Goal: Task Accomplishment & Management: Manage account settings

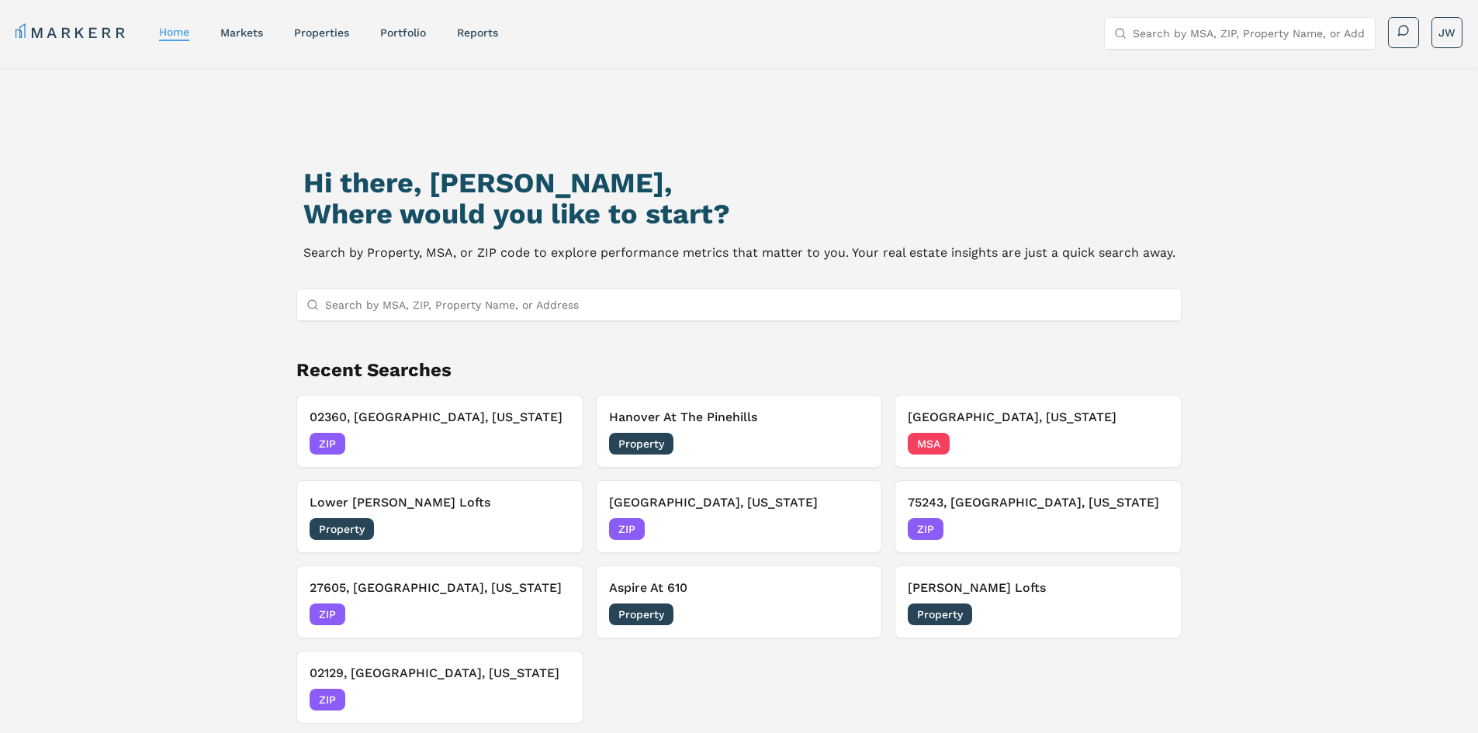
click at [431, 26] on nav "MARKERR home markets properties Portfolio reports" at bounding box center [257, 33] width 483 height 22
click at [409, 29] on link "Portfolio" at bounding box center [403, 32] width 46 height 12
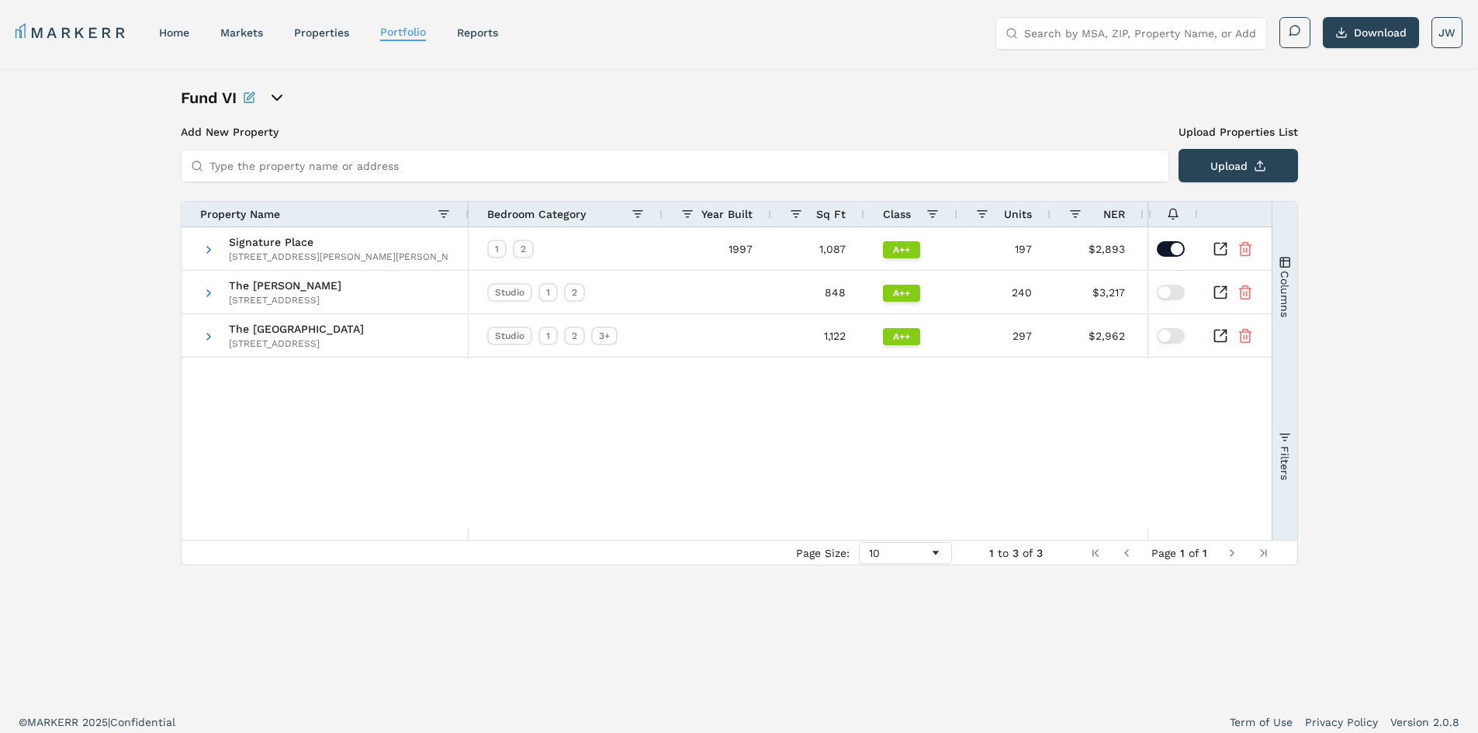
click at [1287, 292] on span "Columns" at bounding box center [1284, 293] width 12 height 47
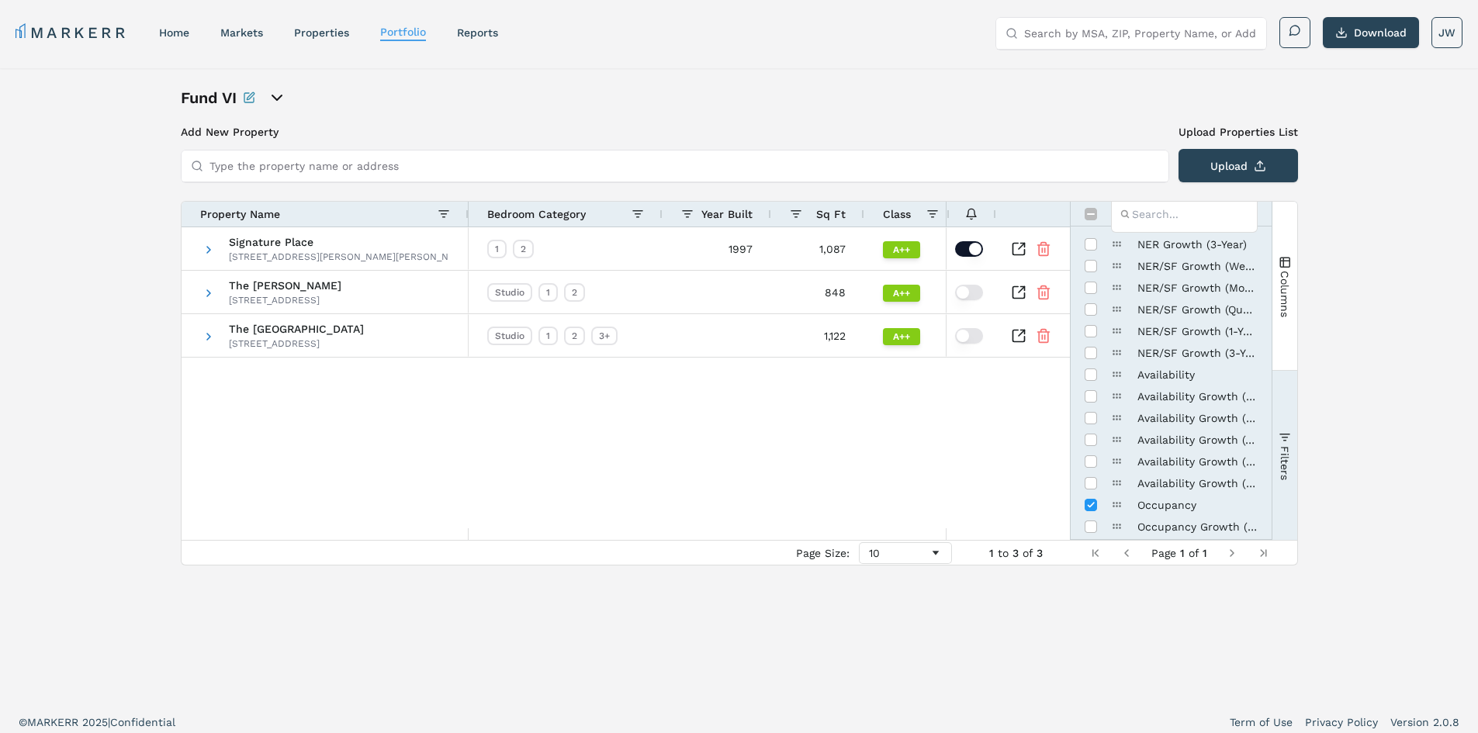
scroll to position [621, 0]
checkbox input "true"
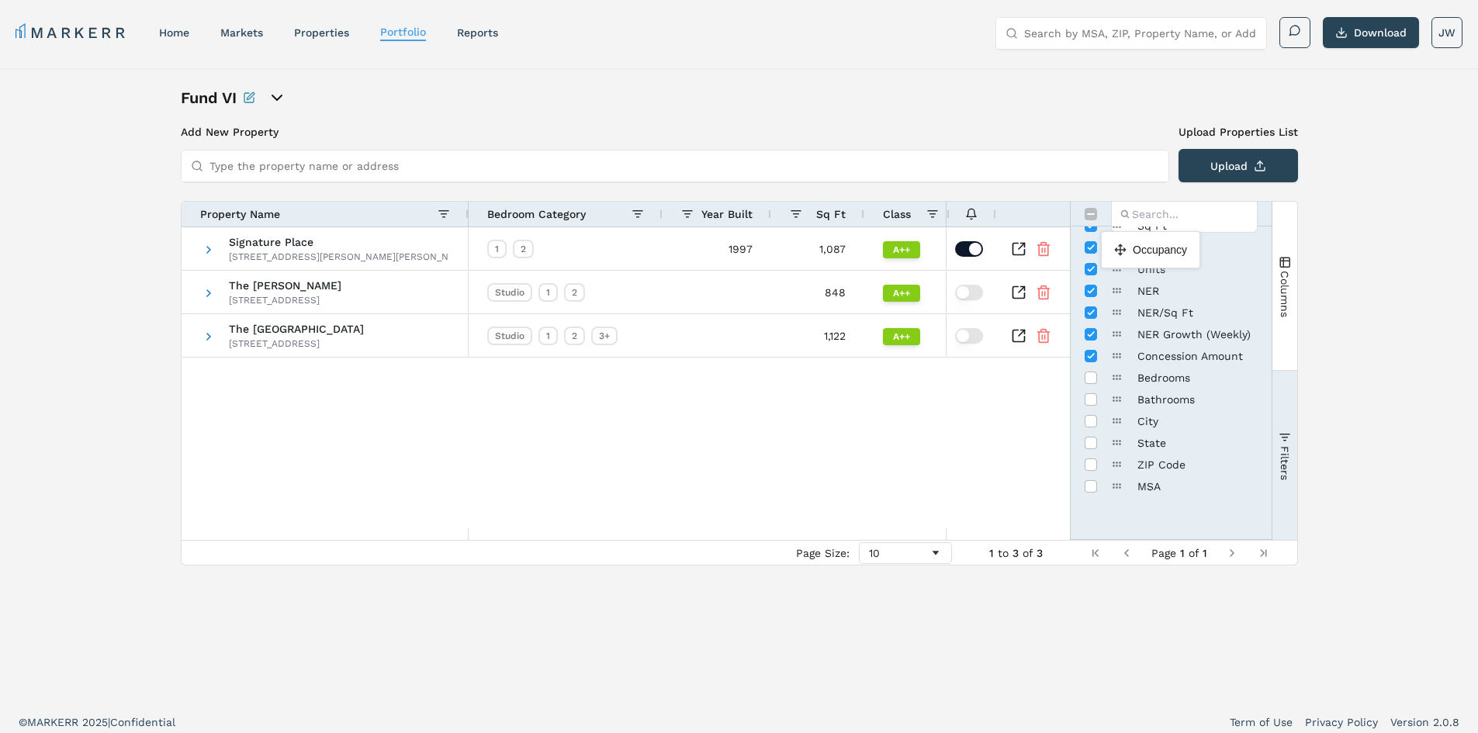
scroll to position [0, 0]
drag, startPoint x: 1117, startPoint y: 432, endPoint x: 1113, endPoint y: 236, distance: 196.3
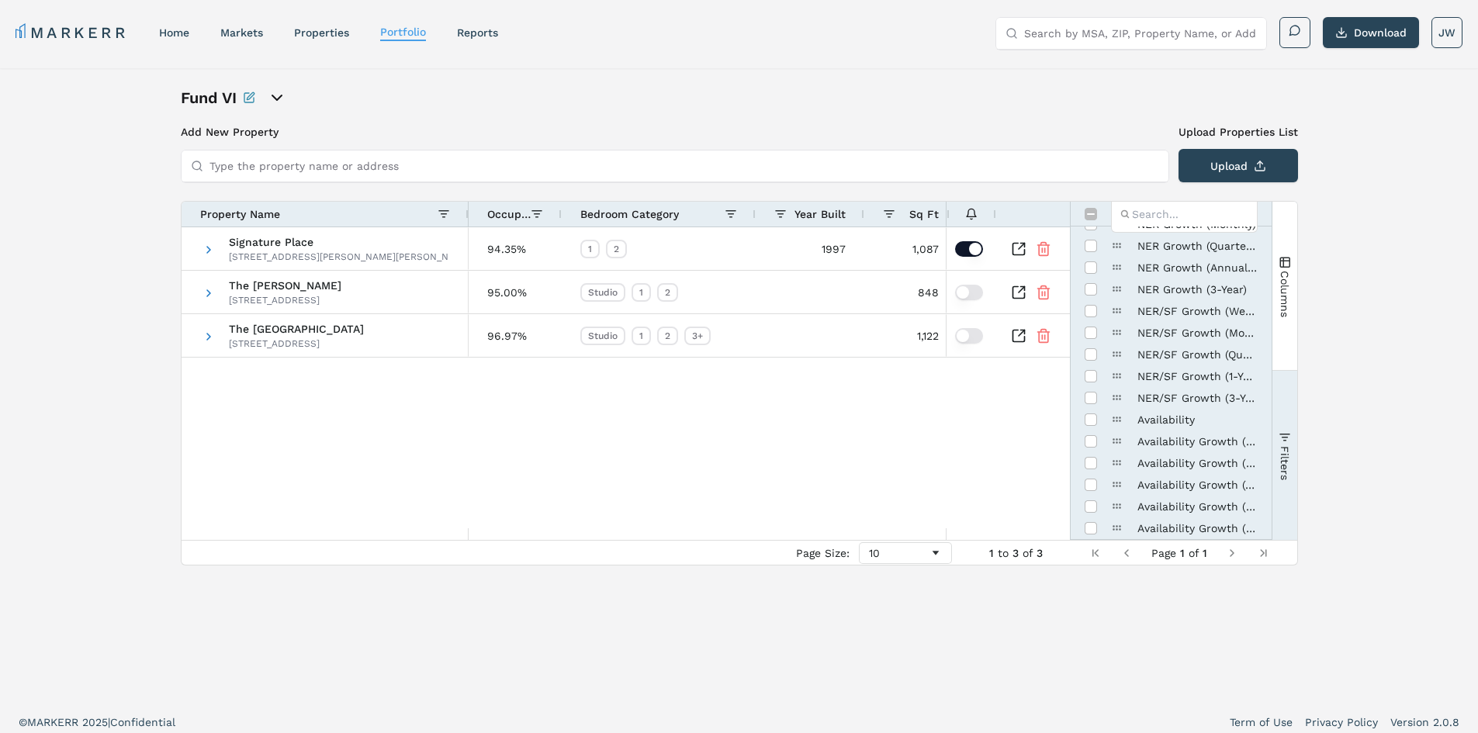
click at [694, 465] on div "Signature Place 250 Johnson Rd, Morris Plains, NJ 07950 The James 87 Madison St…" at bounding box center [626, 377] width 888 height 301
click at [1421, 216] on div "Fund VI Add New Property Upload Properties List Type the property name or addre…" at bounding box center [739, 385] width 1478 height 634
click at [1089, 213] on input "Toggle All Columns Visibility" at bounding box center [1091, 214] width 12 height 12
checkbox input "true"
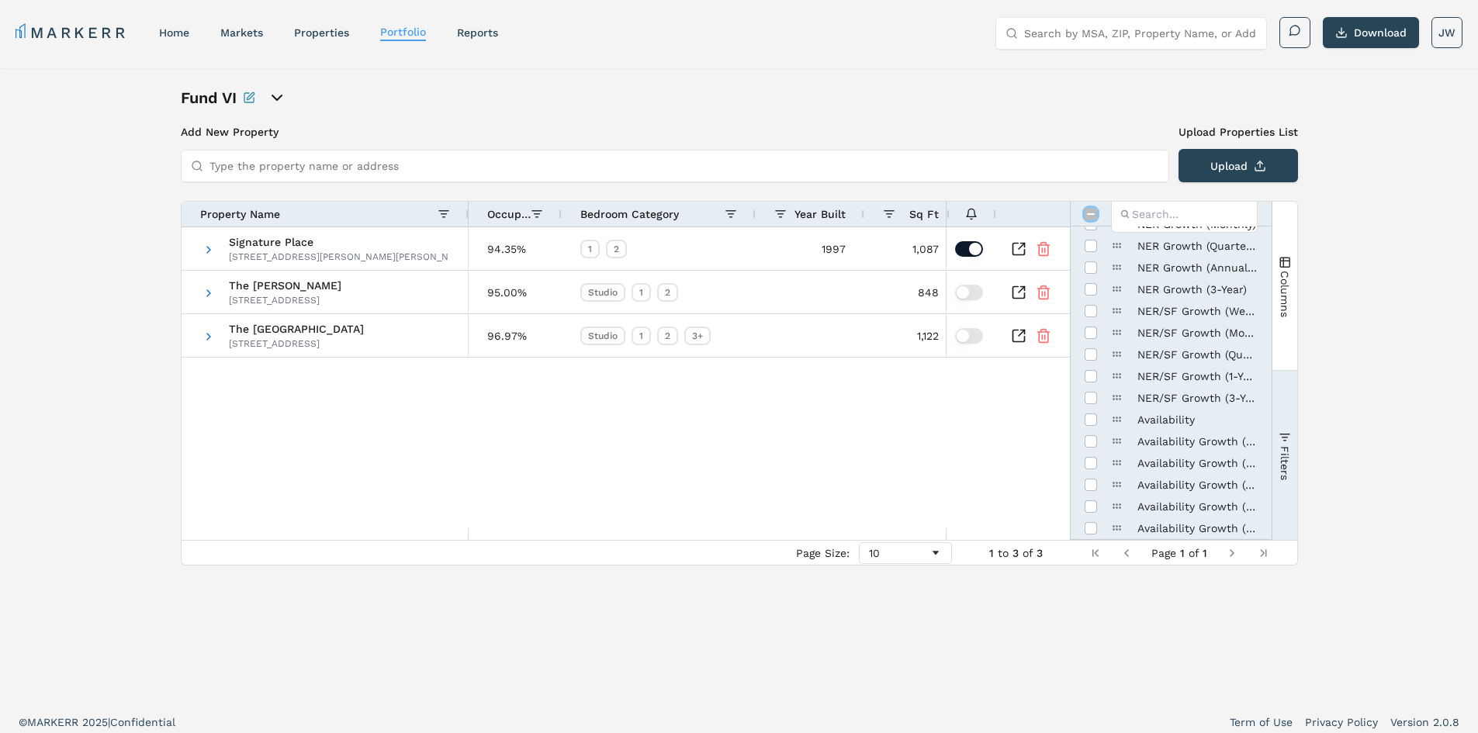
checkbox input "true"
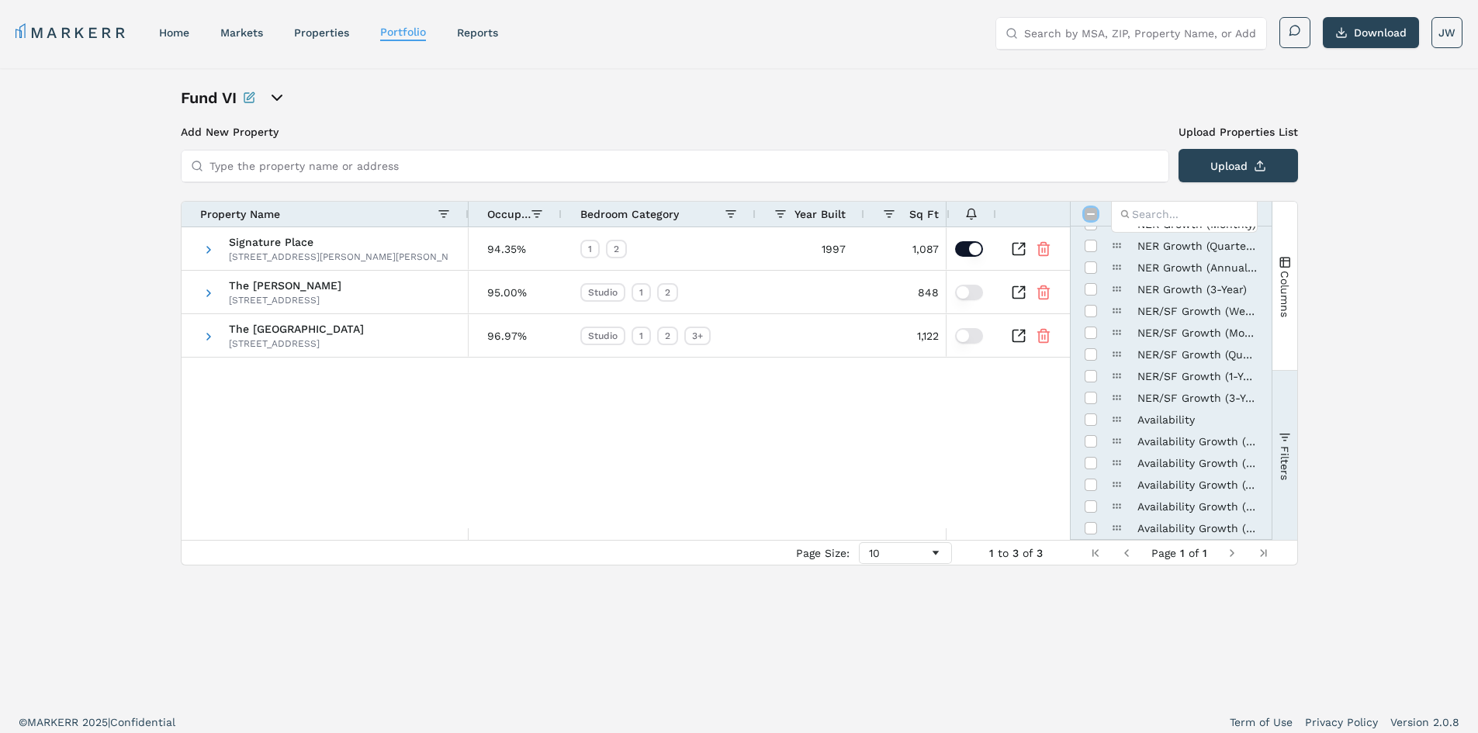
checkbox input "true"
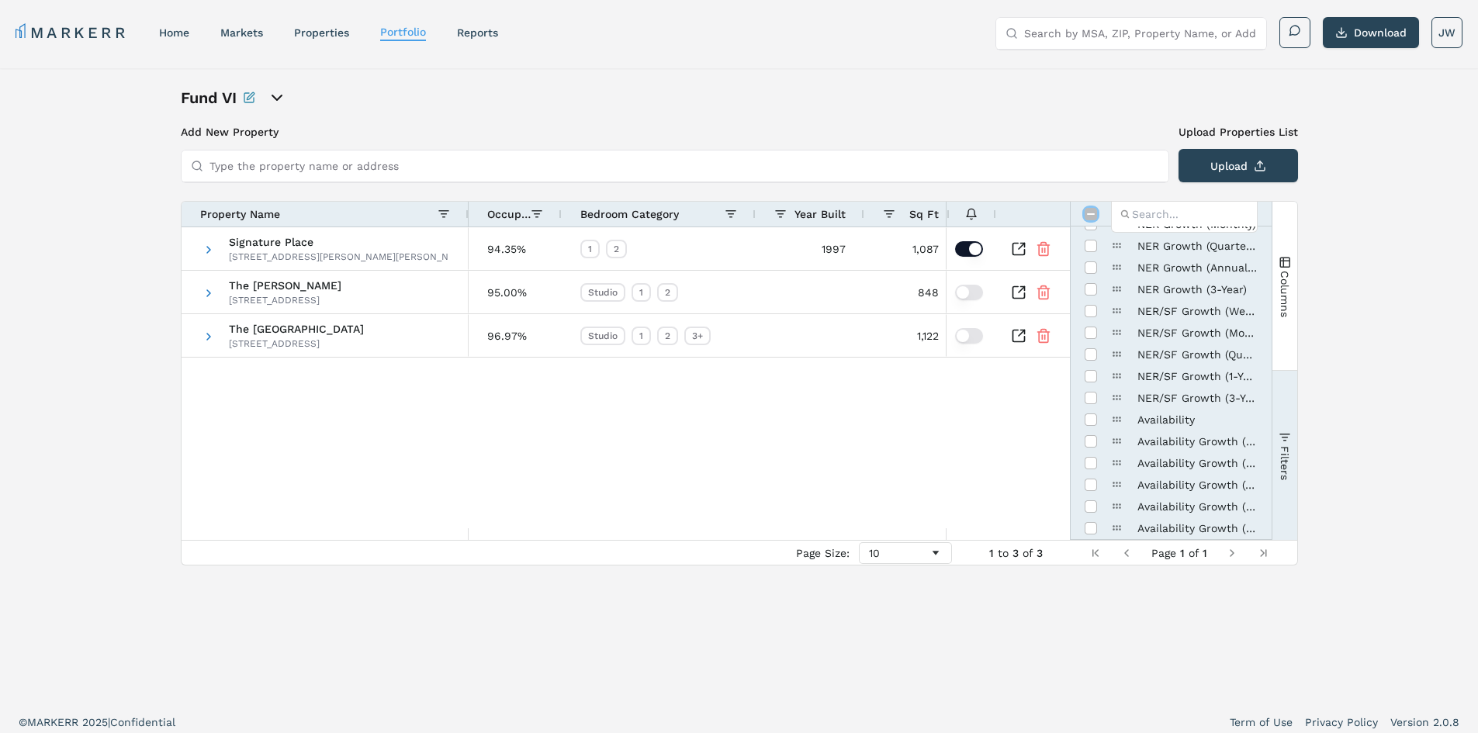
checkbox input "true"
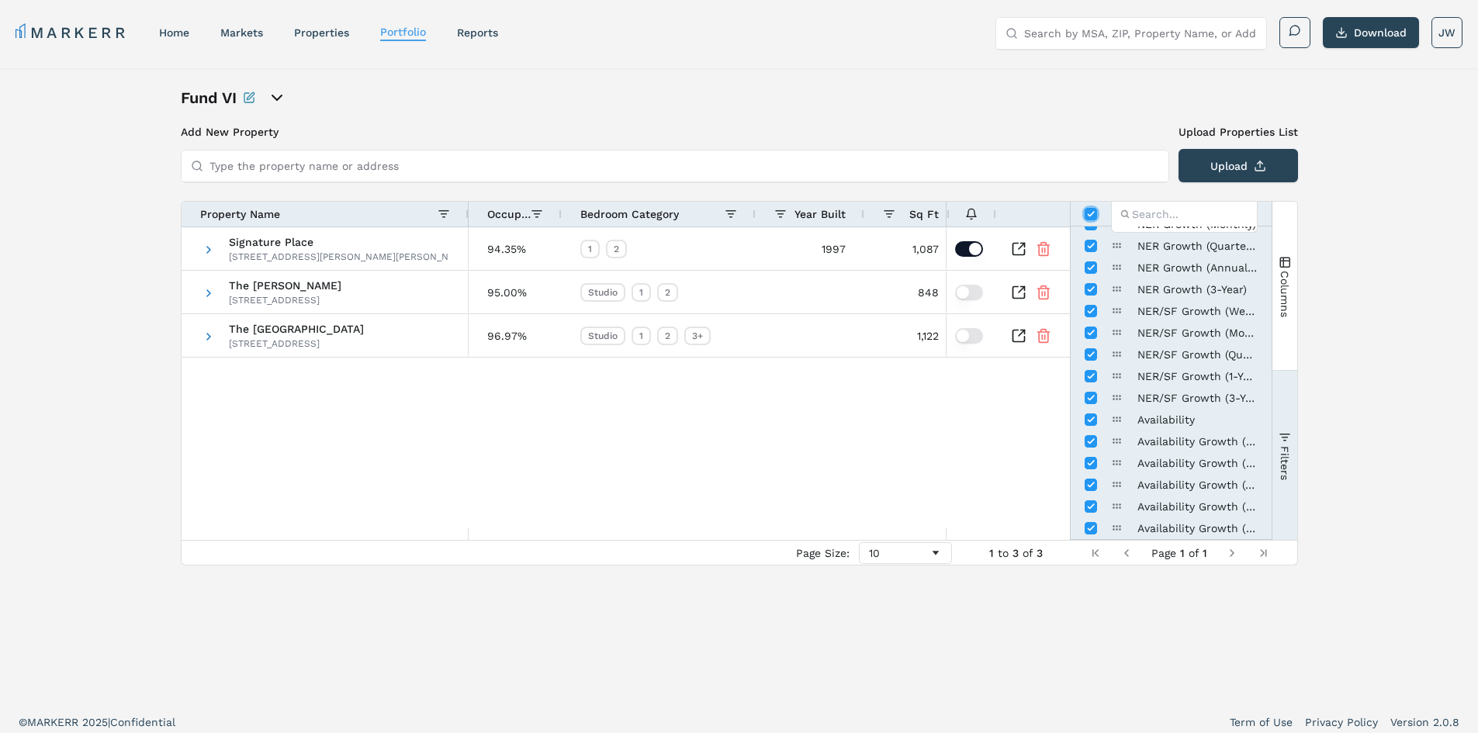
click at [1091, 213] on input "Toggle All Columns Visibility" at bounding box center [1091, 214] width 12 height 12
checkbox input "false"
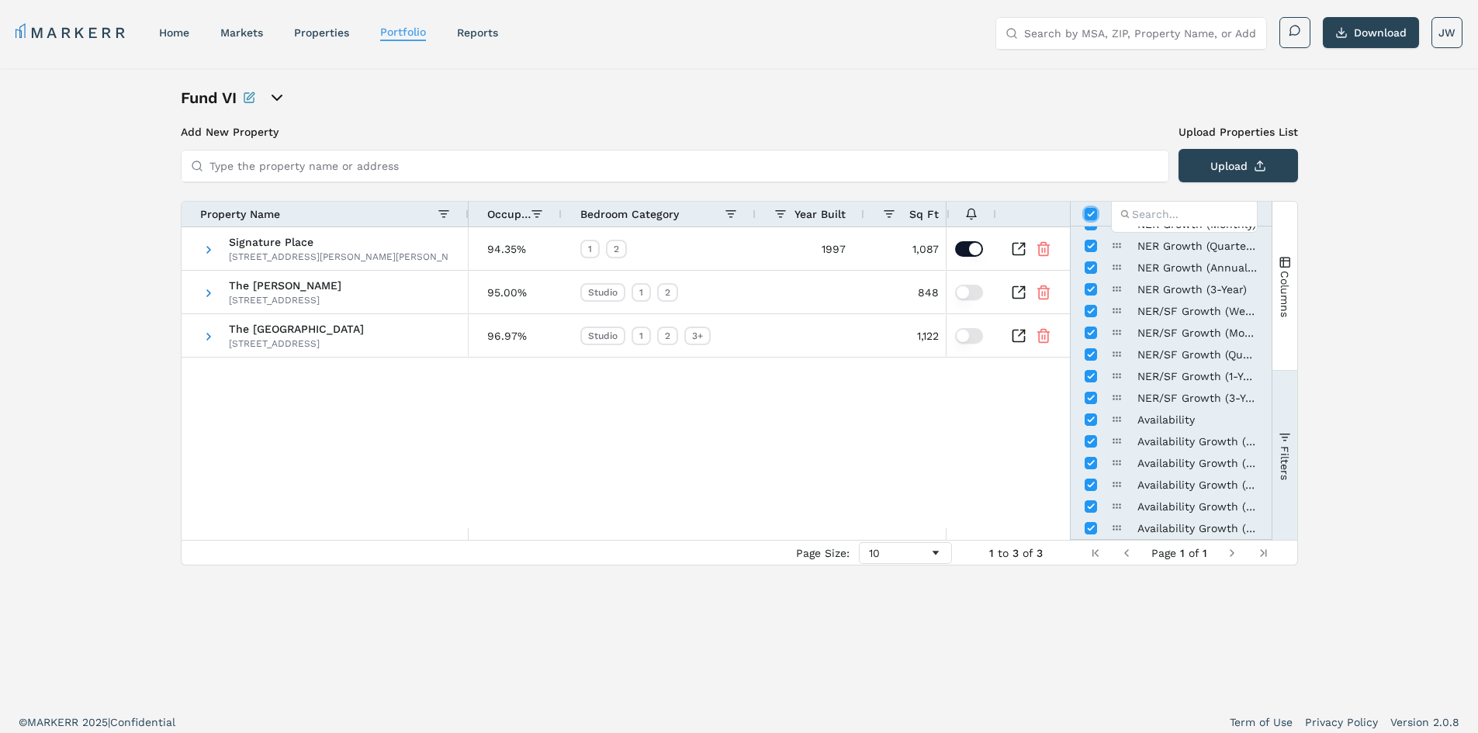
checkbox input "false"
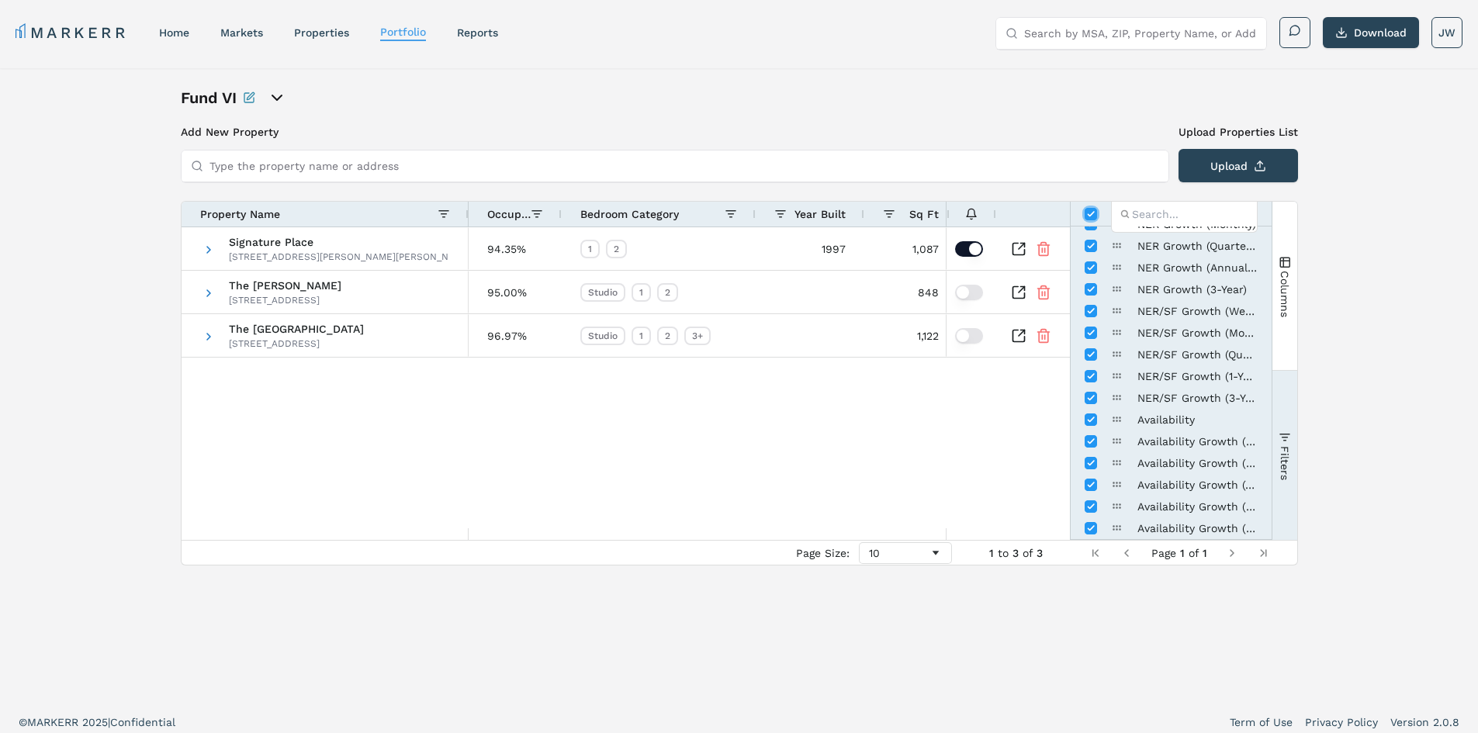
checkbox input "false"
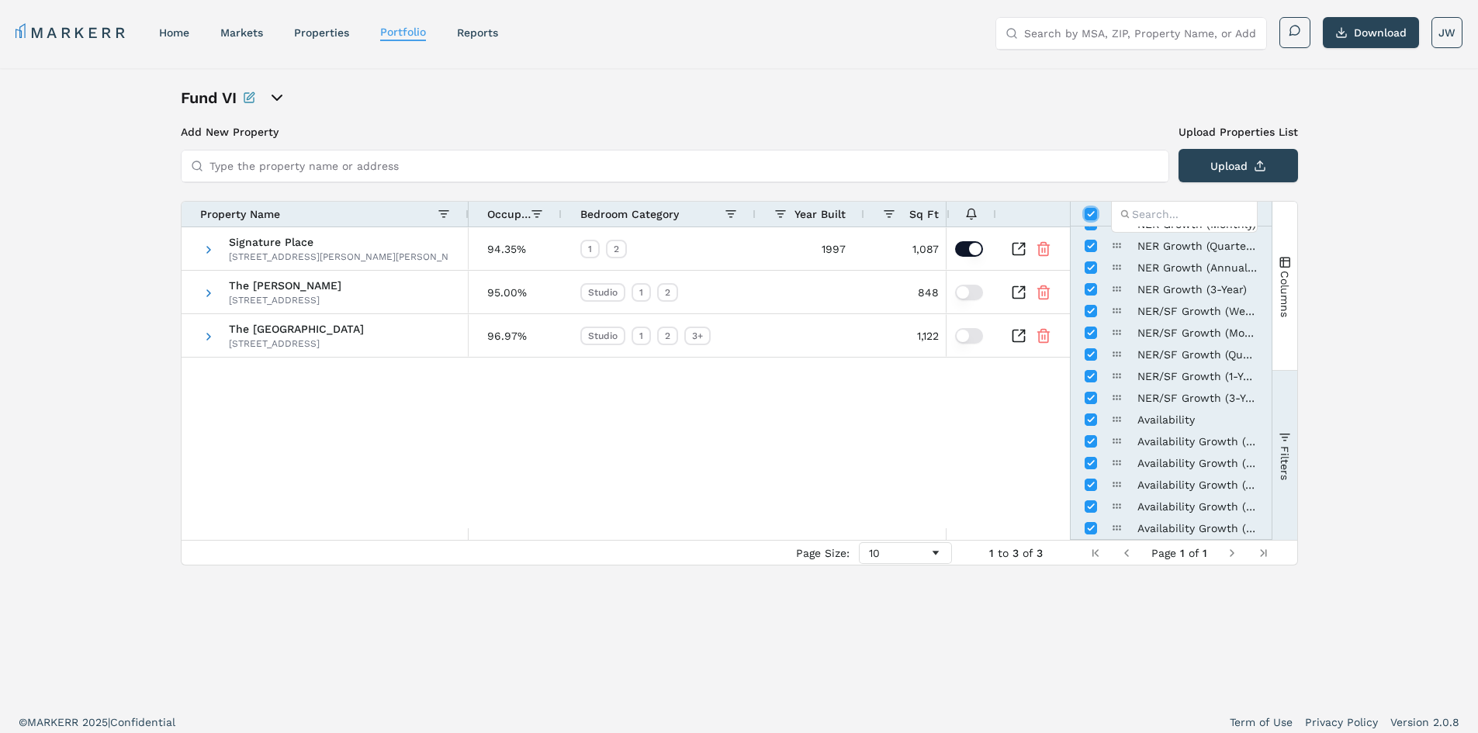
checkbox input "false"
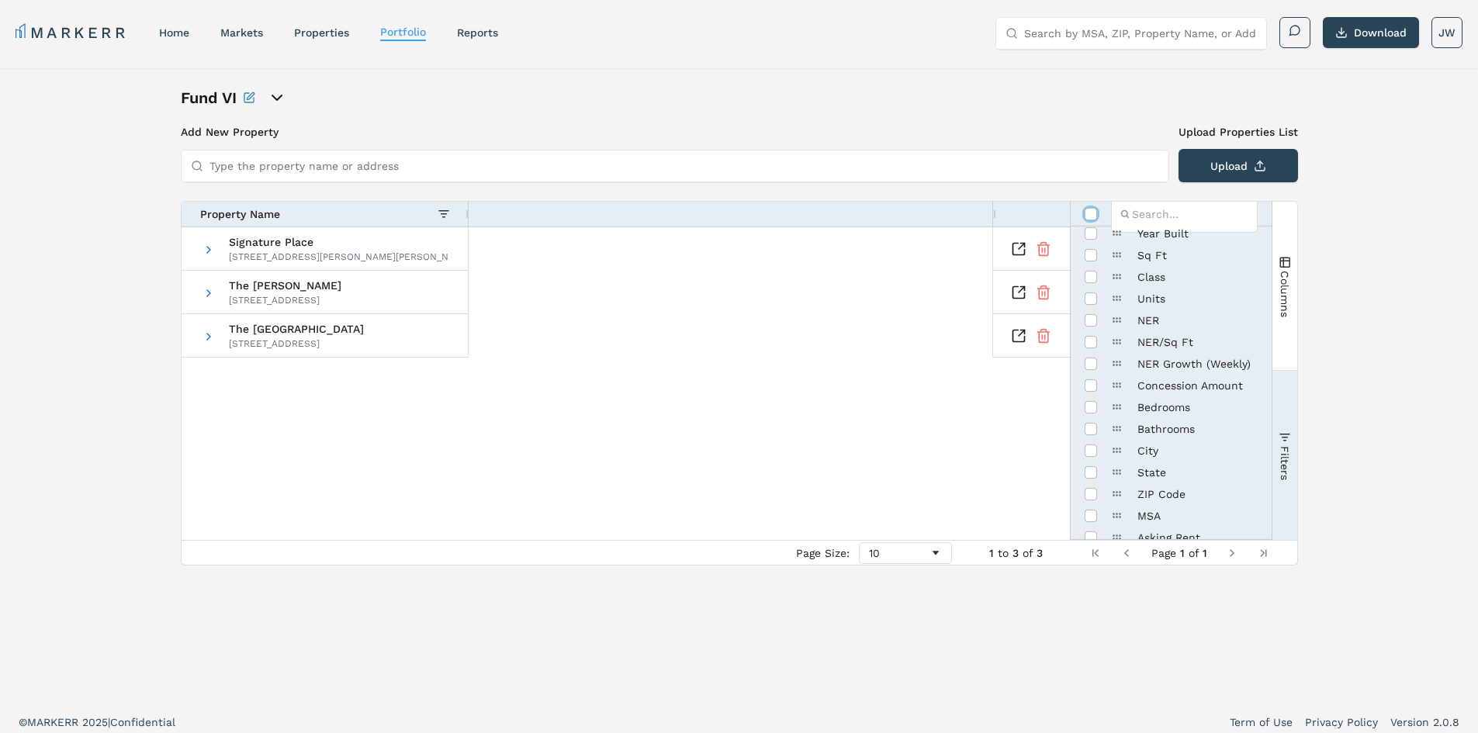
scroll to position [0, 0]
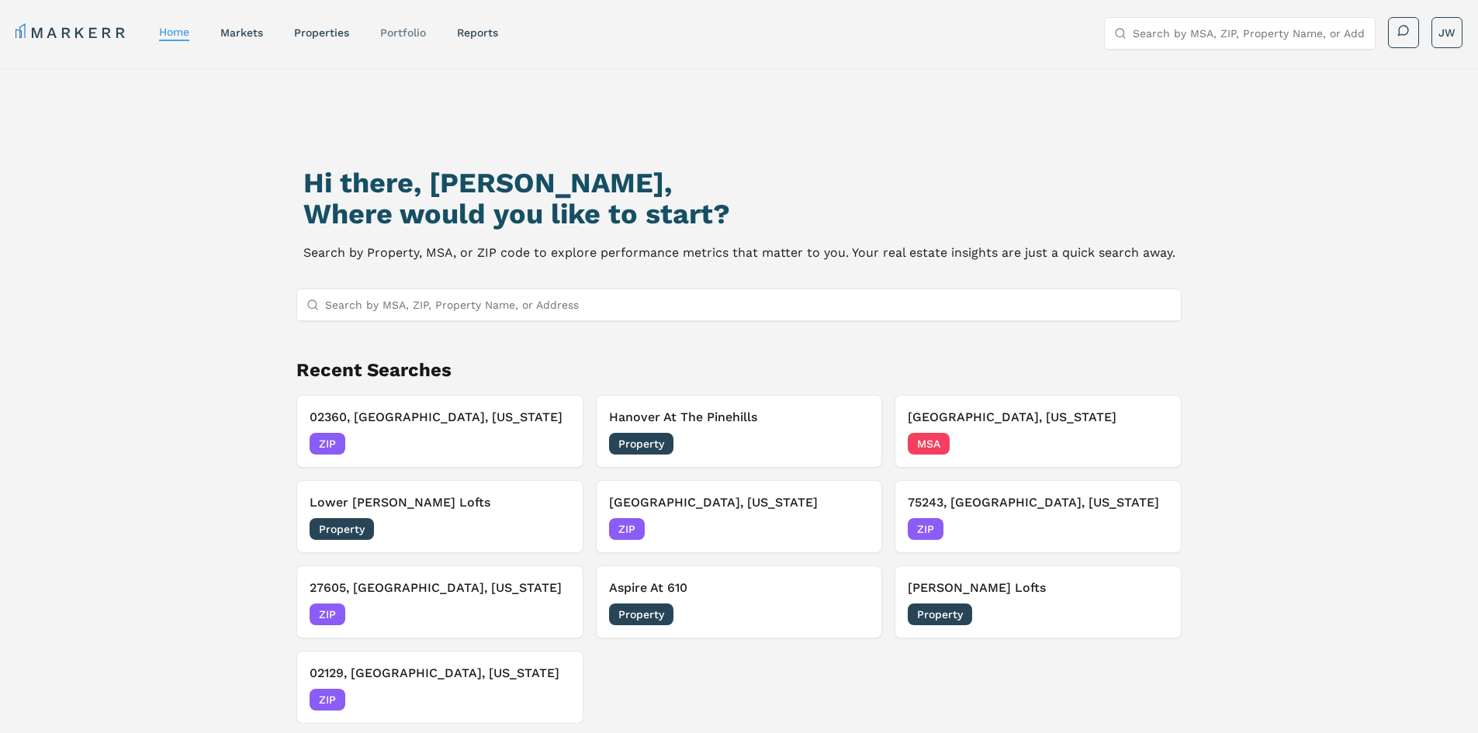
click at [397, 31] on link "Portfolio" at bounding box center [403, 32] width 46 height 12
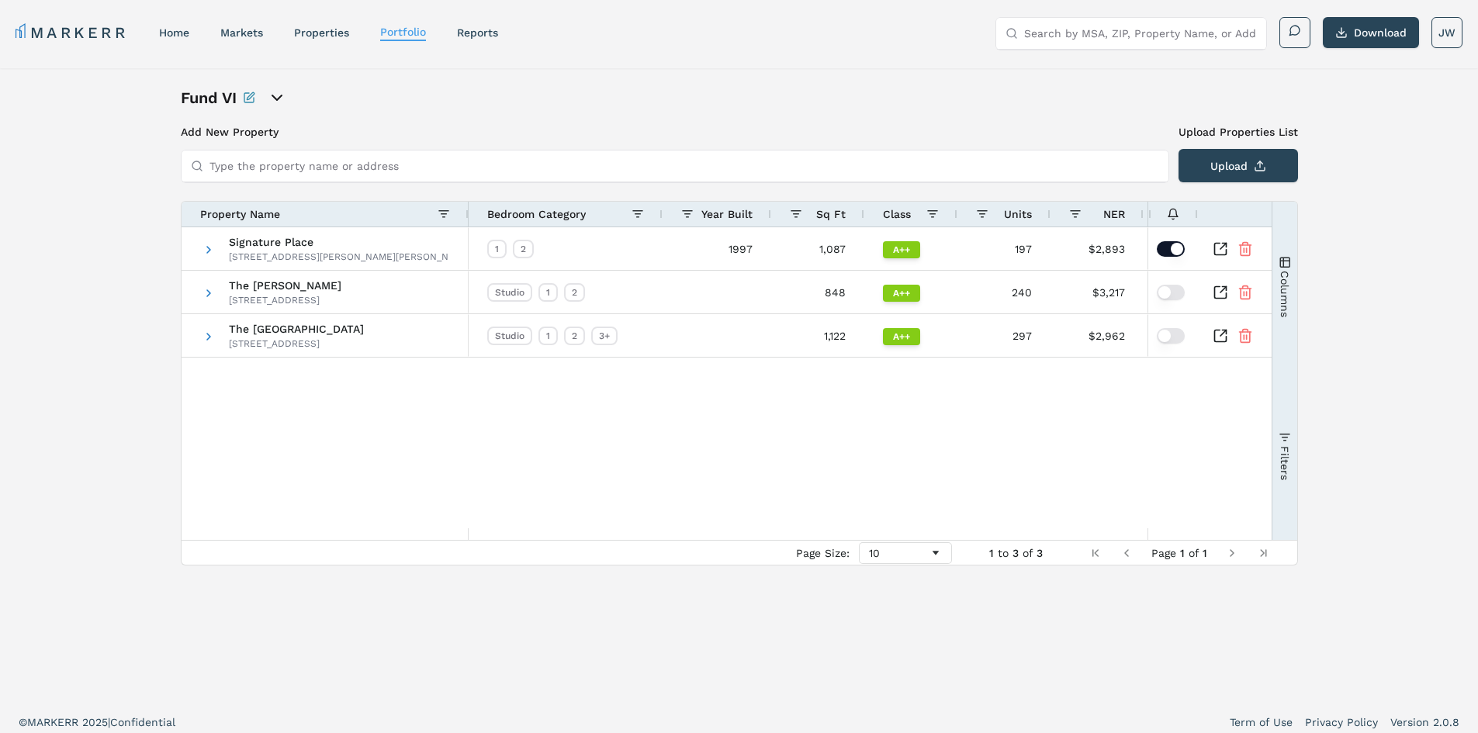
drag, startPoint x: 1294, startPoint y: 241, endPoint x: 1278, endPoint y: 244, distance: 16.6
click at [1294, 241] on button "Columns" at bounding box center [1284, 286] width 25 height 168
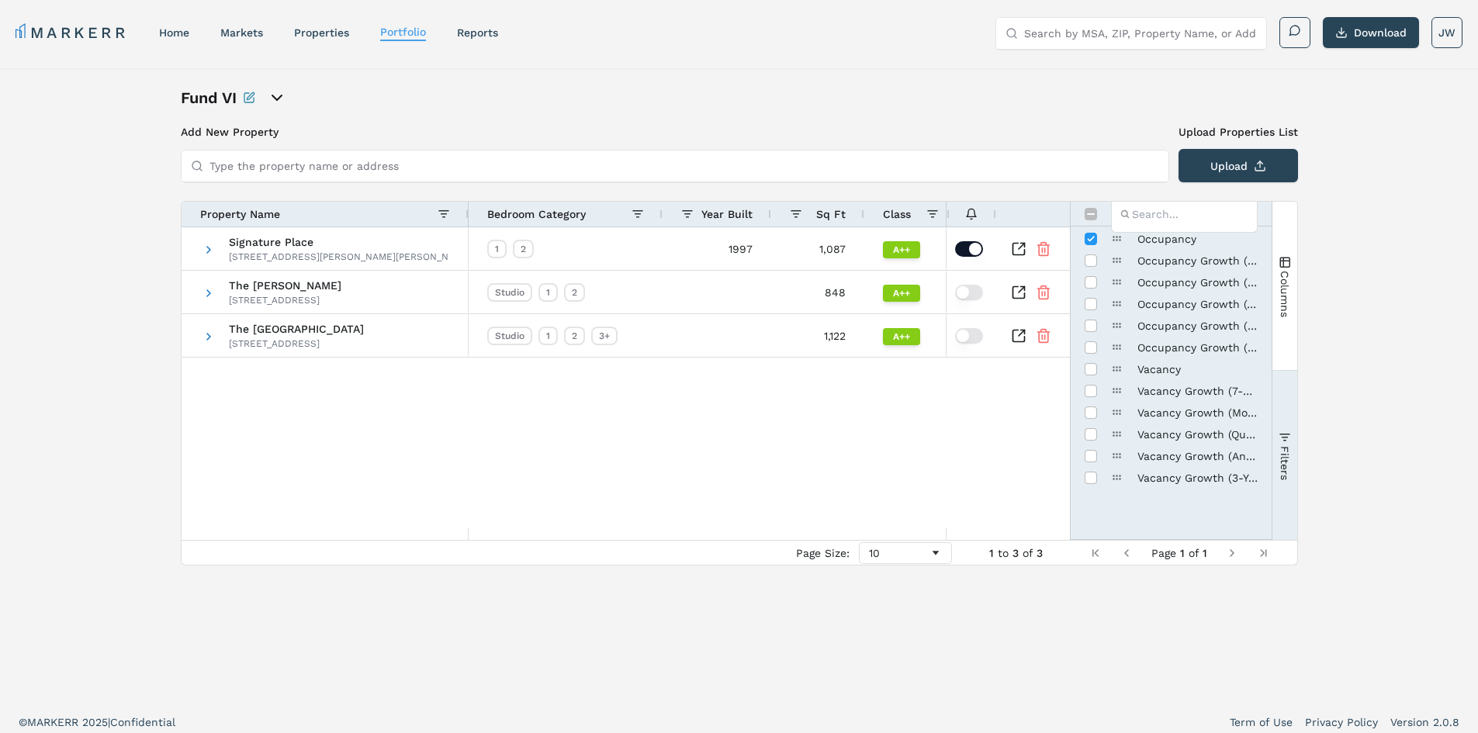
scroll to position [732, 0]
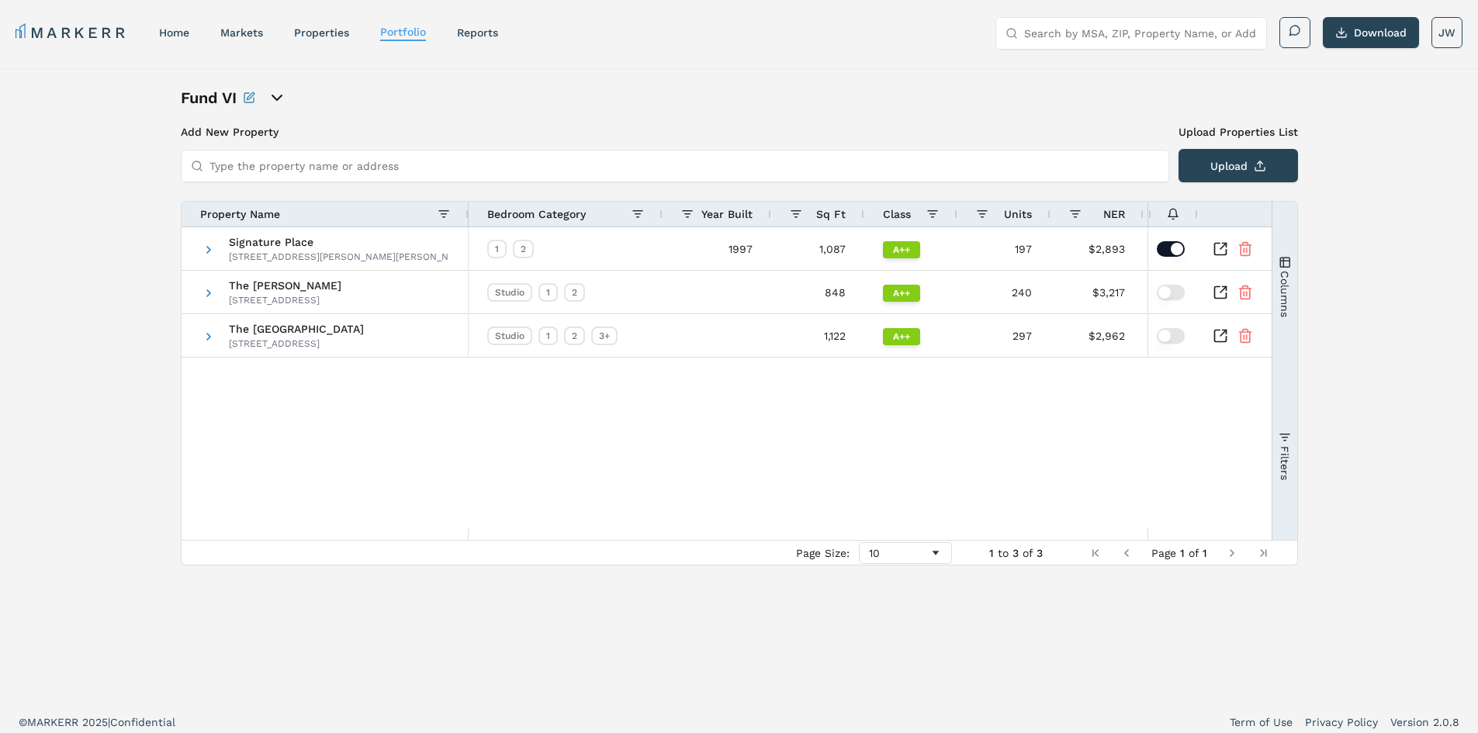
click at [1286, 241] on button "Columns" at bounding box center [1284, 286] width 25 height 168
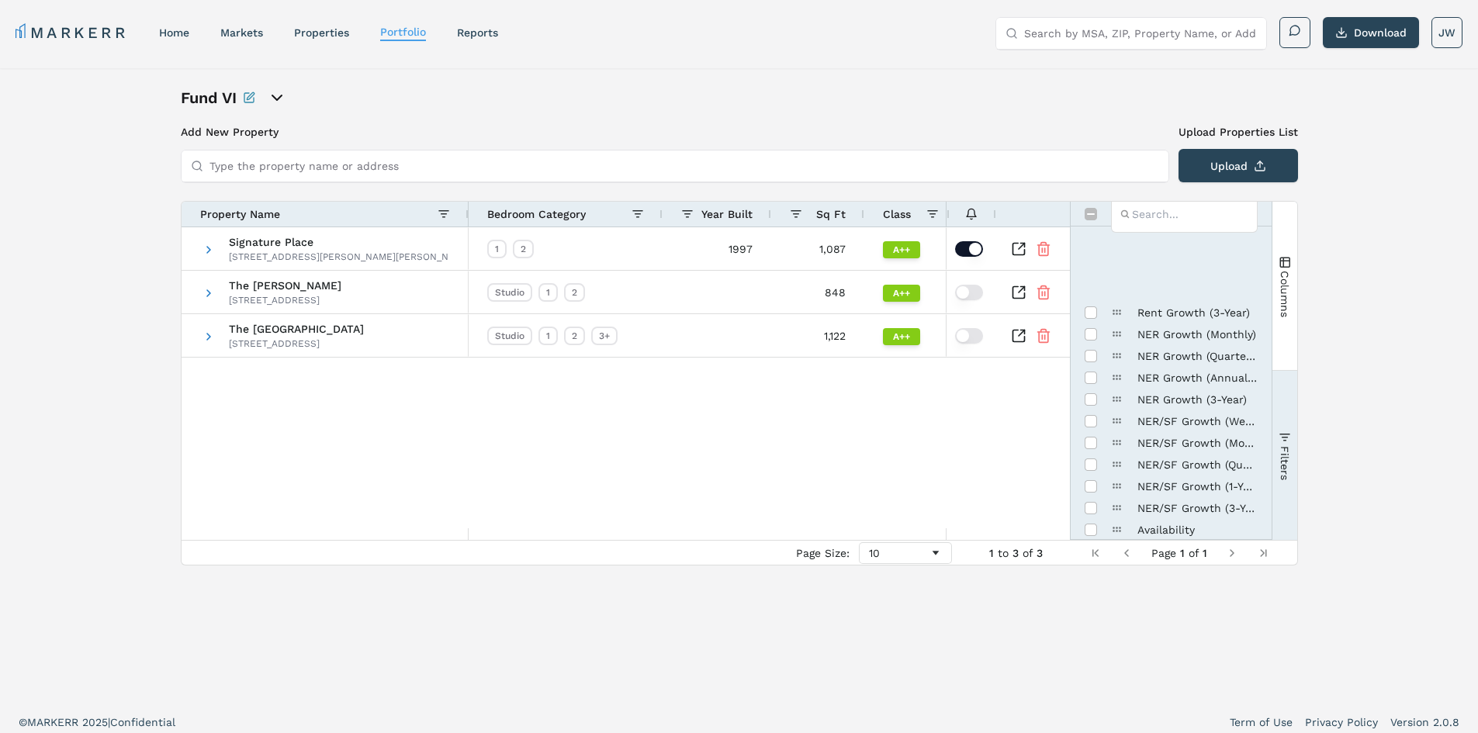
scroll to position [465, 0]
click at [1088, 456] on input "Press SPACE to toggle visibility (hidden)" at bounding box center [1091, 452] width 12 height 12
checkbox input "true"
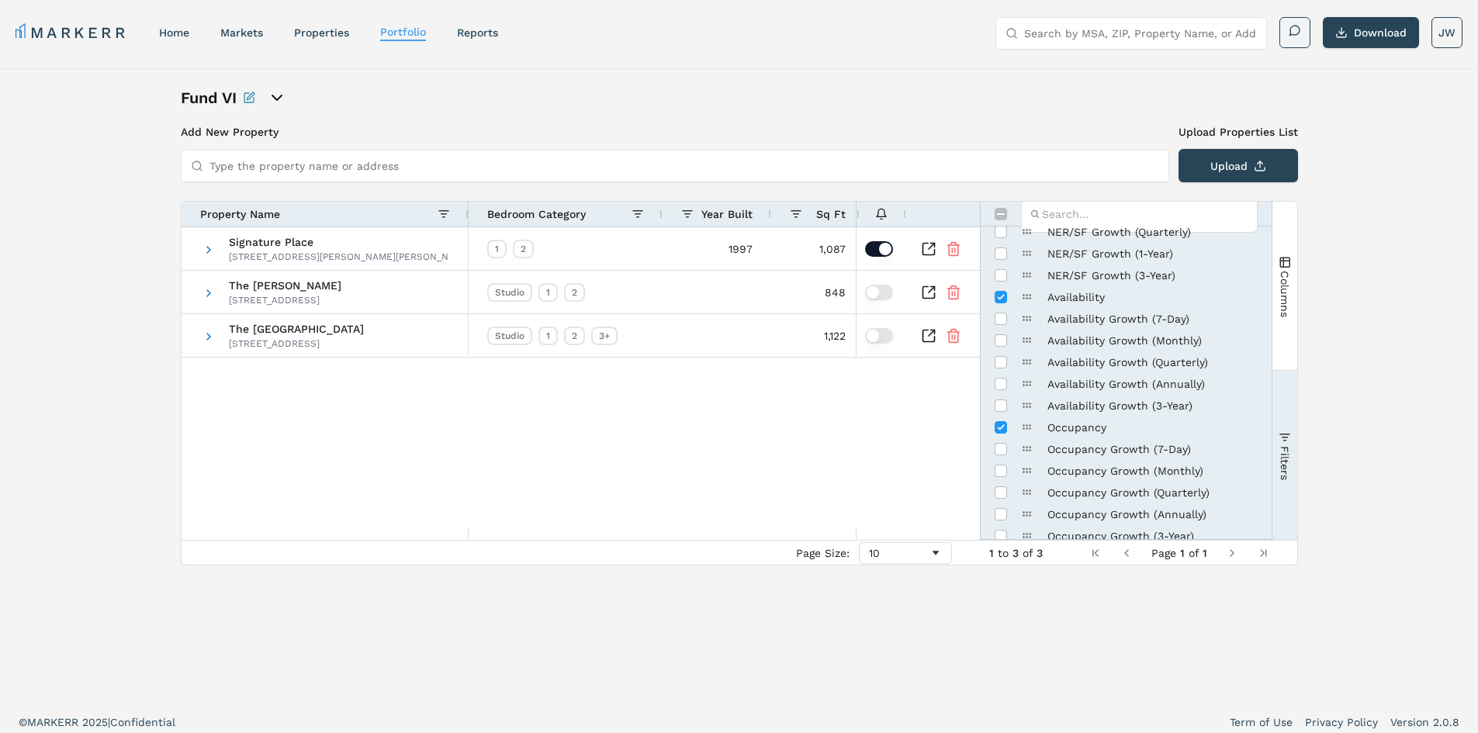
drag, startPoint x: 1068, startPoint y: 386, endPoint x: 978, endPoint y: 386, distance: 90.0
click at [978, 386] on div at bounding box center [980, 371] width 4 height 338
click at [1002, 473] on input "Press SPACE to toggle visibility (hidden)" at bounding box center [1001, 471] width 12 height 12
checkbox input "true"
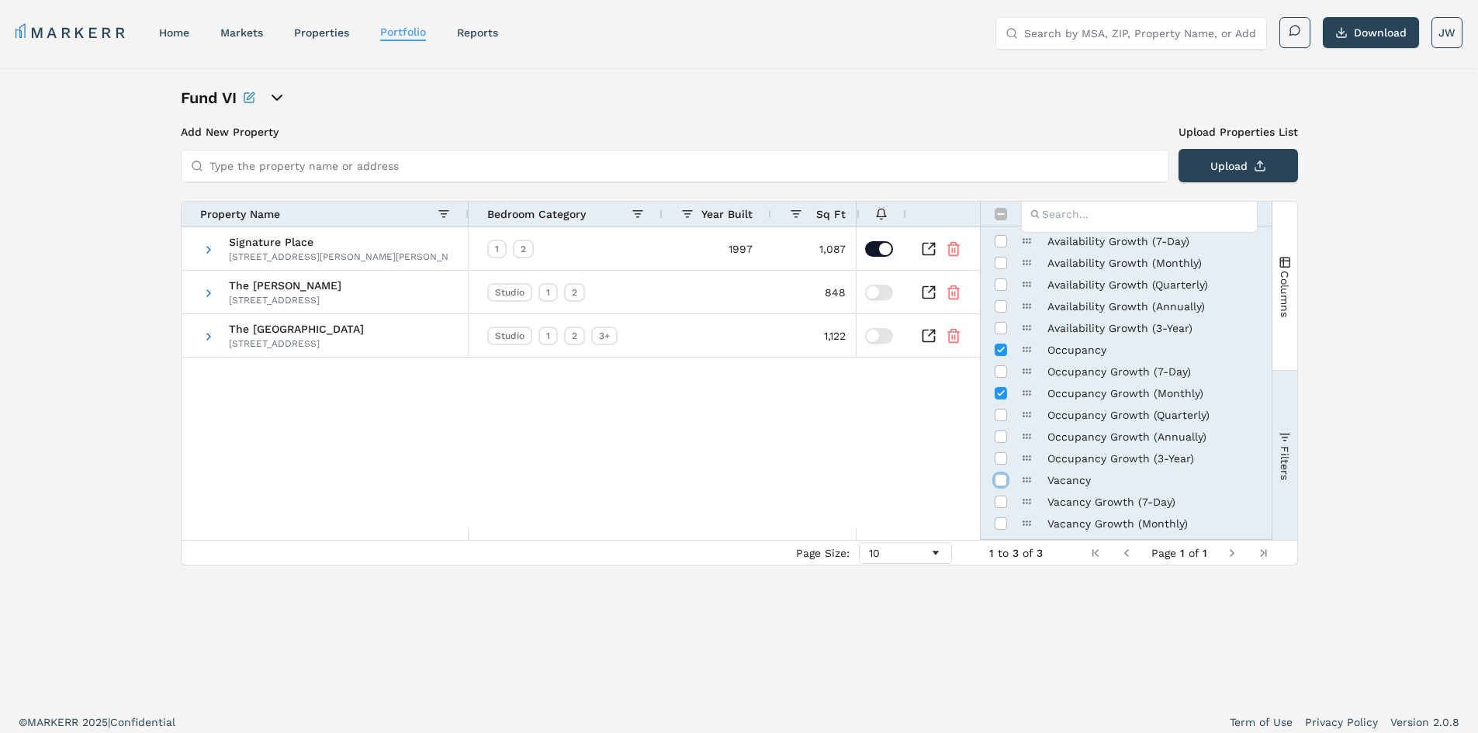
click at [1002, 476] on input "Press SPACE to toggle visibility (hidden)" at bounding box center [1001, 480] width 12 height 12
checkbox input "true"
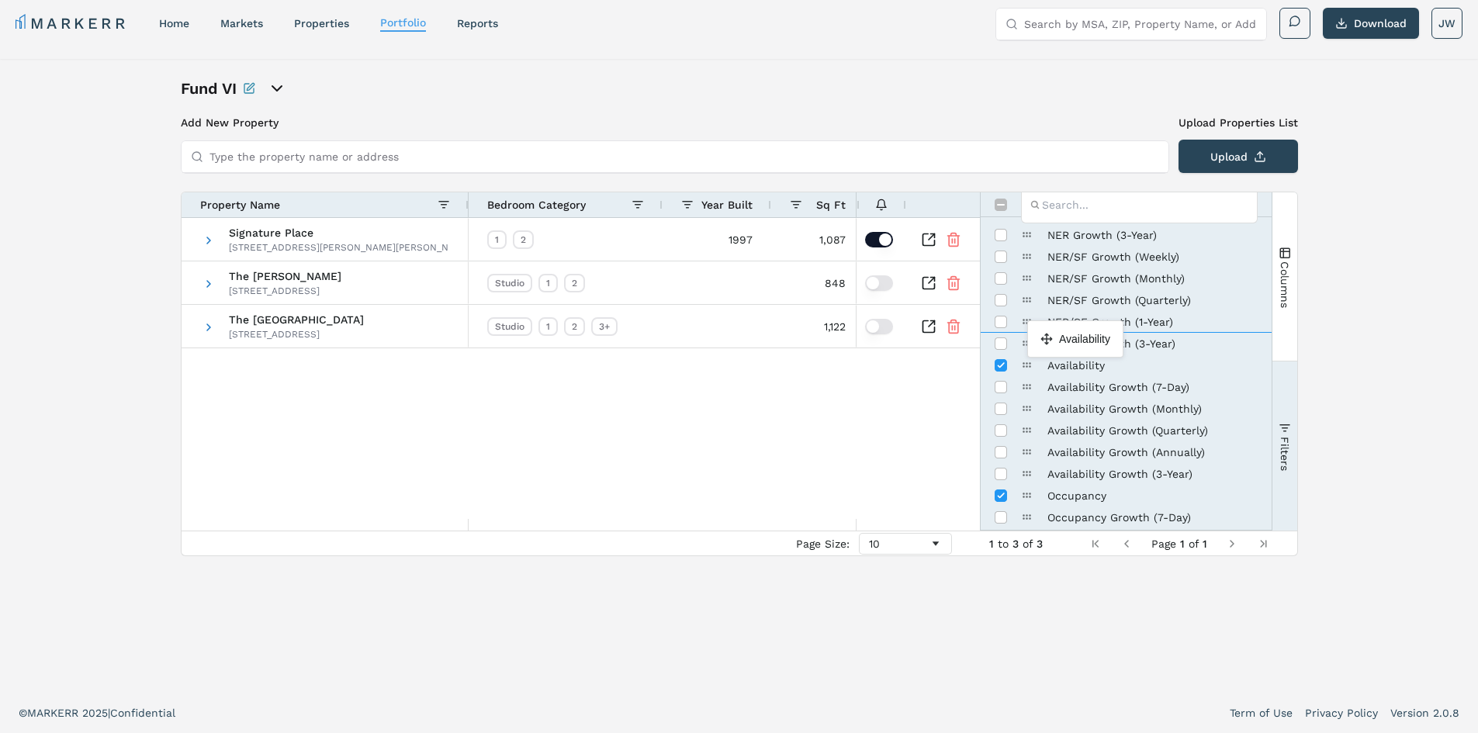
scroll to position [0, 0]
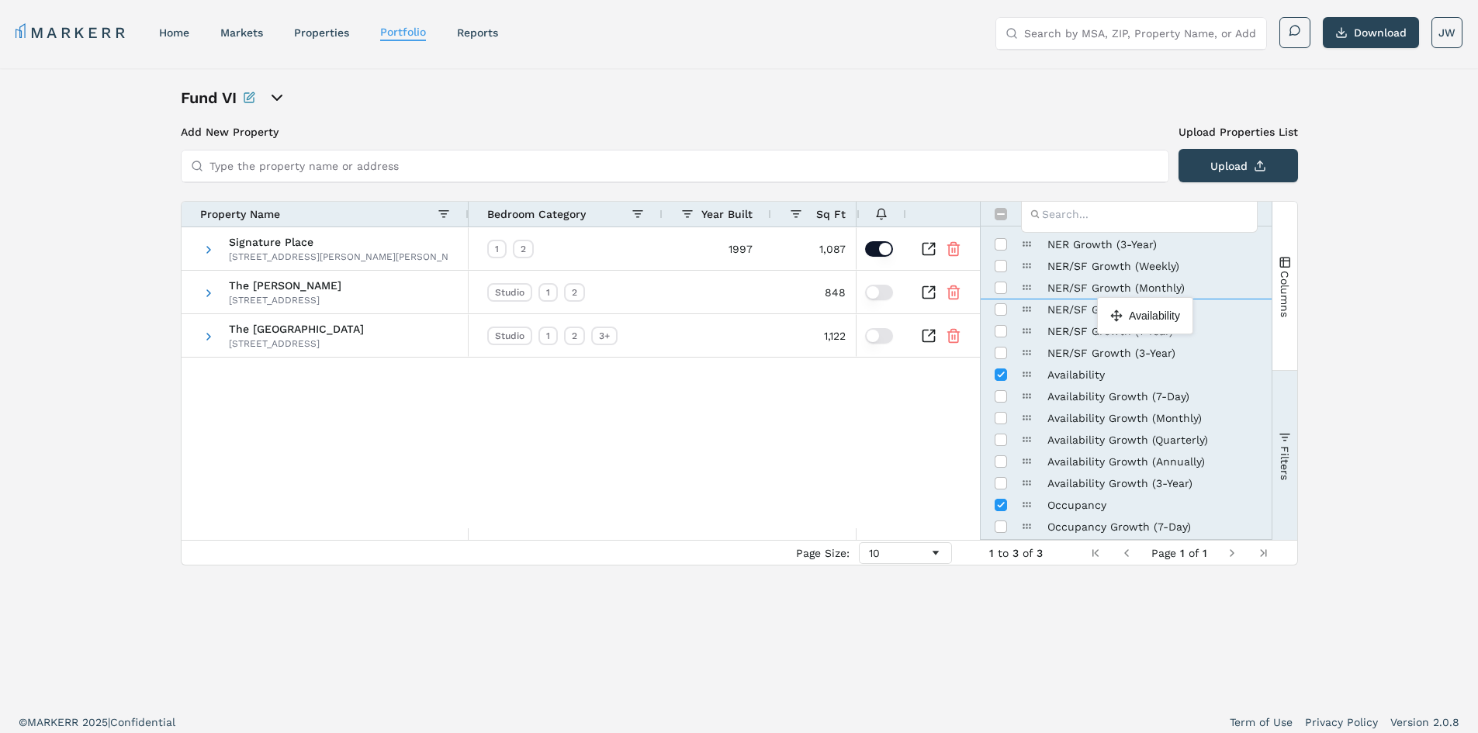
drag, startPoint x: 1026, startPoint y: 370, endPoint x: 1105, endPoint y: 303, distance: 102.9
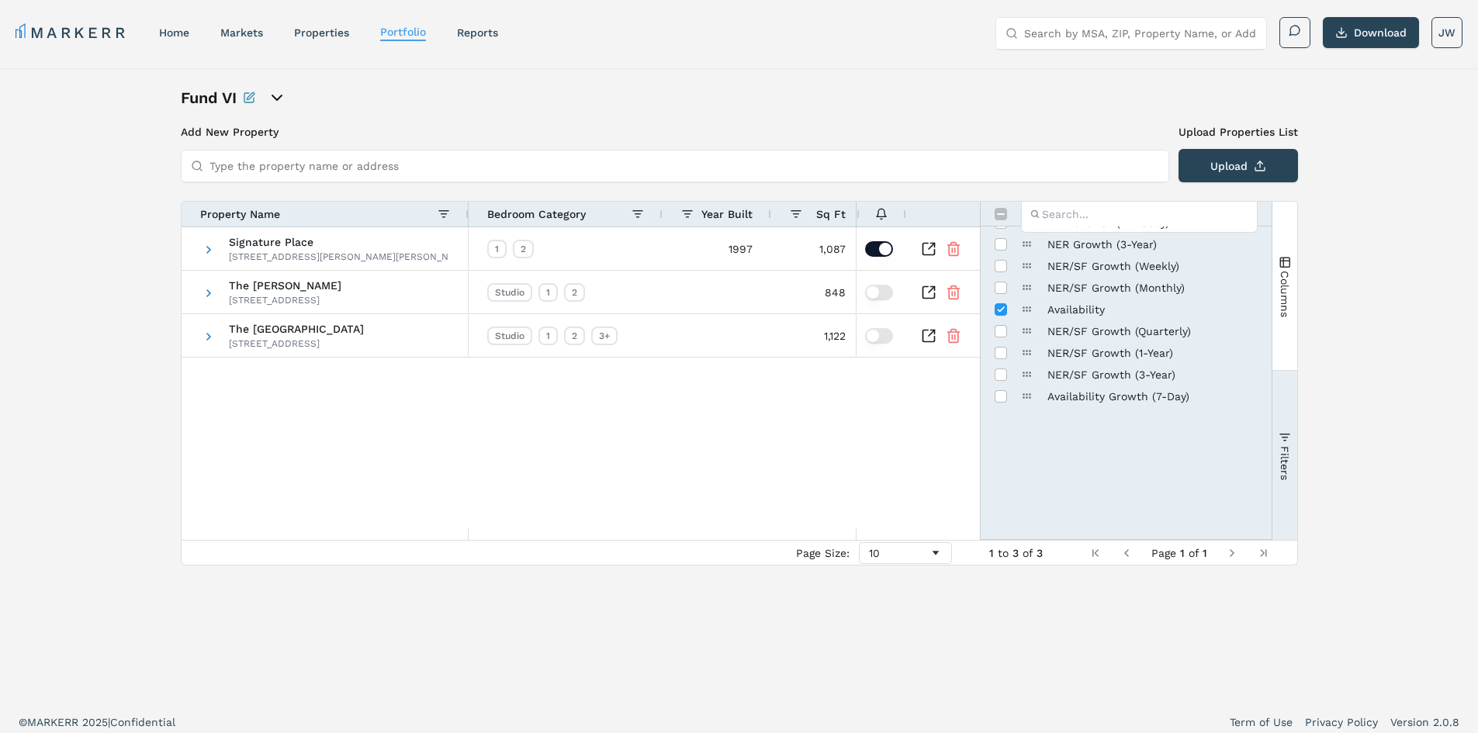
scroll to position [388, 0]
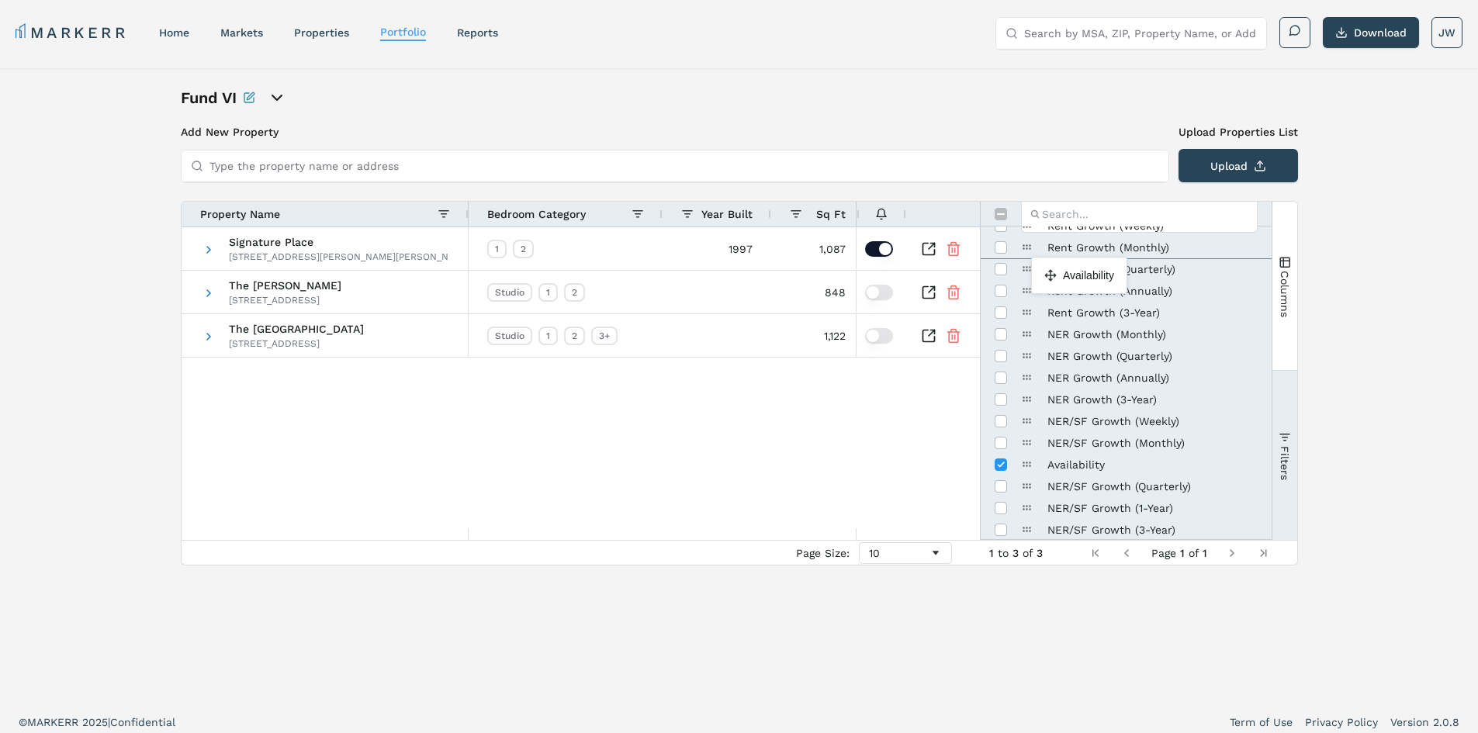
drag, startPoint x: 1026, startPoint y: 467, endPoint x: 1039, endPoint y: 263, distance: 204.4
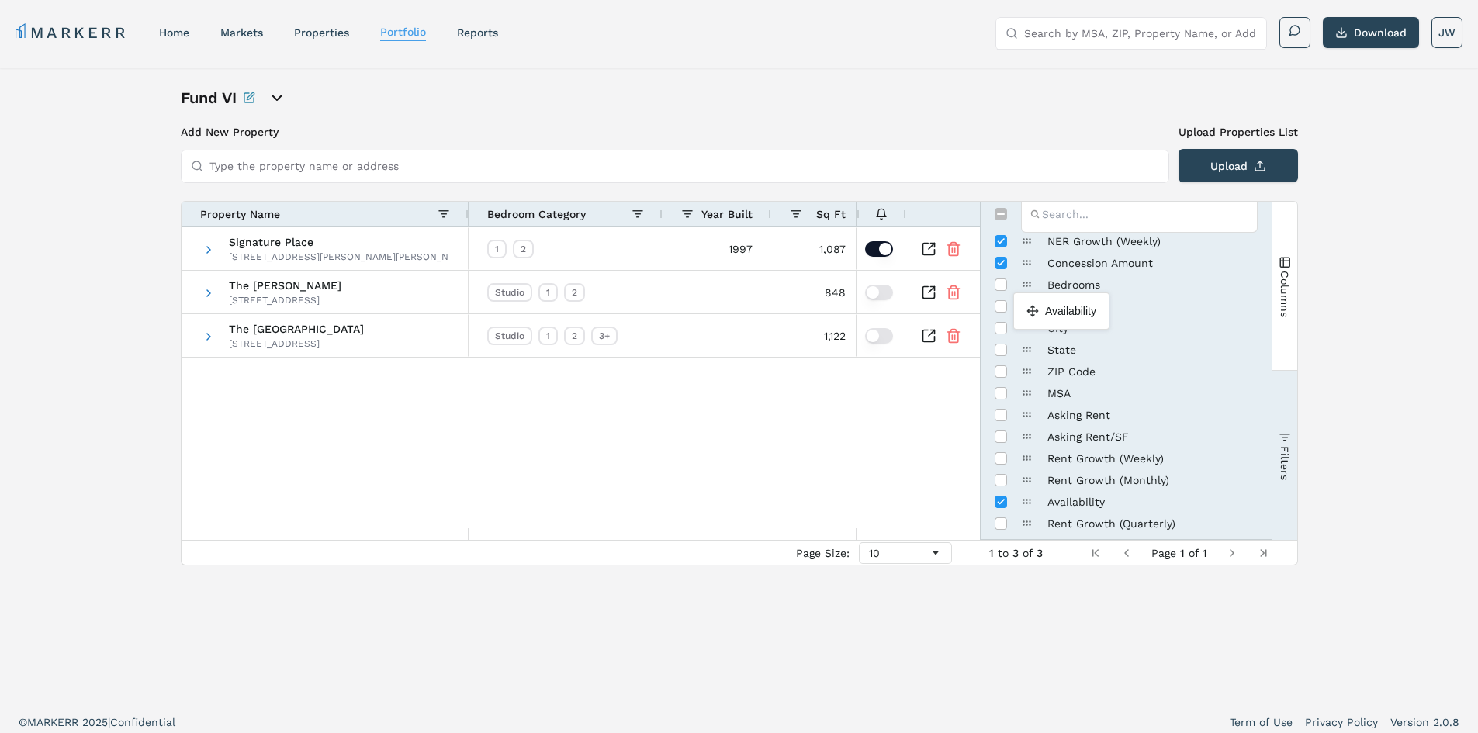
drag, startPoint x: 1025, startPoint y: 503, endPoint x: 1021, endPoint y: 299, distance: 204.1
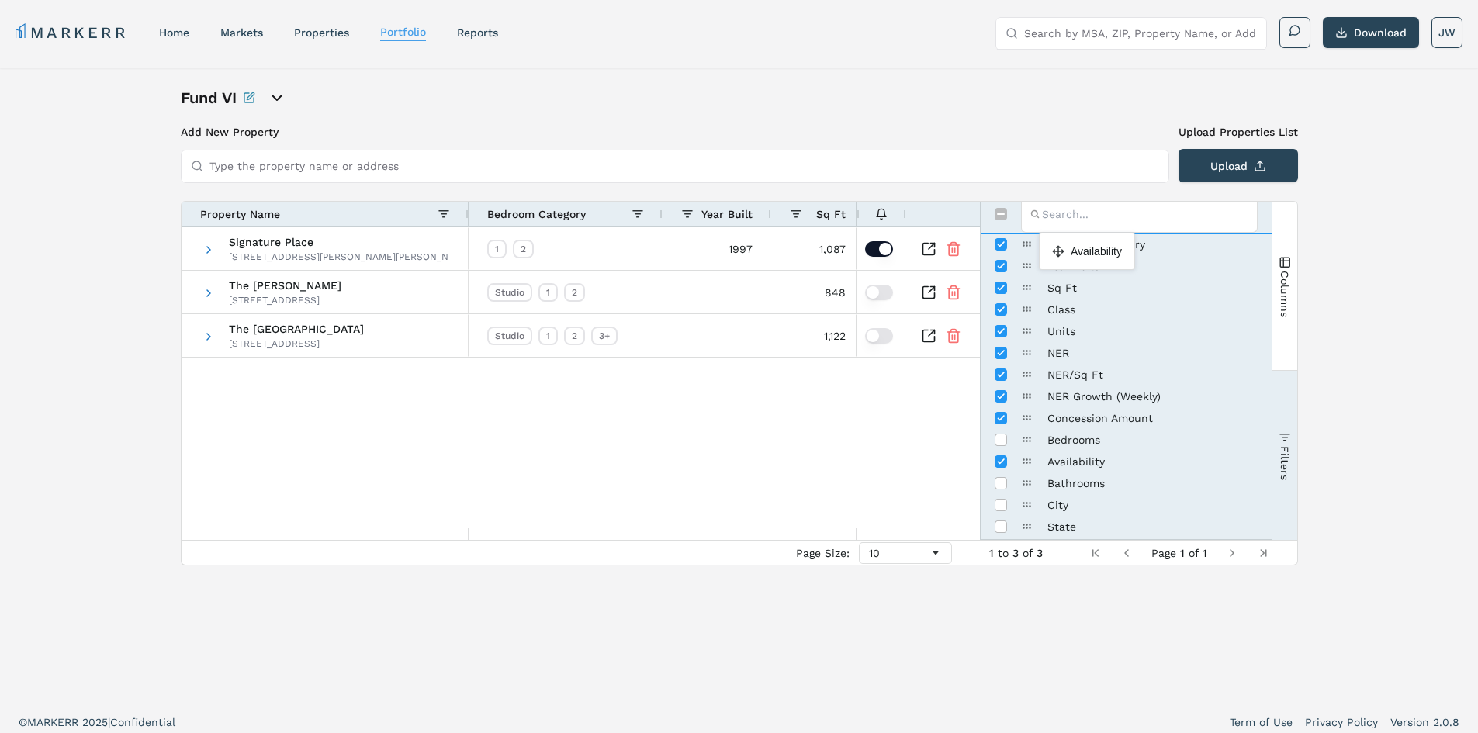
drag, startPoint x: 1029, startPoint y: 467, endPoint x: 1047, endPoint y: 239, distance: 228.8
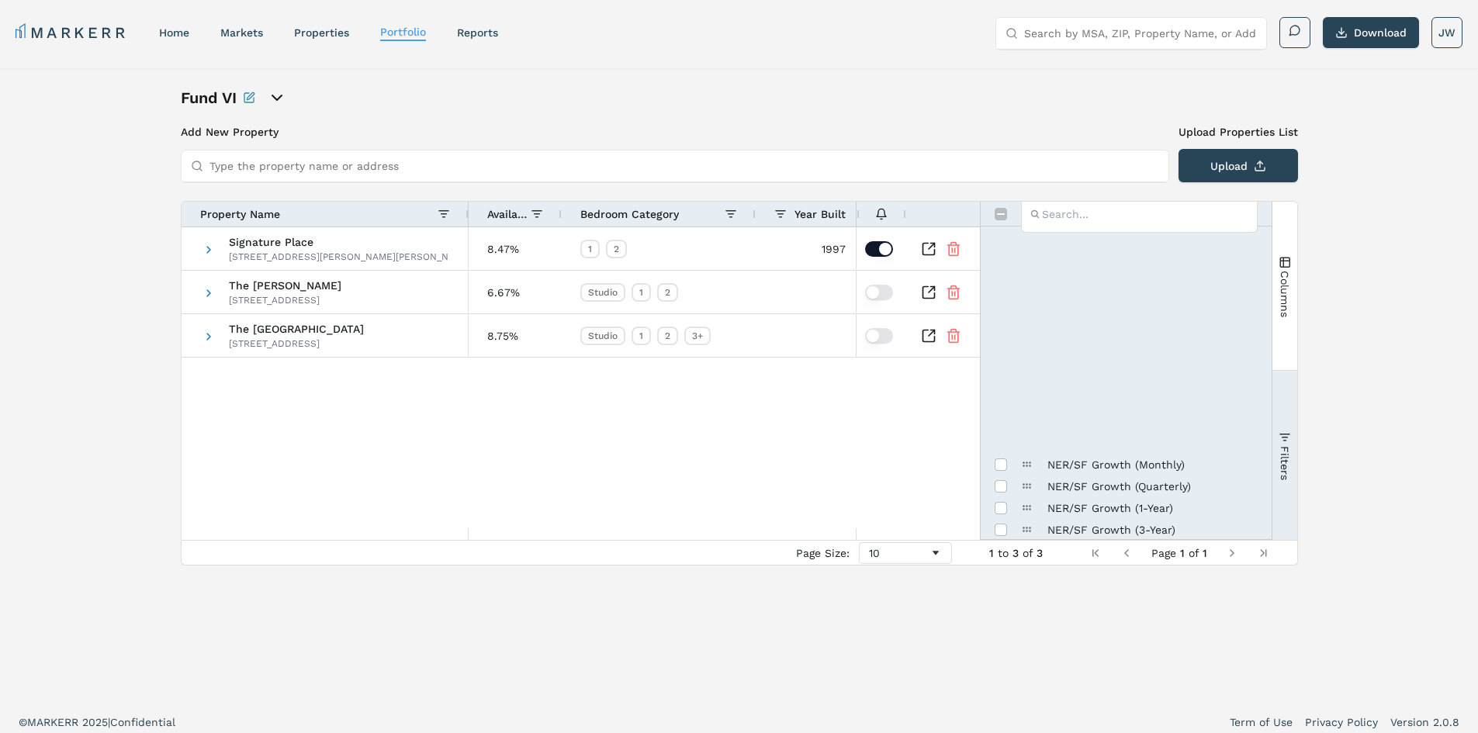
scroll to position [621, 0]
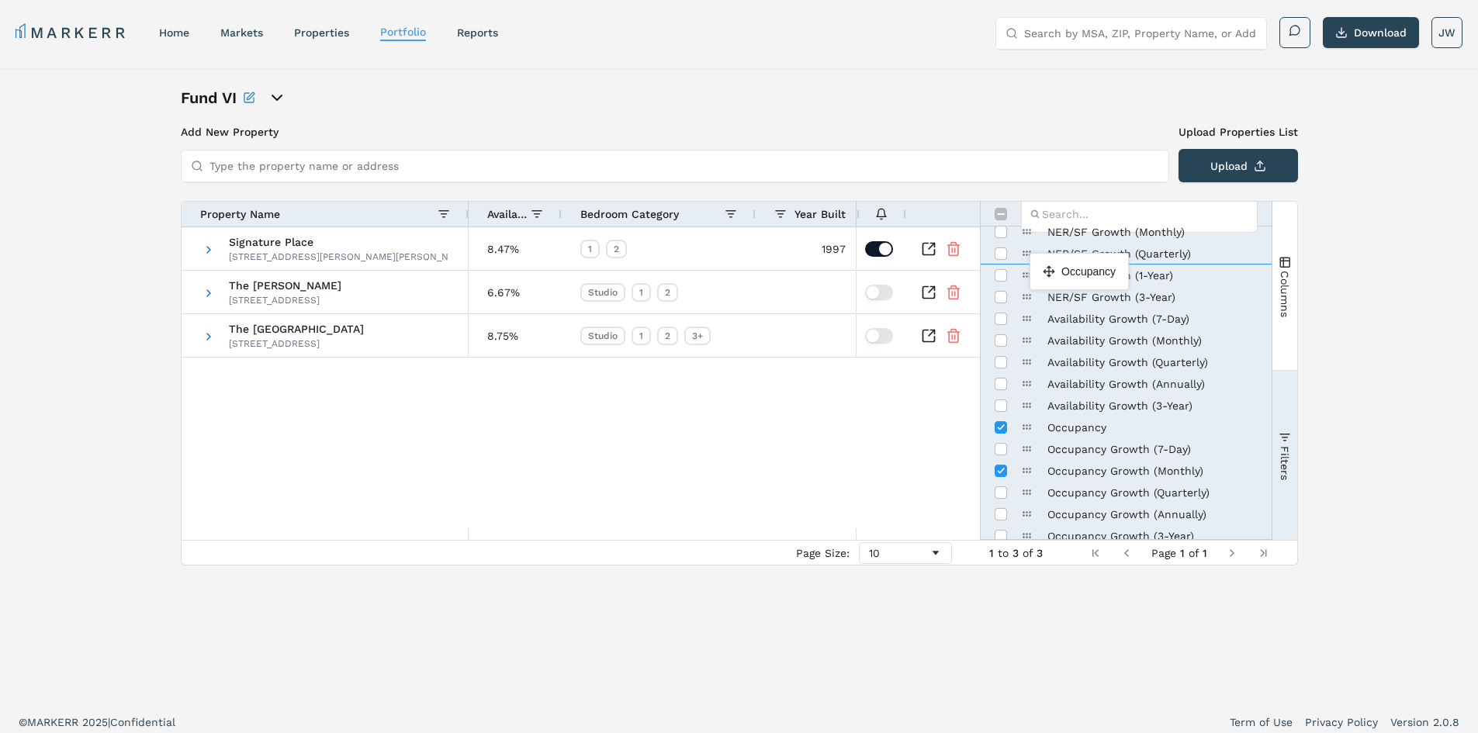
drag, startPoint x: 1024, startPoint y: 430, endPoint x: 1037, endPoint y: 259, distance: 171.2
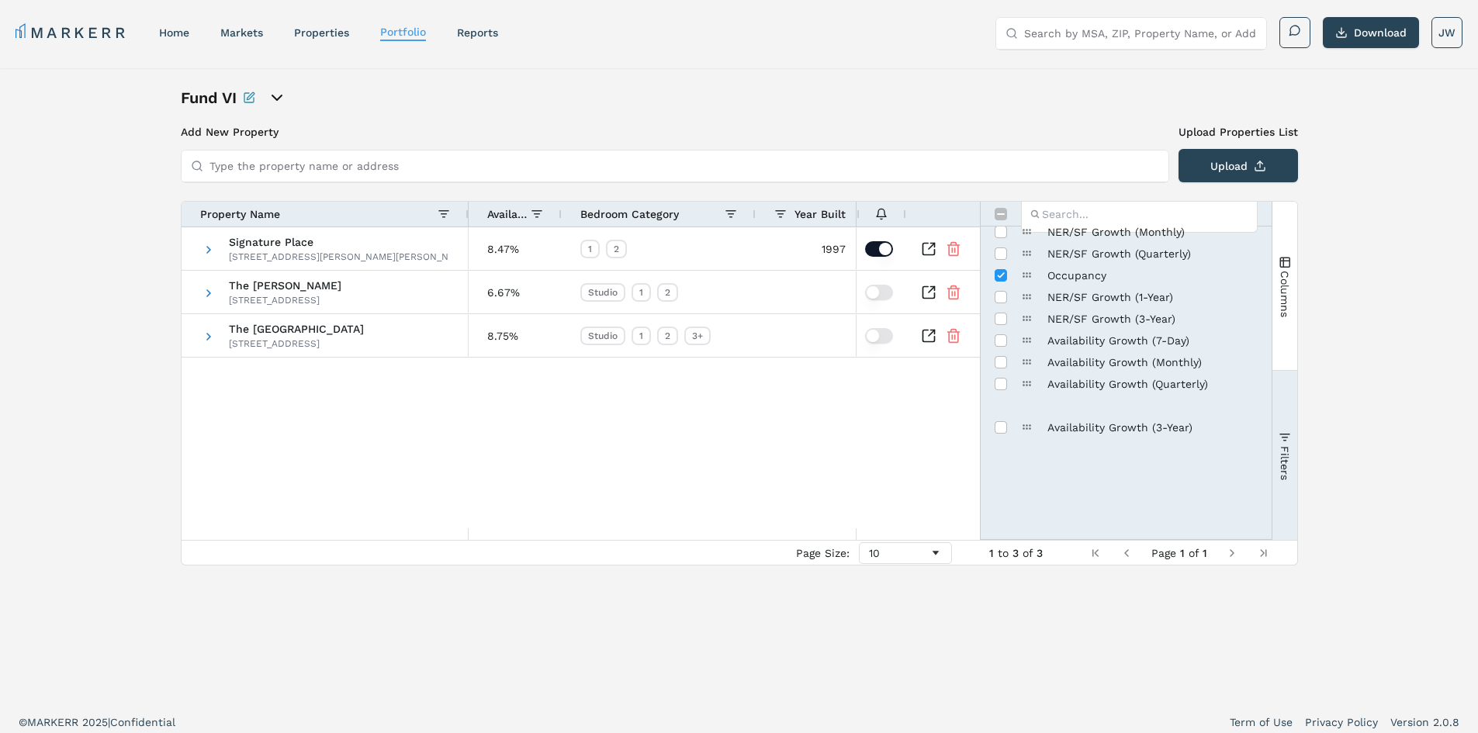
scroll to position [388, 0]
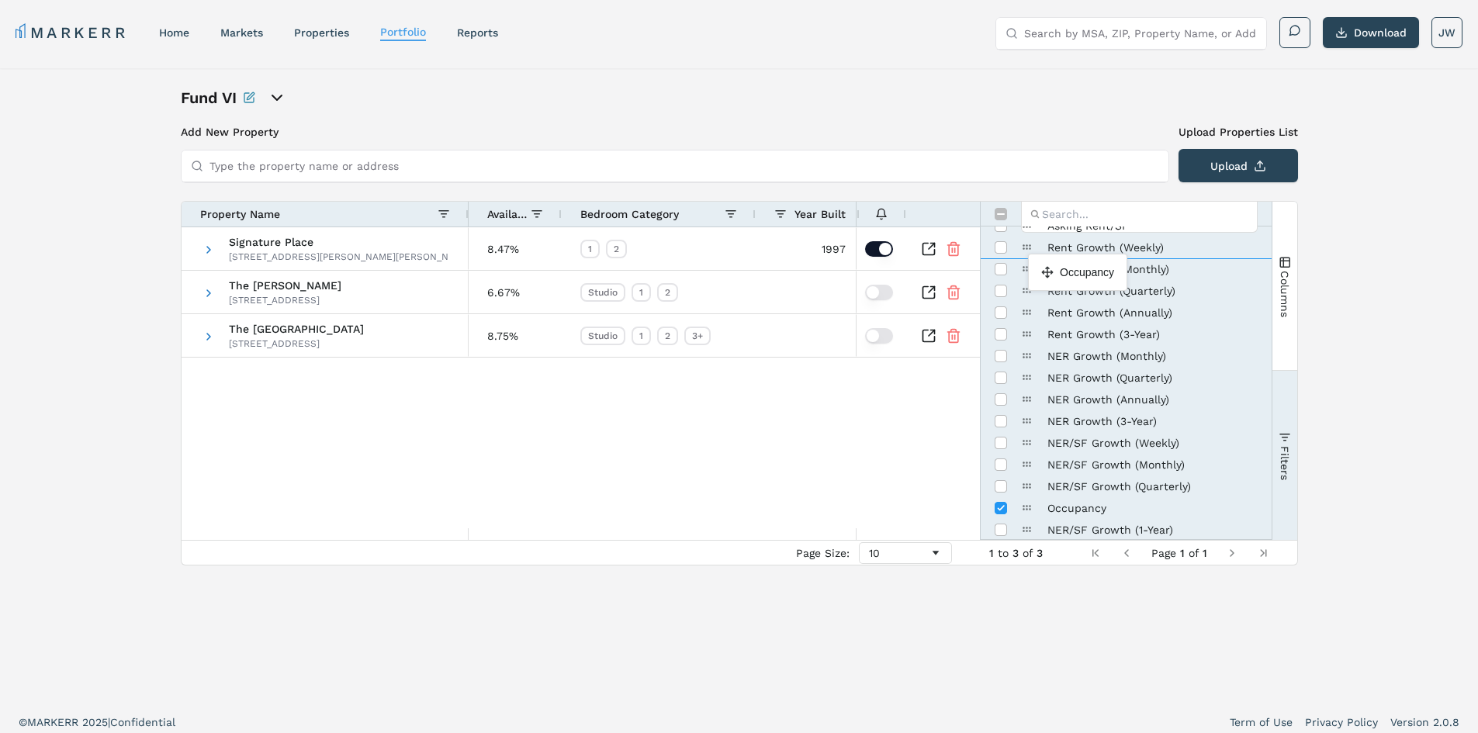
drag, startPoint x: 1029, startPoint y: 508, endPoint x: 1036, endPoint y: 260, distance: 248.4
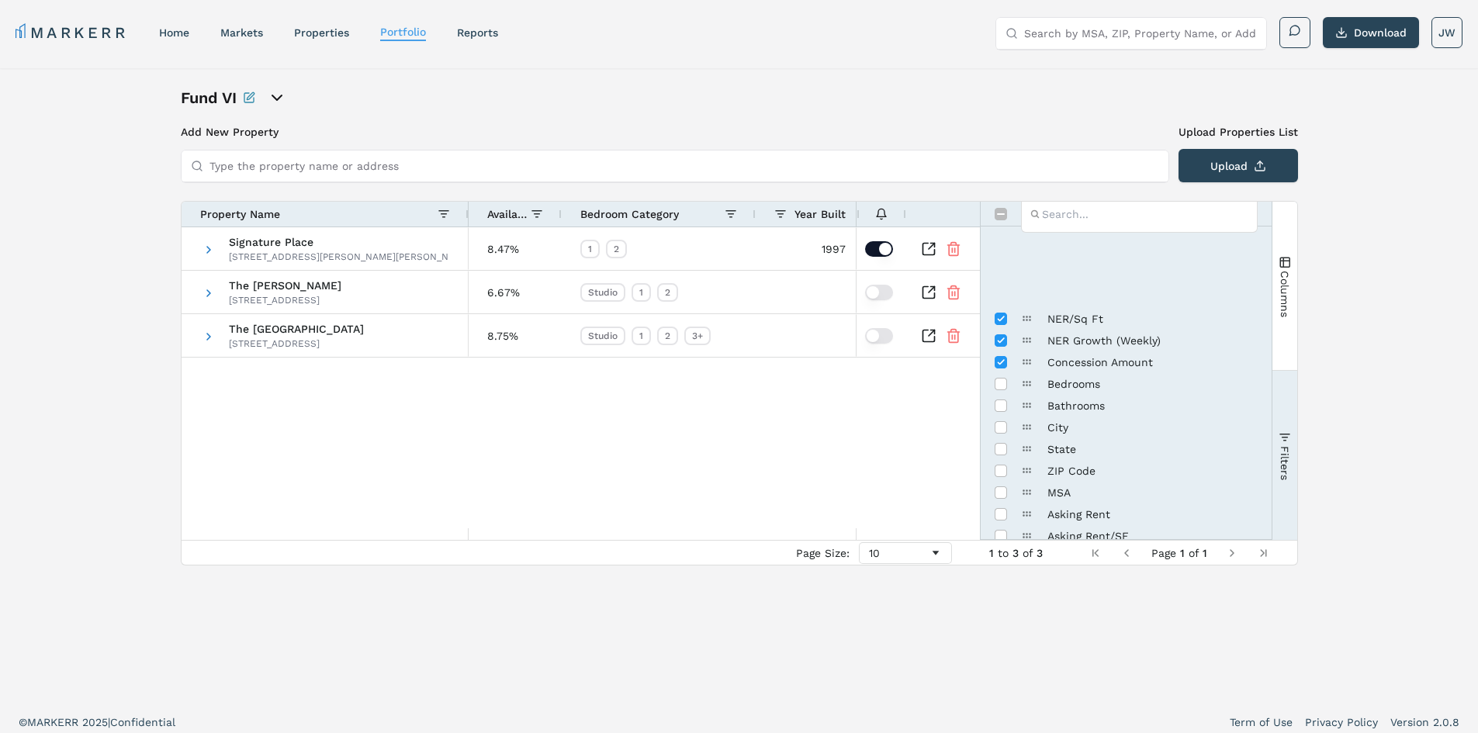
scroll to position [155, 0]
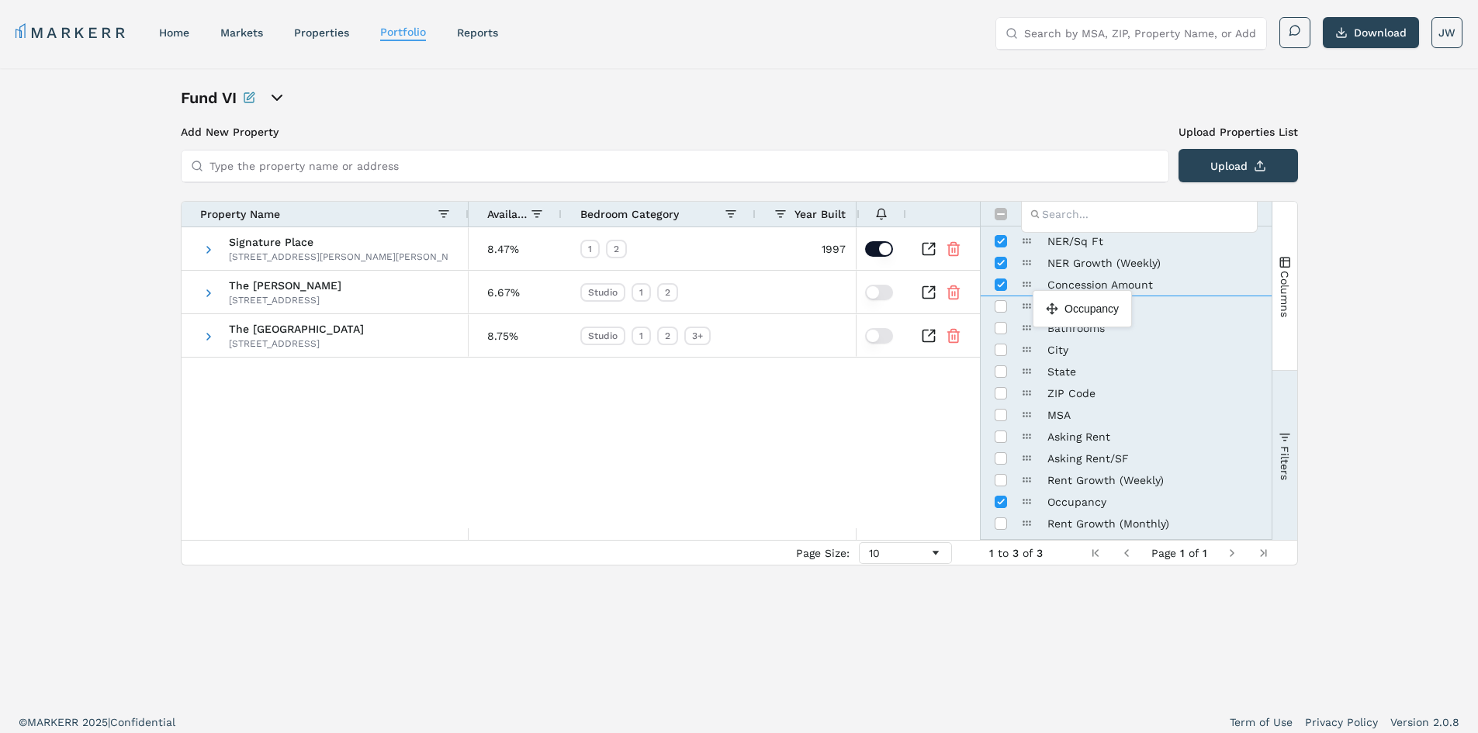
drag, startPoint x: 1027, startPoint y: 507, endPoint x: 1040, endPoint y: 297, distance: 210.7
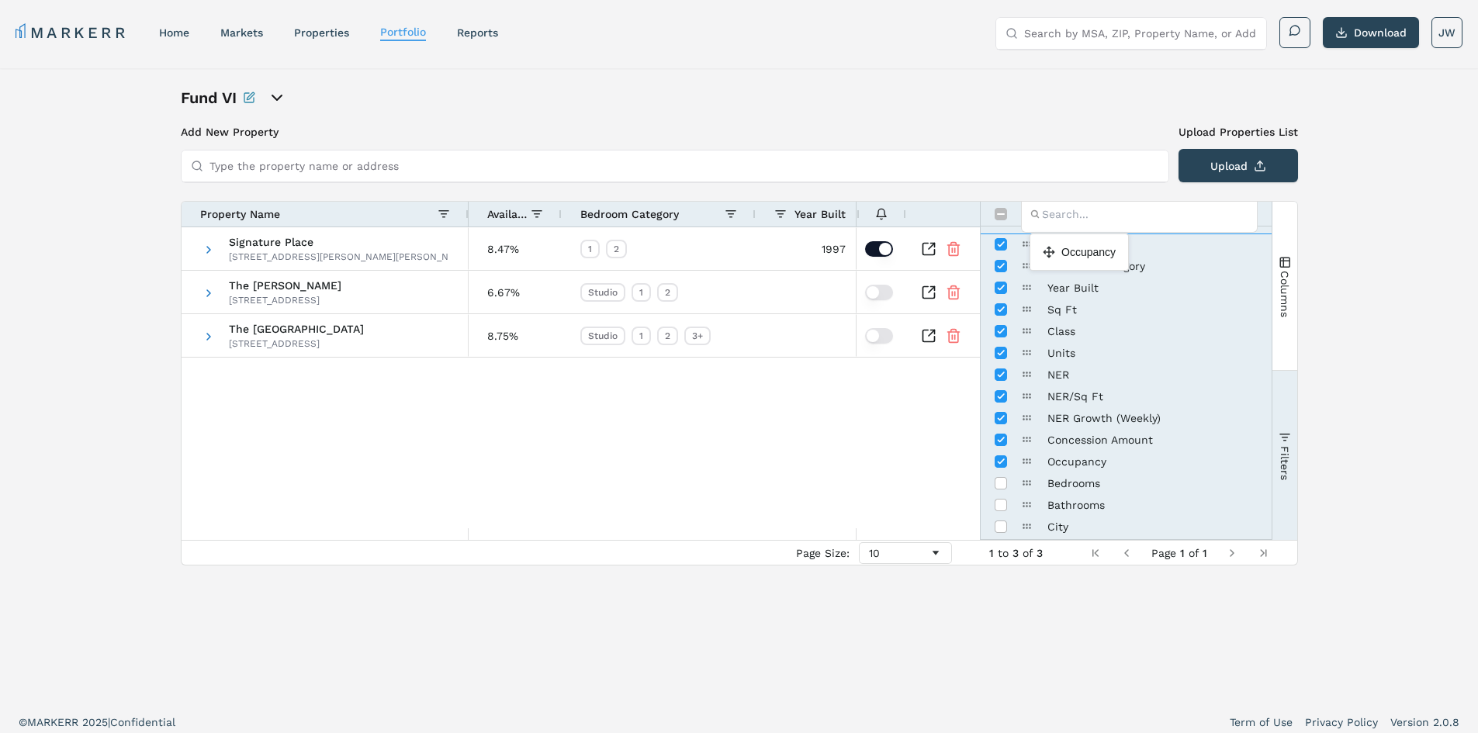
drag, startPoint x: 1027, startPoint y: 462, endPoint x: 1037, endPoint y: 240, distance: 222.9
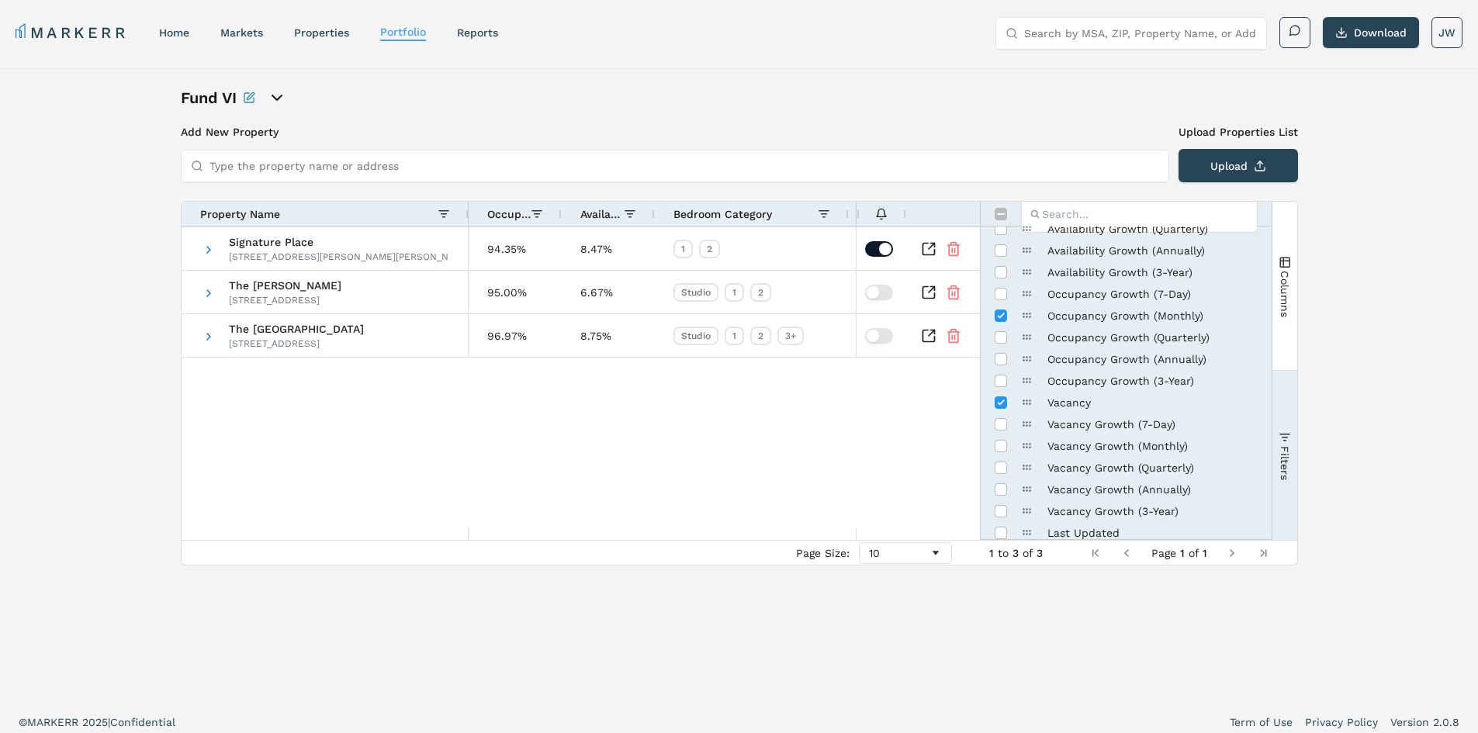
scroll to position [809, 0]
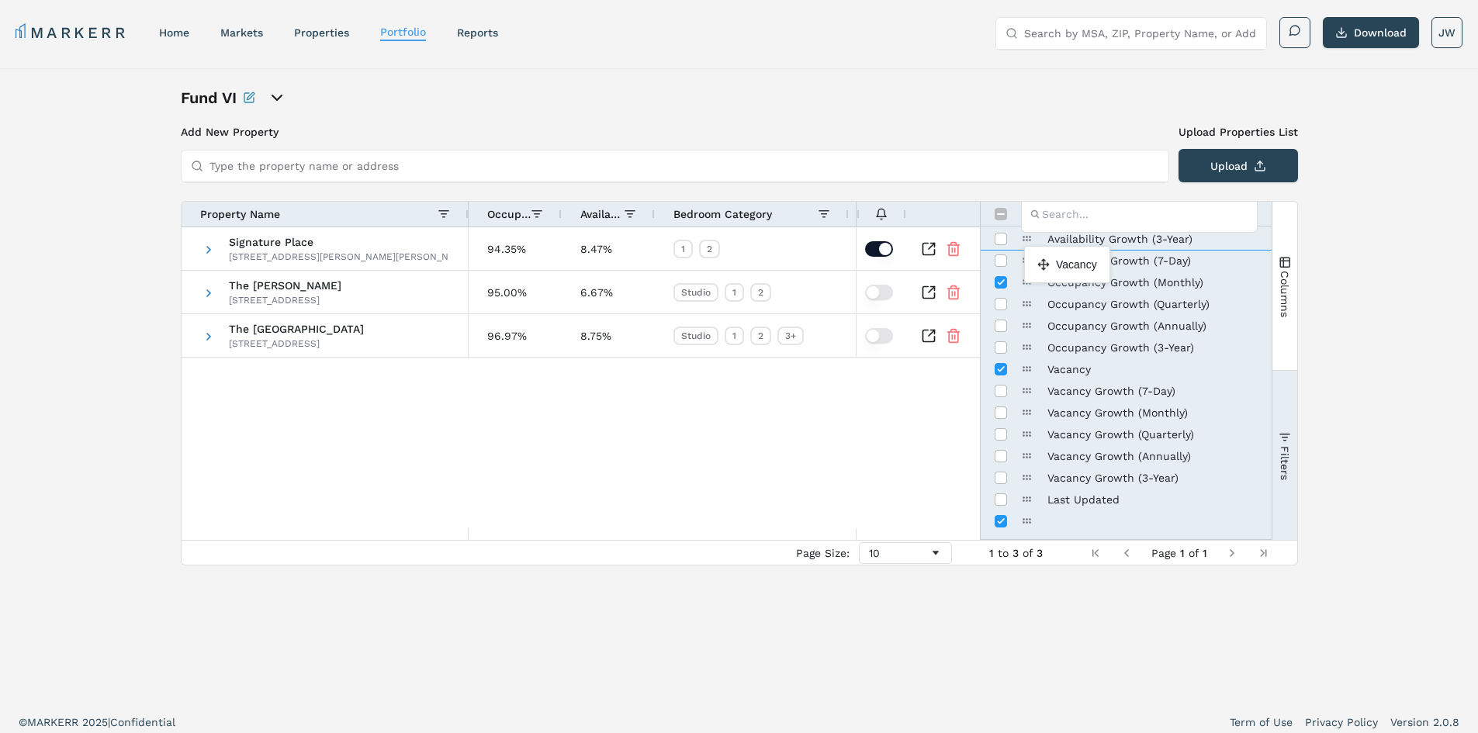
drag, startPoint x: 1026, startPoint y: 369, endPoint x: 1032, endPoint y: 252, distance: 117.3
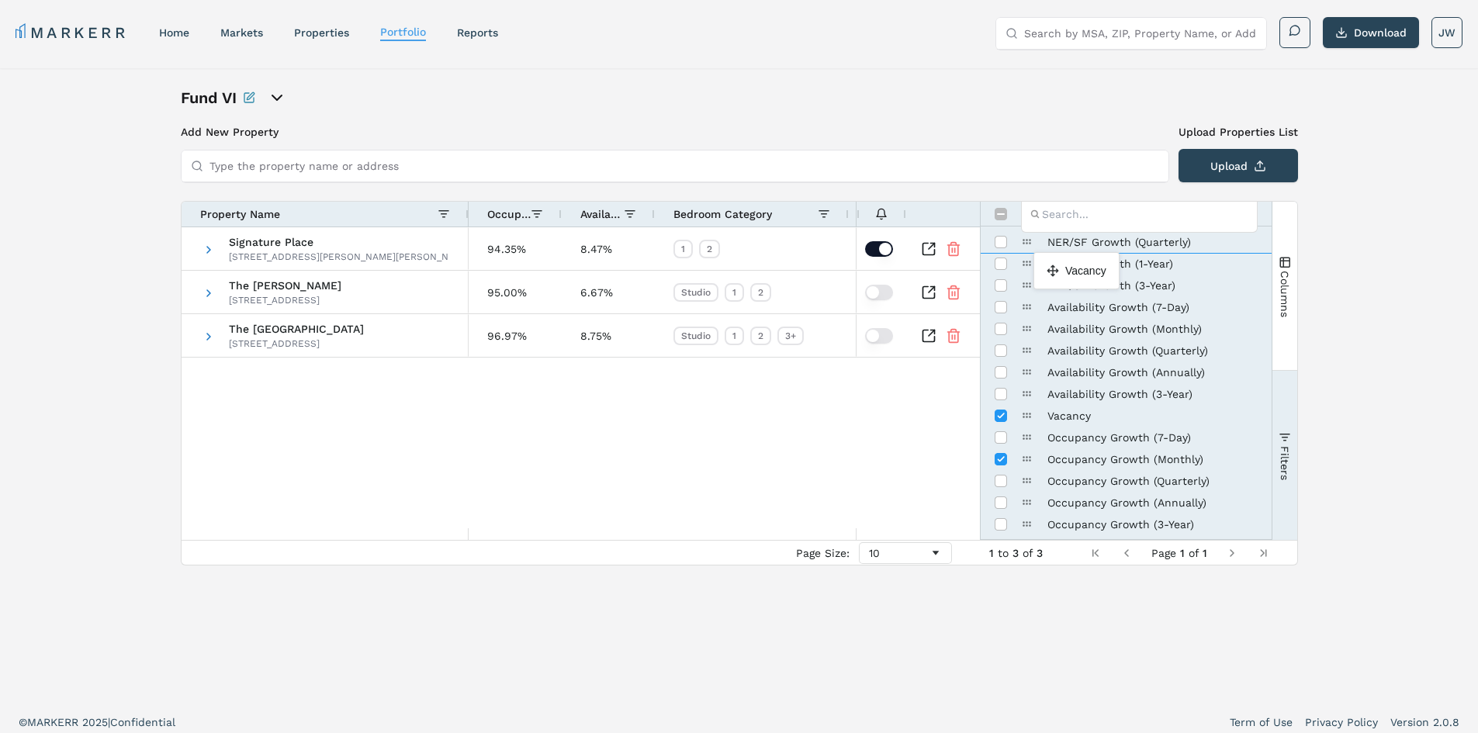
drag, startPoint x: 1025, startPoint y: 417, endPoint x: 1041, endPoint y: 258, distance: 159.1
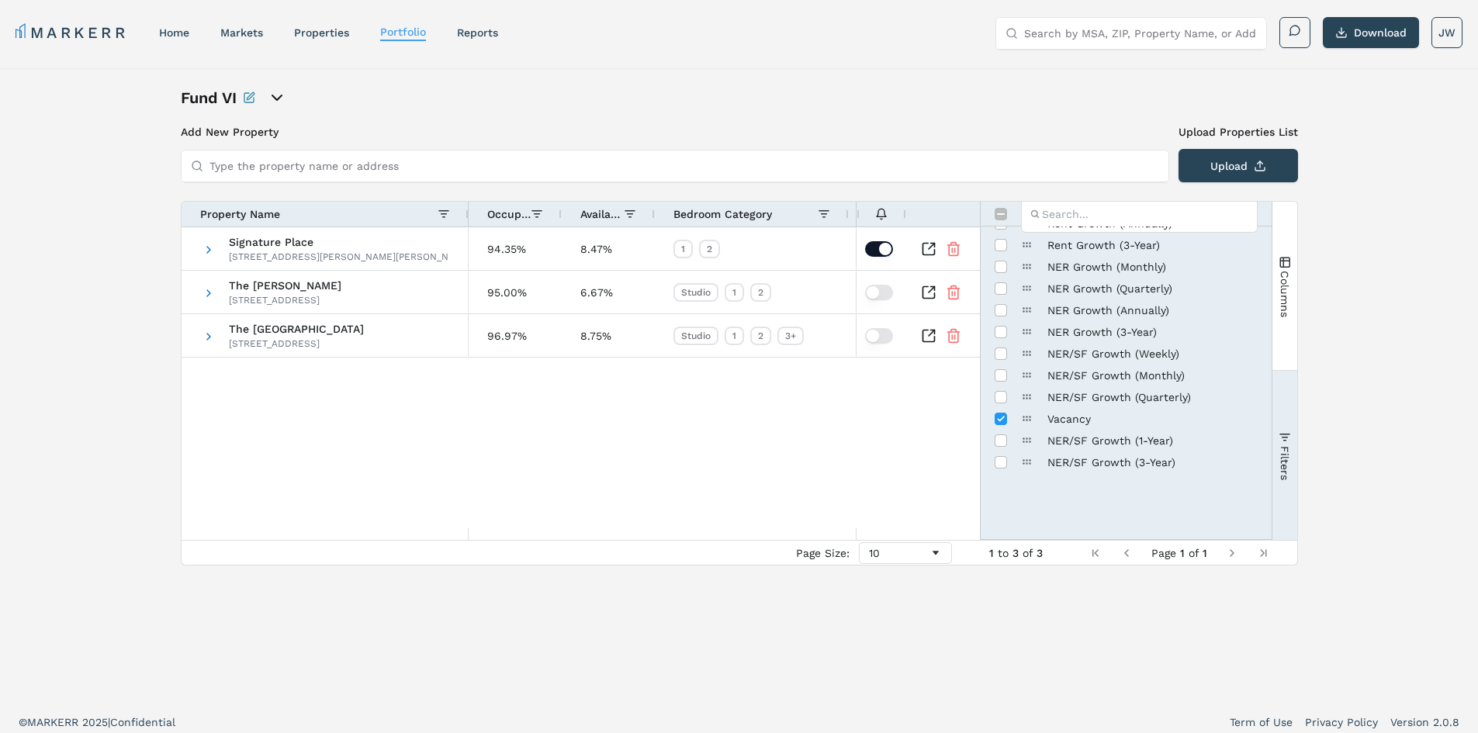
scroll to position [421, 0]
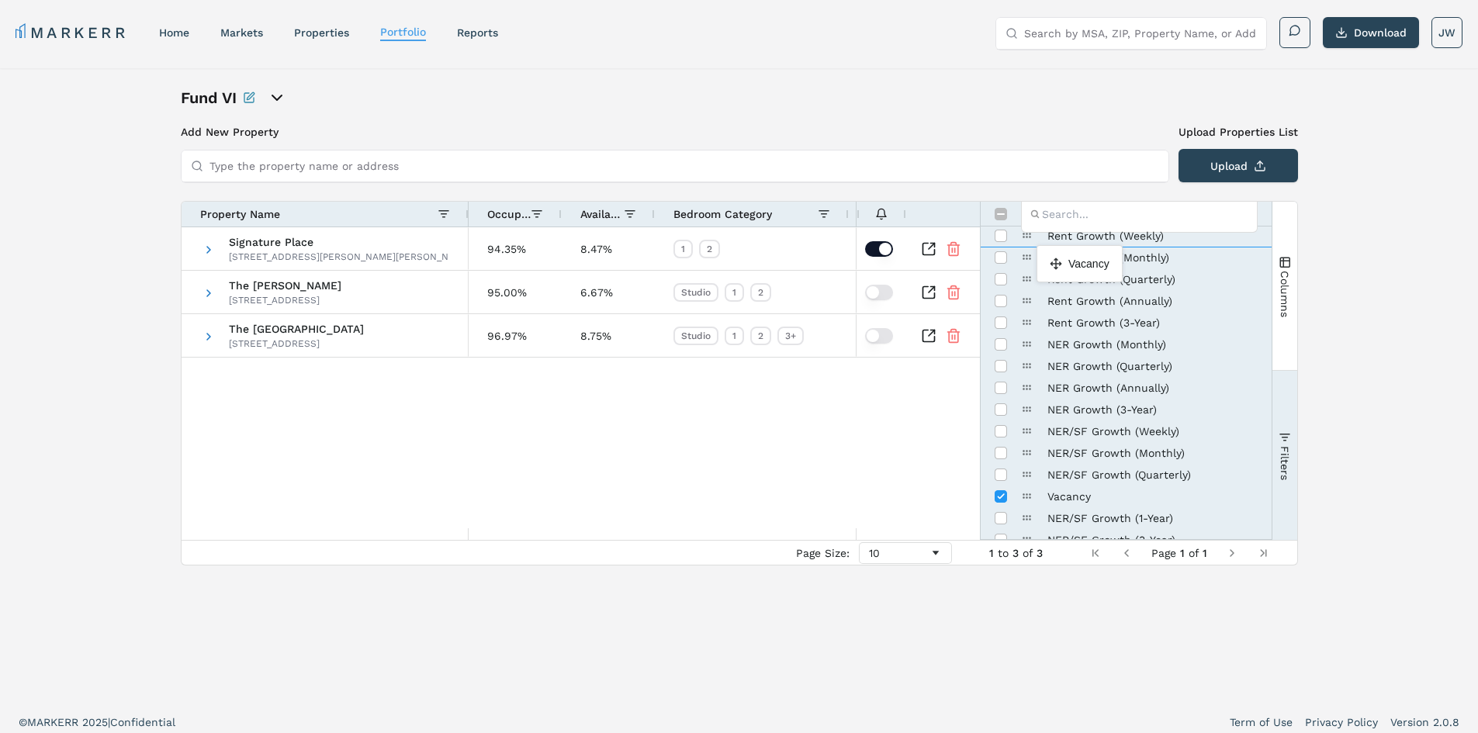
drag, startPoint x: 1029, startPoint y: 500, endPoint x: 1044, endPoint y: 251, distance: 249.5
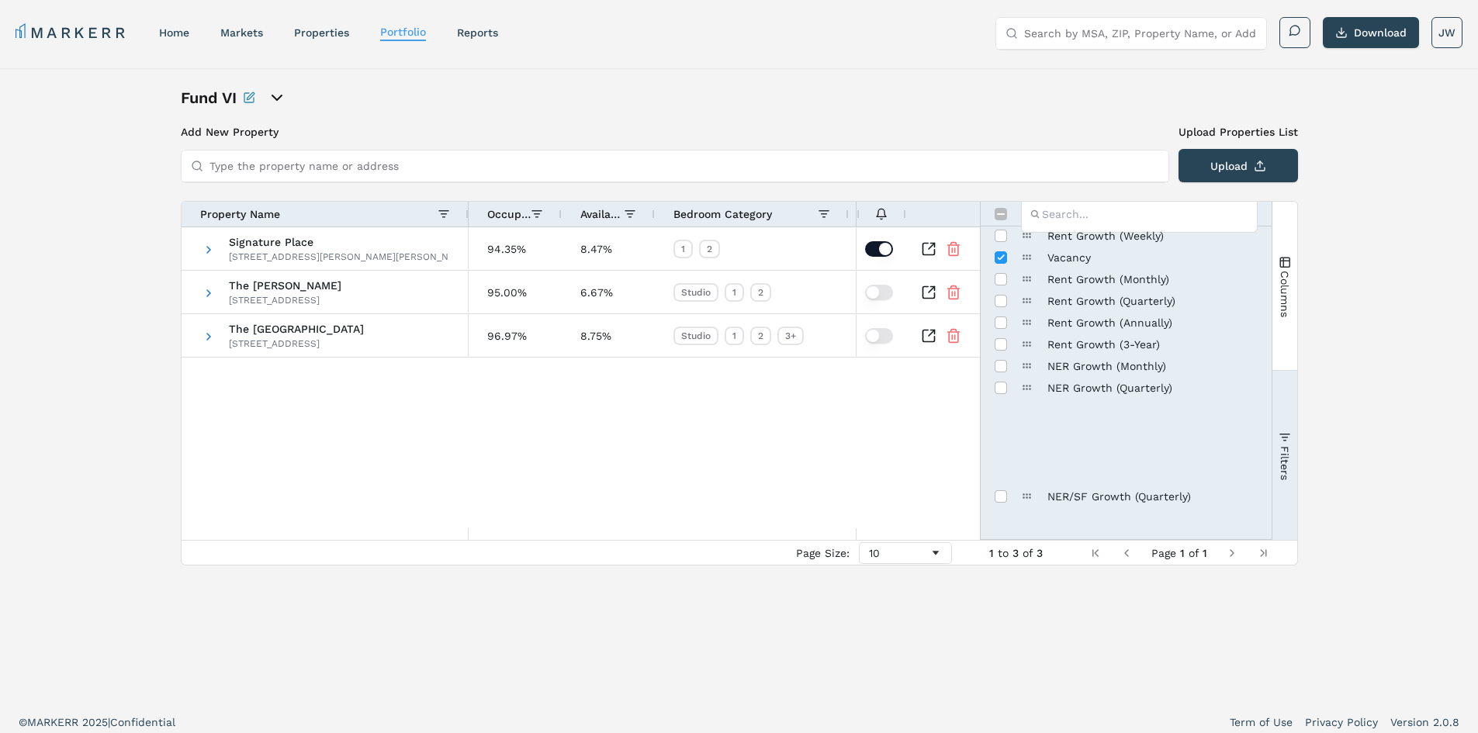
scroll to position [189, 0]
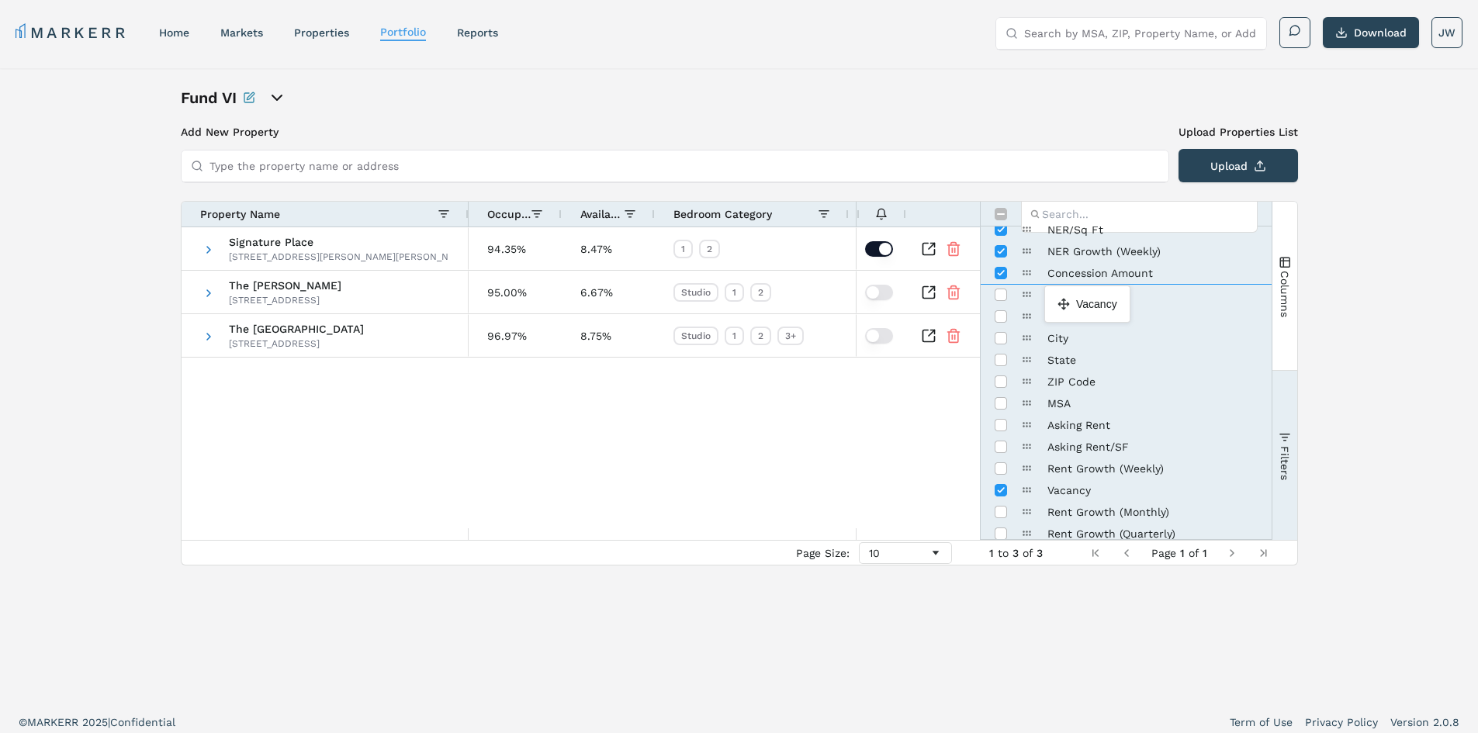
drag, startPoint x: 1026, startPoint y: 491, endPoint x: 1052, endPoint y: 292, distance: 201.1
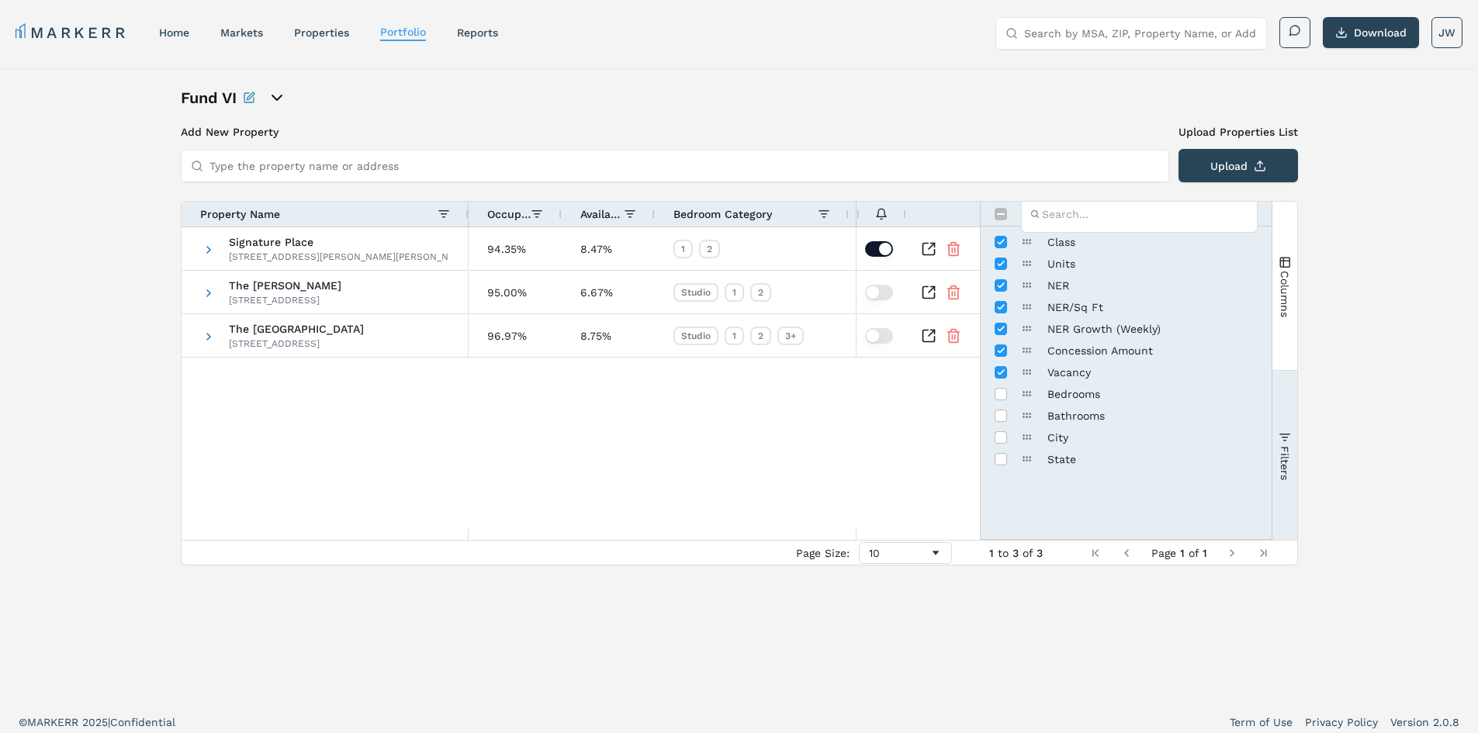
scroll to position [0, 0]
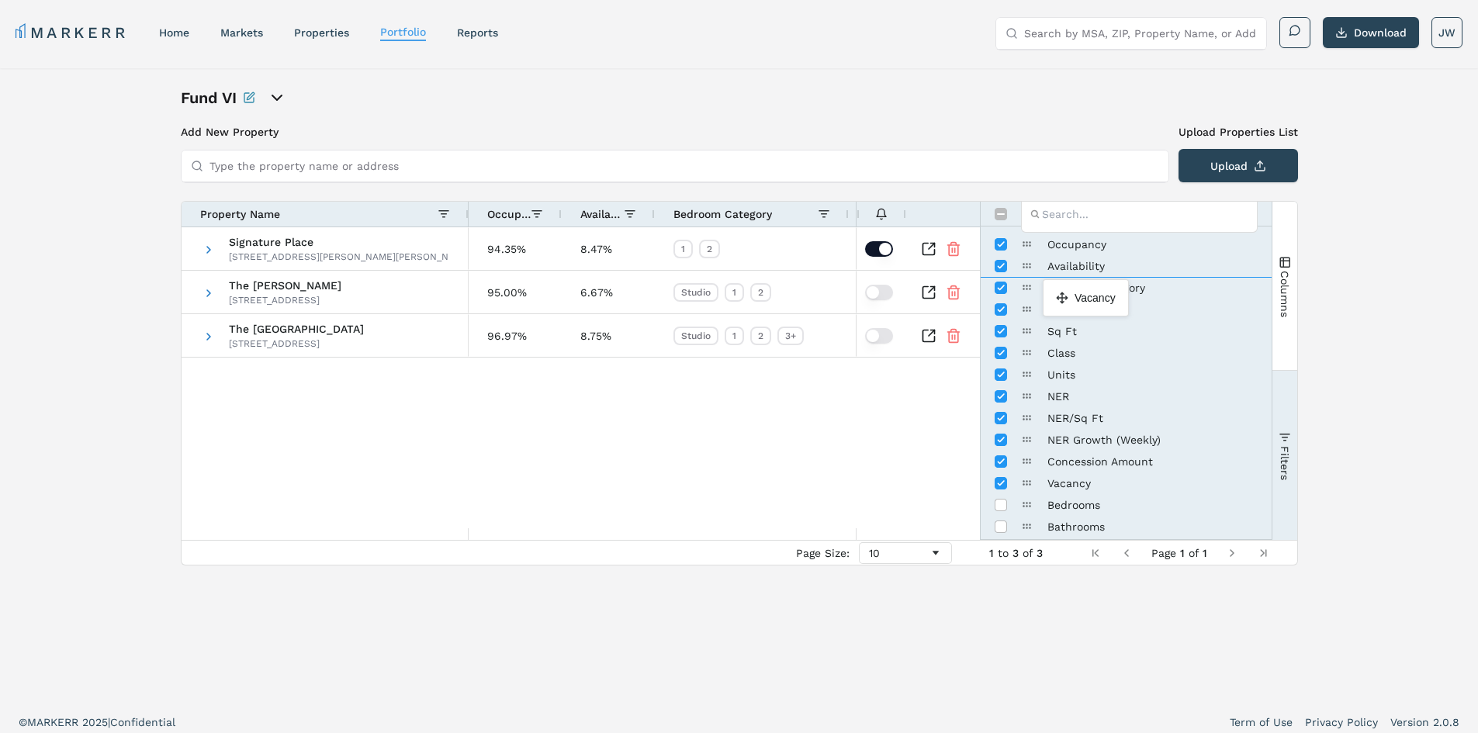
drag, startPoint x: 1025, startPoint y: 483, endPoint x: 1050, endPoint y: 286, distance: 199.5
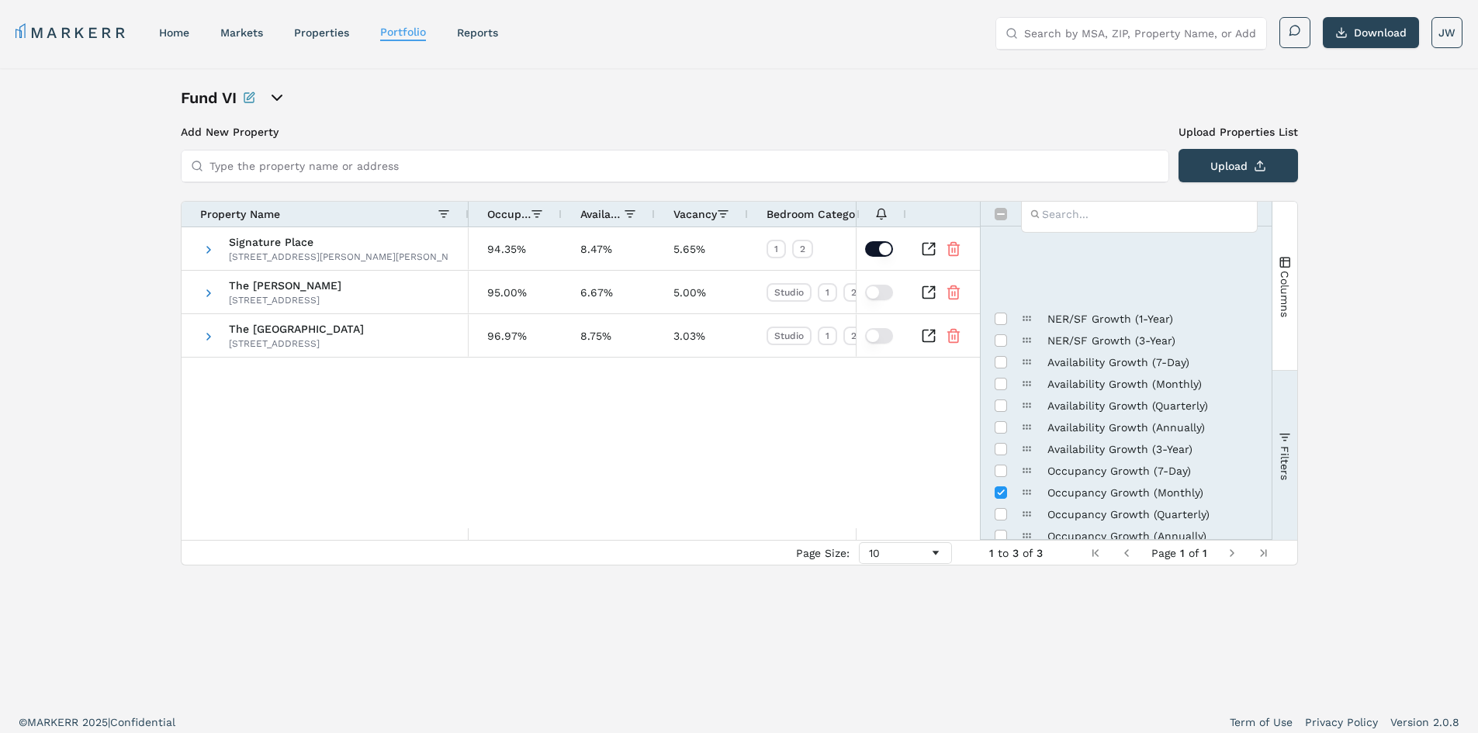
scroll to position [698, 0]
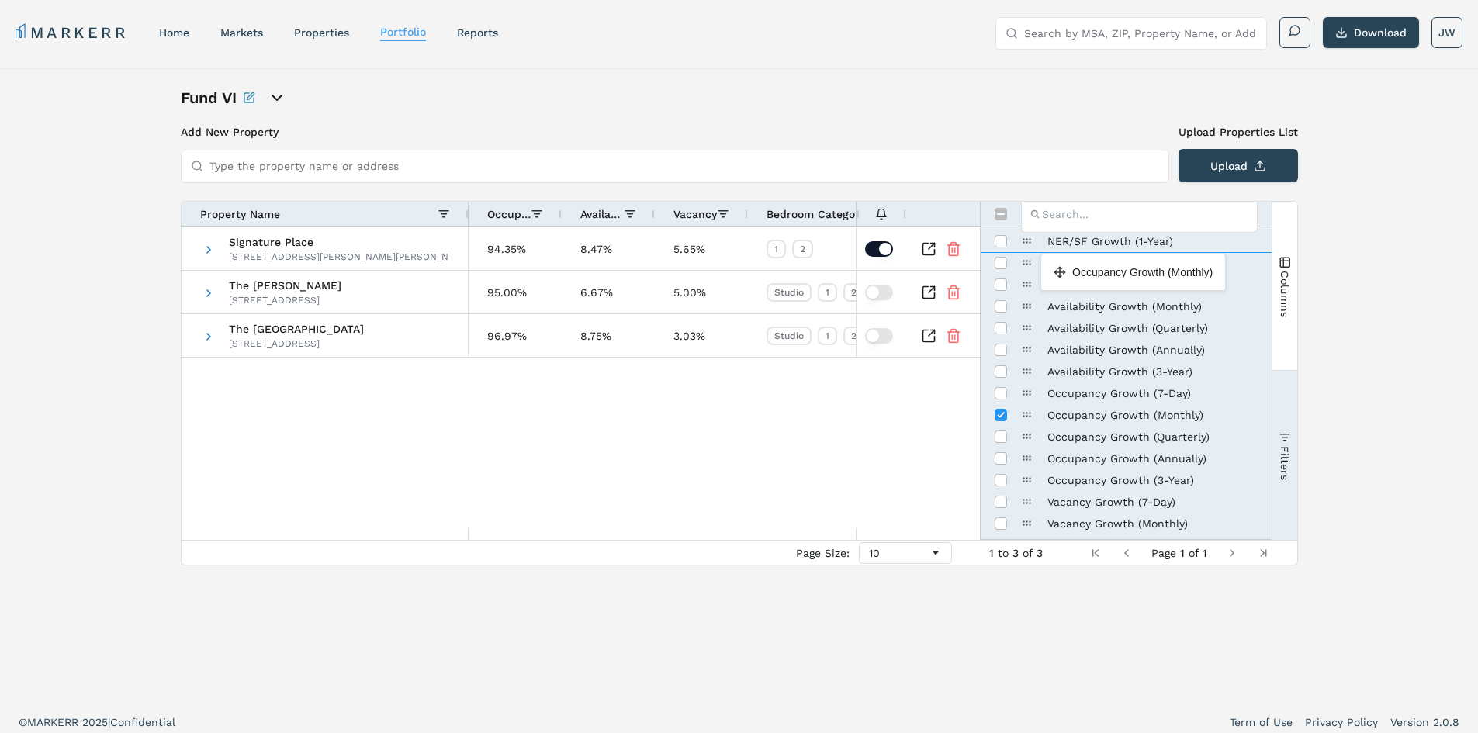
drag, startPoint x: 1025, startPoint y: 418, endPoint x: 1048, endPoint y: 260, distance: 160.0
drag, startPoint x: 1029, startPoint y: 420, endPoint x: 1035, endPoint y: 275, distance: 145.2
drag, startPoint x: 1027, startPoint y: 442, endPoint x: 1033, endPoint y: 259, distance: 183.2
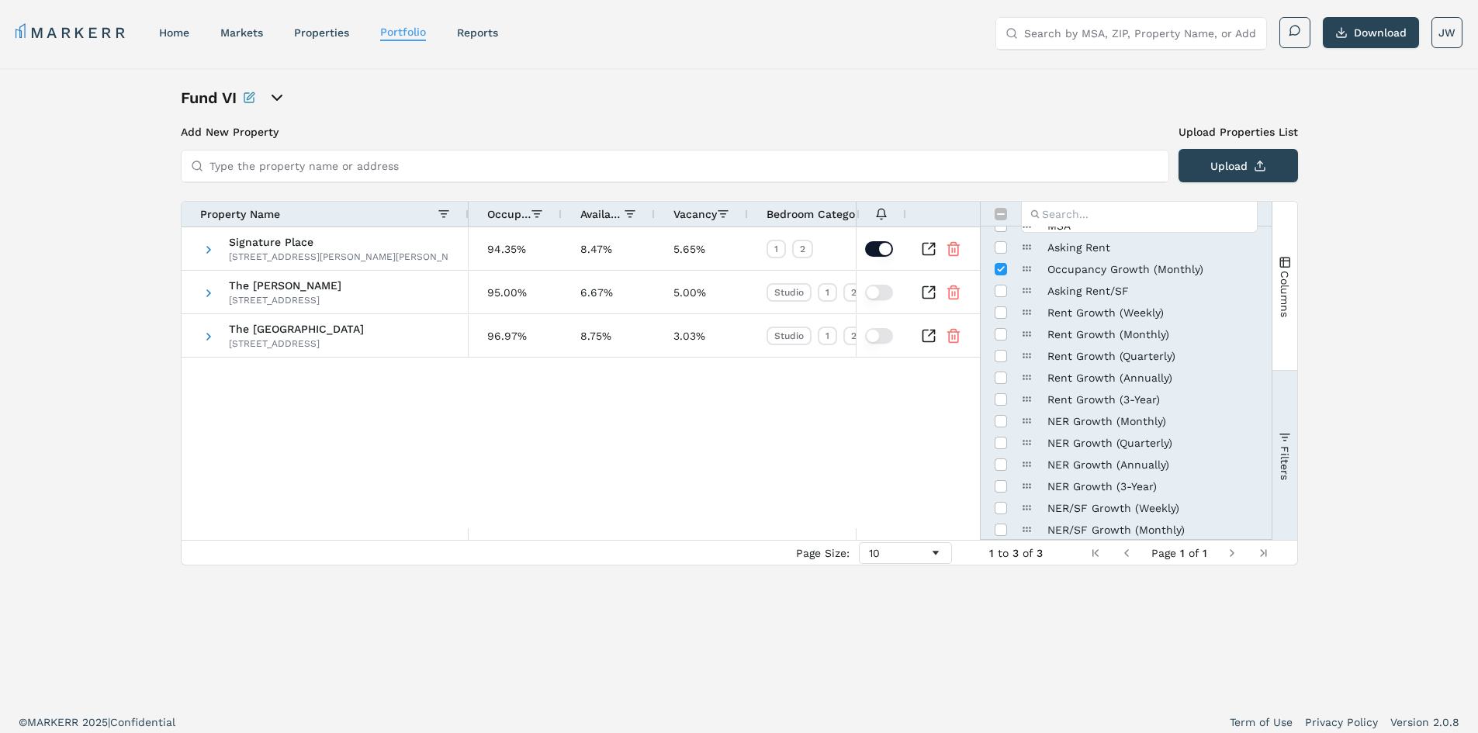
scroll to position [233, 0]
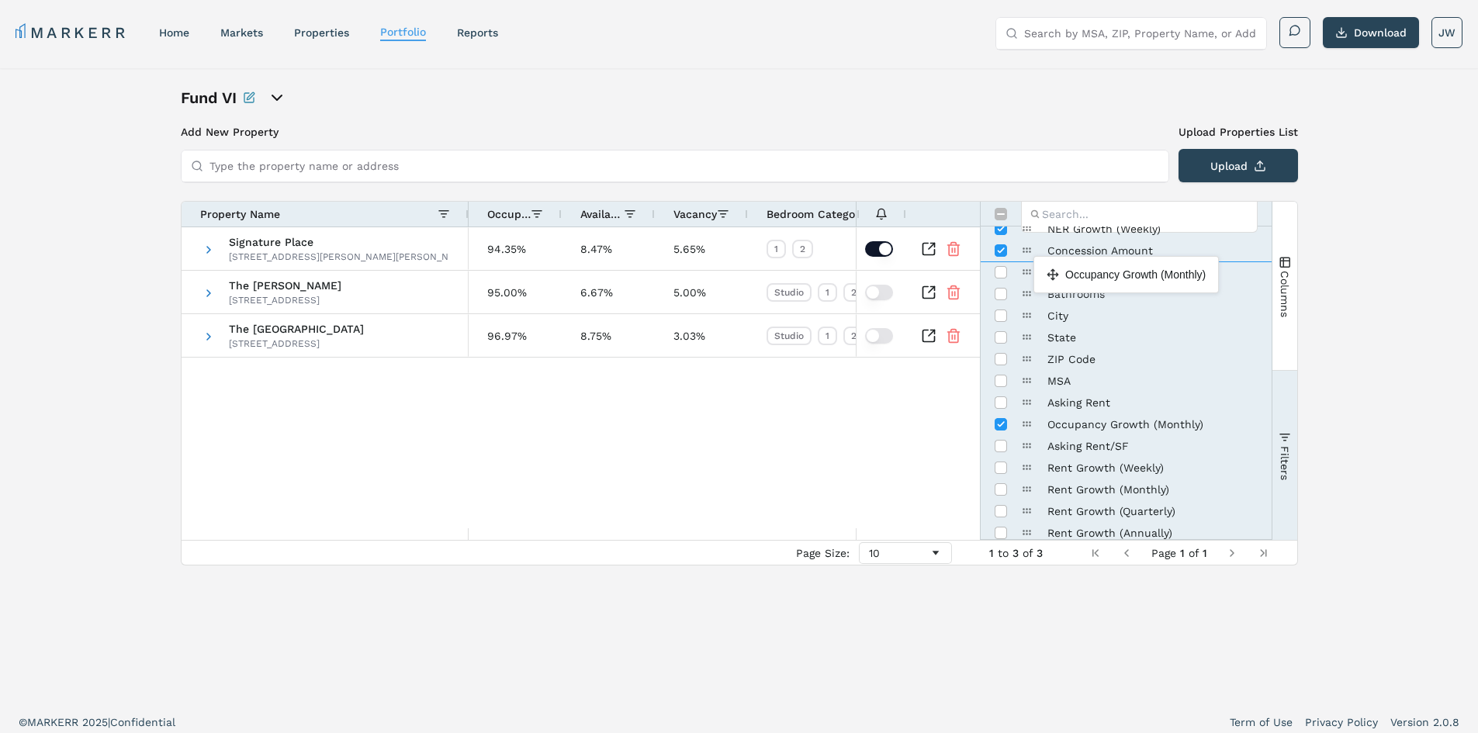
drag, startPoint x: 1026, startPoint y: 429, endPoint x: 1041, endPoint y: 262, distance: 167.5
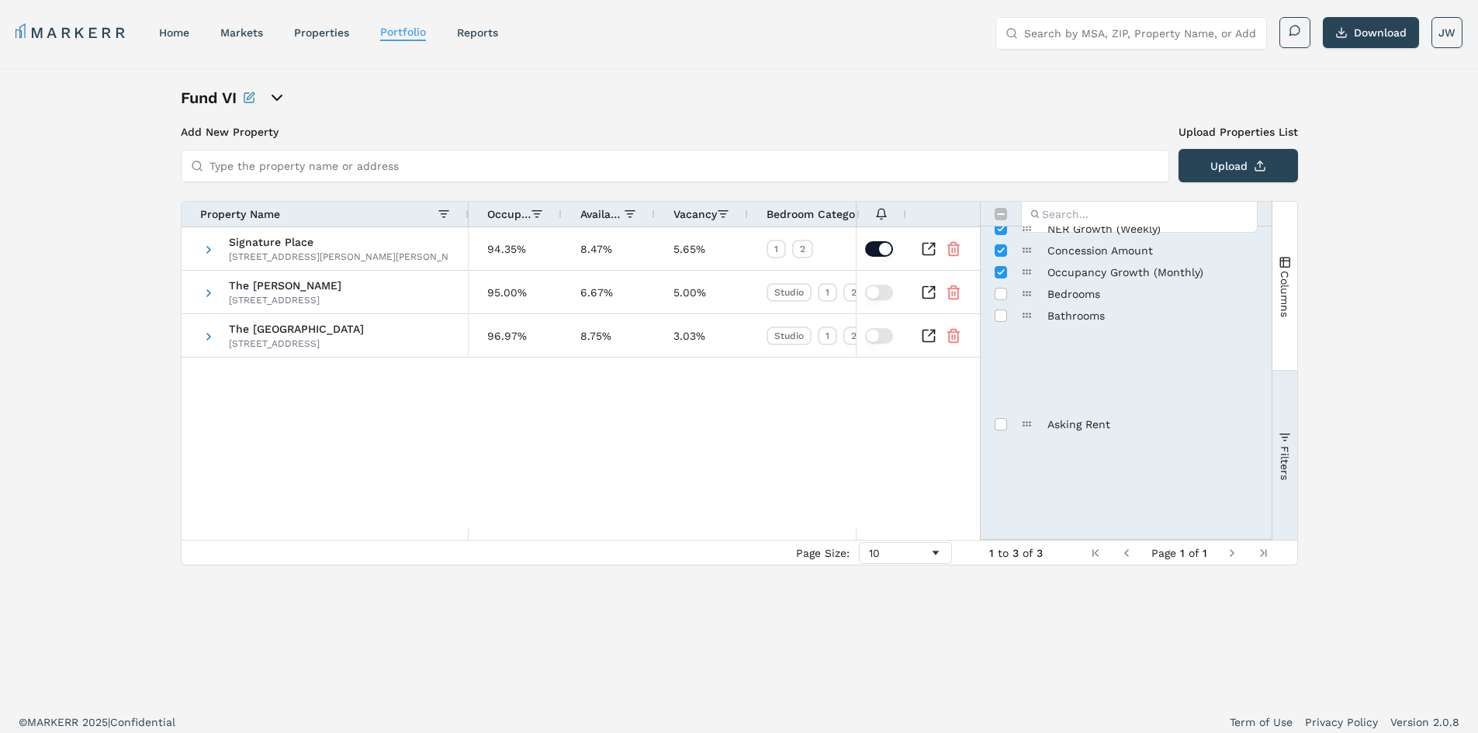
scroll to position [0, 0]
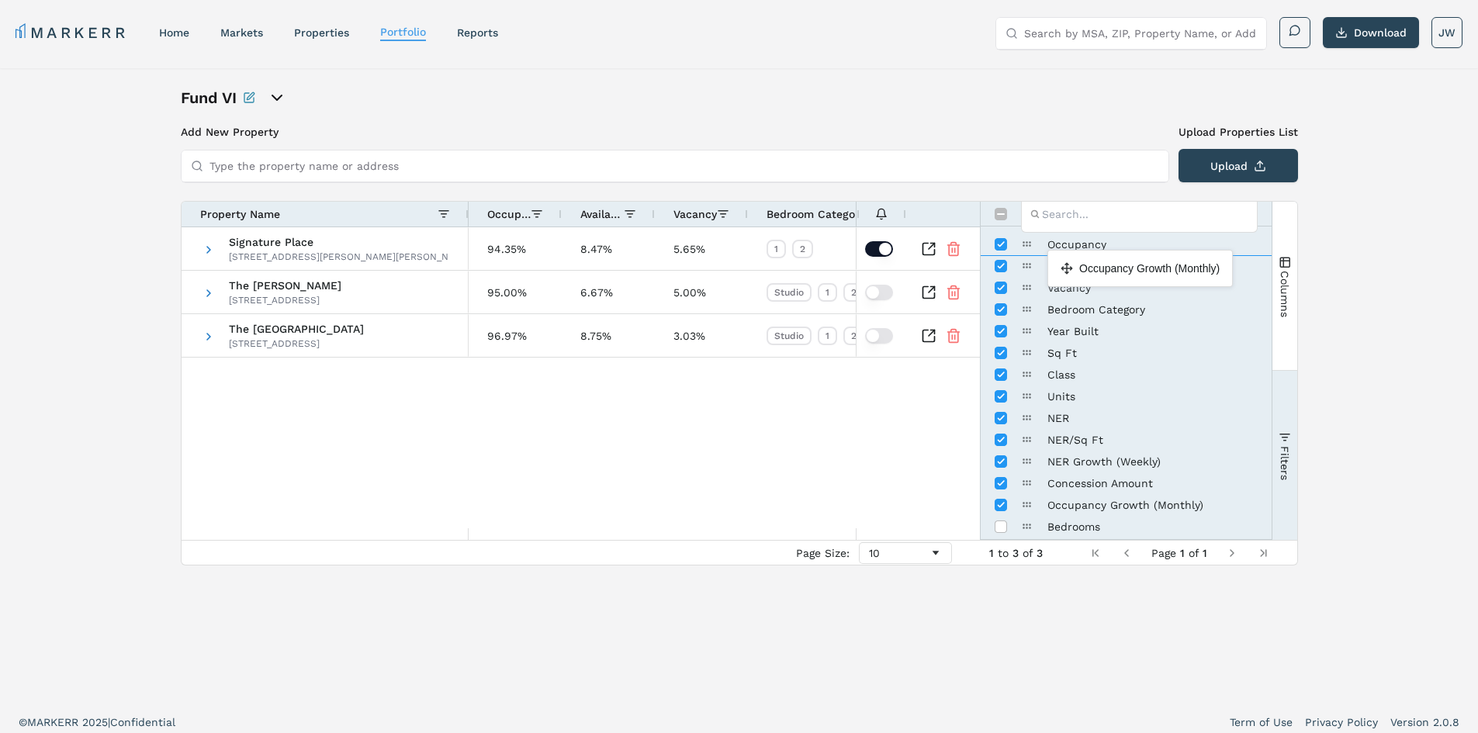
drag, startPoint x: 1023, startPoint y: 507, endPoint x: 1055, endPoint y: 256, distance: 252.6
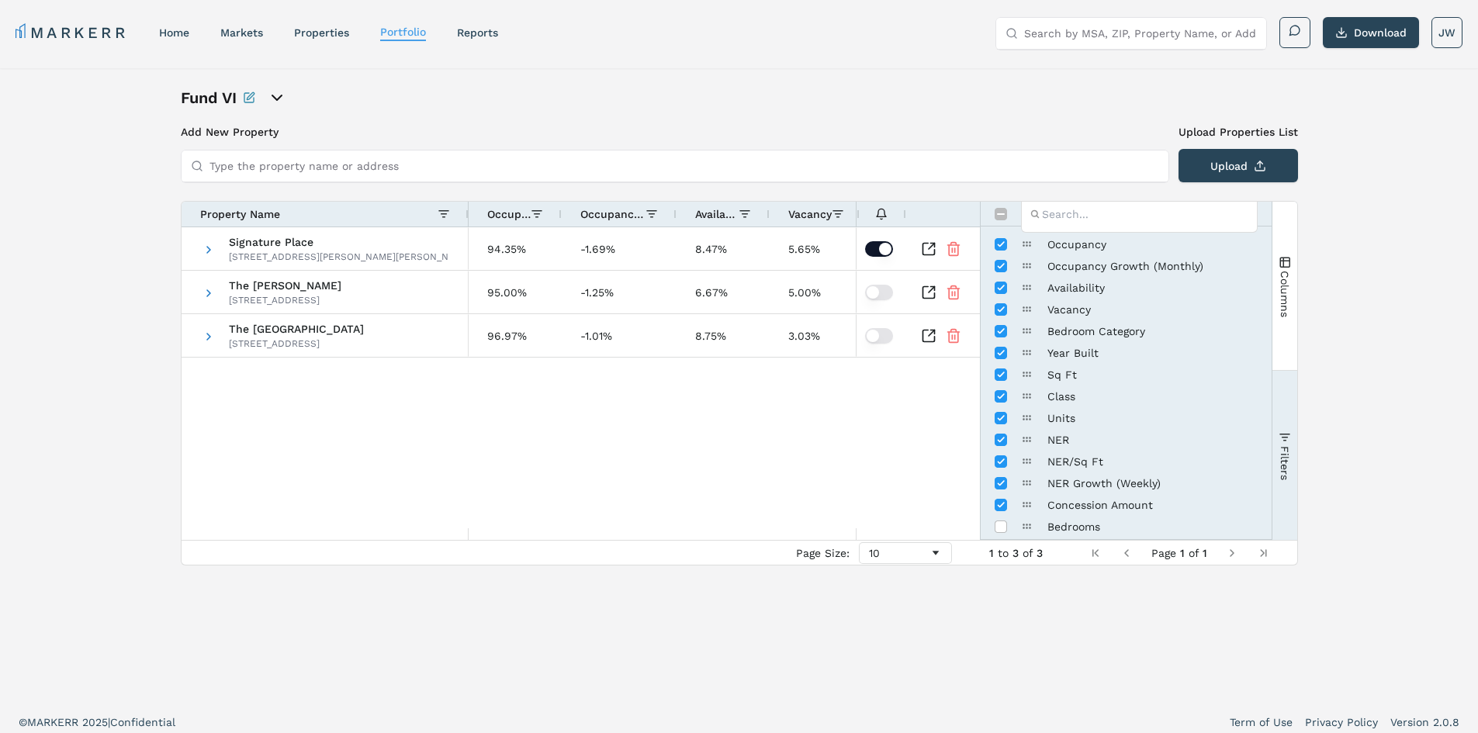
drag, startPoint x: 753, startPoint y: 215, endPoint x: 673, endPoint y: 235, distance: 81.7
click at [673, 235] on div "Property Name Occupancy Availability Vacancy 1" at bounding box center [581, 371] width 798 height 338
click at [999, 268] on input "Press SPACE to toggle visibility (visible)" at bounding box center [1001, 266] width 12 height 12
checkbox input "false"
click at [880, 252] on button "button" at bounding box center [879, 249] width 28 height 16
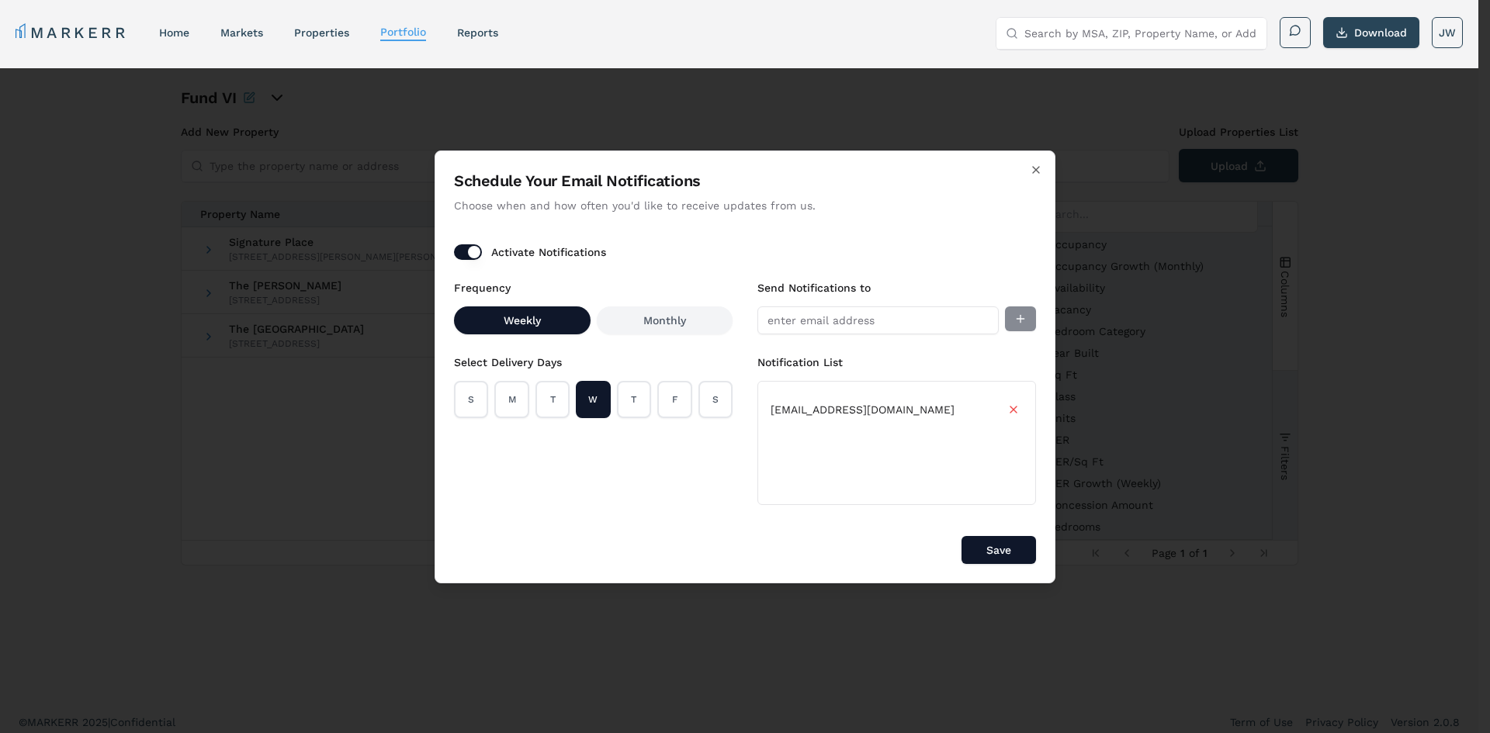
click at [469, 258] on button "Activate Notifications" at bounding box center [468, 252] width 28 height 16
click at [979, 550] on button "Save" at bounding box center [998, 550] width 74 height 28
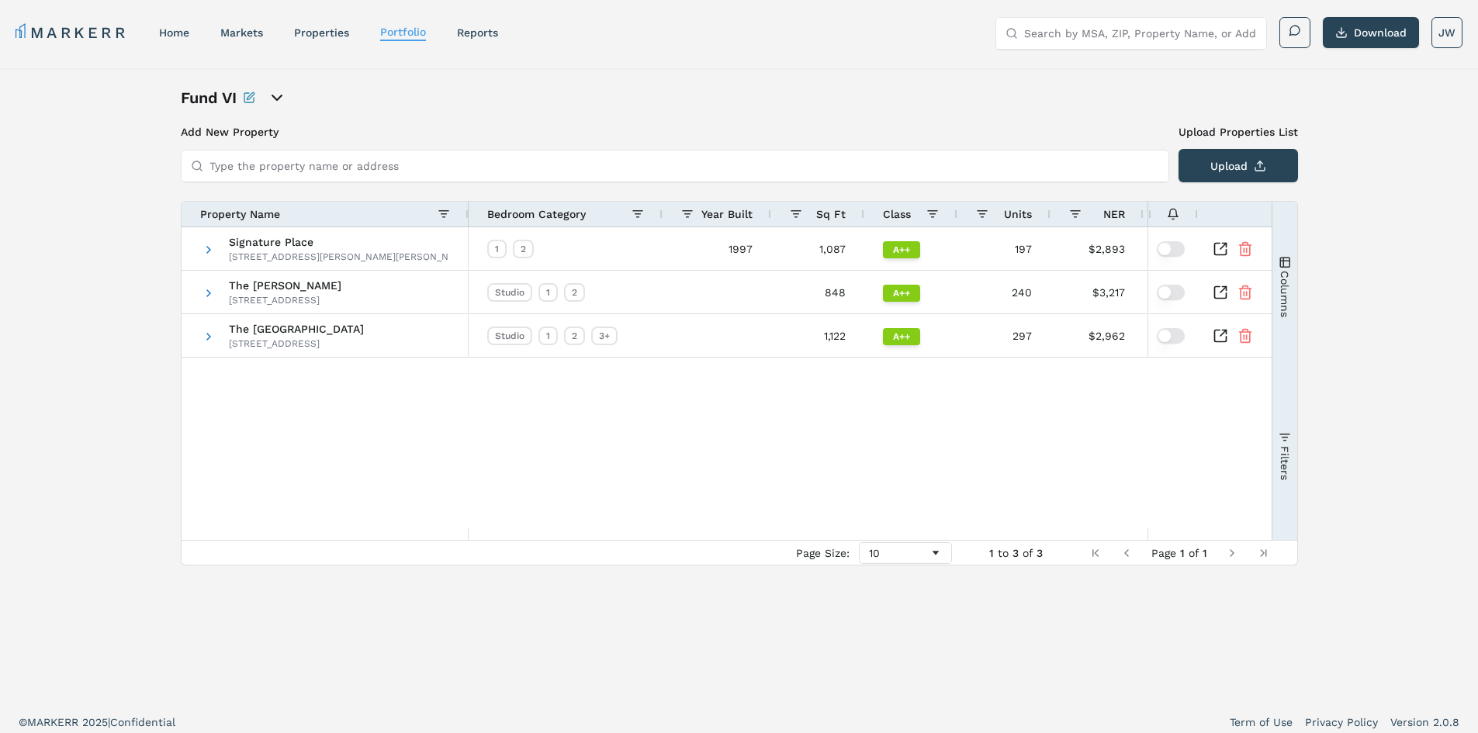
click at [1281, 446] on span "Filters" at bounding box center [1284, 462] width 12 height 34
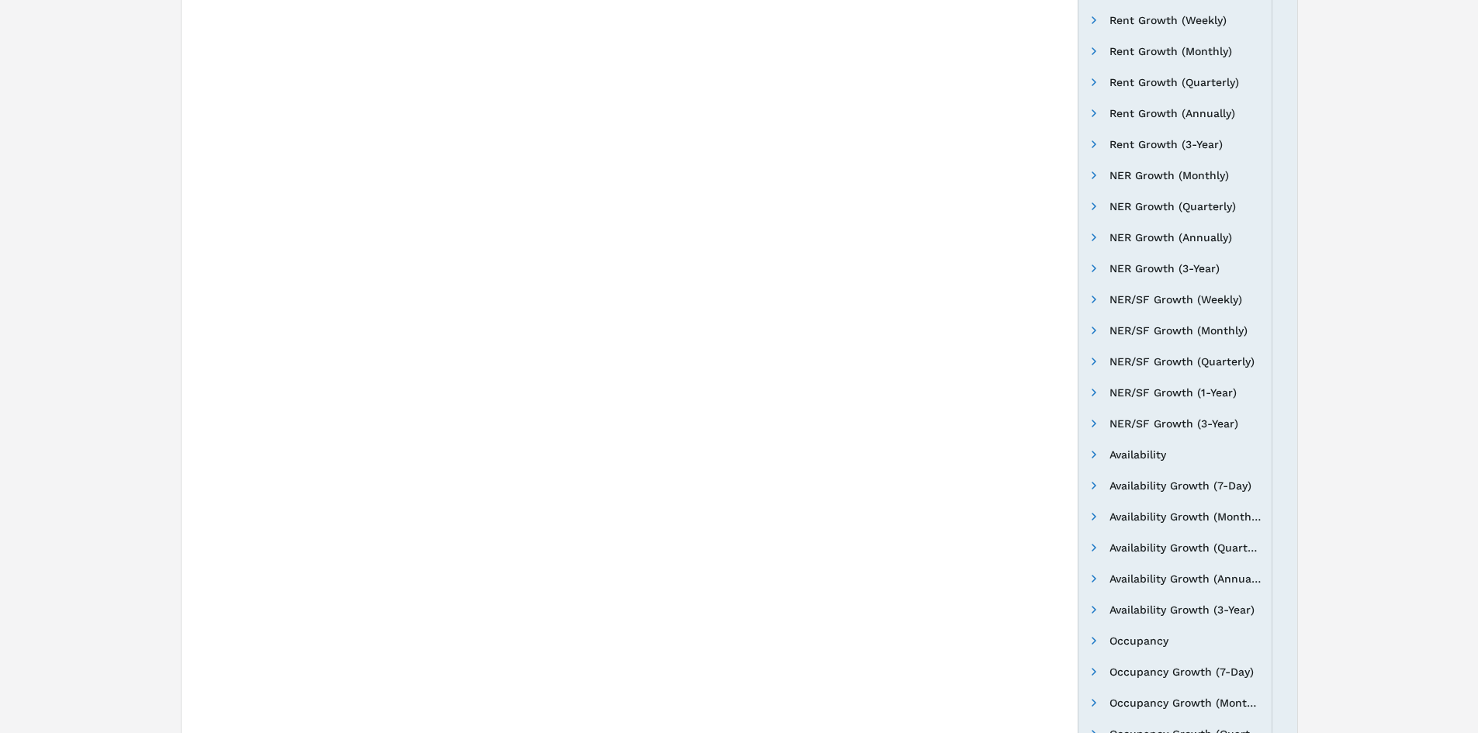
scroll to position [853, 0]
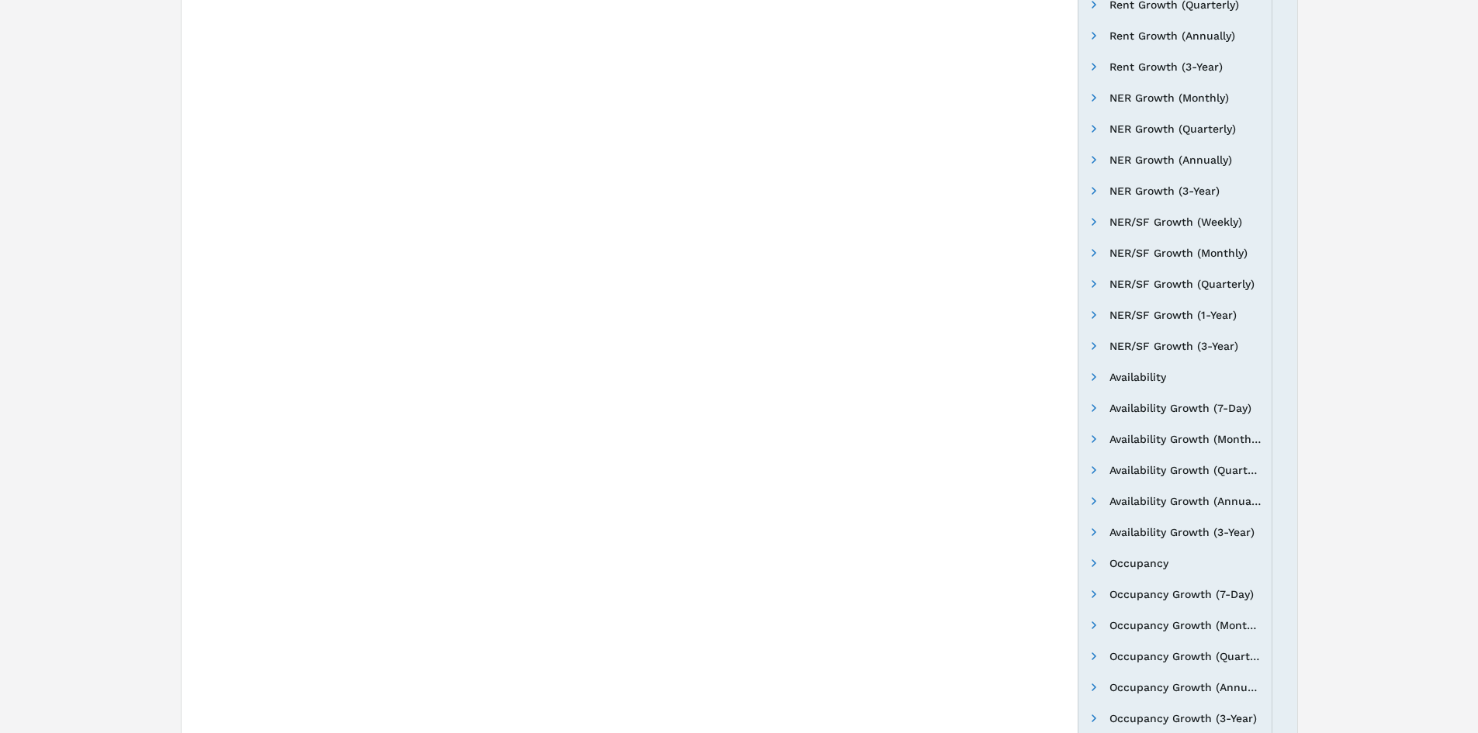
click at [1132, 565] on span "Occupancy" at bounding box center [1138, 563] width 59 height 12
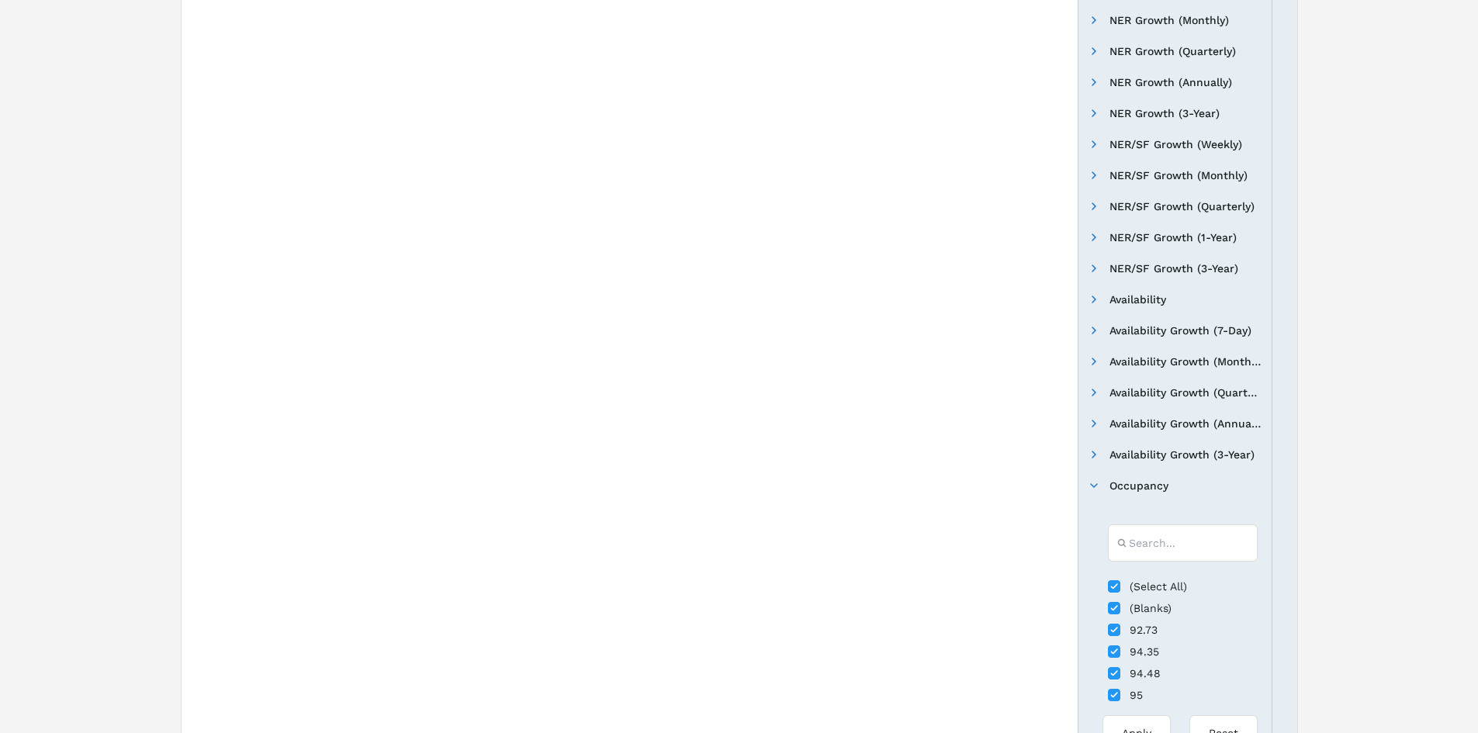
scroll to position [1009, 0]
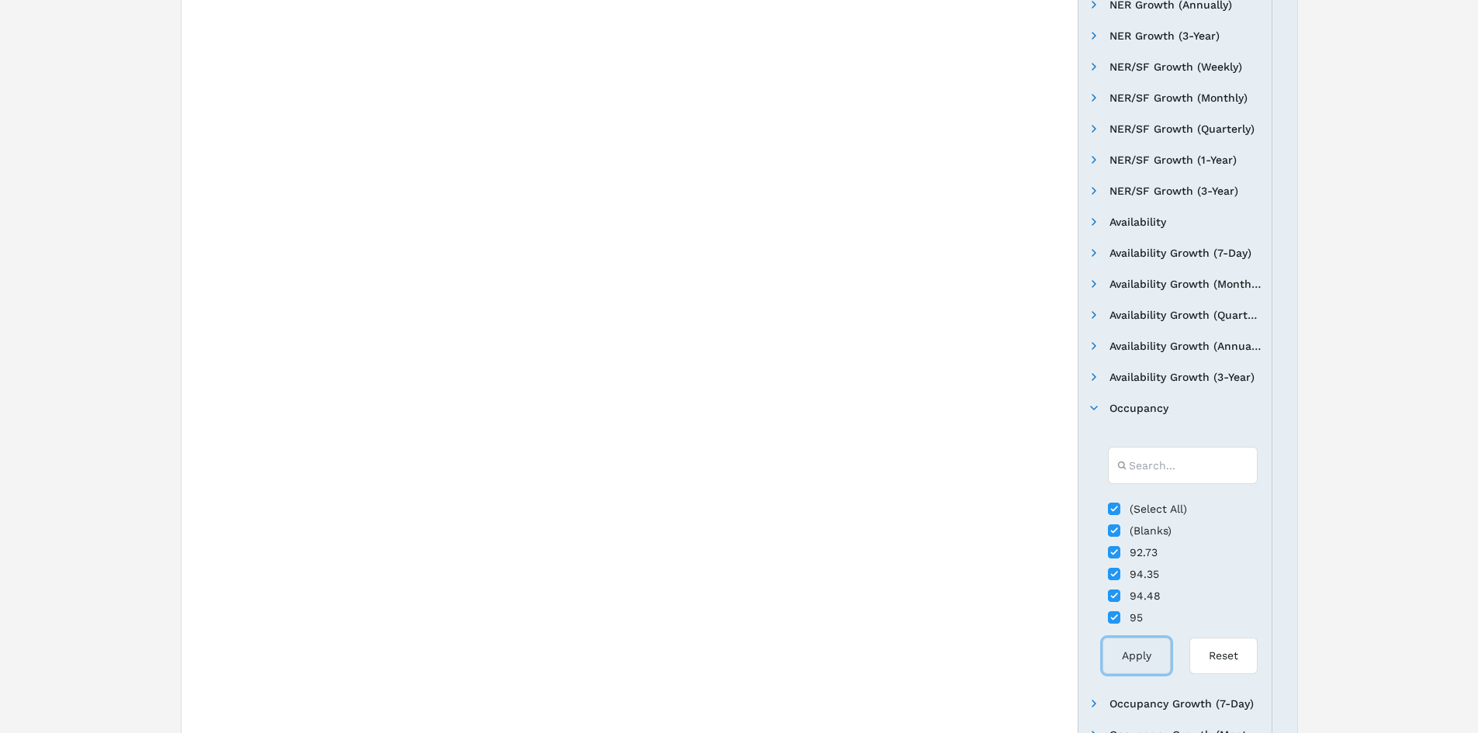
click at [1146, 649] on button "Apply" at bounding box center [1136, 656] width 68 height 36
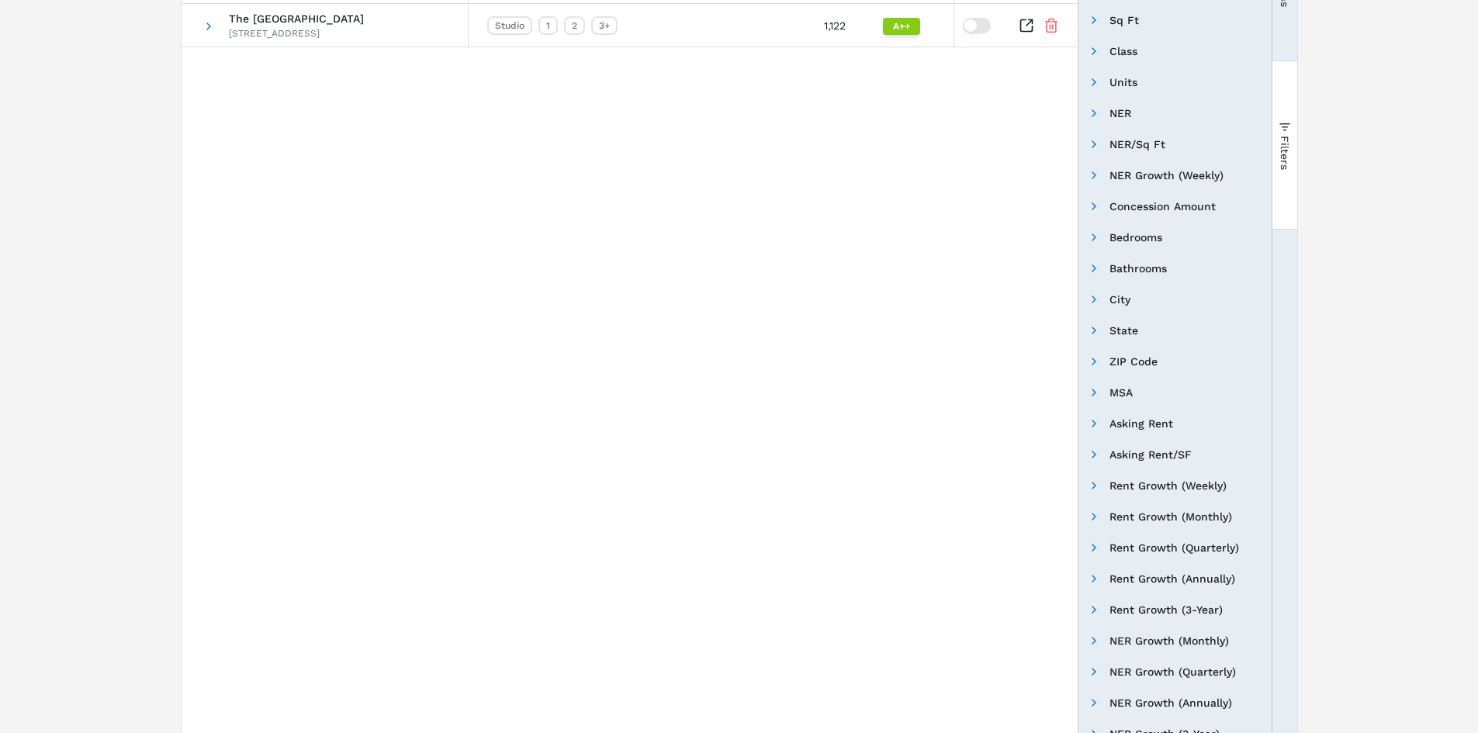
scroll to position [0, 0]
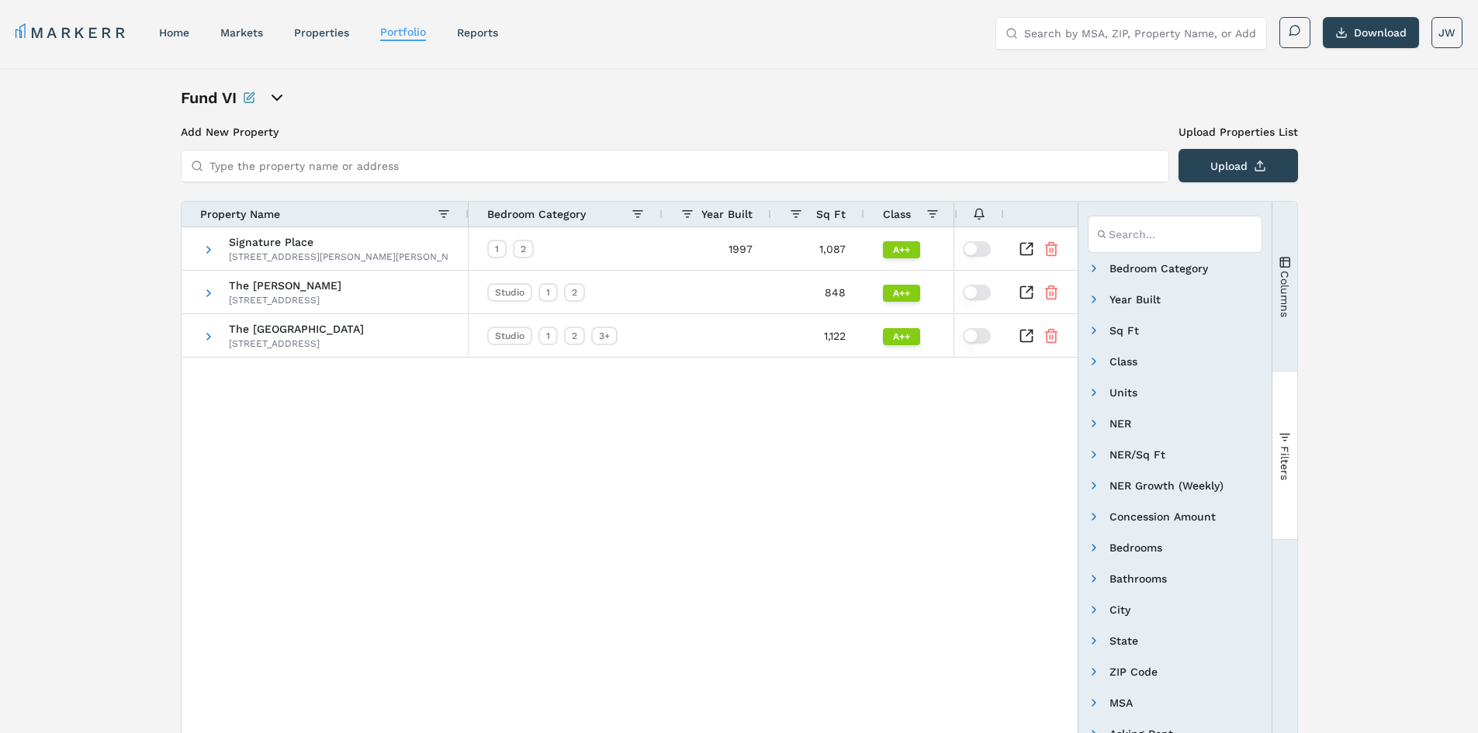
click at [1286, 452] on span "Filters" at bounding box center [1284, 462] width 12 height 34
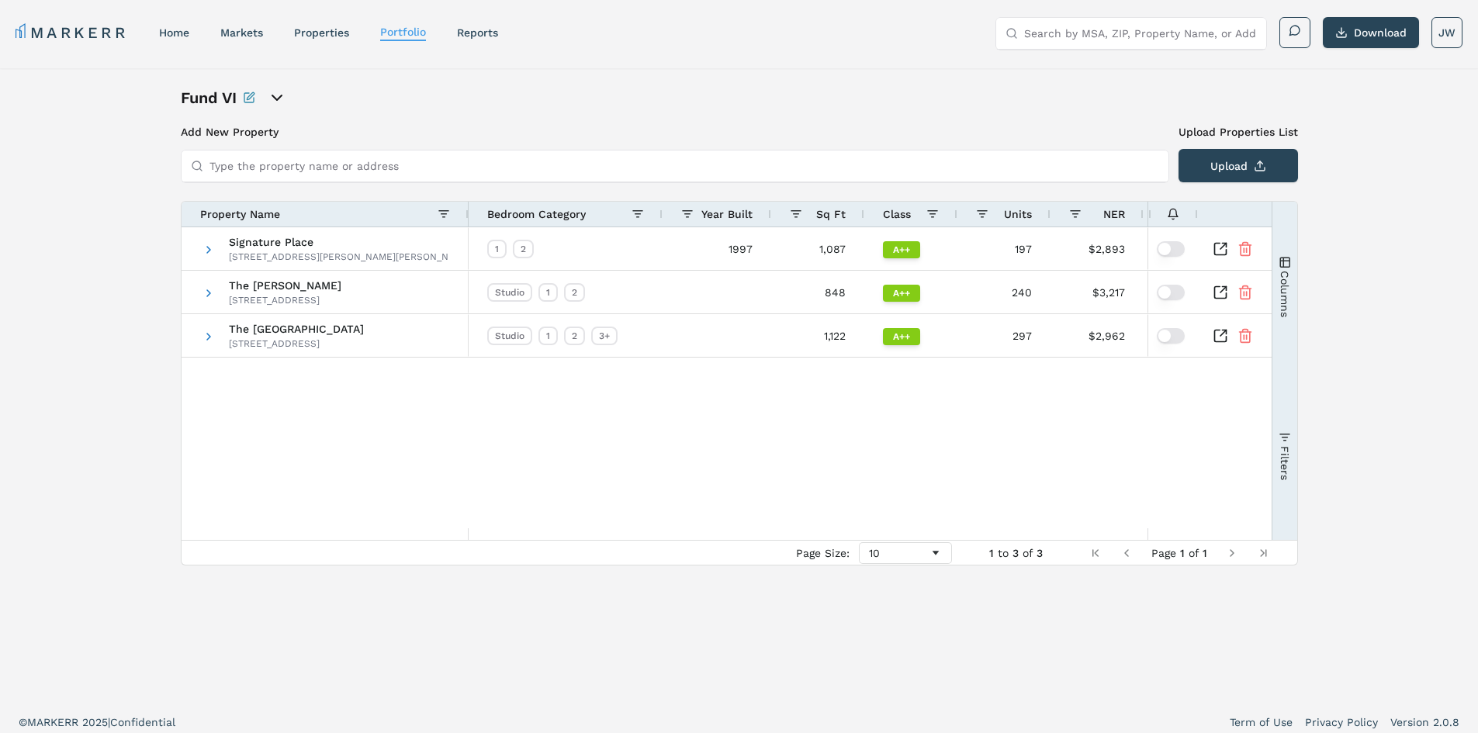
click at [1288, 306] on span "Columns" at bounding box center [1284, 293] width 12 height 47
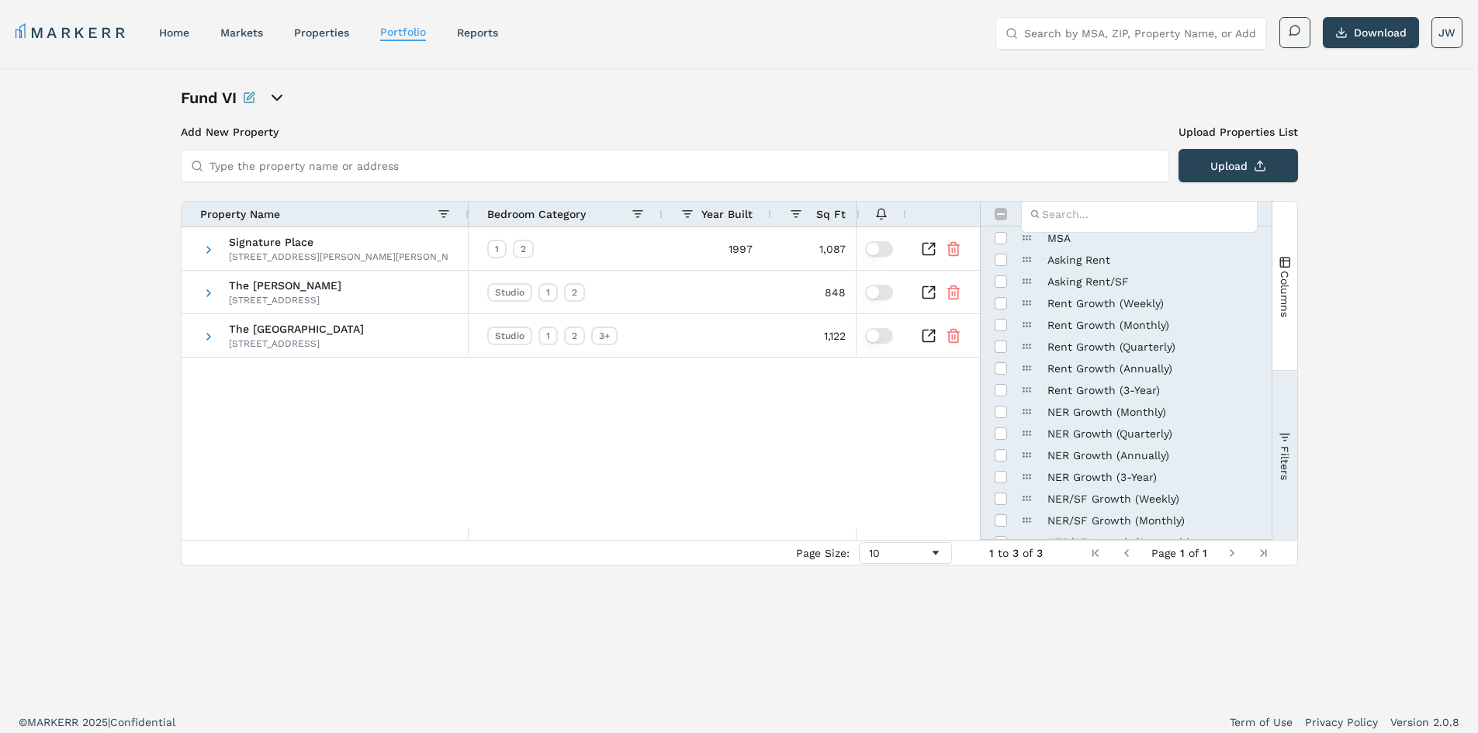
scroll to position [465, 0]
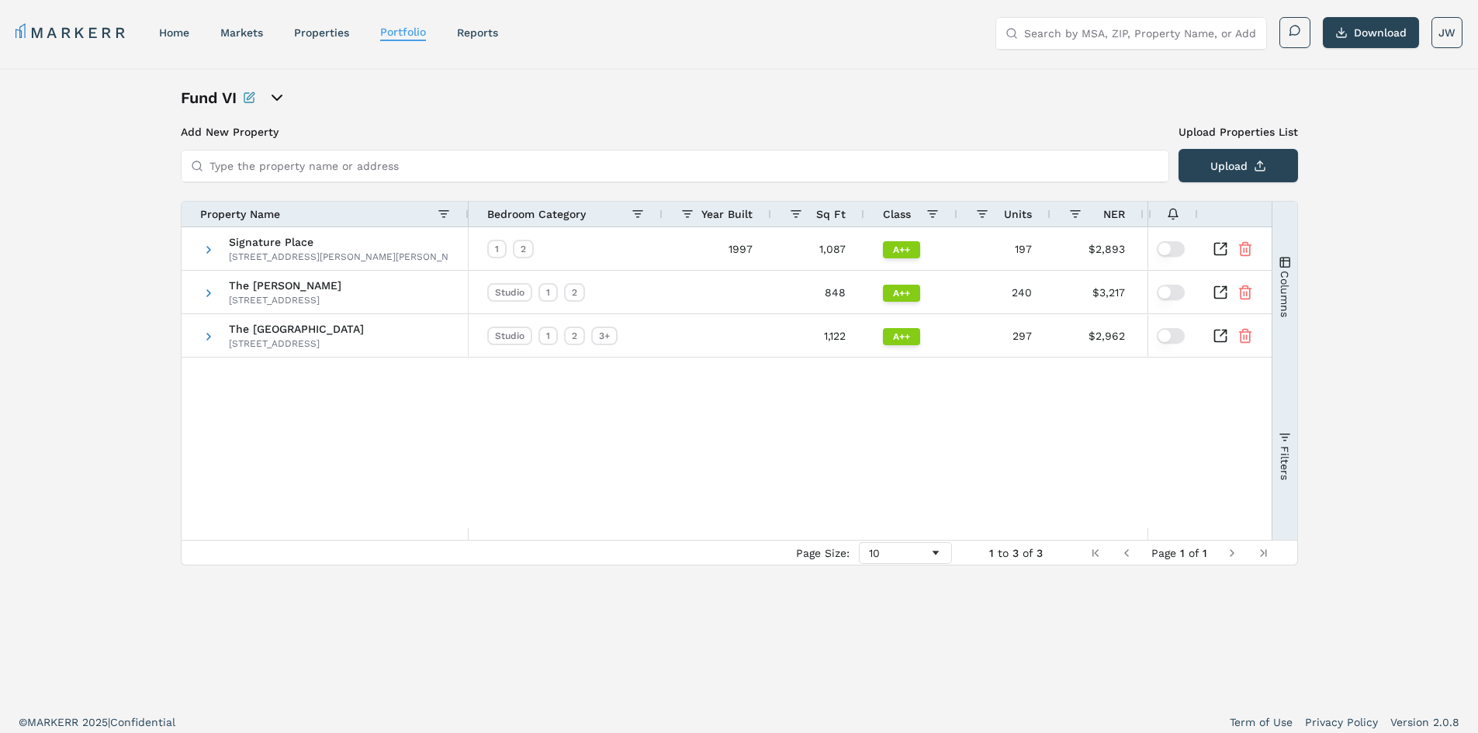
drag, startPoint x: 1286, startPoint y: 251, endPoint x: 1275, endPoint y: 257, distance: 12.1
click at [1286, 251] on button "Columns" at bounding box center [1284, 286] width 25 height 168
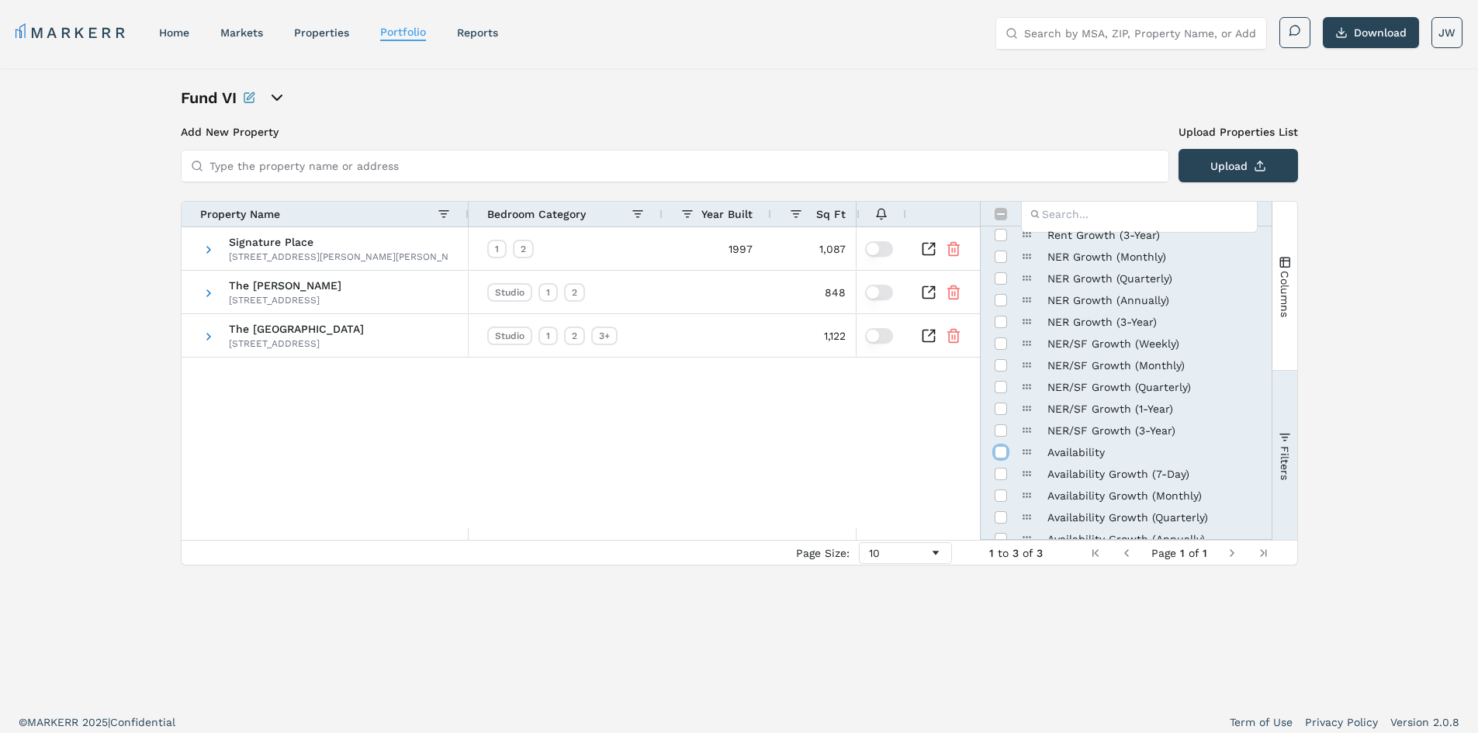
click at [999, 454] on input "Press SPACE to toggle visibility (hidden)" at bounding box center [1001, 452] width 12 height 12
checkbox input "true"
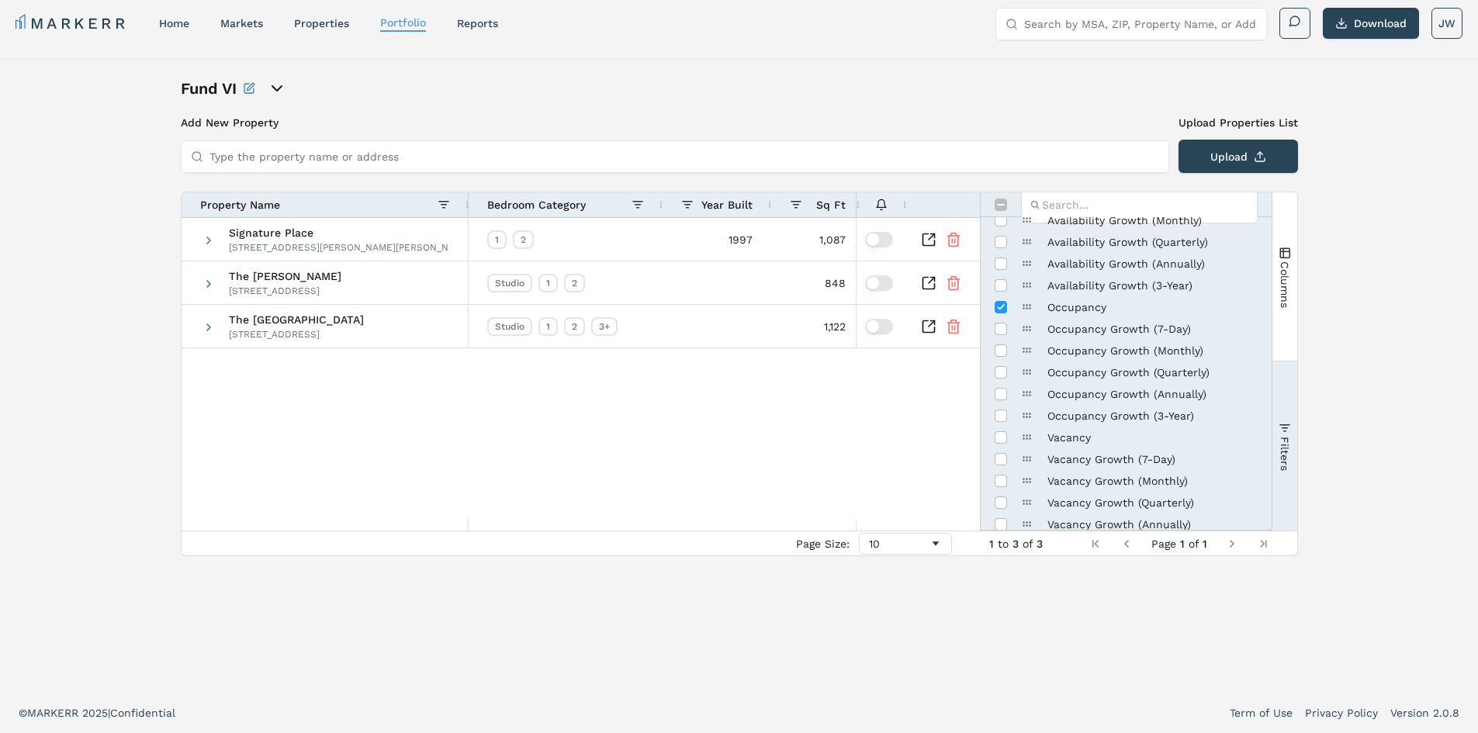
scroll to position [809, 0]
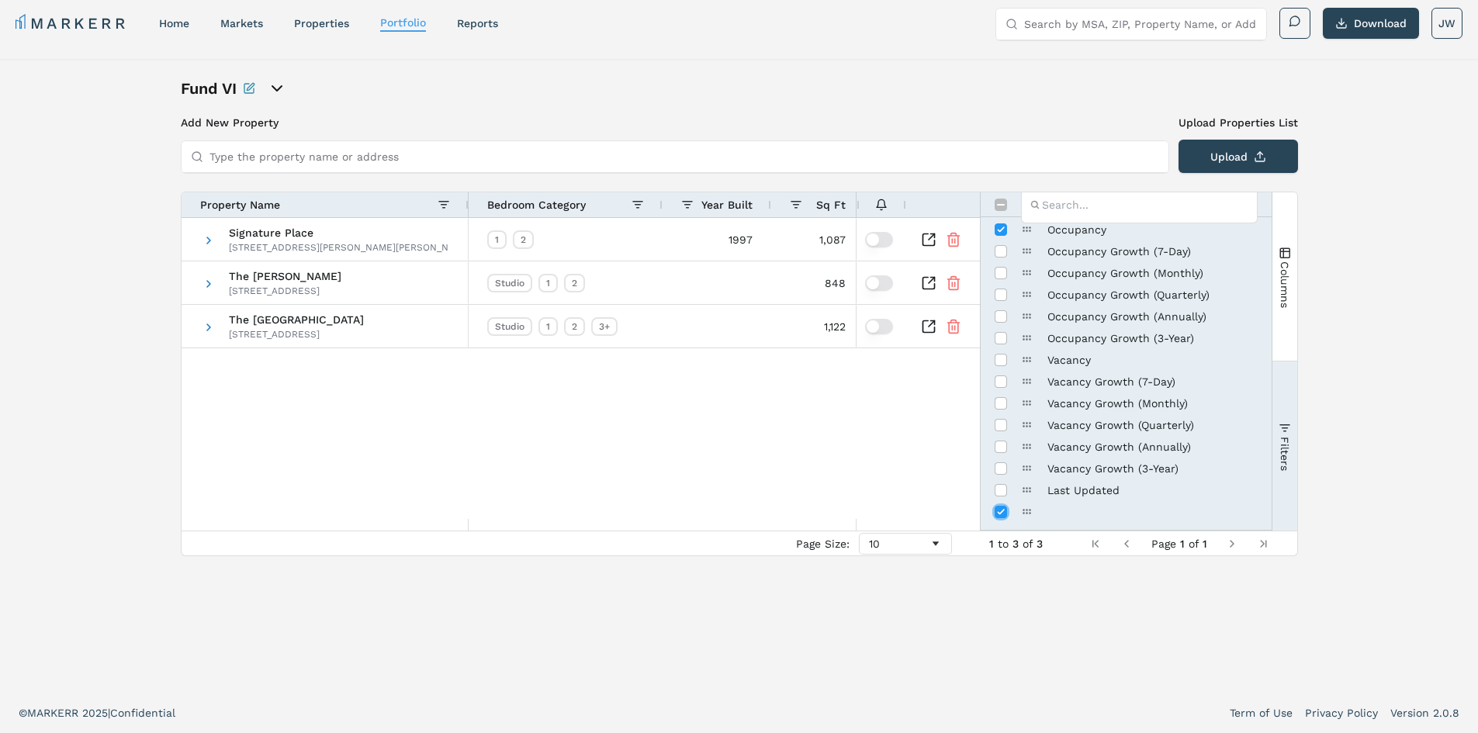
click at [998, 508] on input "Press SPACE to toggle visibility (visible)" at bounding box center [1001, 512] width 12 height 12
click at [997, 510] on input "Press SPACE to toggle visibility (hidden)" at bounding box center [1001, 512] width 12 height 12
click at [997, 510] on input "Press SPACE to toggle visibility (visible)" at bounding box center [1001, 512] width 12 height 12
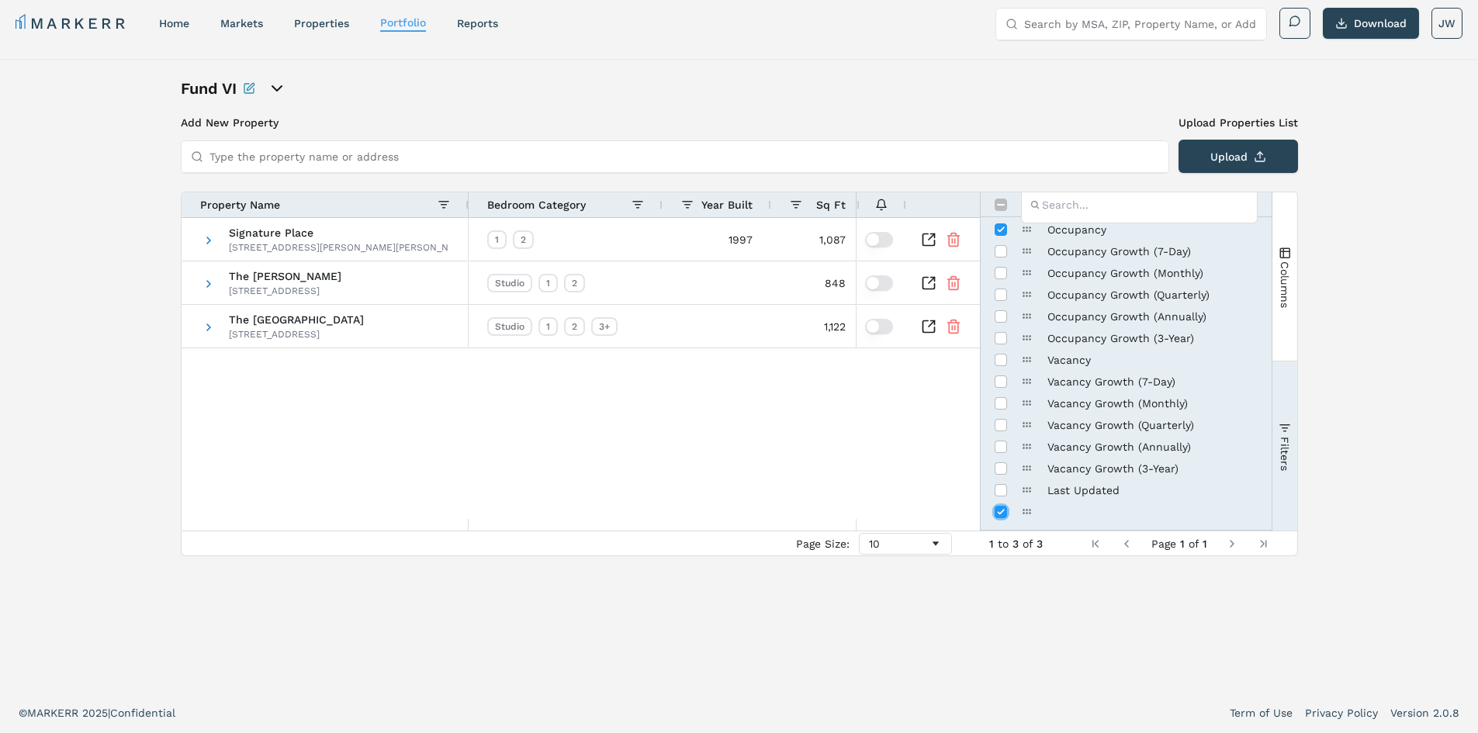
checkbox input "false"
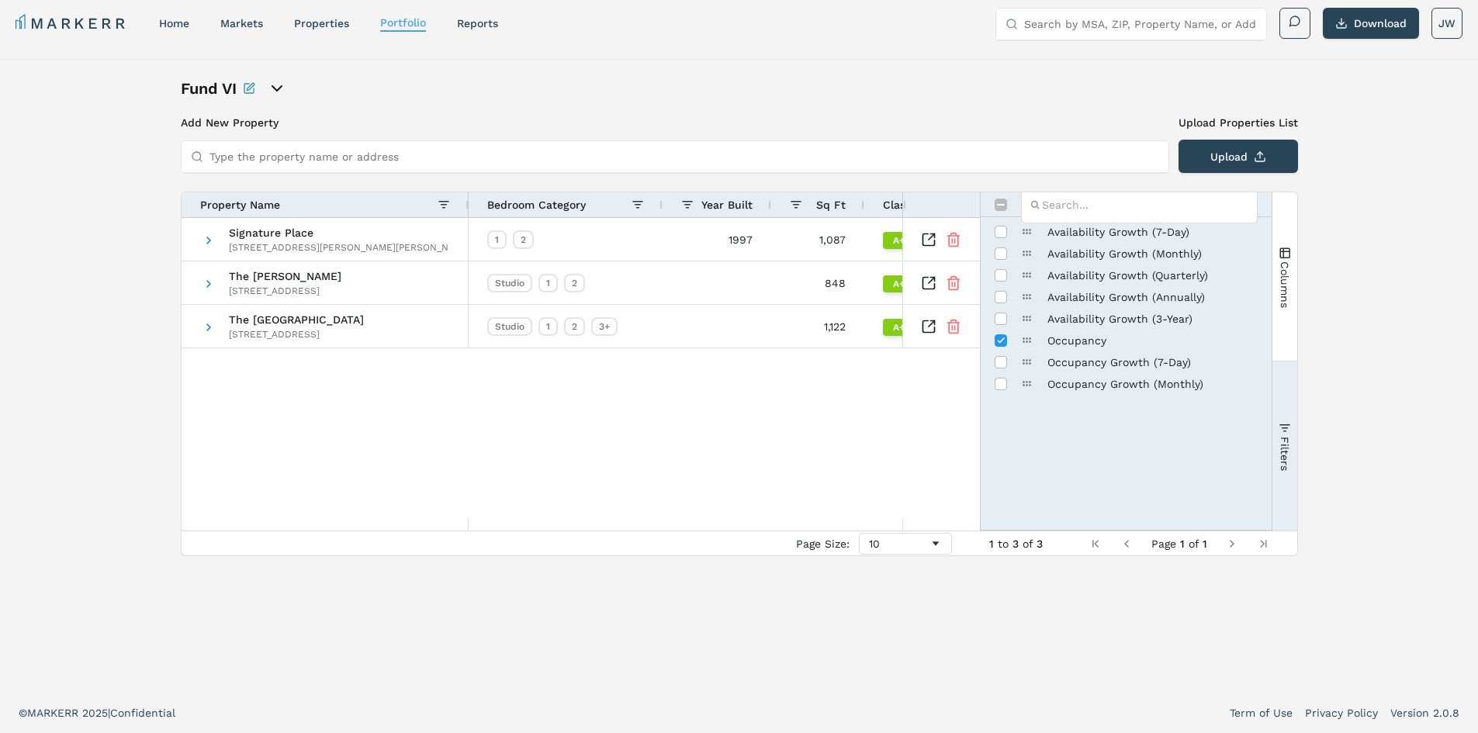
scroll to position [543, 0]
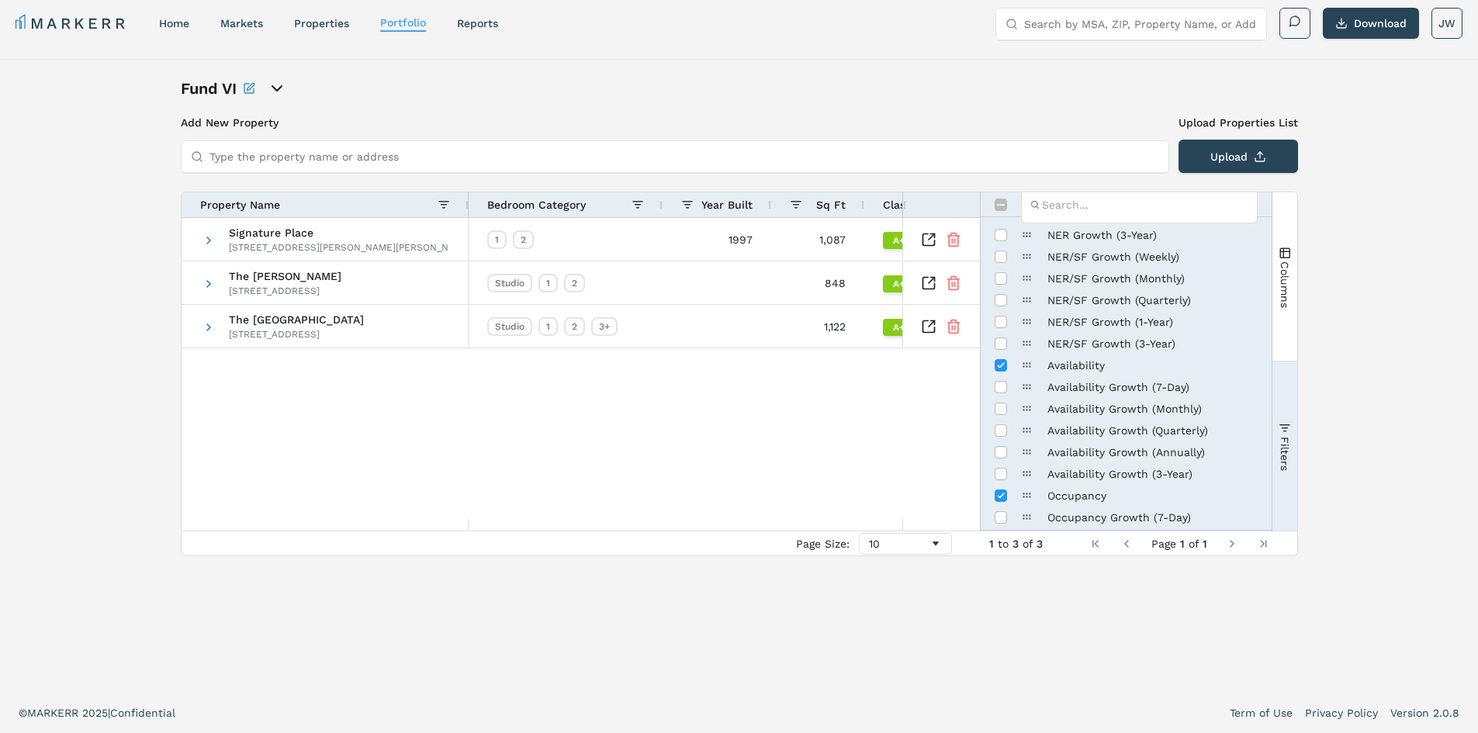
drag, startPoint x: 1026, startPoint y: 372, endPoint x: 1034, endPoint y: 373, distance: 7.9
click at [1034, 373] on div "Availability" at bounding box center [1126, 366] width 263 height 22
drag, startPoint x: 1029, startPoint y: 368, endPoint x: 1036, endPoint y: 248, distance: 119.7
drag, startPoint x: 1022, startPoint y: 496, endPoint x: 1048, endPoint y: 273, distance: 224.2
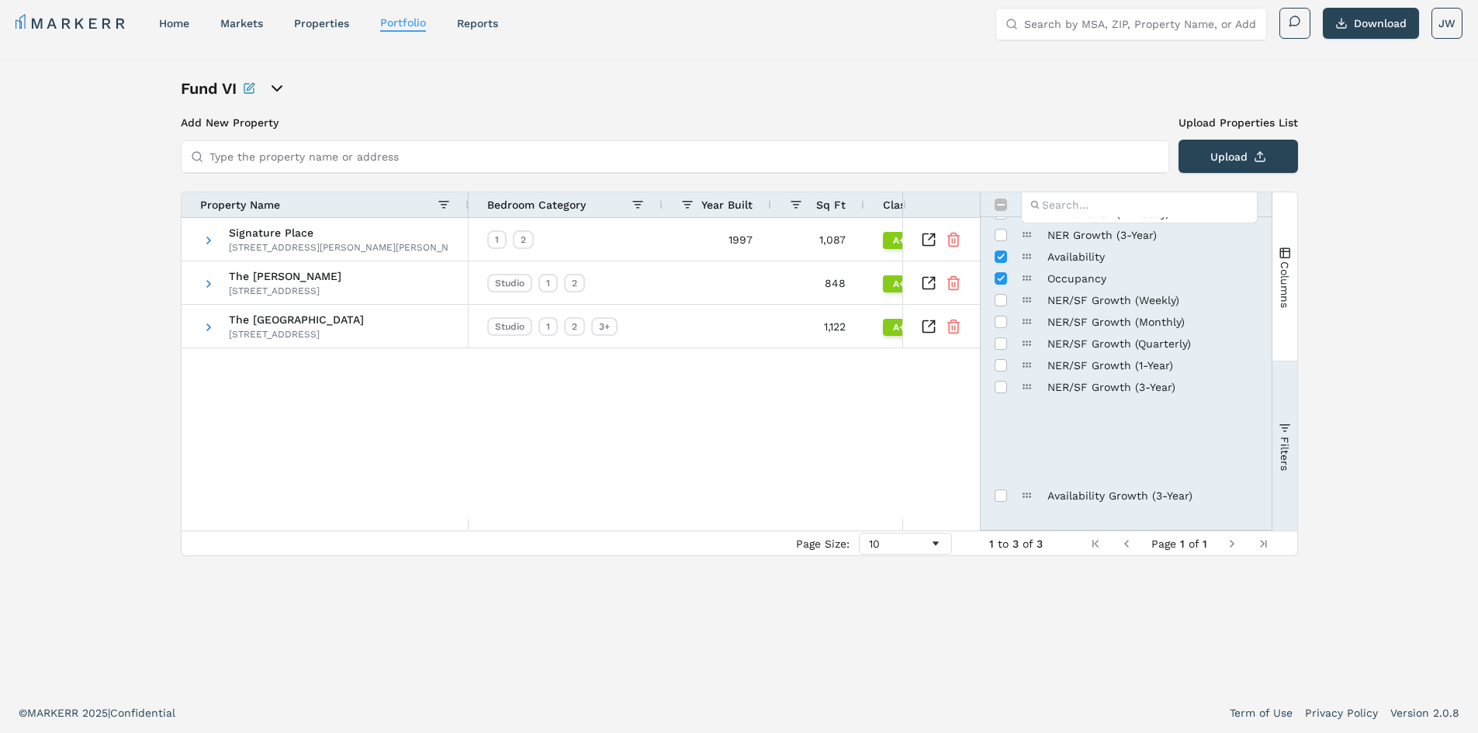
scroll to position [388, 0]
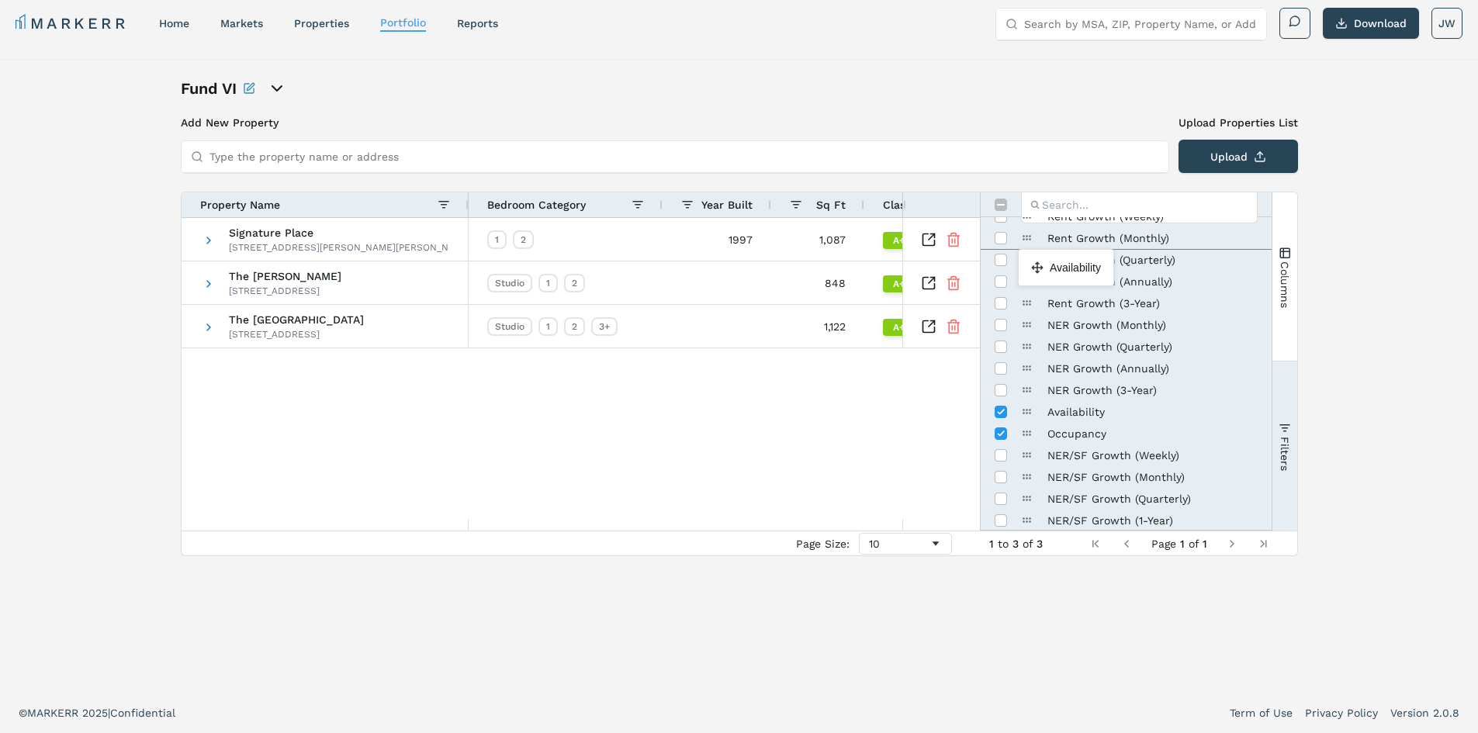
drag, startPoint x: 1026, startPoint y: 416, endPoint x: 1026, endPoint y: 255, distance: 160.6
drag, startPoint x: 1026, startPoint y: 434, endPoint x: 1031, endPoint y: 280, distance: 153.7
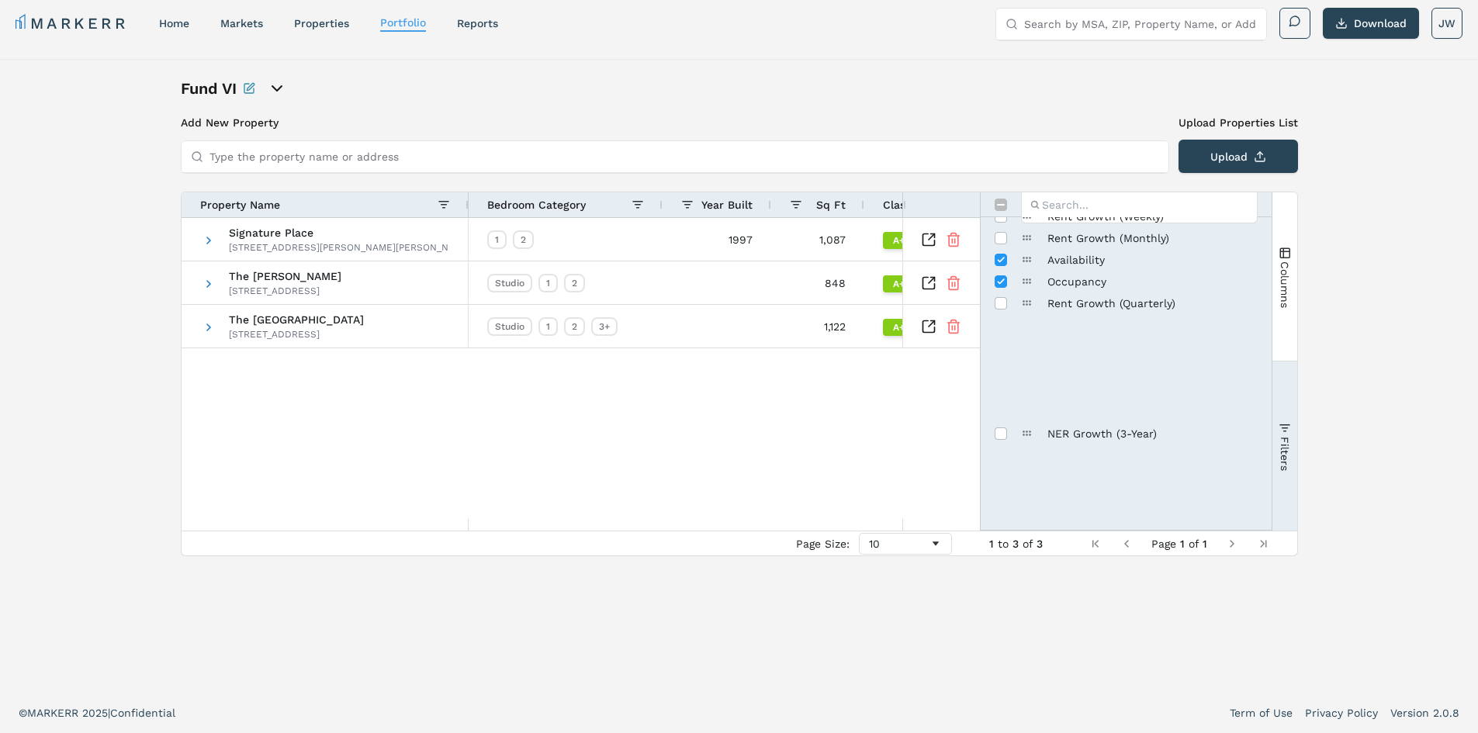
scroll to position [155, 0]
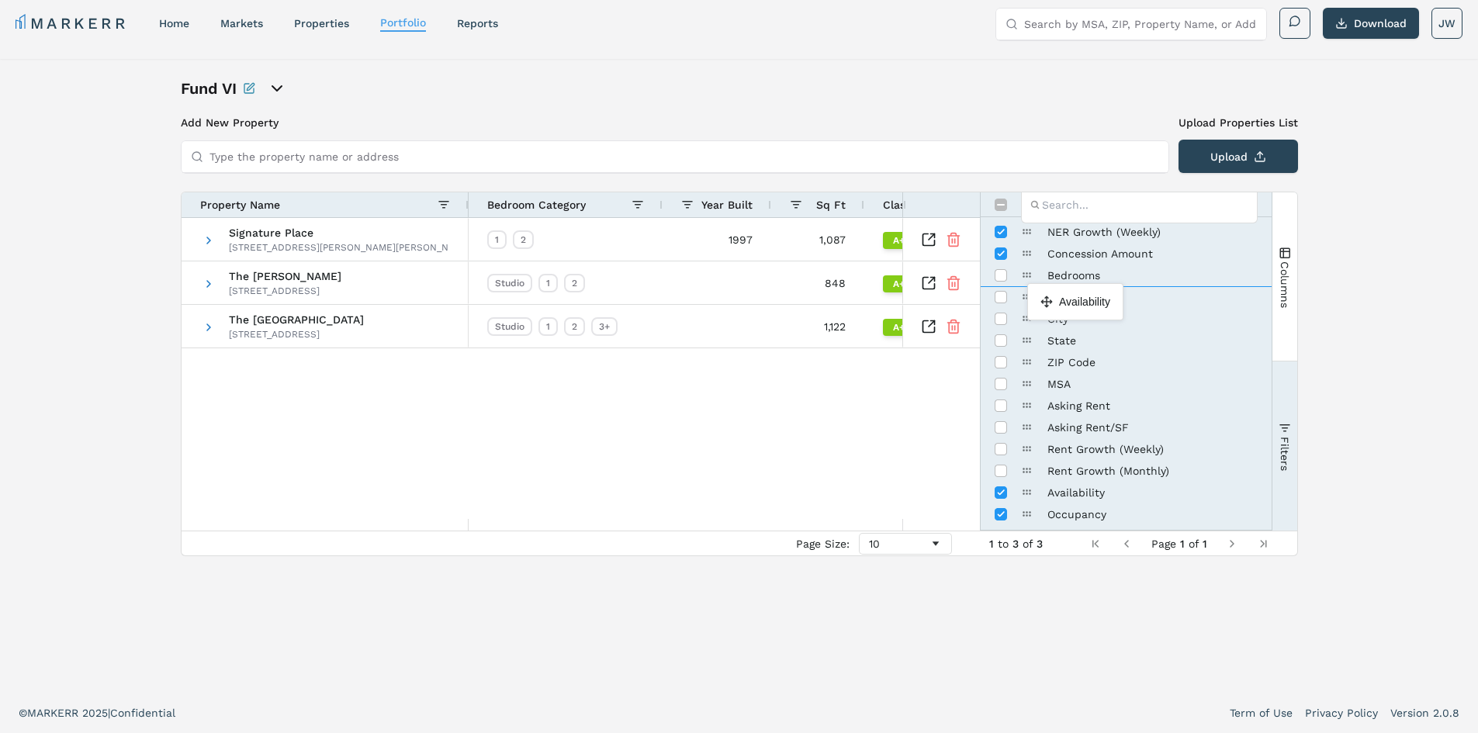
drag, startPoint x: 1026, startPoint y: 495, endPoint x: 1035, endPoint y: 289, distance: 205.8
drag, startPoint x: 1027, startPoint y: 519, endPoint x: 1043, endPoint y: 312, distance: 207.7
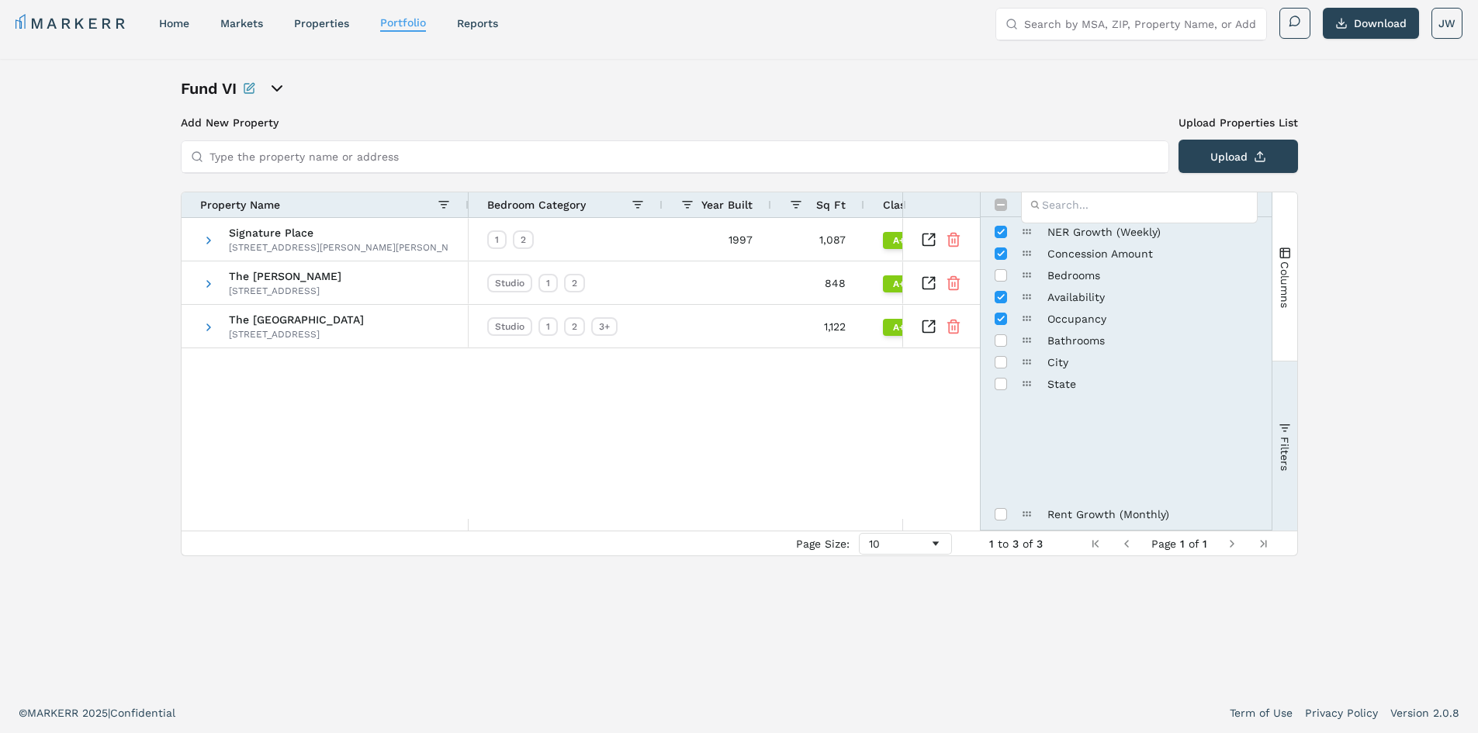
scroll to position [0, 0]
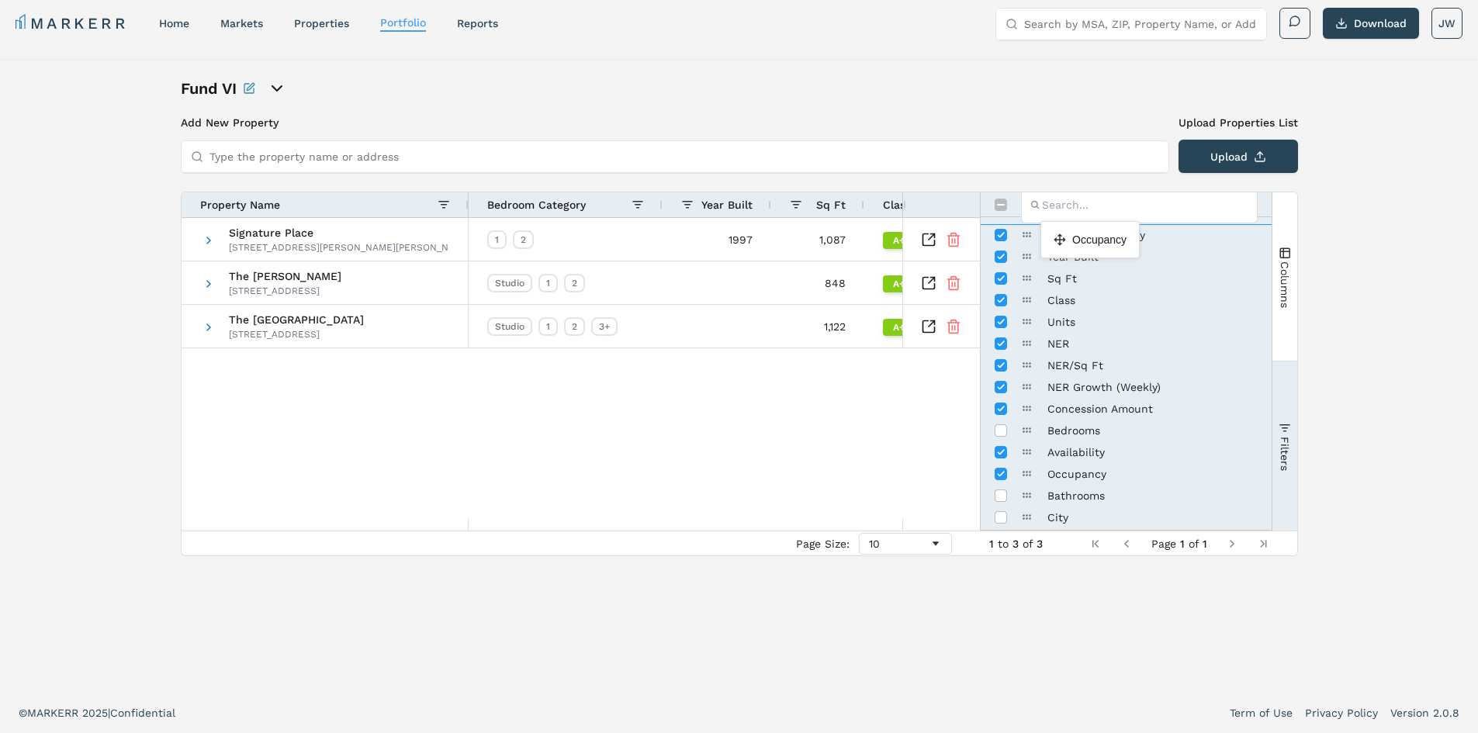
drag, startPoint x: 1027, startPoint y: 474, endPoint x: 1049, endPoint y: 227, distance: 247.7
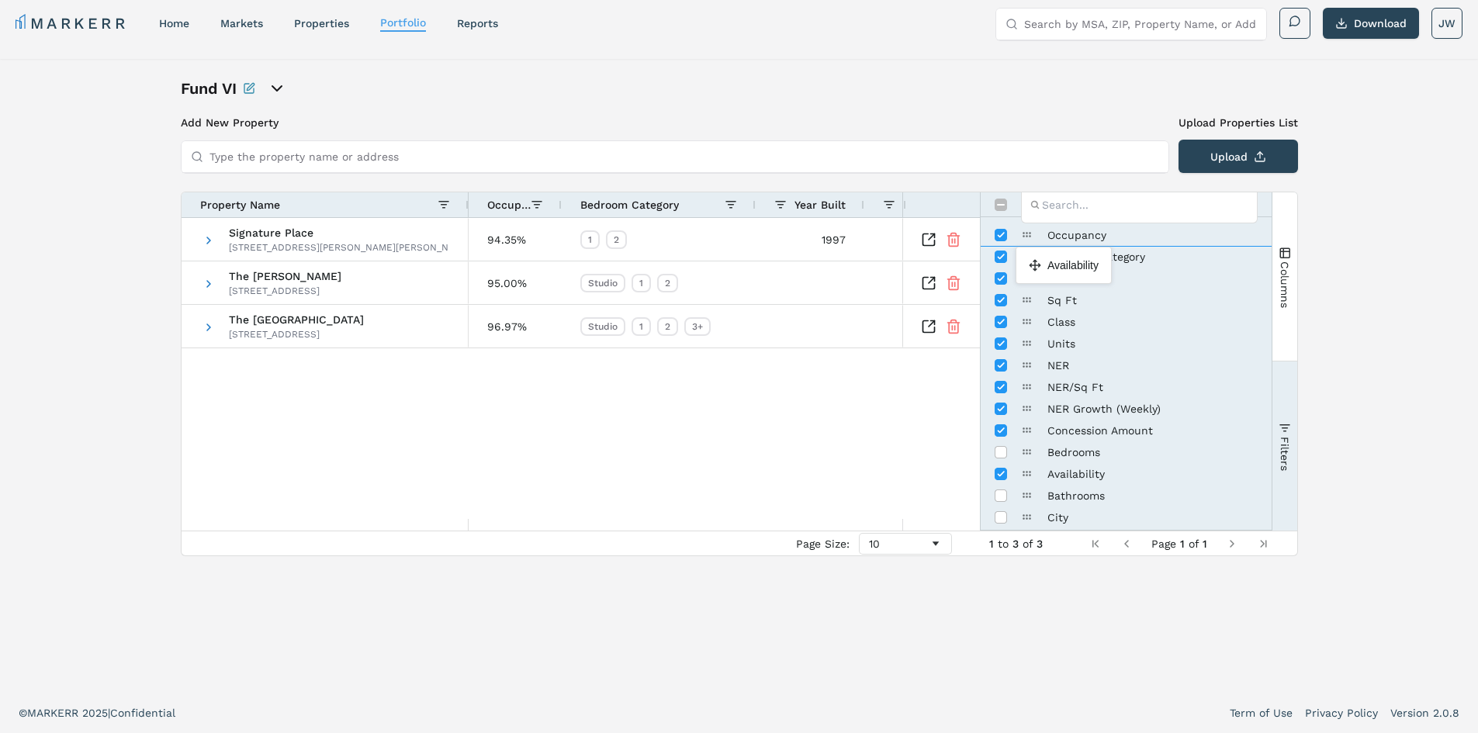
drag, startPoint x: 1026, startPoint y: 476, endPoint x: 1023, endPoint y: 253, distance: 223.4
click at [1001, 279] on input "Press SPACE to toggle visibility (visible)" at bounding box center [1001, 278] width 12 height 12
checkbox input "false"
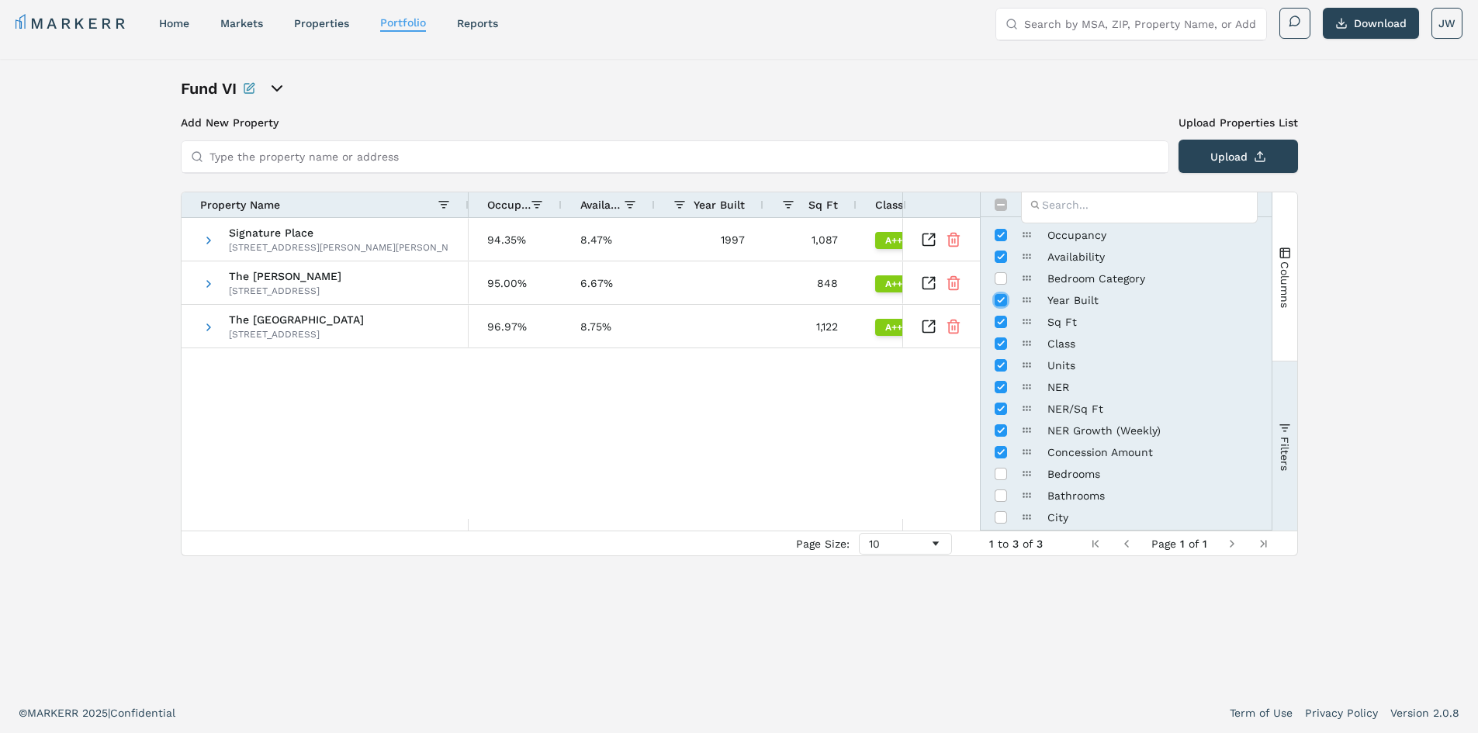
click at [999, 303] on input "Press SPACE to toggle visibility (visible)" at bounding box center [1001, 300] width 12 height 12
checkbox input "false"
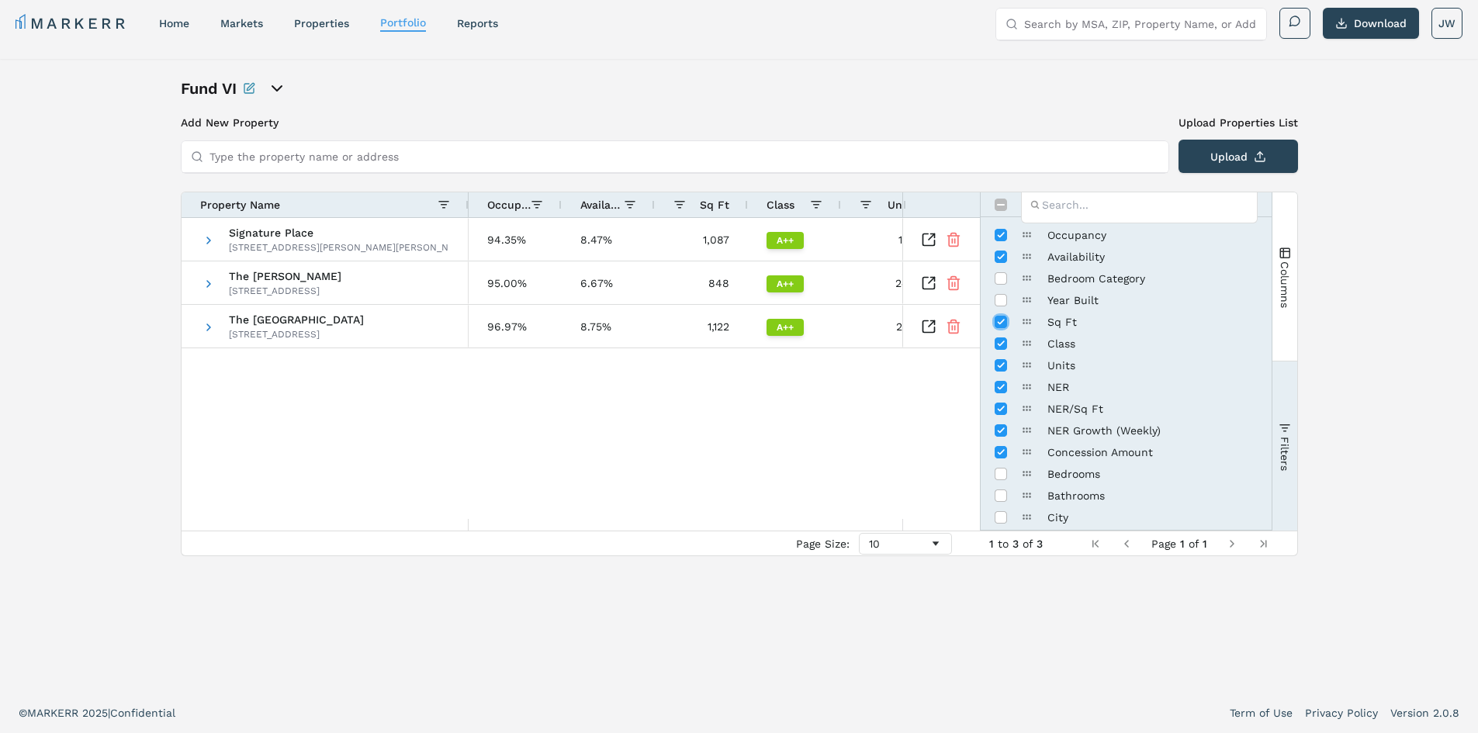
click at [1001, 319] on input "Press SPACE to toggle visibility (visible)" at bounding box center [1001, 322] width 12 height 12
click at [1000, 323] on input "Press SPACE to toggle visibility (visible)" at bounding box center [1001, 322] width 12 height 12
checkbox input "false"
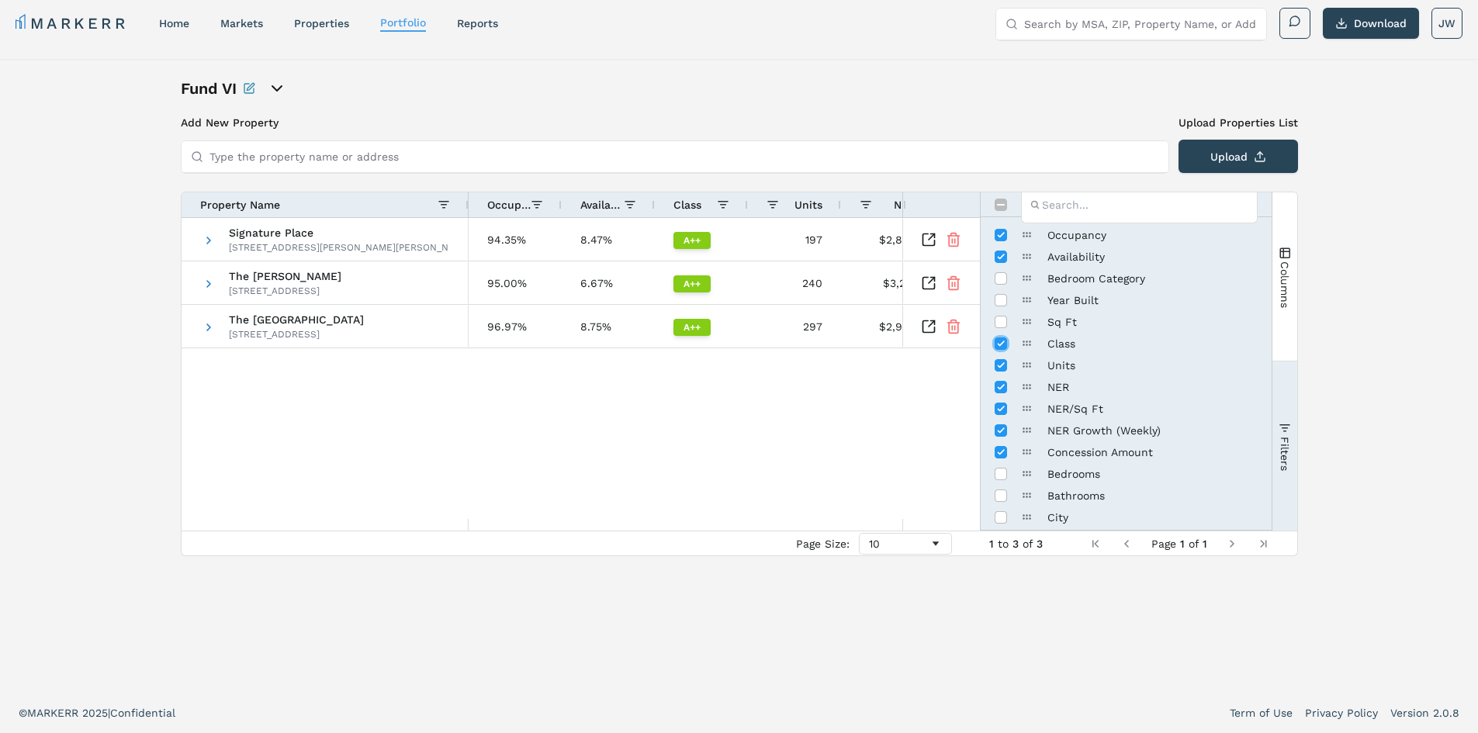
click at [1002, 341] on input "Press SPACE to toggle visibility (visible)" at bounding box center [1001, 343] width 12 height 12
checkbox input "false"
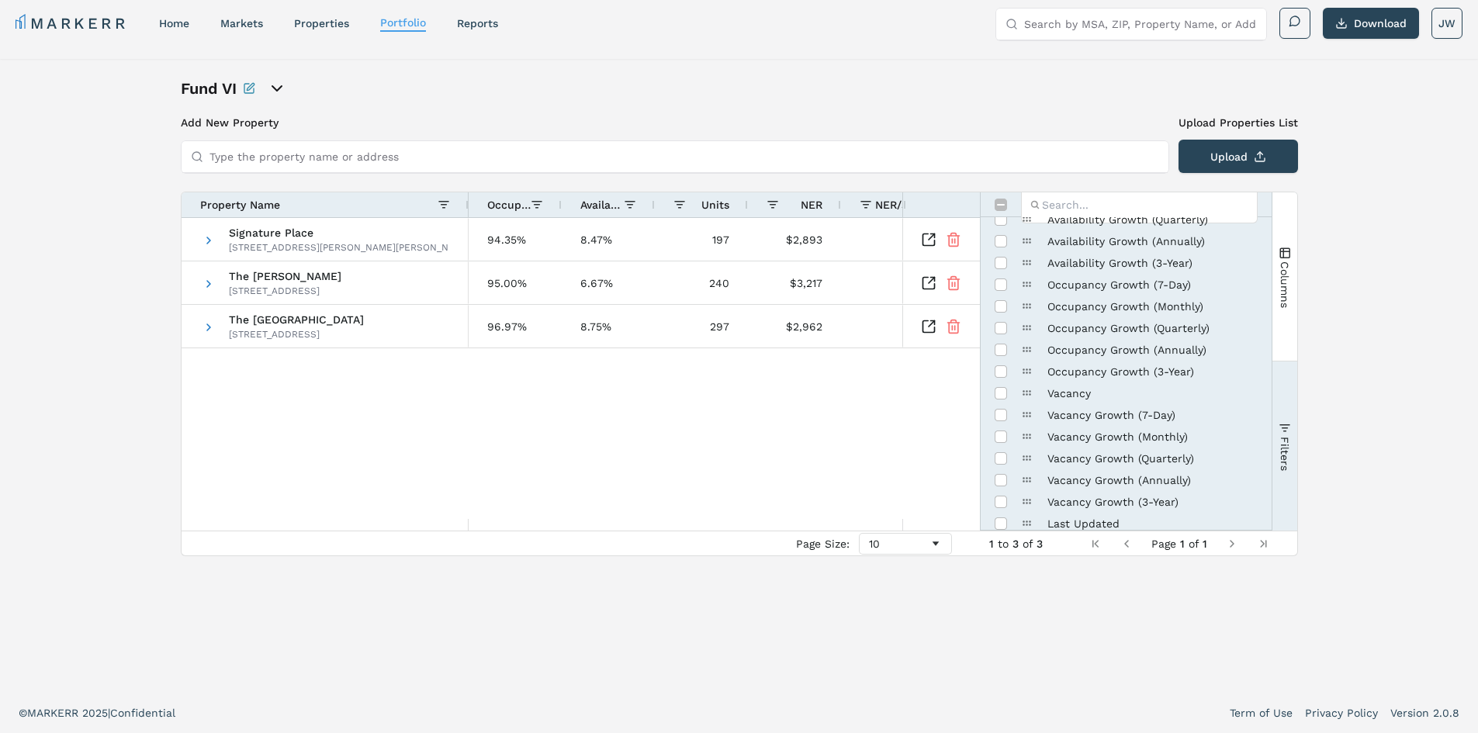
scroll to position [809, 0]
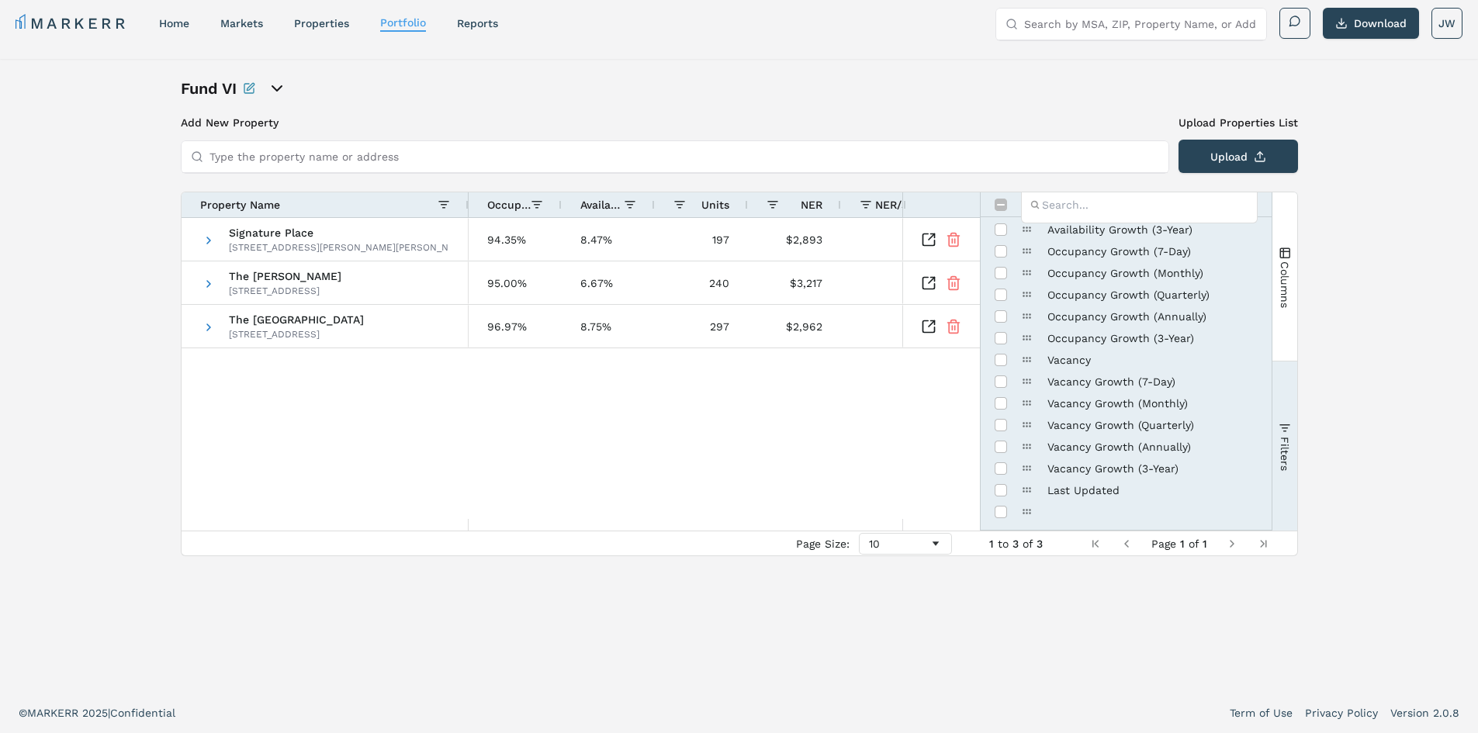
drag, startPoint x: 1185, startPoint y: 517, endPoint x: 1051, endPoint y: 397, distance: 179.7
click at [998, 205] on input "Toggle All Columns Visibility" at bounding box center [1001, 205] width 12 height 12
checkbox input "true"
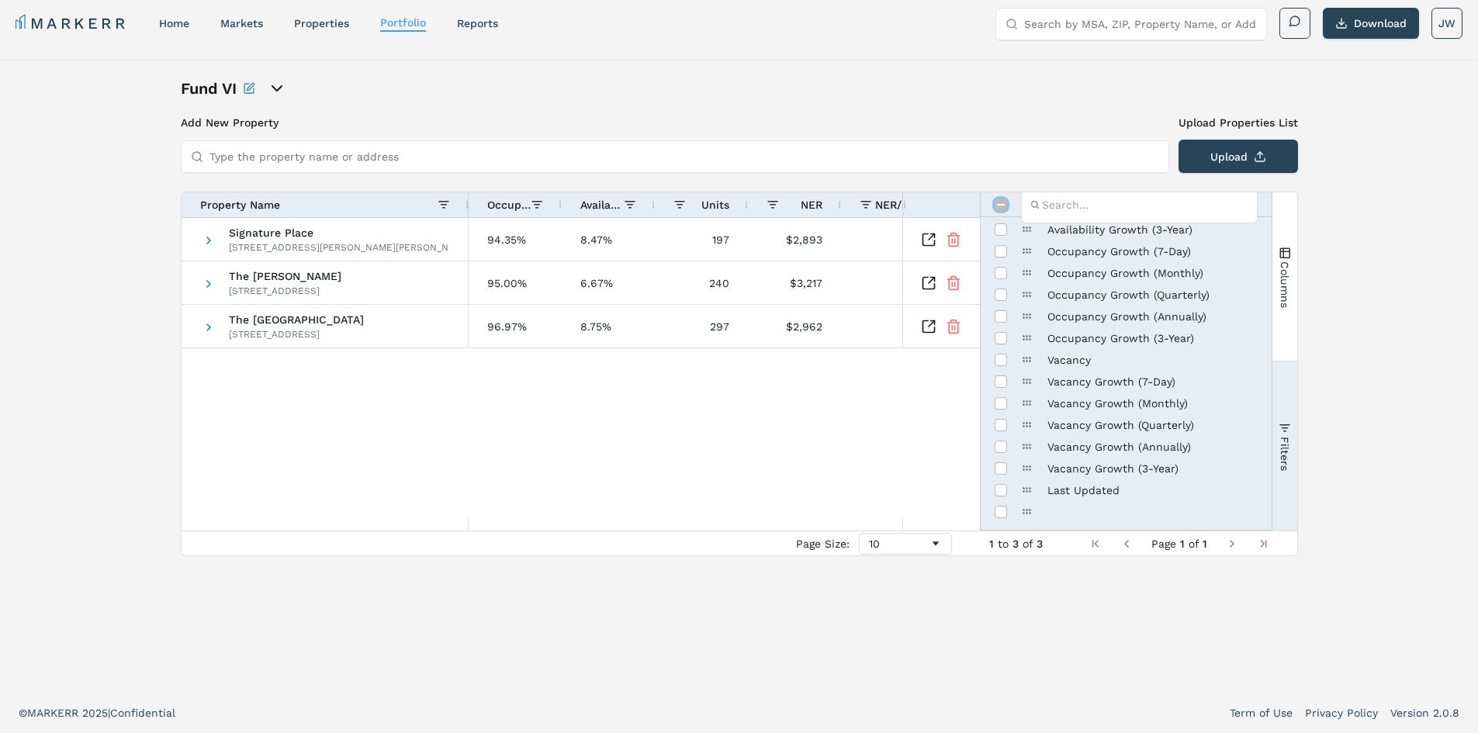
checkbox input "true"
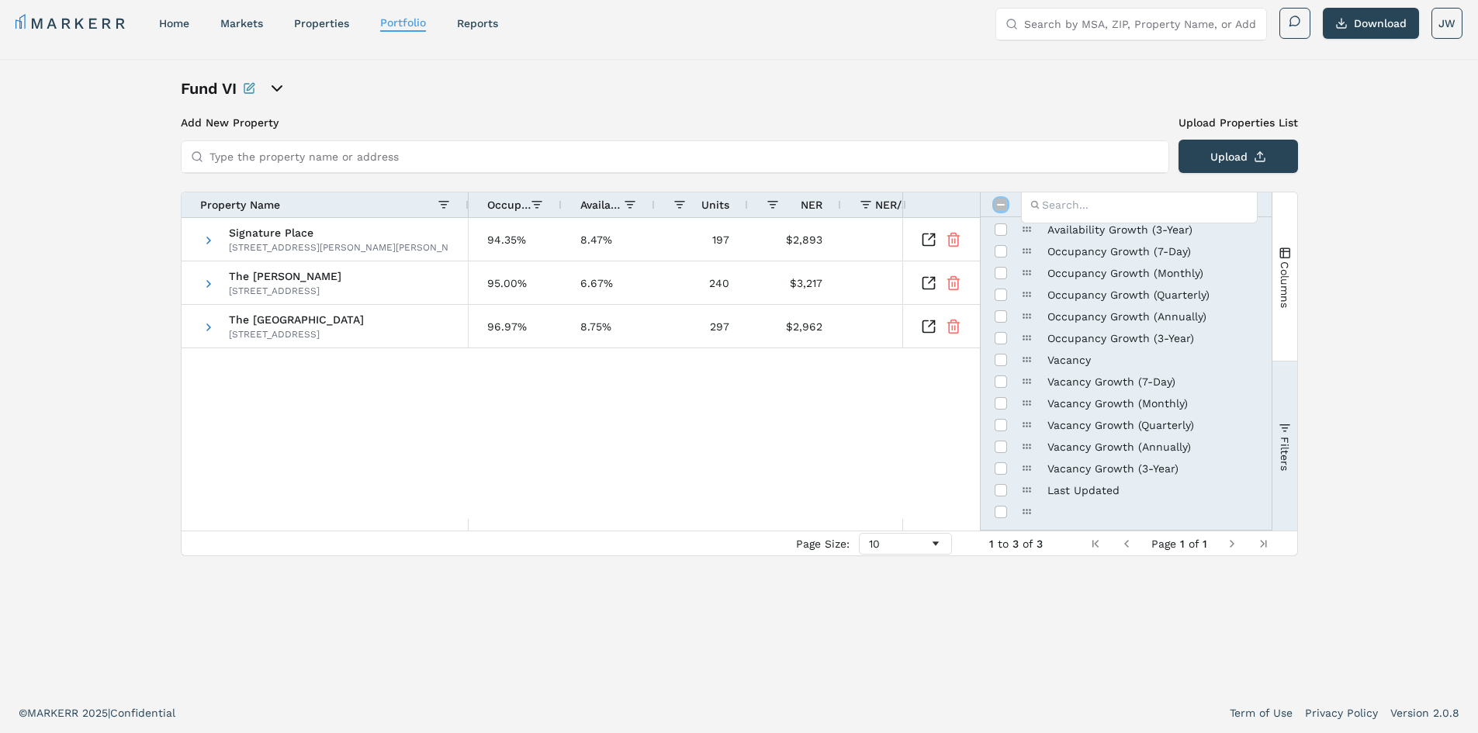
checkbox input "true"
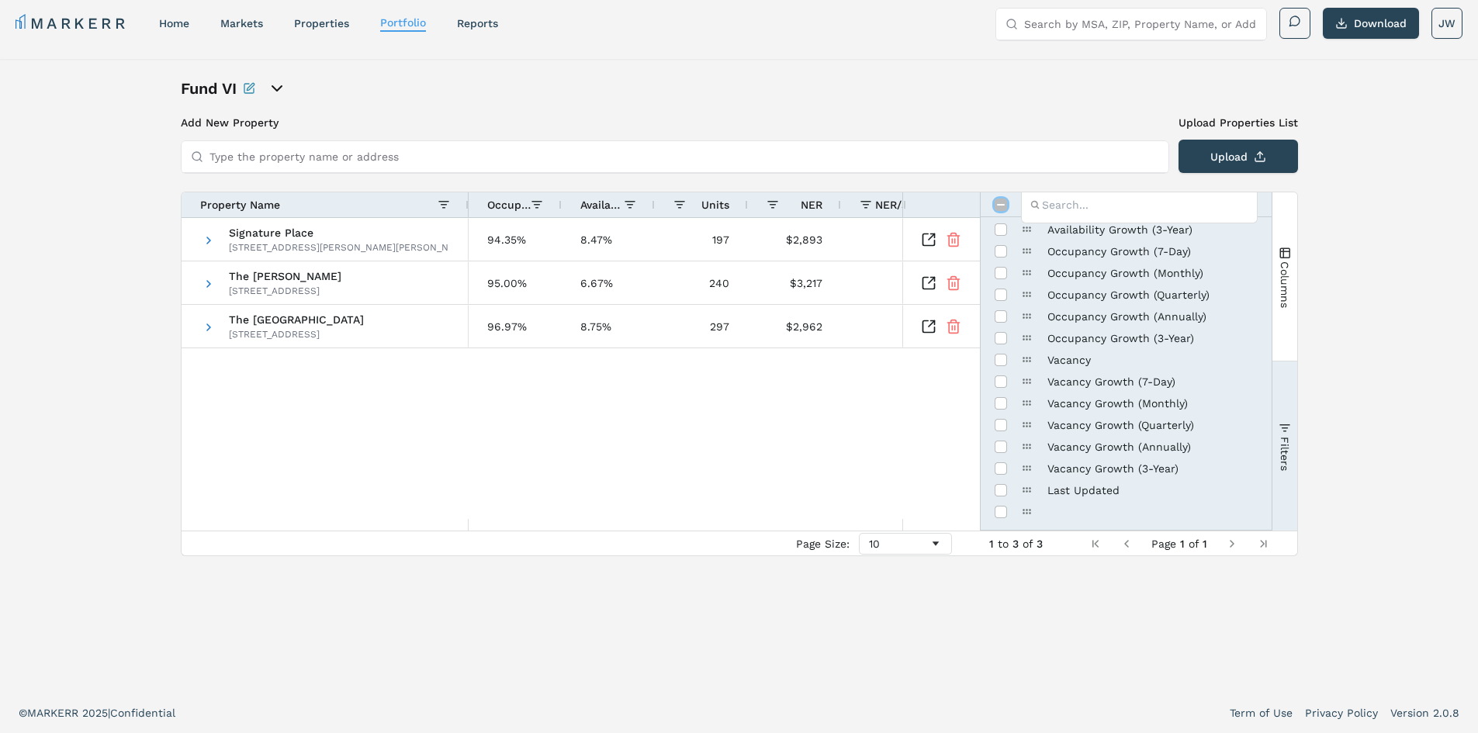
checkbox input "true"
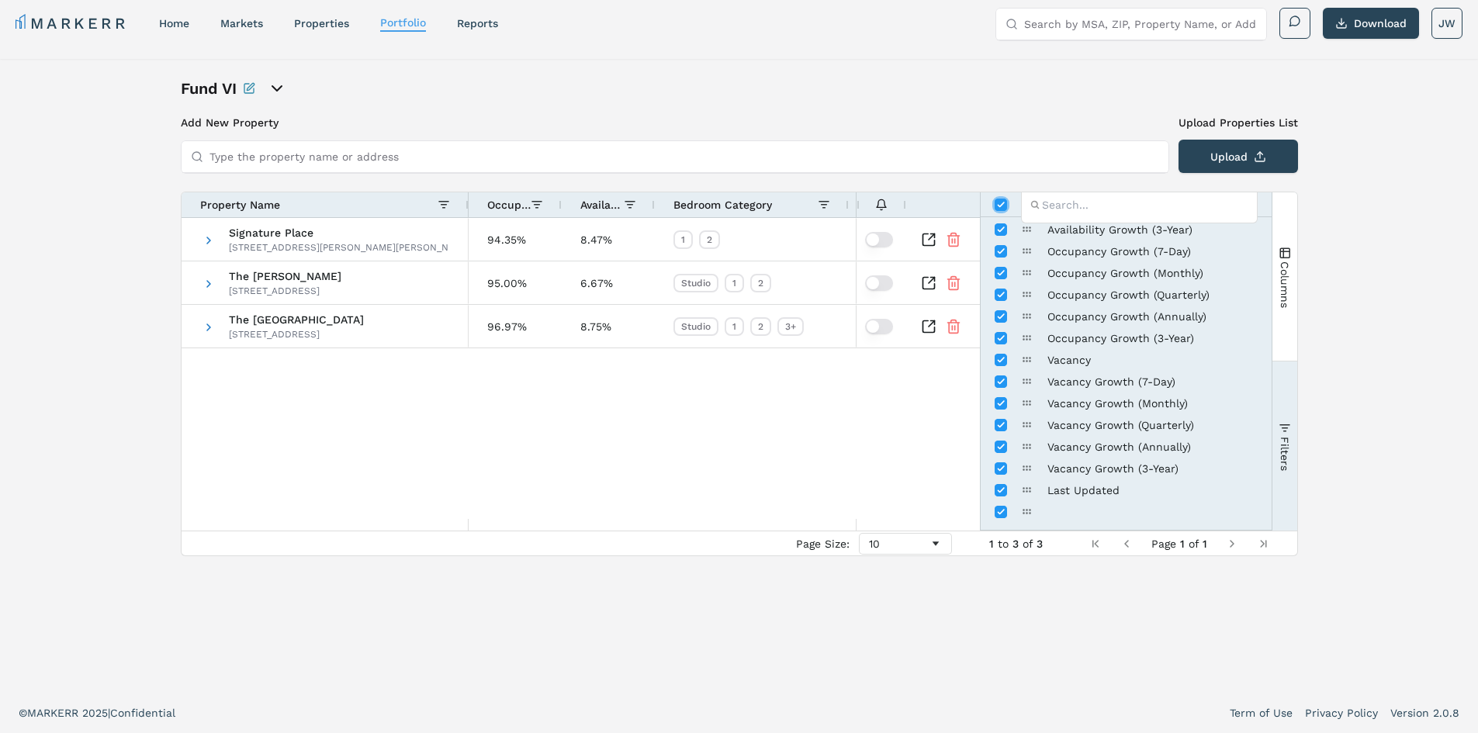
scroll to position [0, 0]
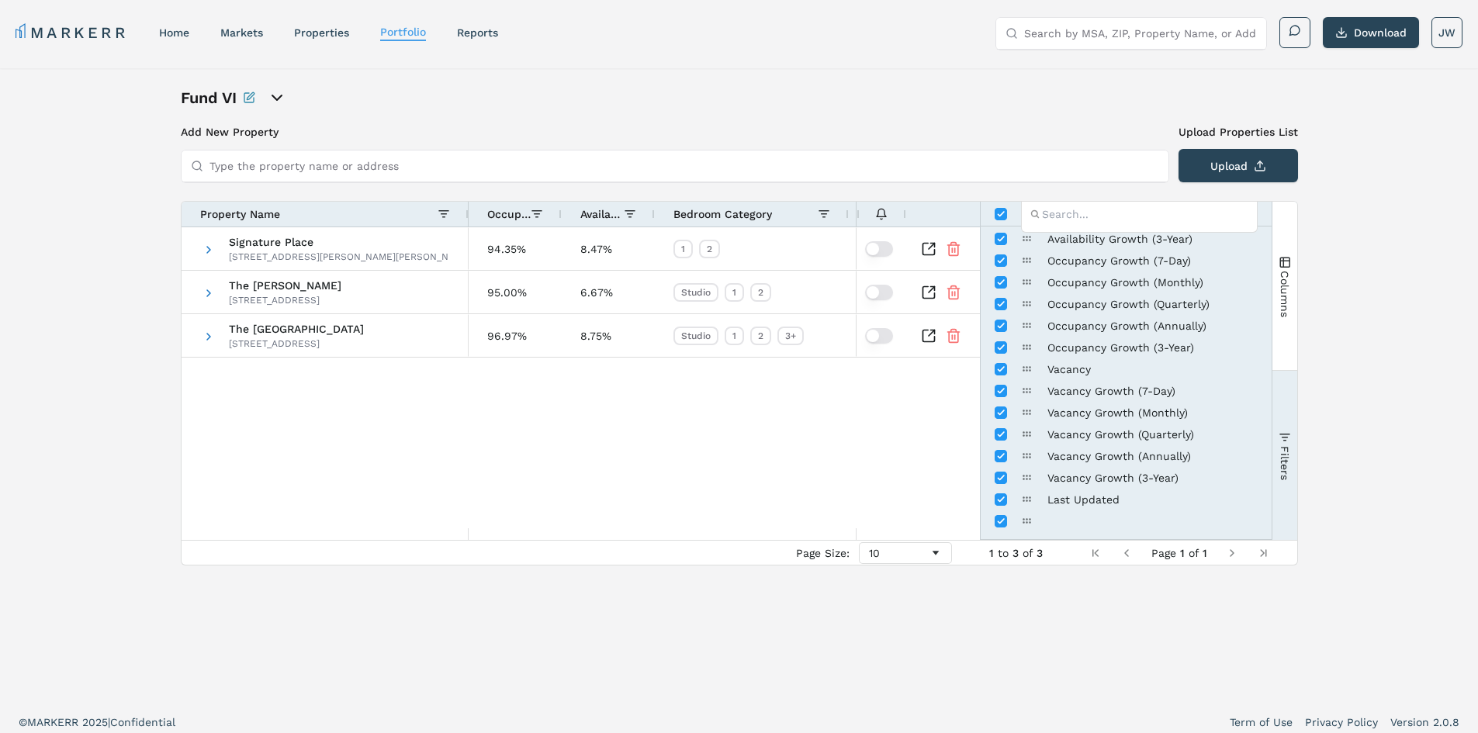
click at [670, 422] on div "Signature Place 250 Johnson Rd, Morris Plains, NJ 07950 The James 87 Madison St…" at bounding box center [581, 377] width 798 height 301
click at [233, 254] on div "250 Johnson Rd, Morris Plains, NJ 07950" at bounding box center [339, 257] width 220 height 12
click at [275, 264] on div "Signature Place 250 Johnson Rd, Morris Plains, NJ 07950" at bounding box center [339, 249] width 220 height 43
click at [1288, 243] on button "Columns" at bounding box center [1284, 286] width 25 height 168
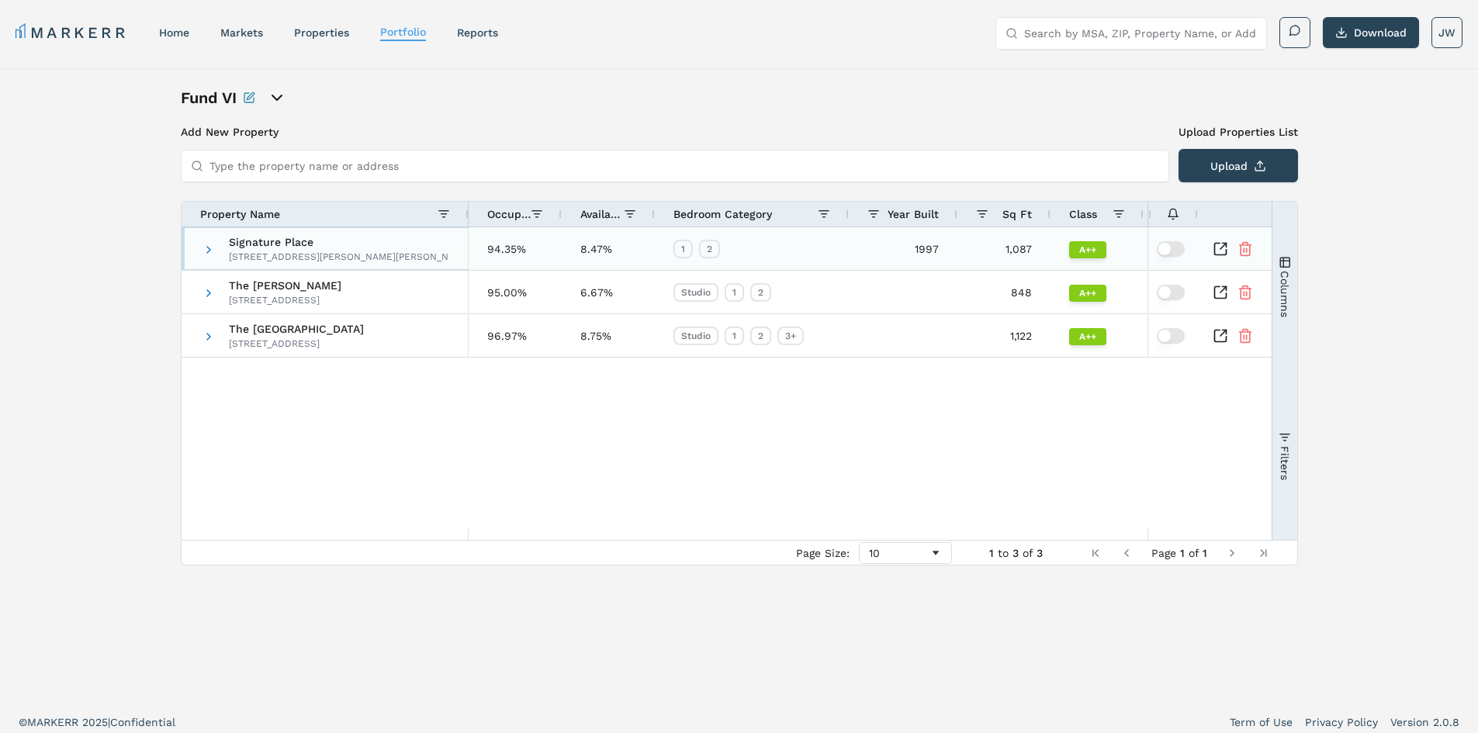
click at [291, 254] on div "250 Johnson Rd, Morris Plains, NJ 07950" at bounding box center [339, 257] width 220 height 12
click at [1216, 251] on icon "Inspect Comparable" at bounding box center [1221, 249] width 16 height 16
click at [875, 498] on div "Signature Place 250 Johnson Rd, Morris Plains, NJ 07950 The James 87 Madison St…" at bounding box center [727, 377] width 1090 height 301
click at [1285, 279] on span "Columns" at bounding box center [1284, 293] width 12 height 47
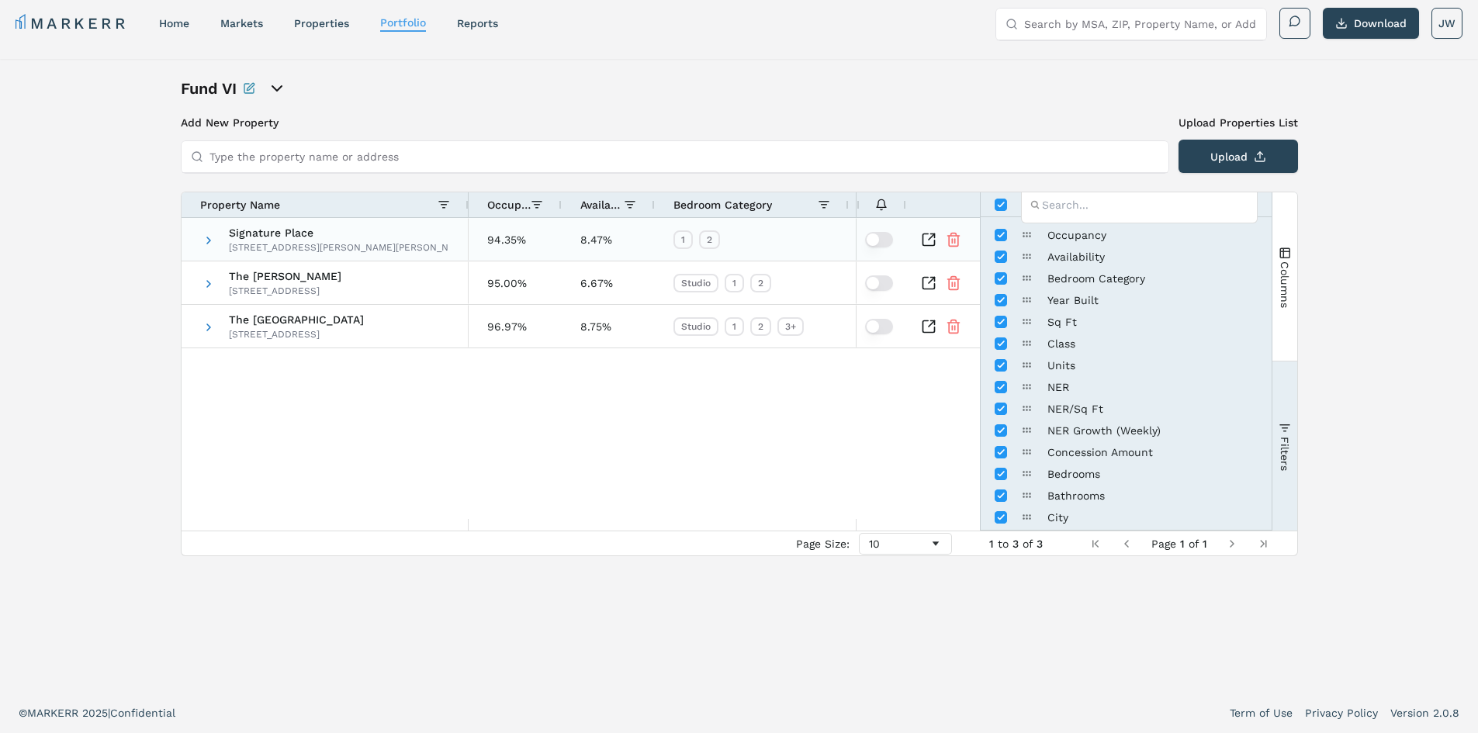
click at [282, 239] on div "Signature Place 250 Johnson Rd, Morris Plains, NJ 07950" at bounding box center [339, 240] width 220 height 43
click at [212, 244] on span at bounding box center [208, 240] width 12 height 12
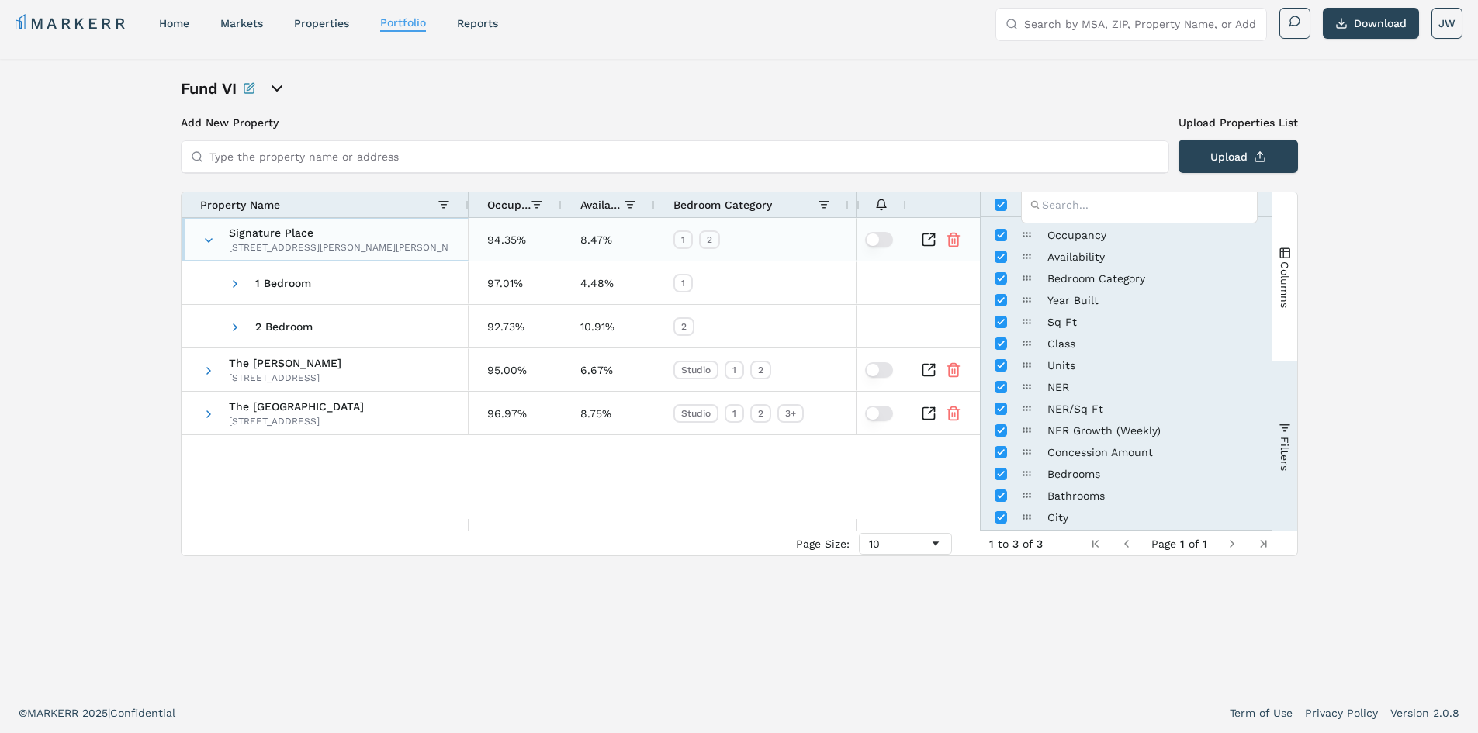
drag, startPoint x: 238, startPoint y: 235, endPoint x: 1033, endPoint y: 176, distance: 797.4
click at [243, 234] on span "Signature Place" at bounding box center [339, 232] width 220 height 11
click at [927, 369] on icon "Inspect Comparable" at bounding box center [929, 370] width 16 height 16
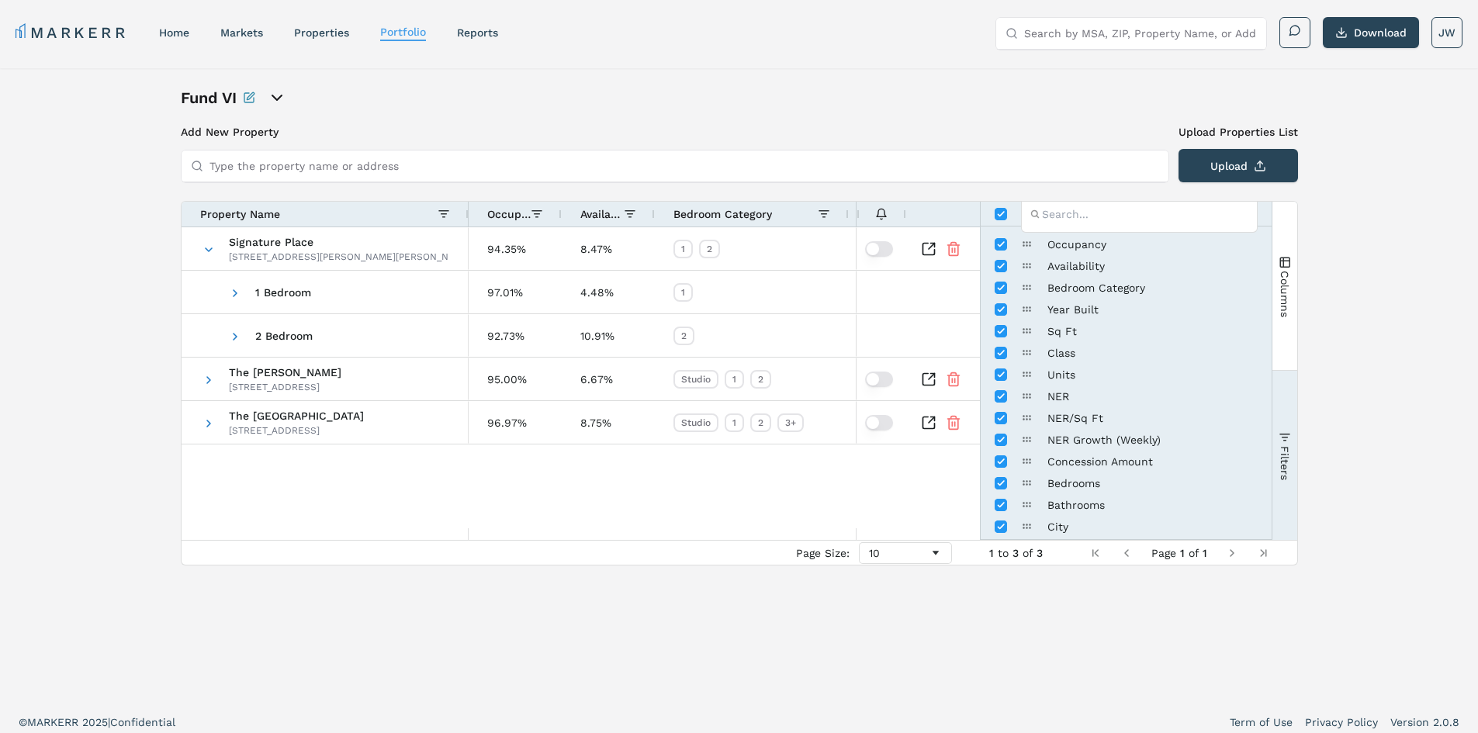
click at [276, 100] on icon "open portfolio options" at bounding box center [277, 97] width 19 height 19
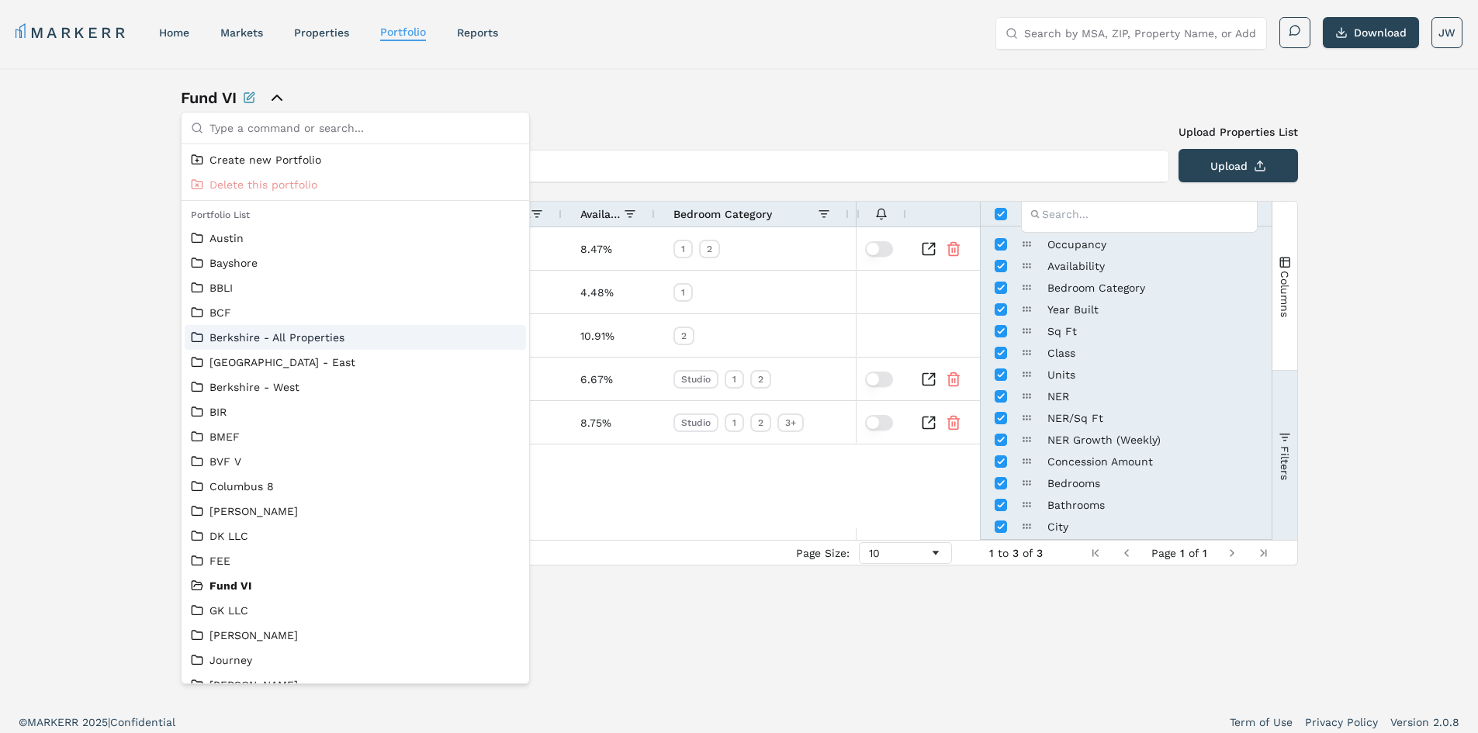
click at [322, 344] on link "Berkshire - All Properties" at bounding box center [355, 338] width 329 height 16
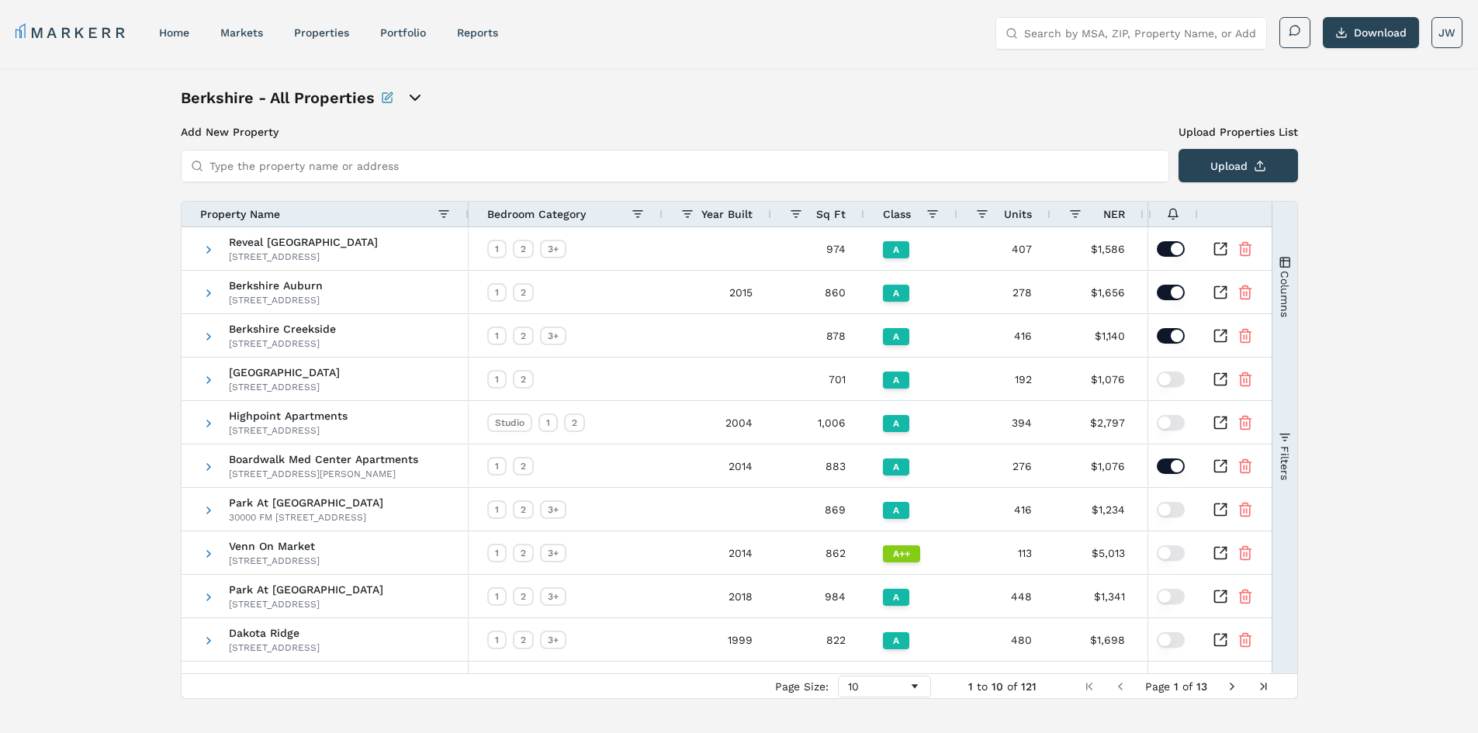
click at [1293, 270] on button "Columns" at bounding box center [1284, 286] width 25 height 168
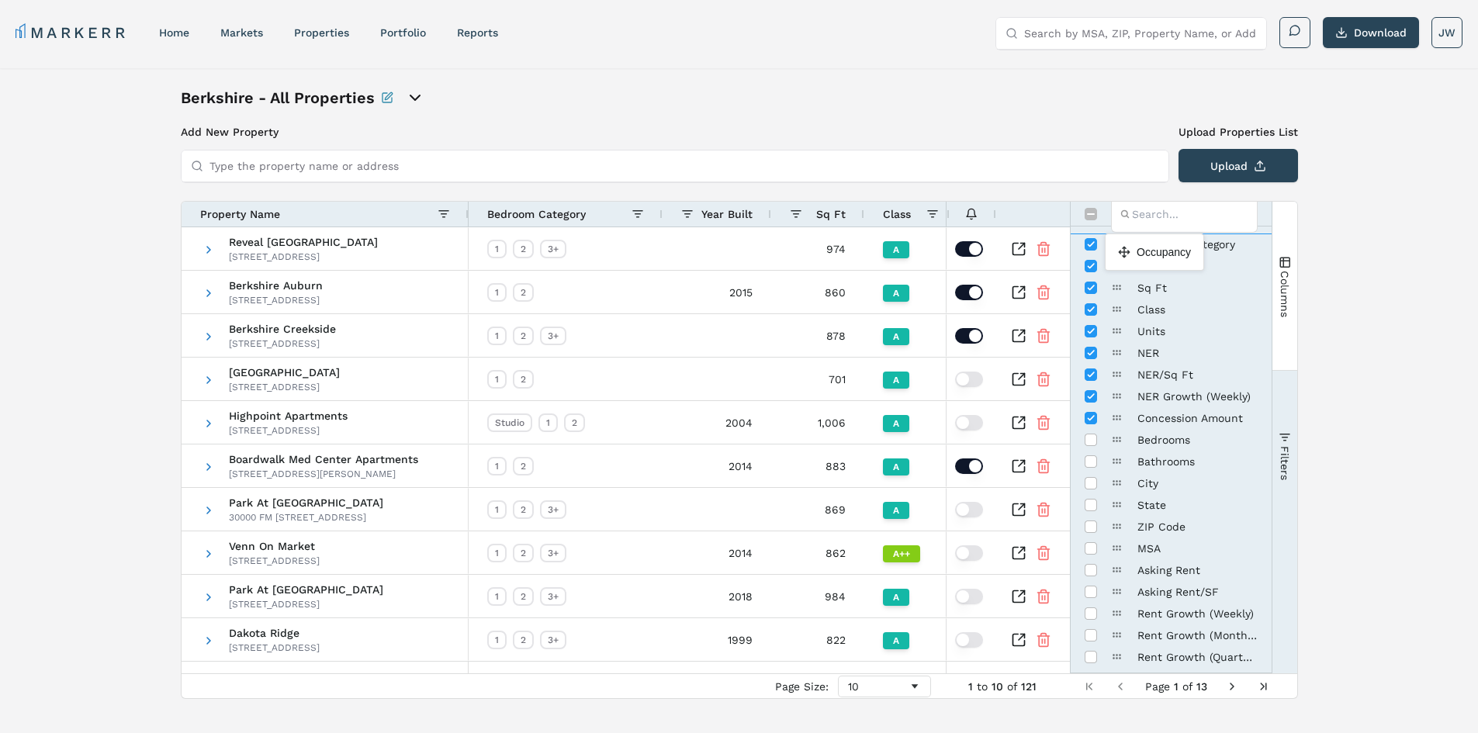
drag, startPoint x: 1117, startPoint y: 582, endPoint x: 1113, endPoint y: 240, distance: 342.2
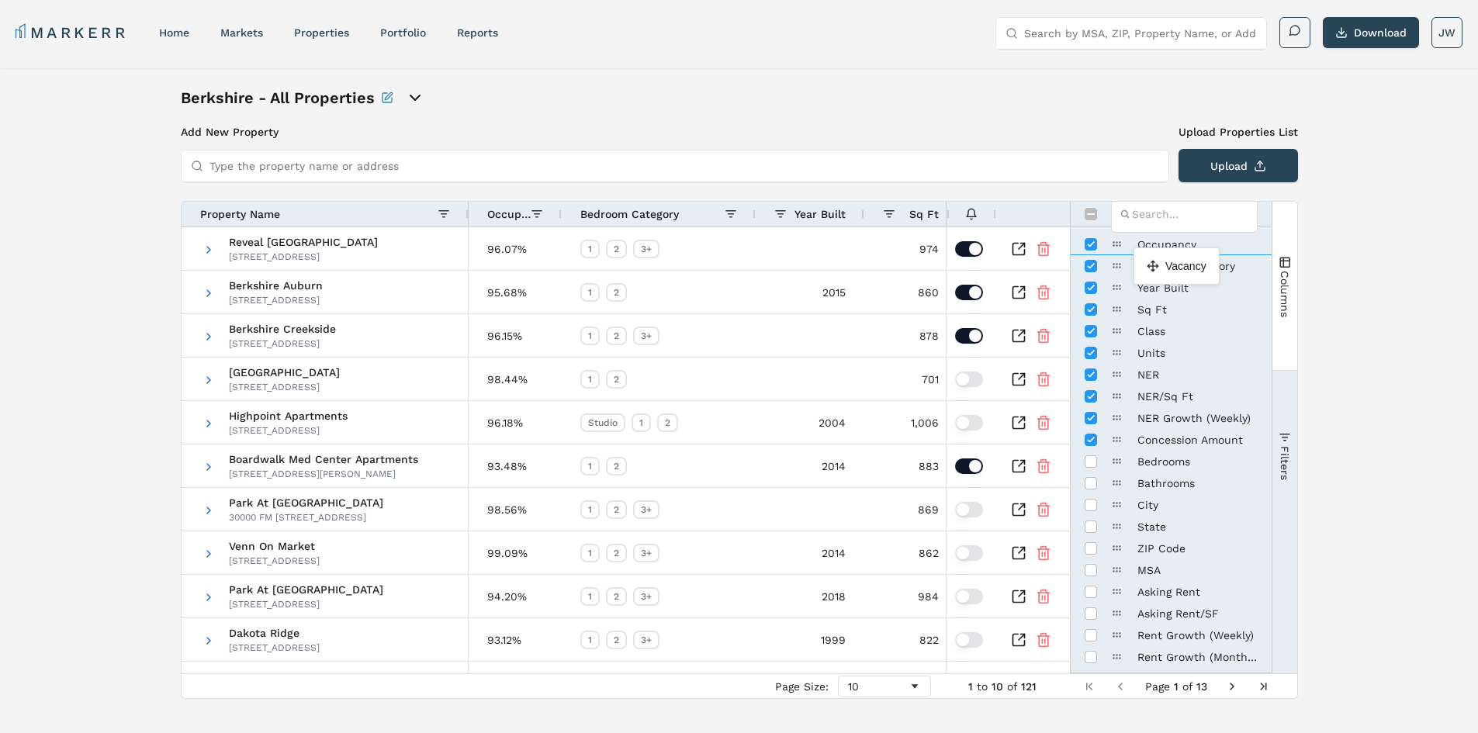
drag, startPoint x: 1116, startPoint y: 560, endPoint x: 1141, endPoint y: 254, distance: 307.5
click at [1088, 271] on input "Press SPACE to toggle visibility (hidden)" at bounding box center [1091, 266] width 12 height 12
checkbox input "true"
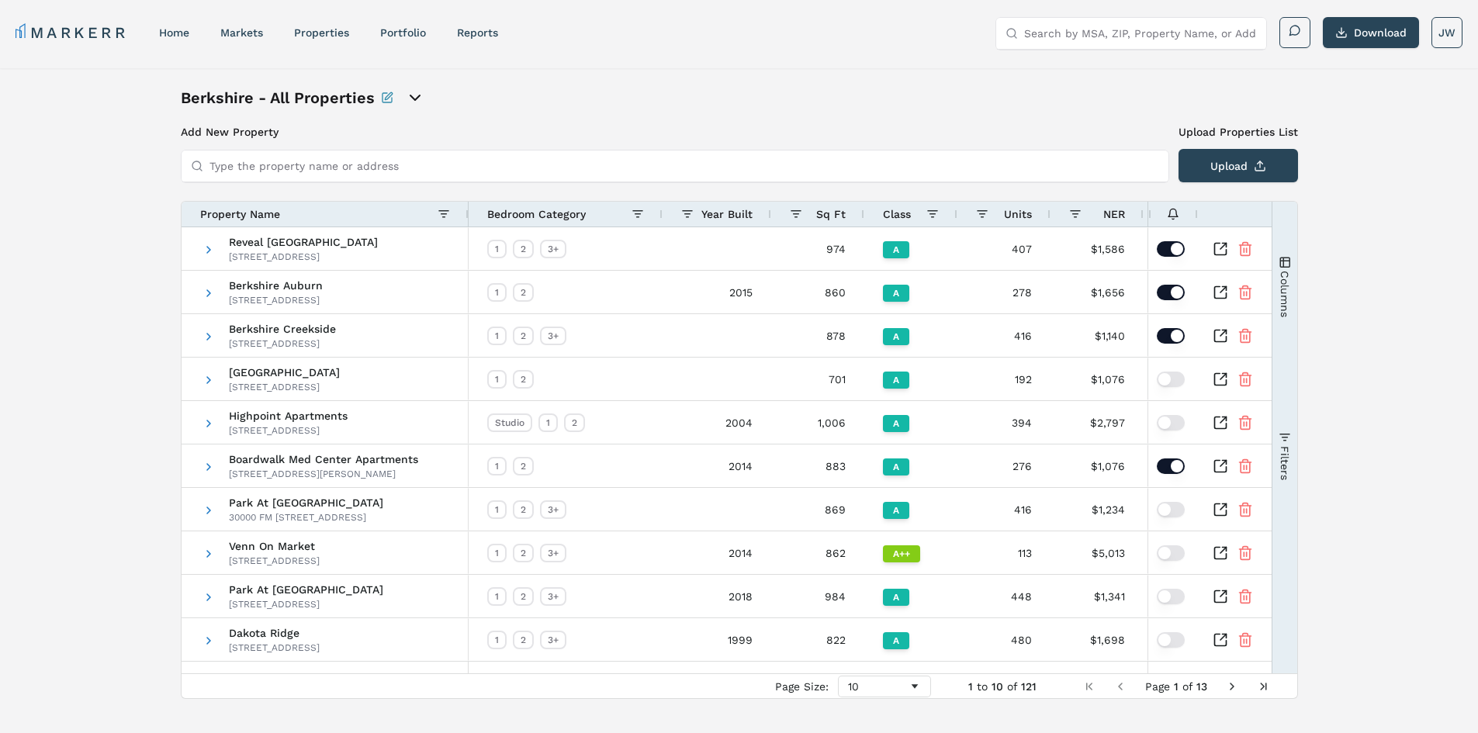
click at [1279, 270] on span "Columns" at bounding box center [1284, 293] width 12 height 47
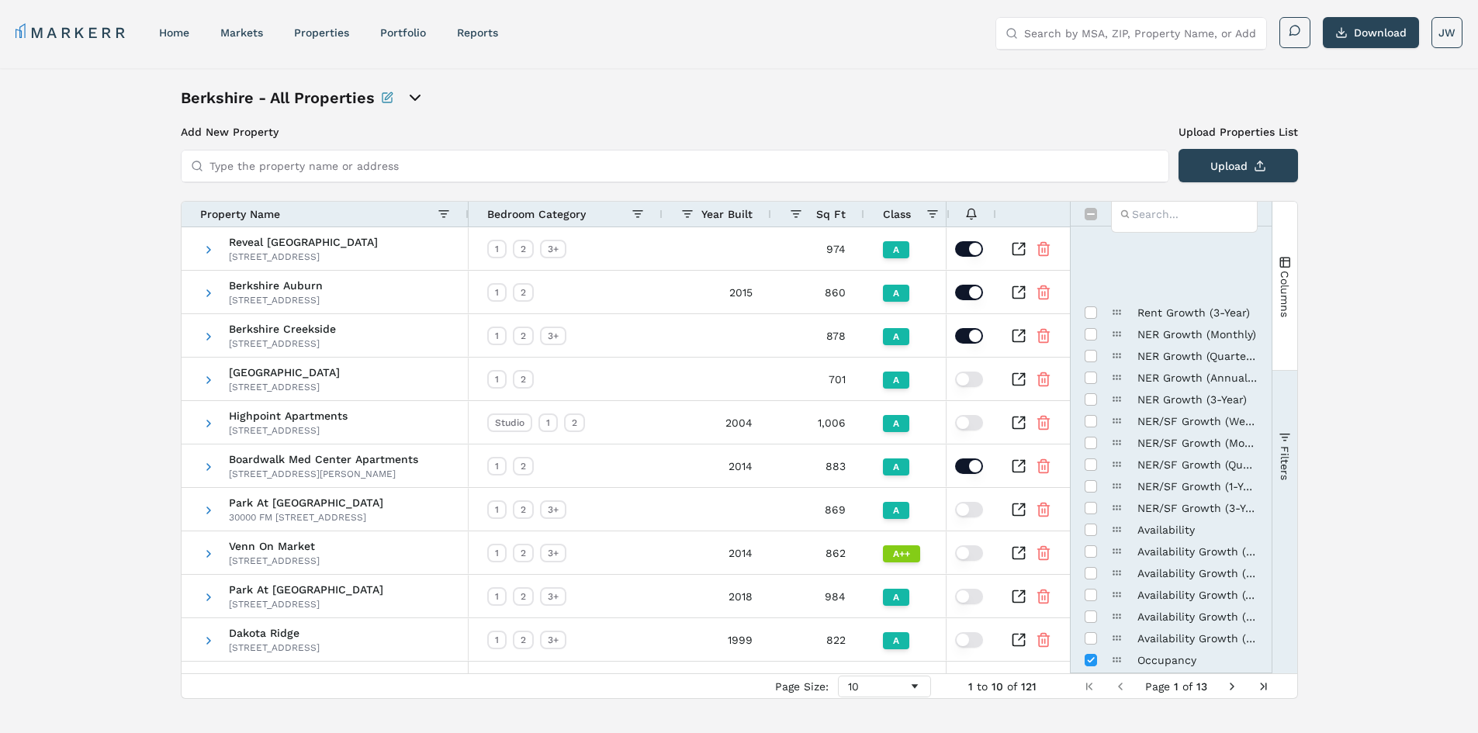
scroll to position [543, 0]
drag, startPoint x: 1116, startPoint y: 504, endPoint x: 1152, endPoint y: 262, distance: 244.7
drag, startPoint x: 1118, startPoint y: 499, endPoint x: 1117, endPoint y: 252, distance: 246.7
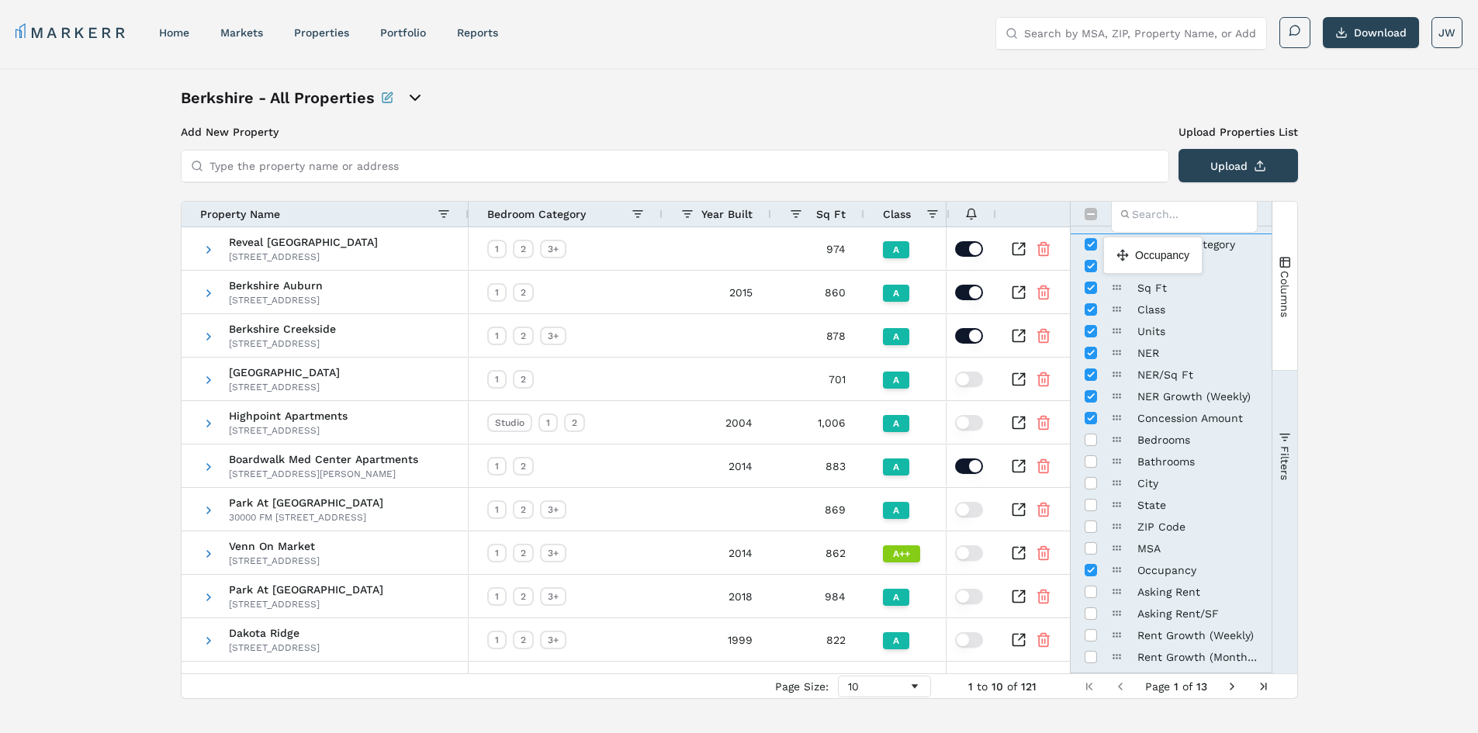
drag, startPoint x: 1116, startPoint y: 573, endPoint x: 1111, endPoint y: 243, distance: 329.8
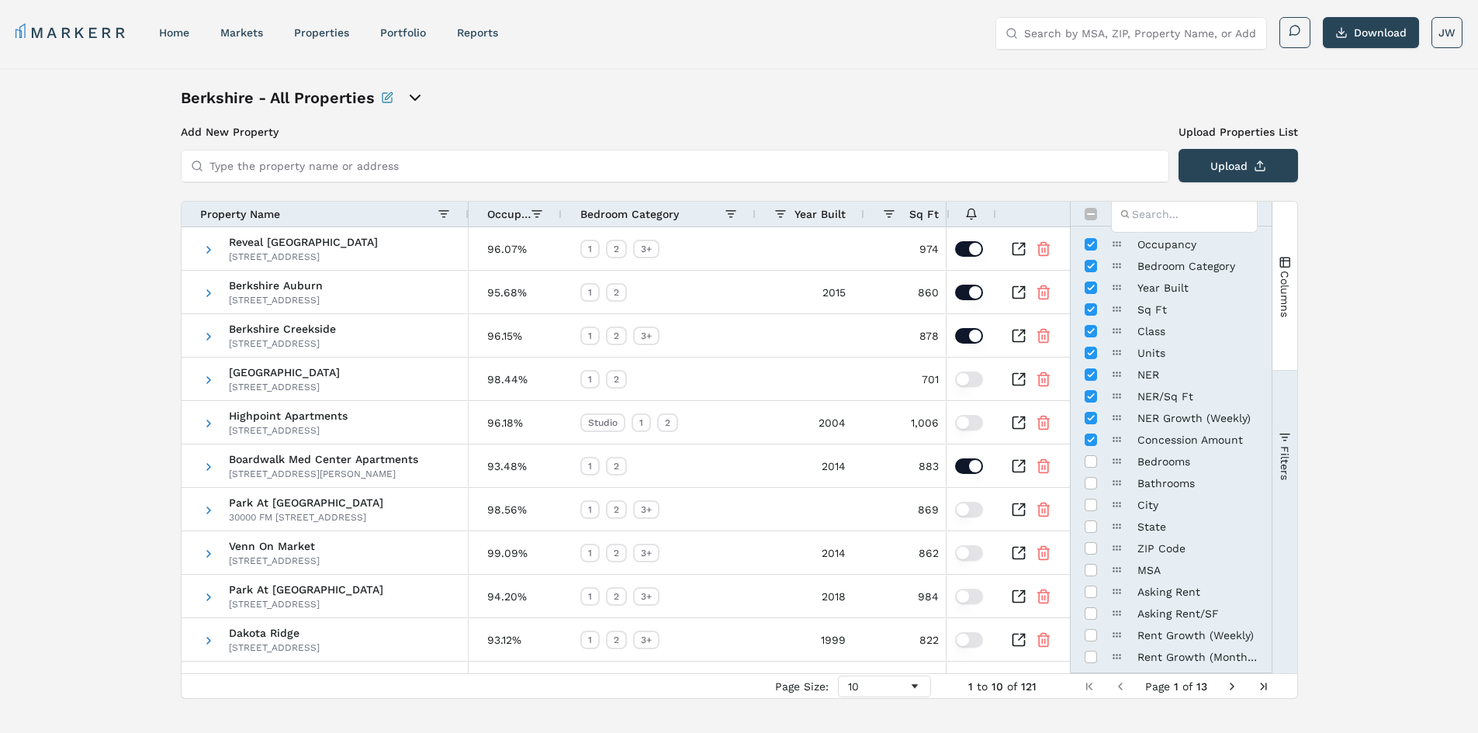
click at [1405, 305] on div "Berkshire - All Properties Add New Property Upload Properties List Type the pro…" at bounding box center [739, 392] width 1478 height 649
click at [680, 109] on div "Berkshire - All Properties Add New Property Upload Properties List Type the pro…" at bounding box center [739, 393] width 1117 height 612
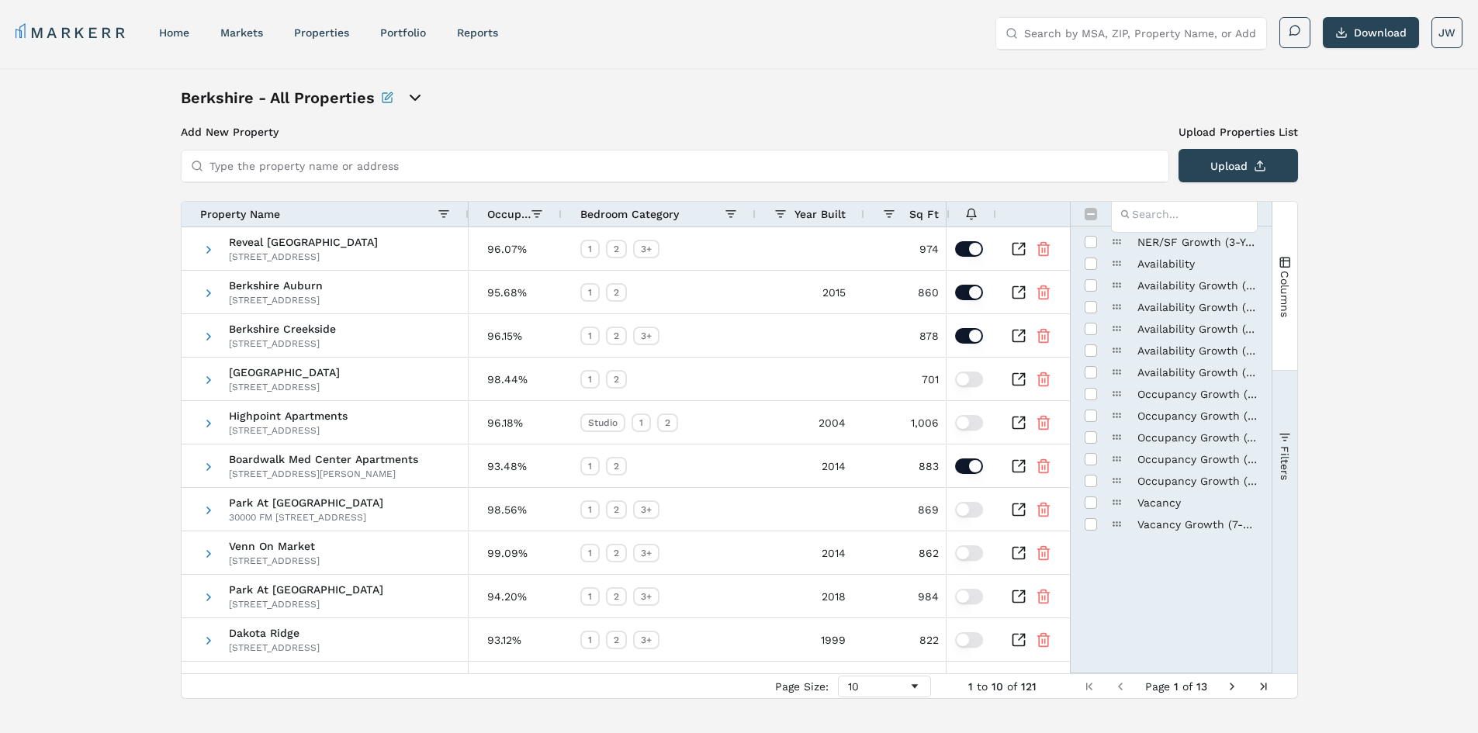
scroll to position [521, 0]
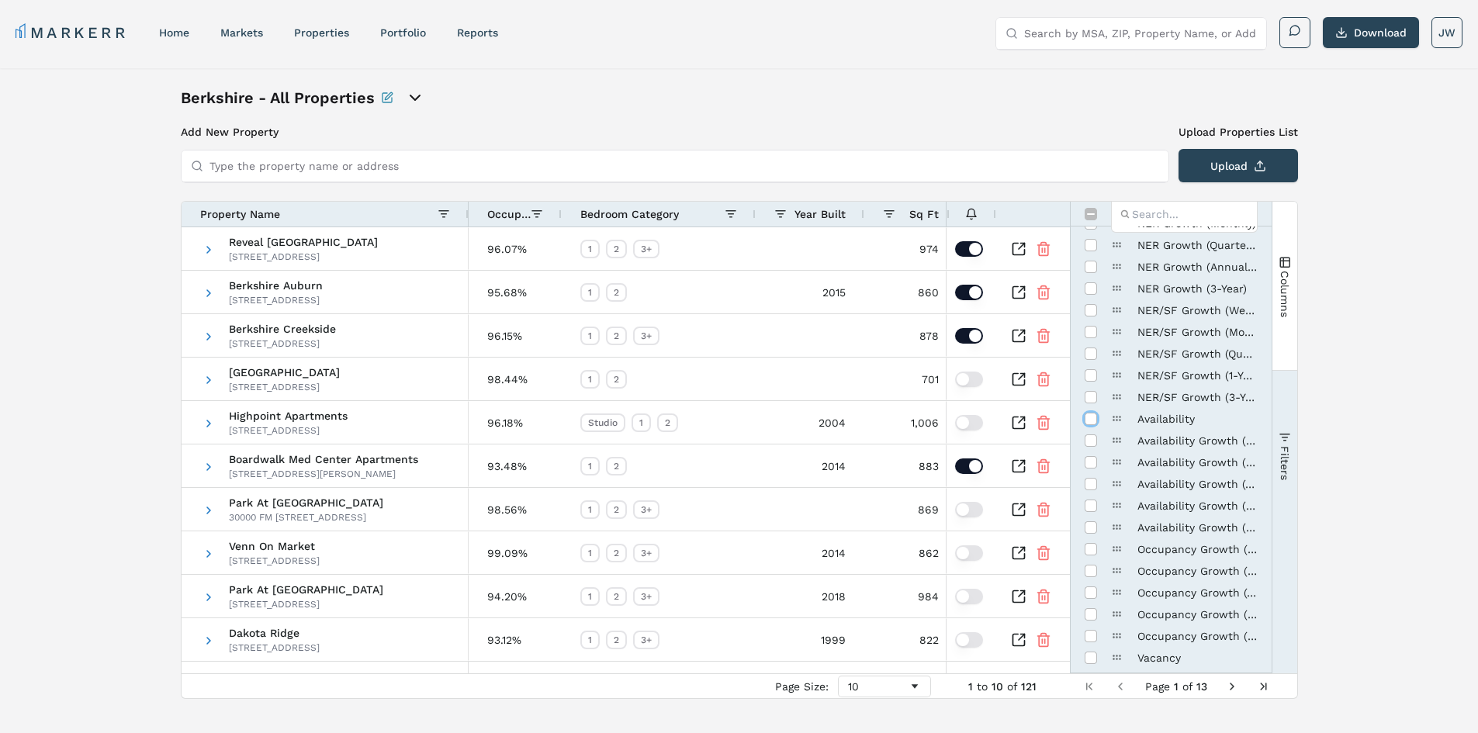
click at [1091, 420] on input "Press SPACE to toggle visibility (hidden)" at bounding box center [1091, 419] width 12 height 12
checkbox input "true"
drag, startPoint x: 1120, startPoint y: 498, endPoint x: 1113, endPoint y: 253, distance: 245.3
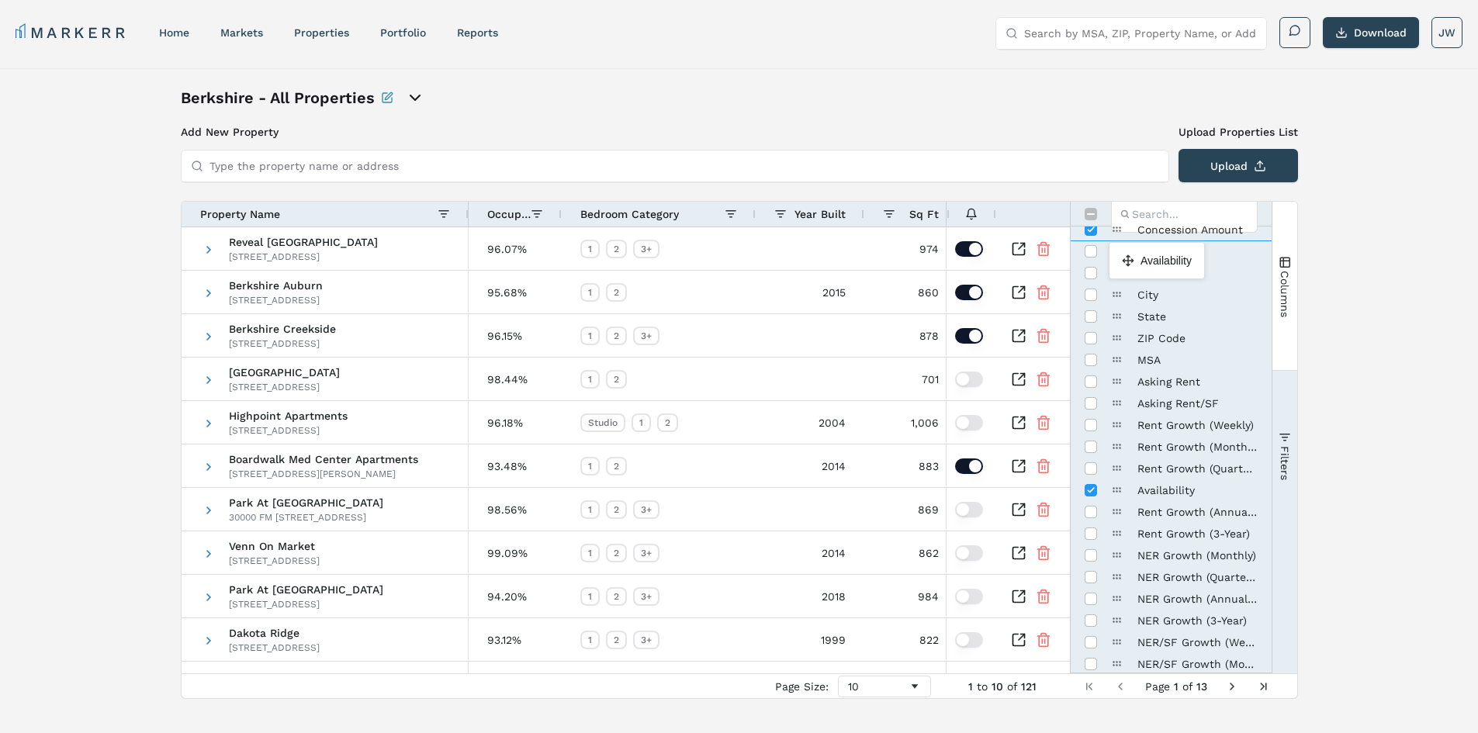
drag, startPoint x: 1114, startPoint y: 490, endPoint x: 1116, endPoint y: 248, distance: 241.3
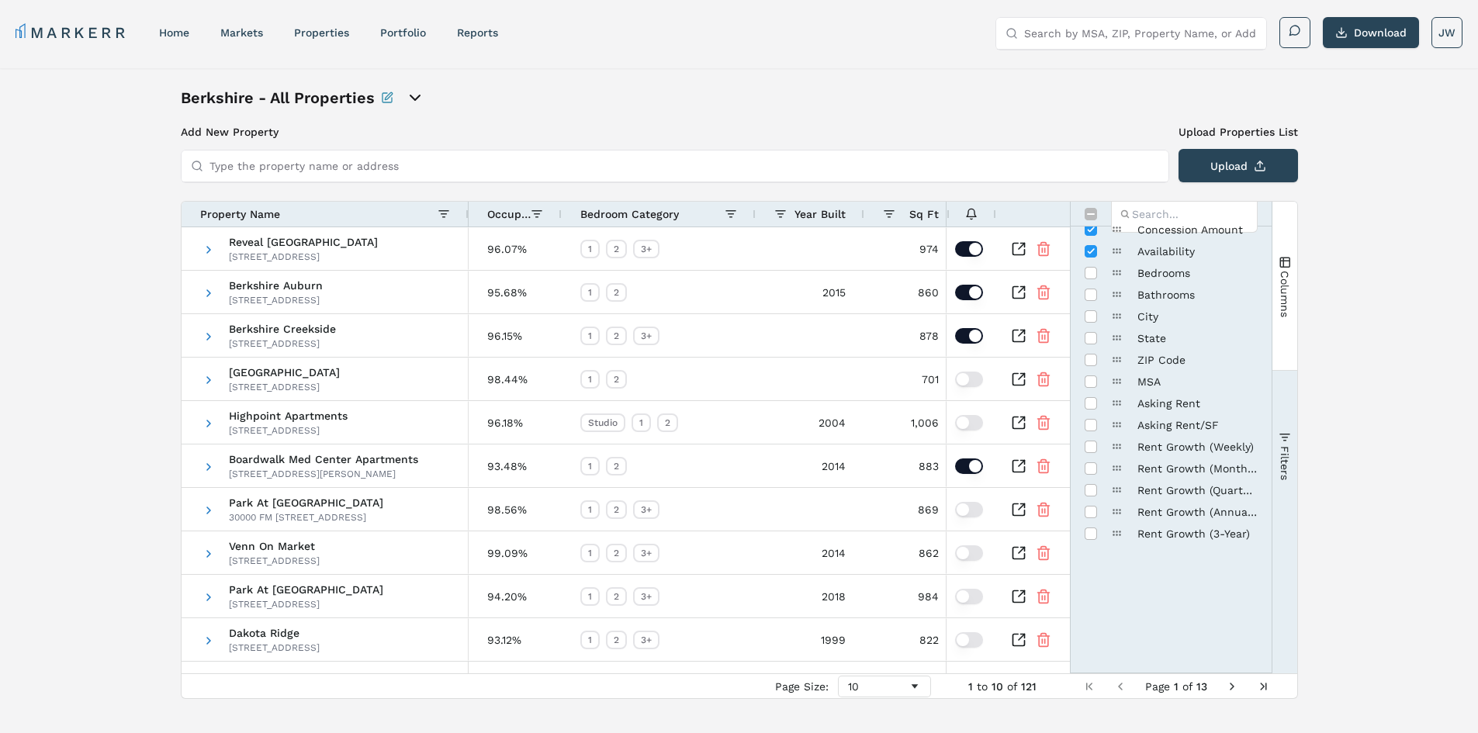
scroll to position [0, 0]
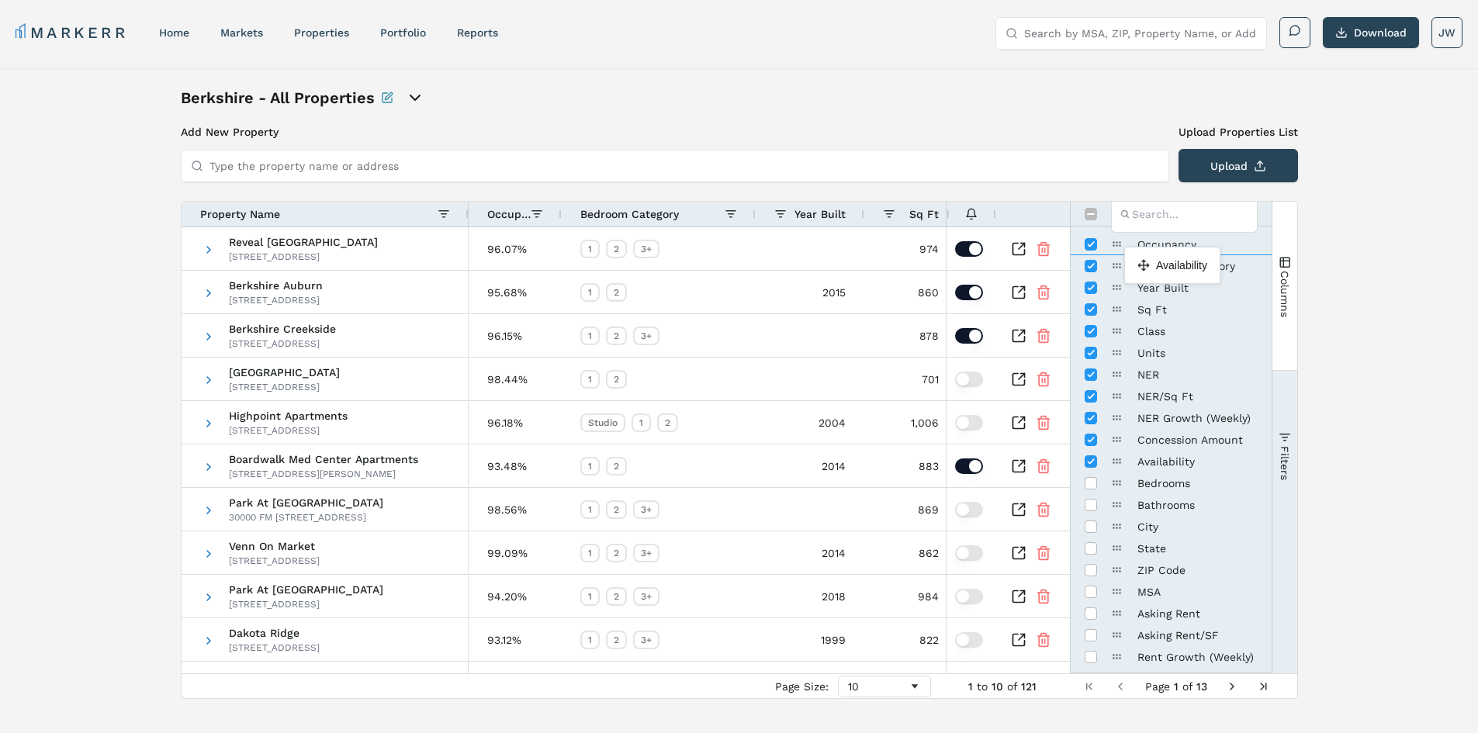
drag, startPoint x: 1116, startPoint y: 463, endPoint x: 1132, endPoint y: 253, distance: 210.9
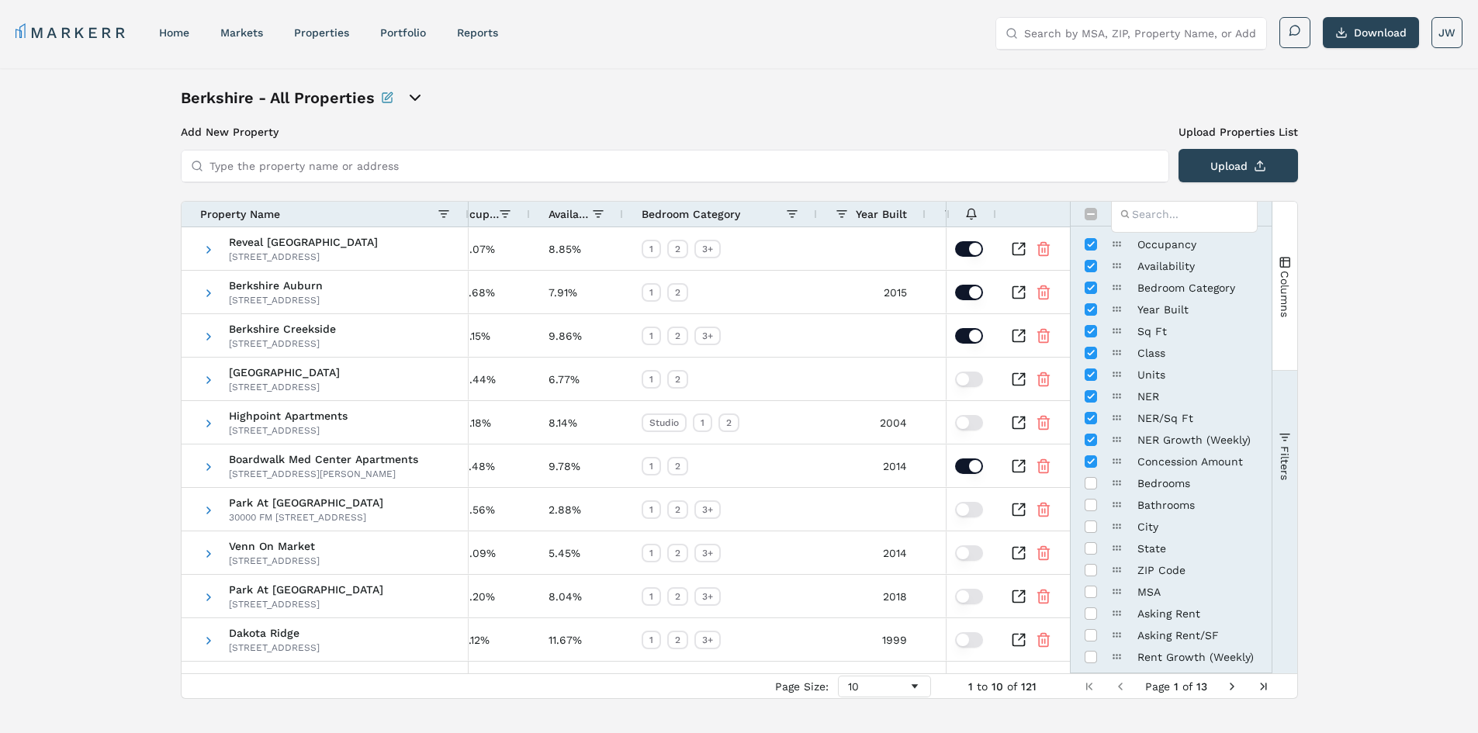
scroll to position [0, 100]
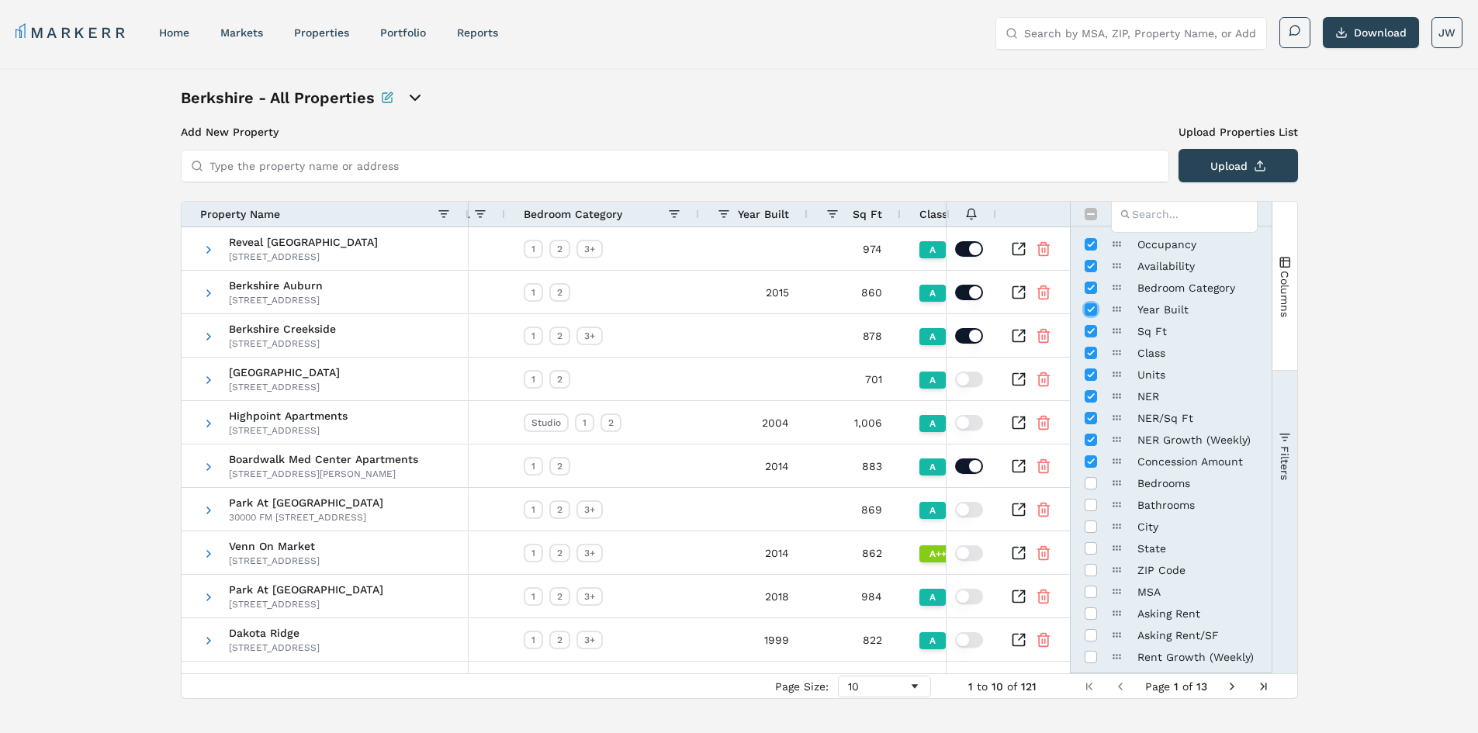
click at [1092, 310] on input "Press SPACE to toggle visibility (visible)" at bounding box center [1091, 309] width 12 height 12
checkbox input "false"
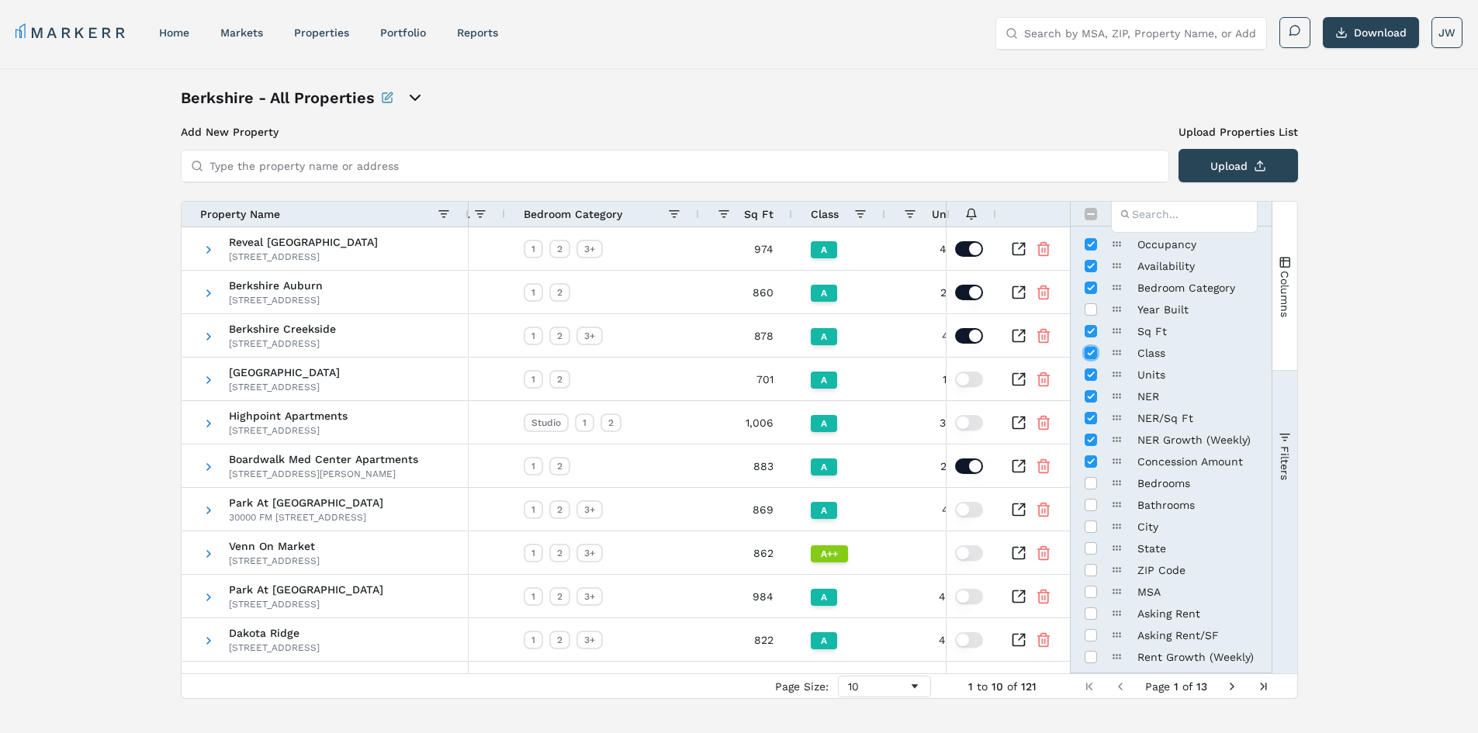
click at [1088, 354] on input "Press SPACE to toggle visibility (visible)" at bounding box center [1091, 353] width 12 height 12
checkbox input "false"
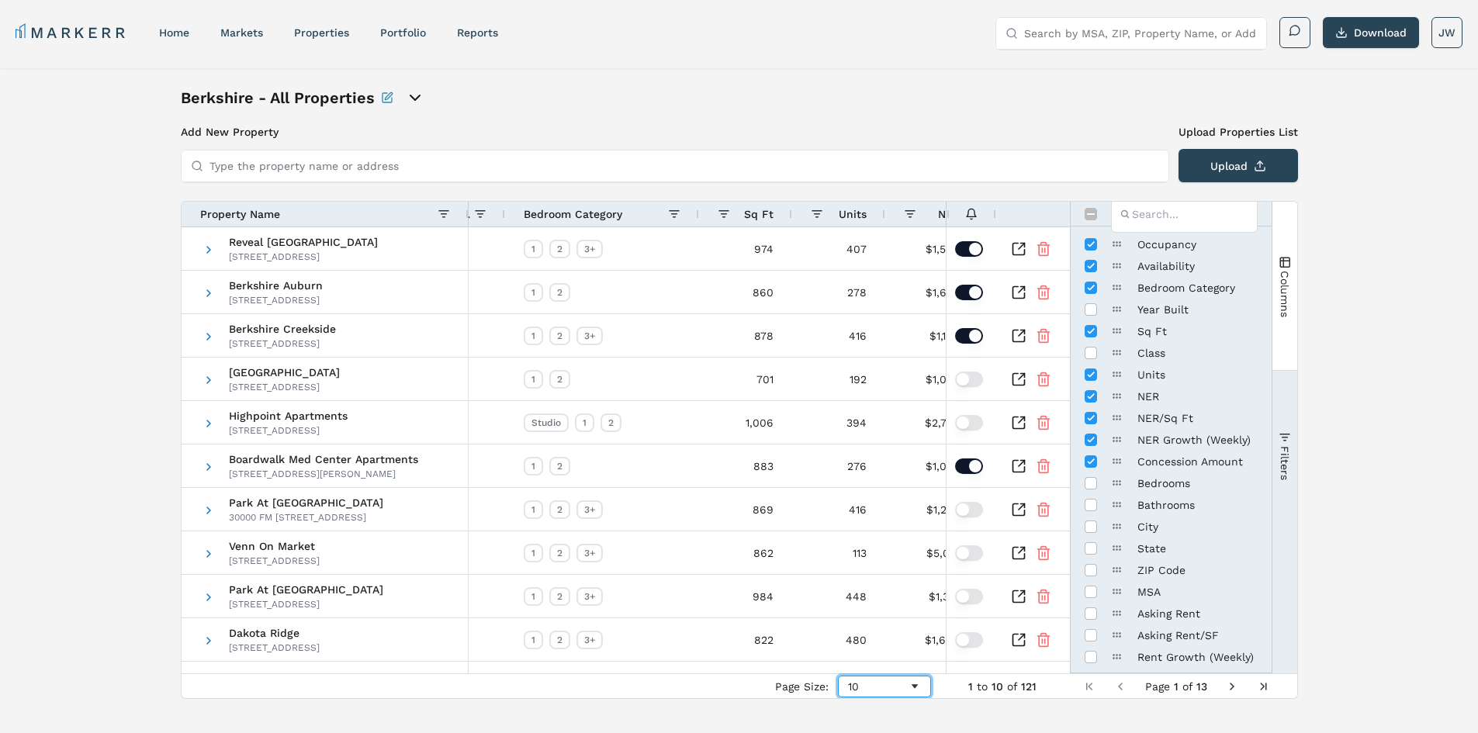
click at [879, 691] on div "10" at bounding box center [878, 686] width 61 height 12
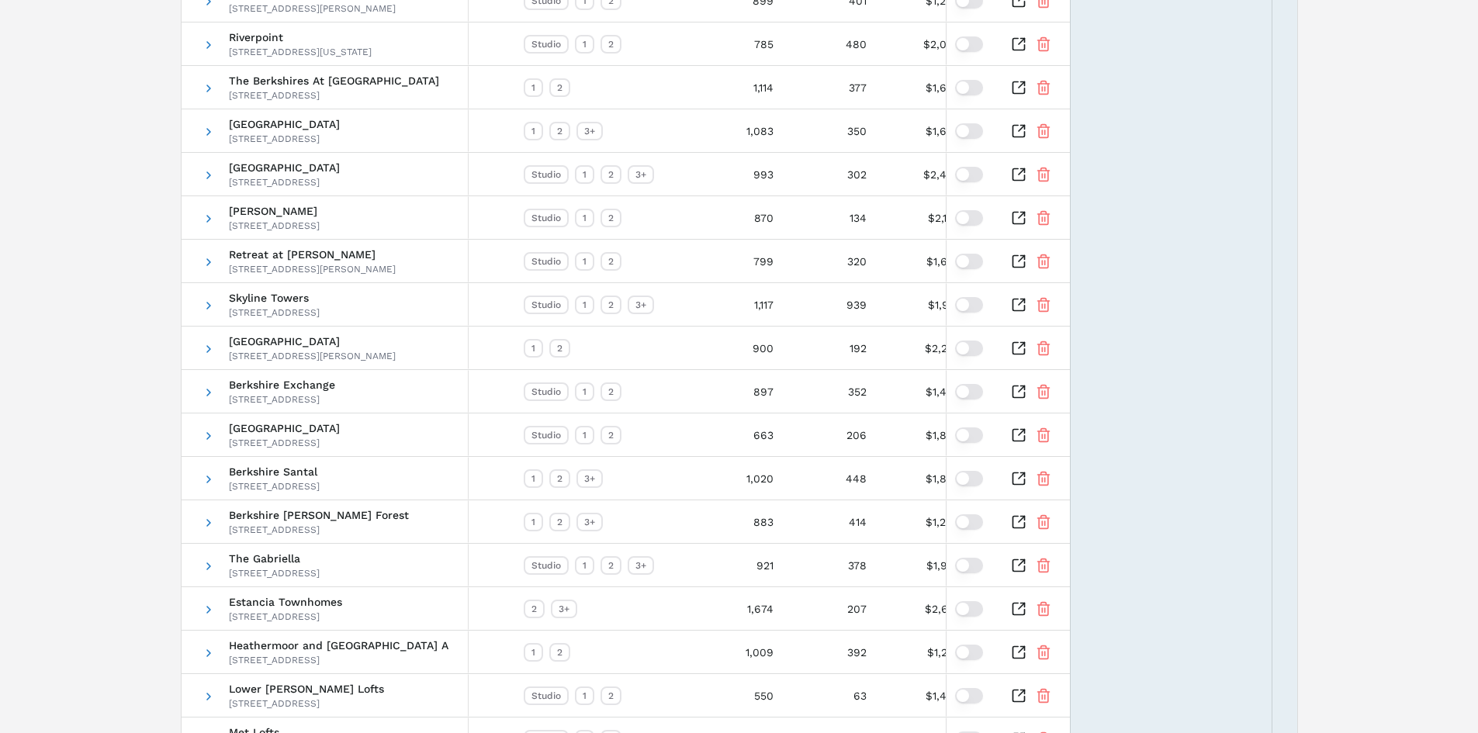
scroll to position [3879, 0]
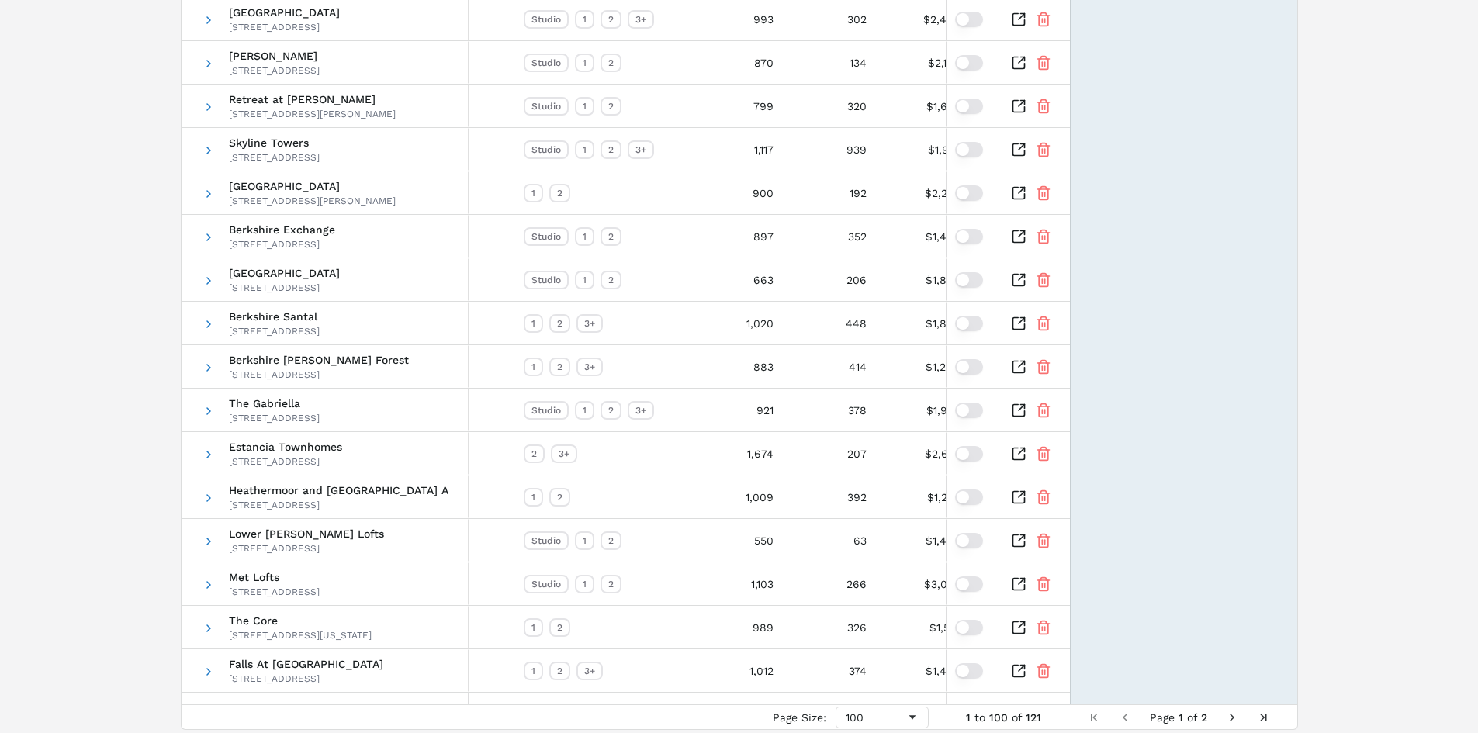
click at [1227, 720] on span "Next Page" at bounding box center [1232, 717] width 12 height 12
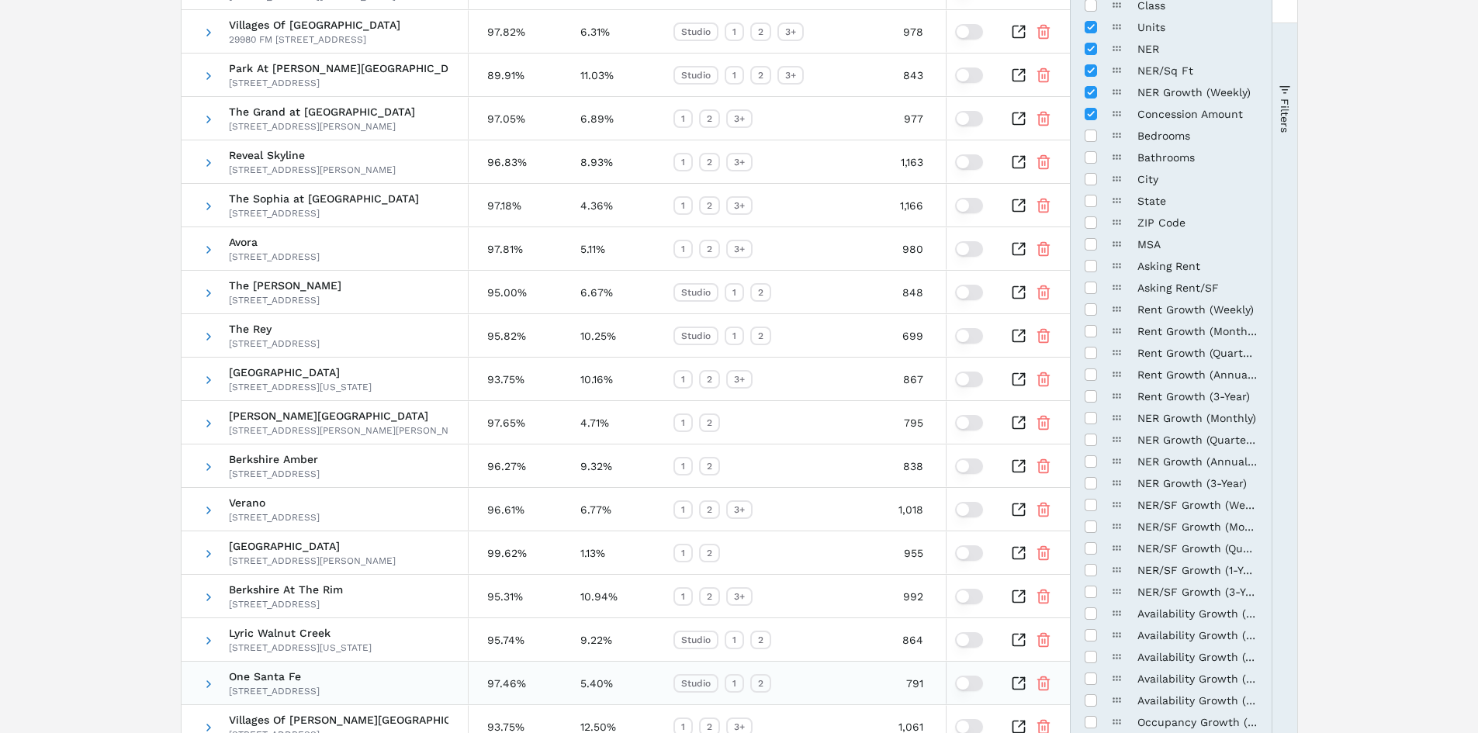
scroll to position [503, 0]
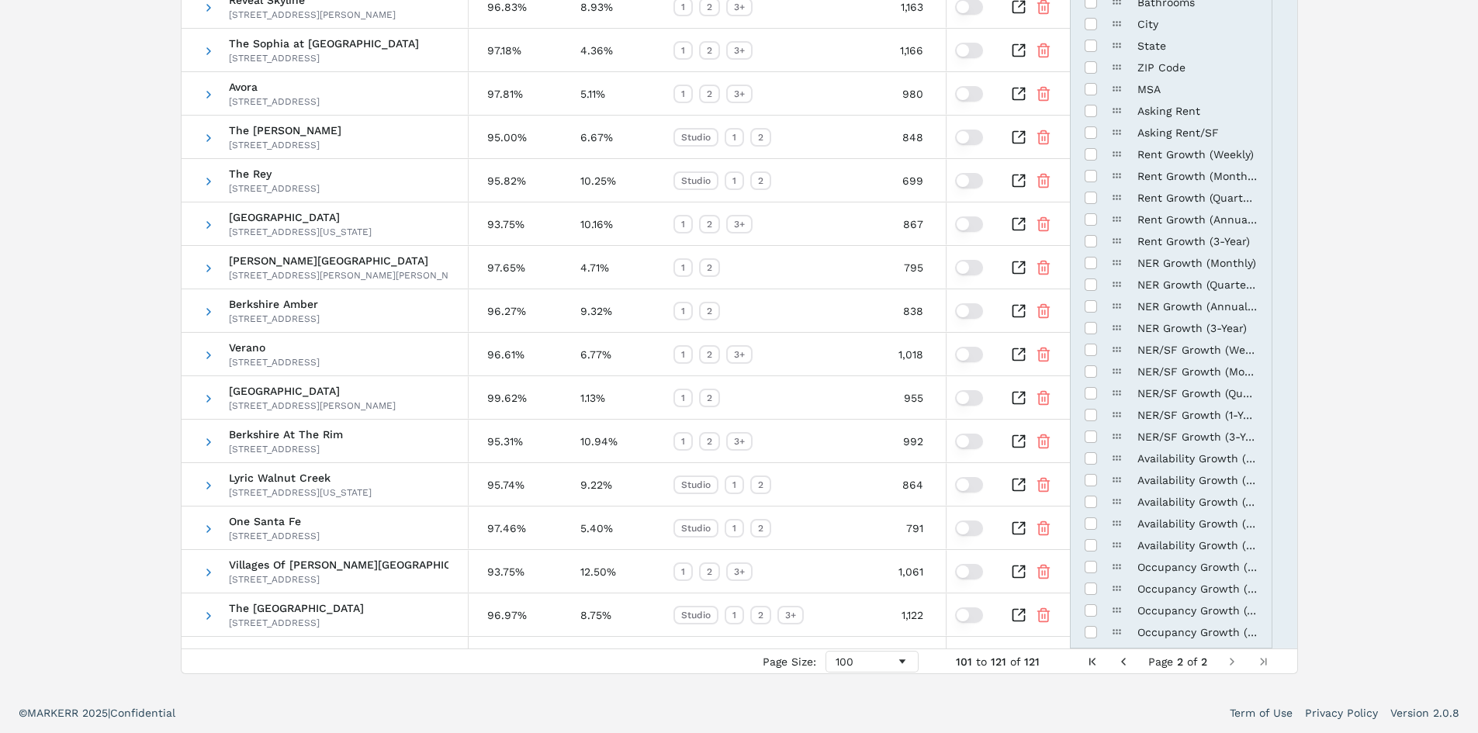
click at [1123, 666] on span "Previous Page" at bounding box center [1123, 662] width 12 height 12
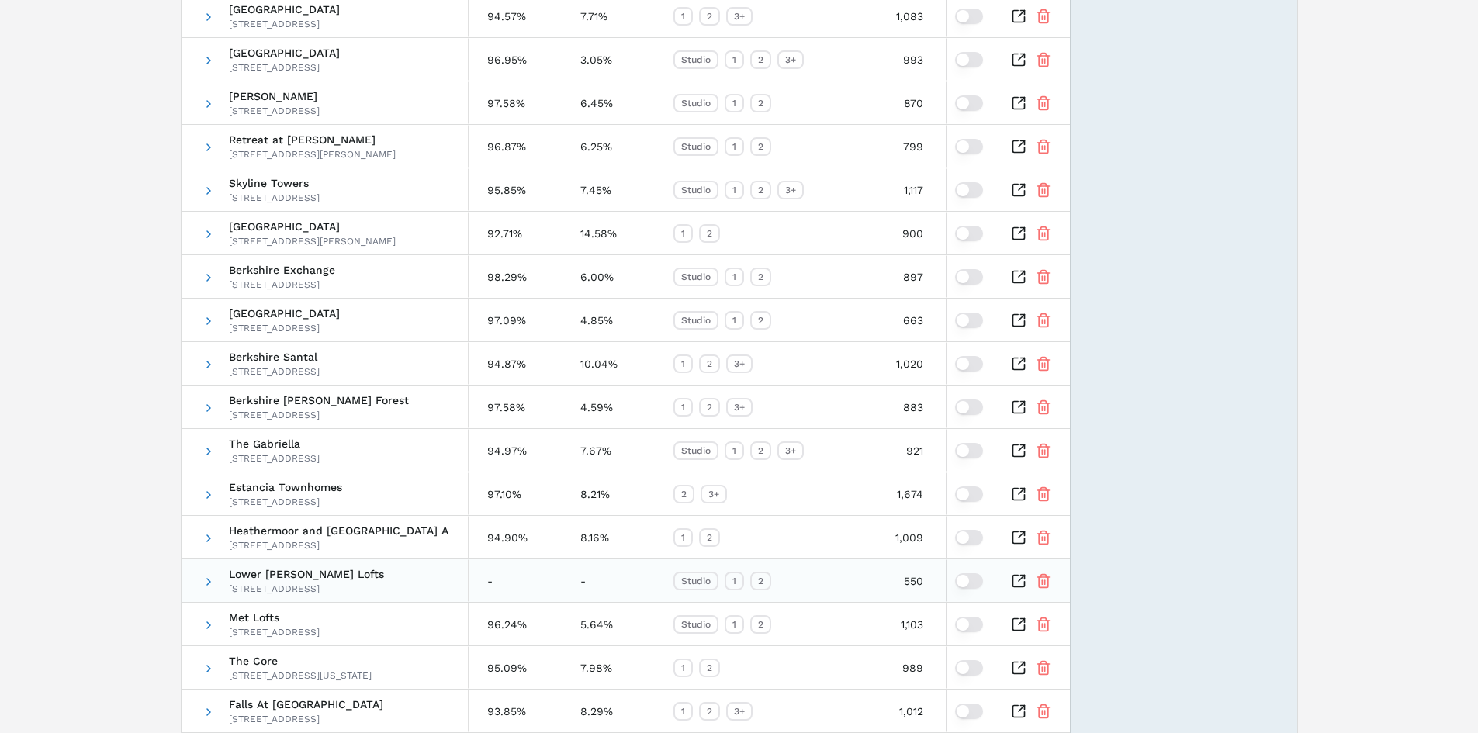
scroll to position [3935, 0]
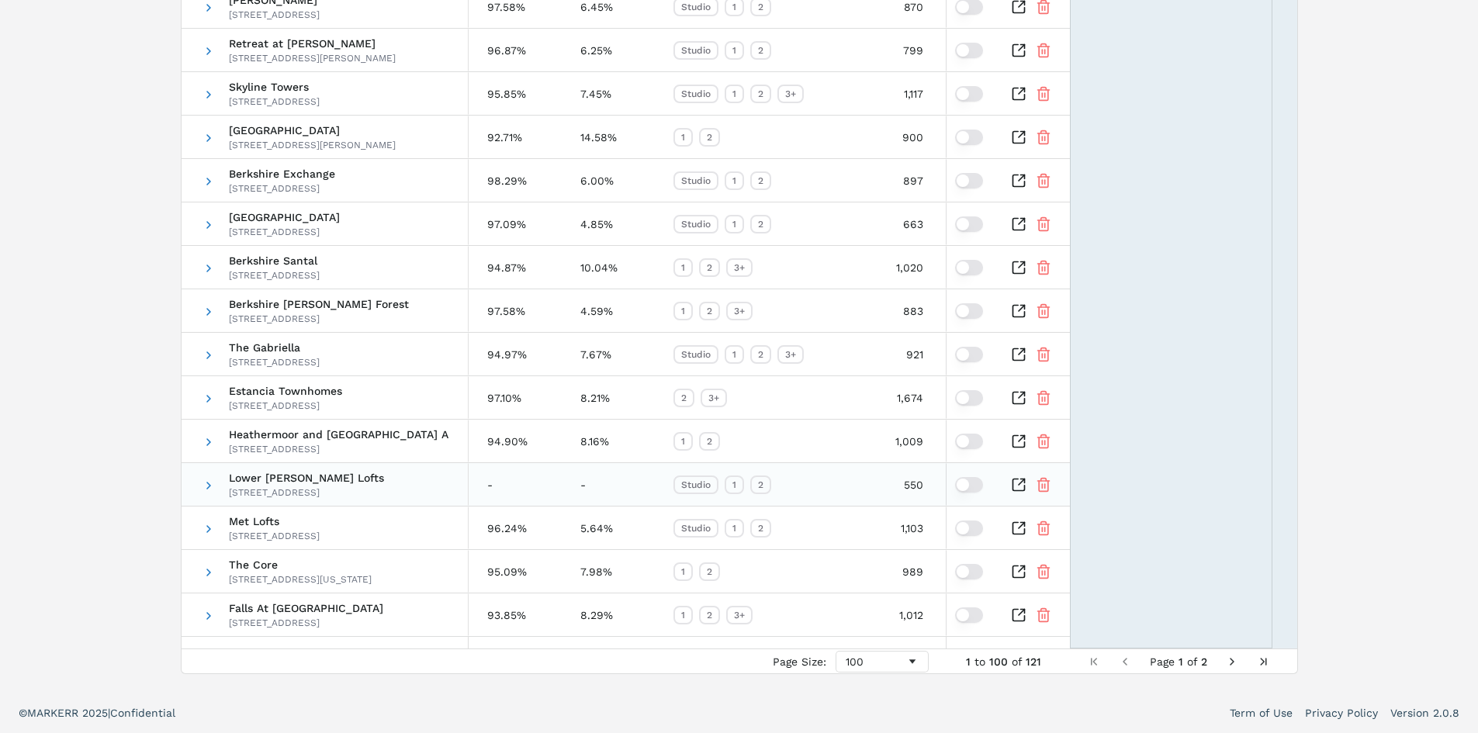
click at [1018, 483] on icon "Inspect Comparable" at bounding box center [1019, 485] width 16 height 16
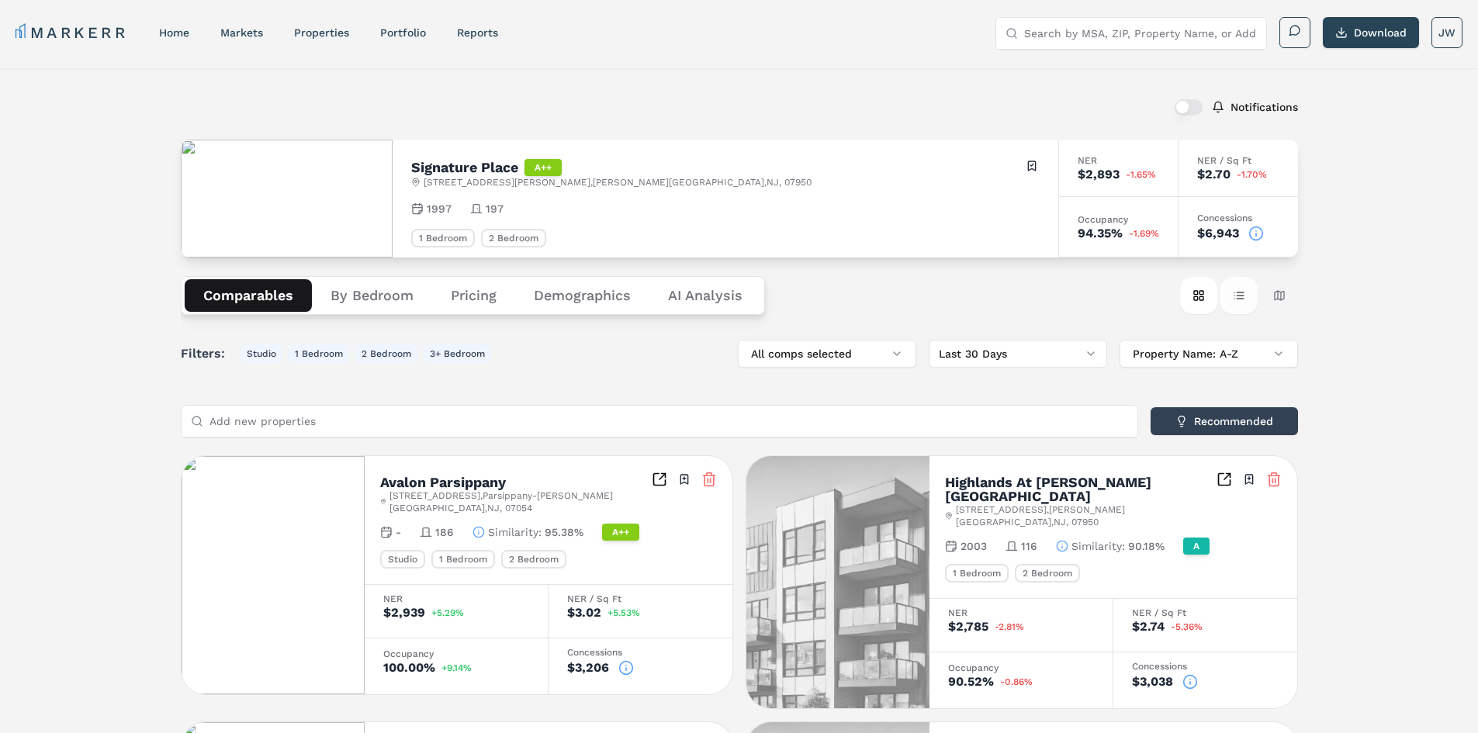
click at [1235, 287] on button "Table view" at bounding box center [1238, 295] width 37 height 37
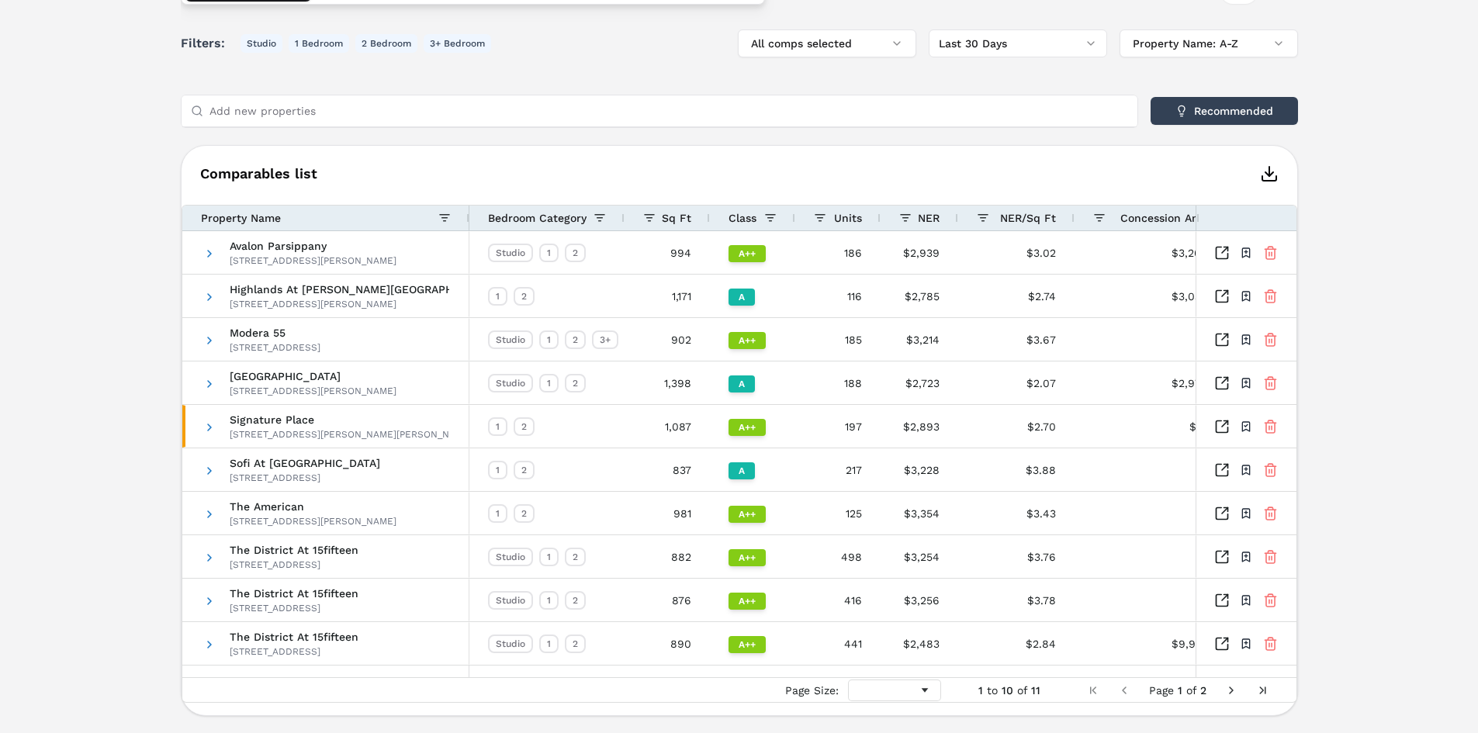
scroll to position [0, 166]
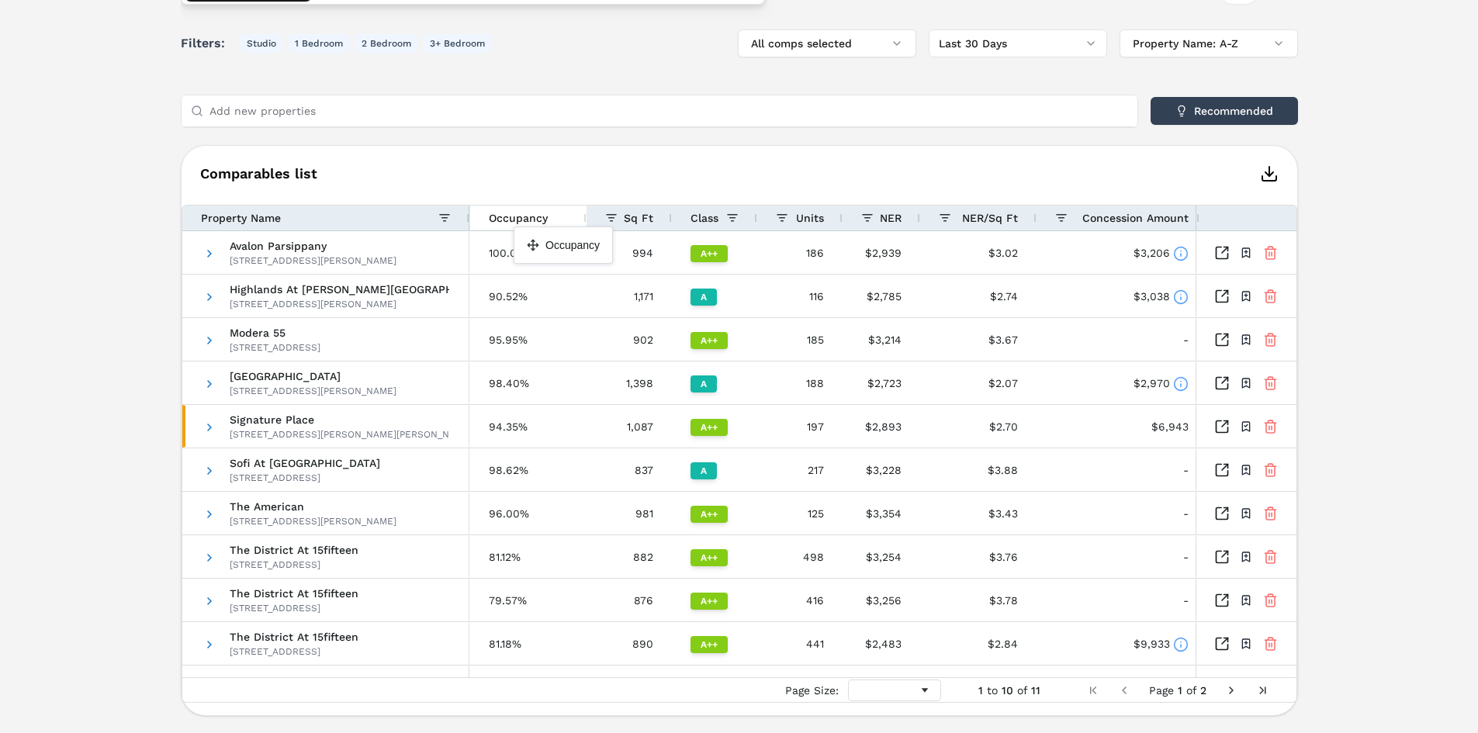
drag, startPoint x: 1162, startPoint y: 216, endPoint x: 521, endPoint y: 233, distance: 641.0
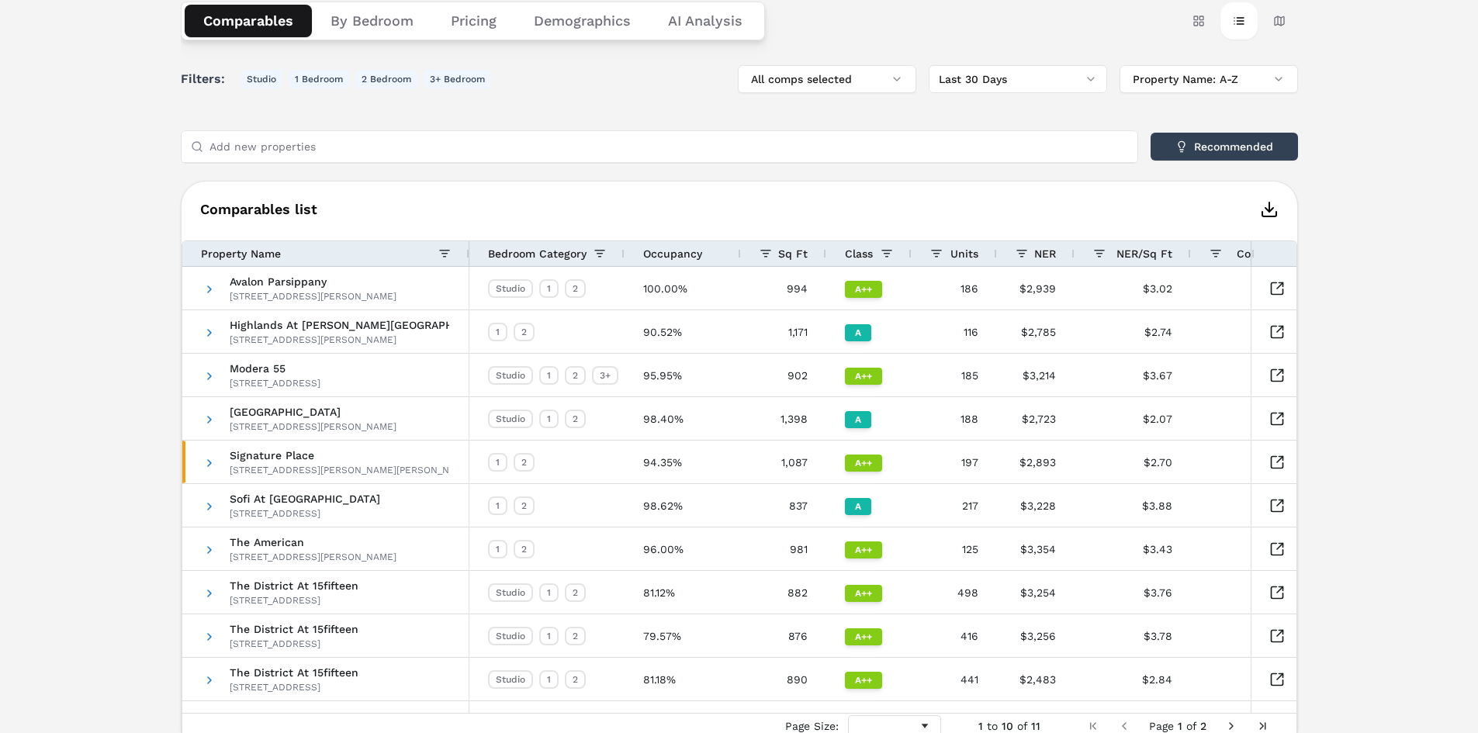
drag, startPoint x: 1199, startPoint y: 254, endPoint x: 1265, endPoint y: 265, distance: 67.5
click at [1255, 265] on div at bounding box center [1252, 253] width 6 height 25
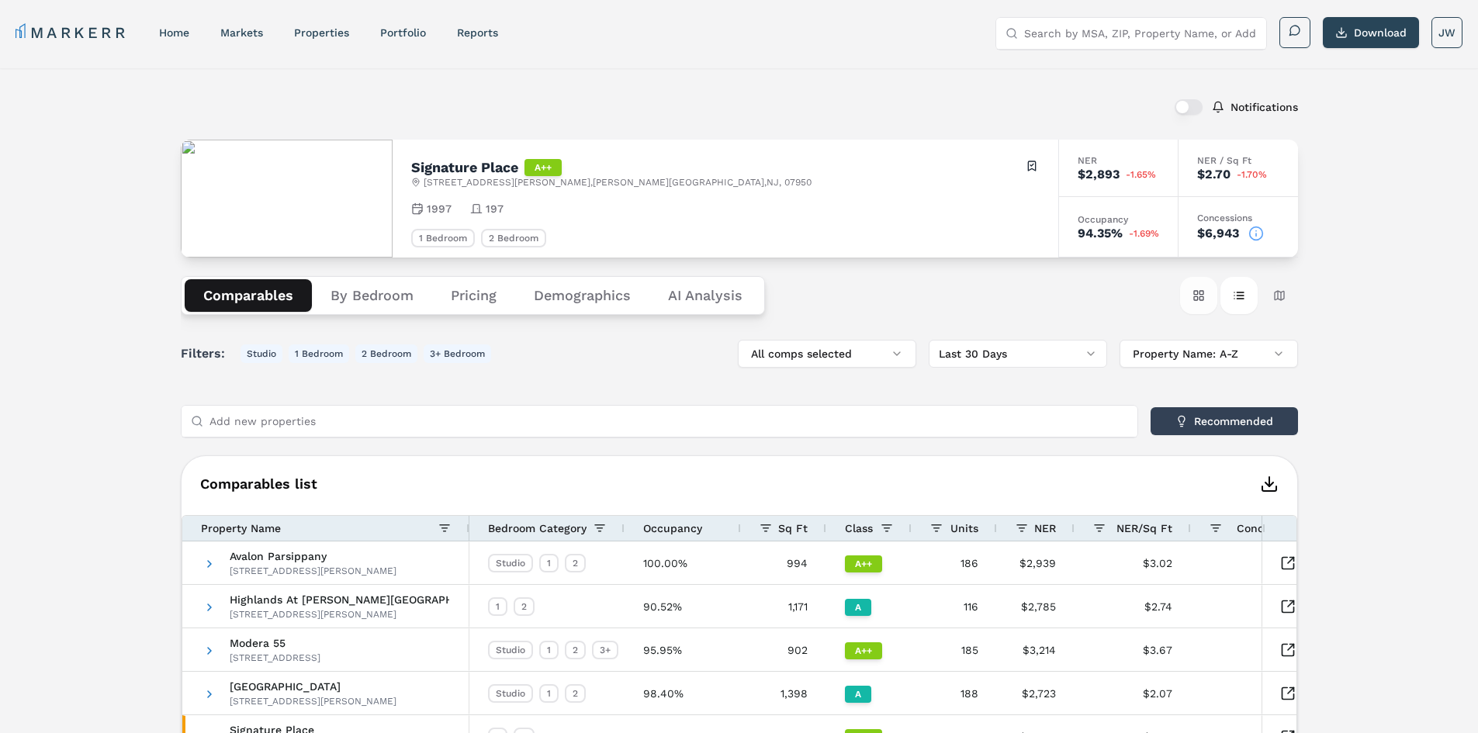
click at [1199, 293] on button "Card view" at bounding box center [1198, 295] width 37 height 37
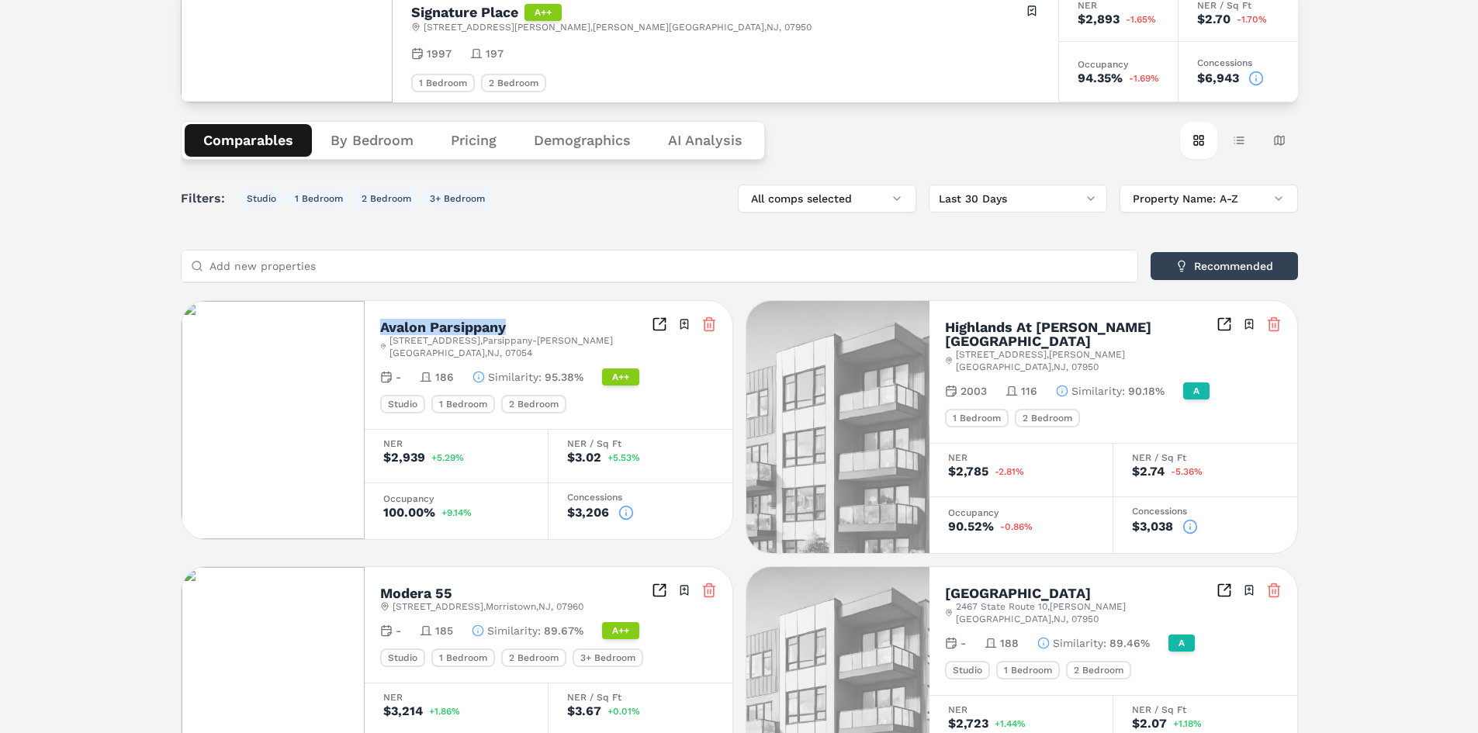
drag, startPoint x: 380, startPoint y: 324, endPoint x: 545, endPoint y: 330, distance: 164.6
click at [545, 330] on div "Avalon Parsippany" at bounding box center [516, 327] width 272 height 14
click at [493, 313] on div "Avalon Parsippany 3 Campus Drive , Parsippany-Troy Hills , NJ , 07054 Toggle po…" at bounding box center [549, 365] width 368 height 128
drag, startPoint x: 511, startPoint y: 324, endPoint x: 382, endPoint y: 328, distance: 129.6
click at [382, 328] on div "Avalon Parsippany" at bounding box center [516, 327] width 272 height 14
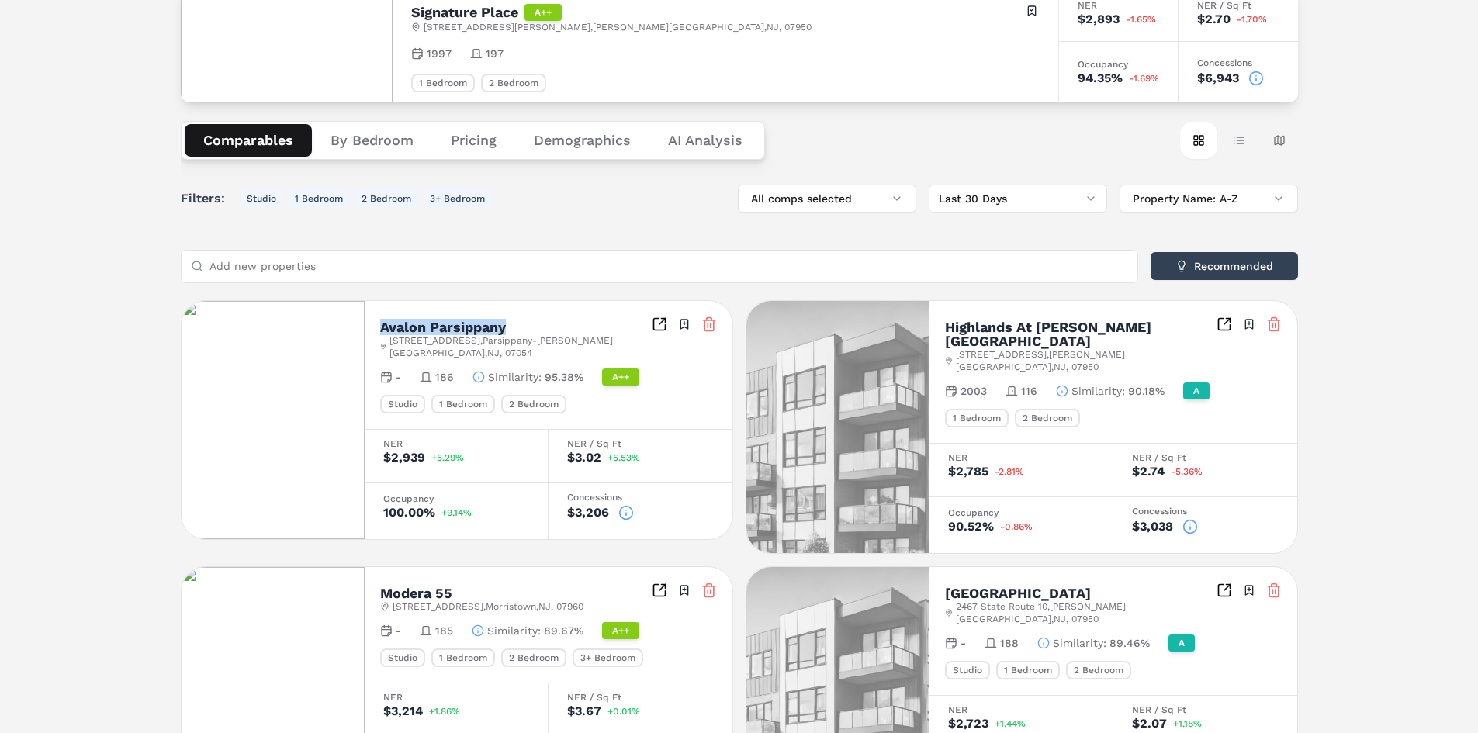
copy h2 "Avalon Parsippany"
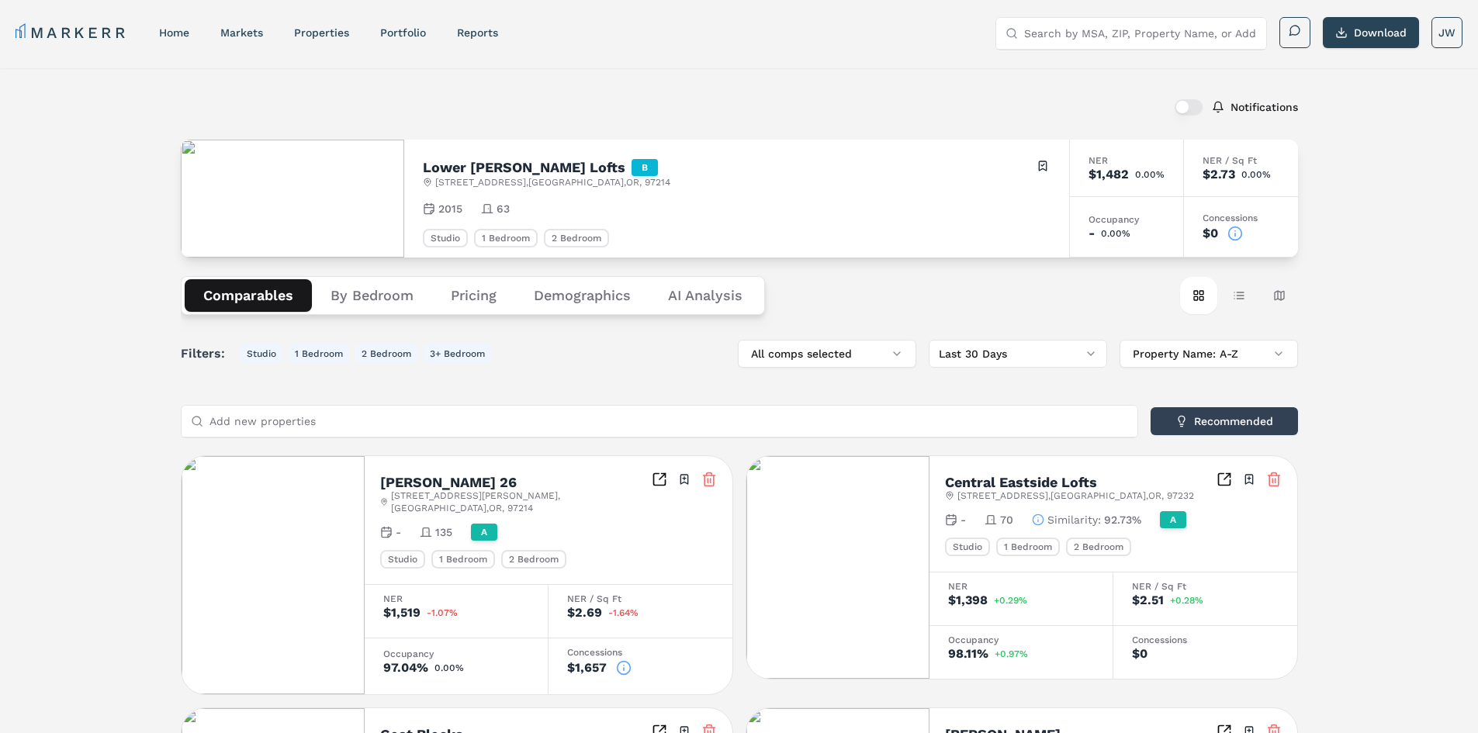
click at [1236, 234] on icon at bounding box center [1235, 234] width 16 height 16
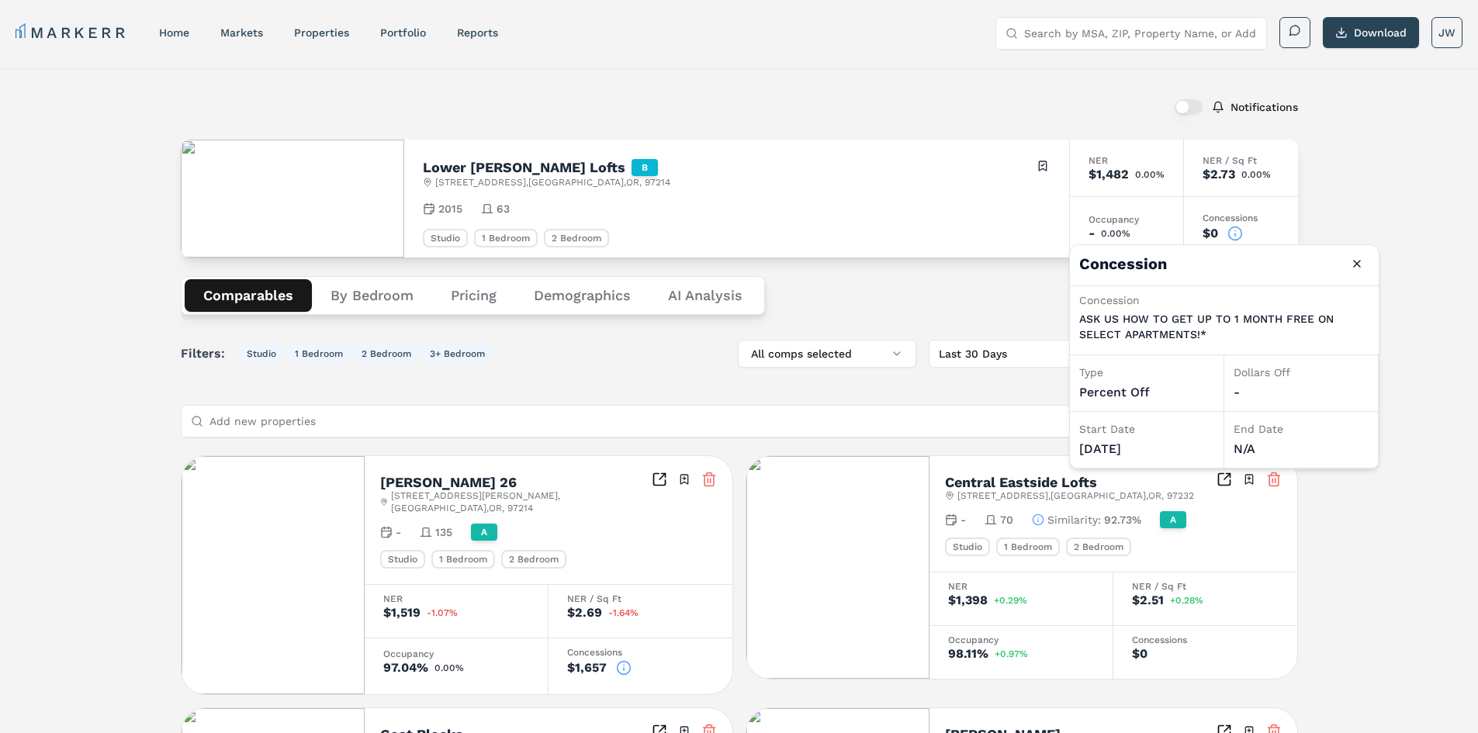
click at [1232, 234] on icon at bounding box center [1235, 234] width 16 height 16
click at [1000, 255] on div "Lower [PERSON_NAME] Lofts [GEOGRAPHIC_DATA][STREET_ADDRESS] Toggle portfolio me…" at bounding box center [736, 199] width 665 height 118
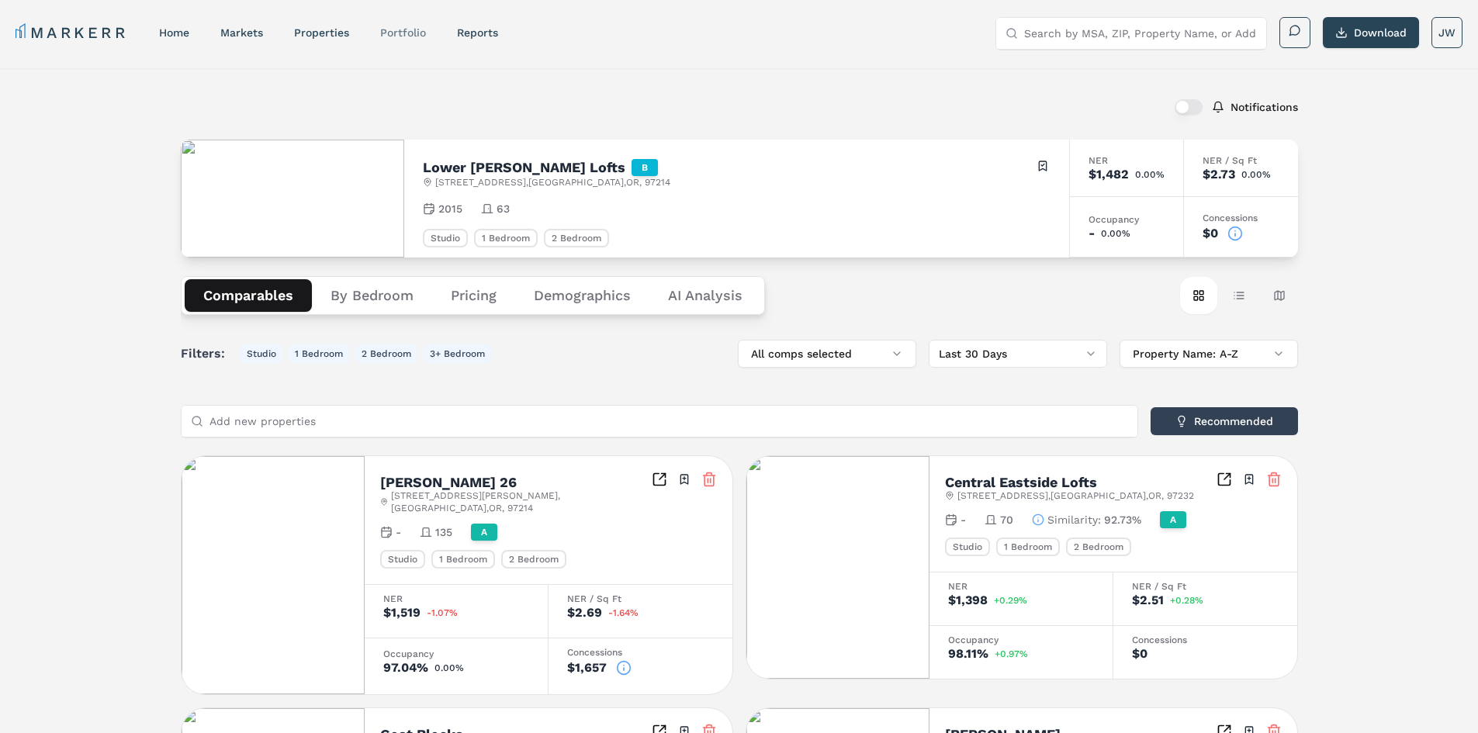
click at [416, 39] on div "Portfolio" at bounding box center [403, 33] width 46 height 16
click at [408, 36] on link "Portfolio" at bounding box center [403, 32] width 46 height 12
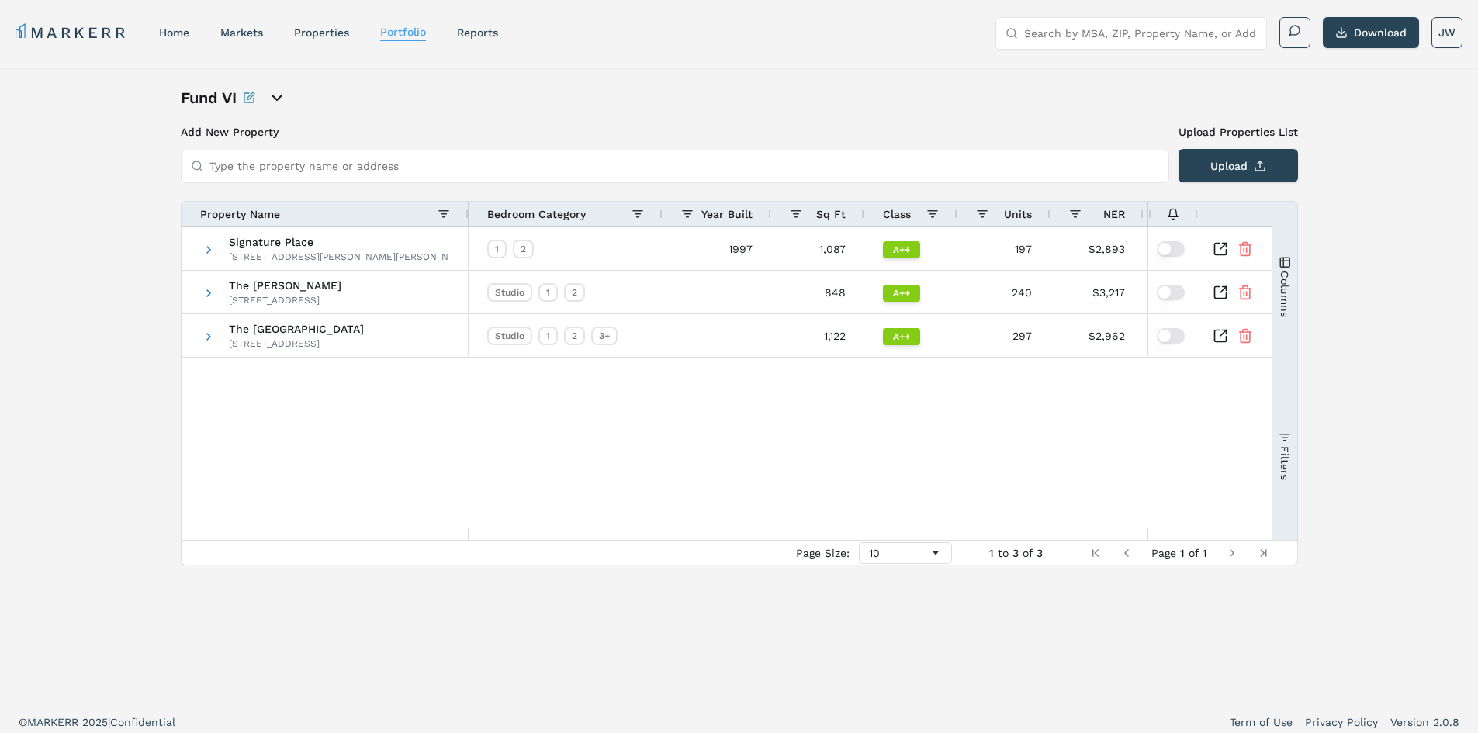
click at [1287, 247] on button "Columns" at bounding box center [1284, 286] width 25 height 168
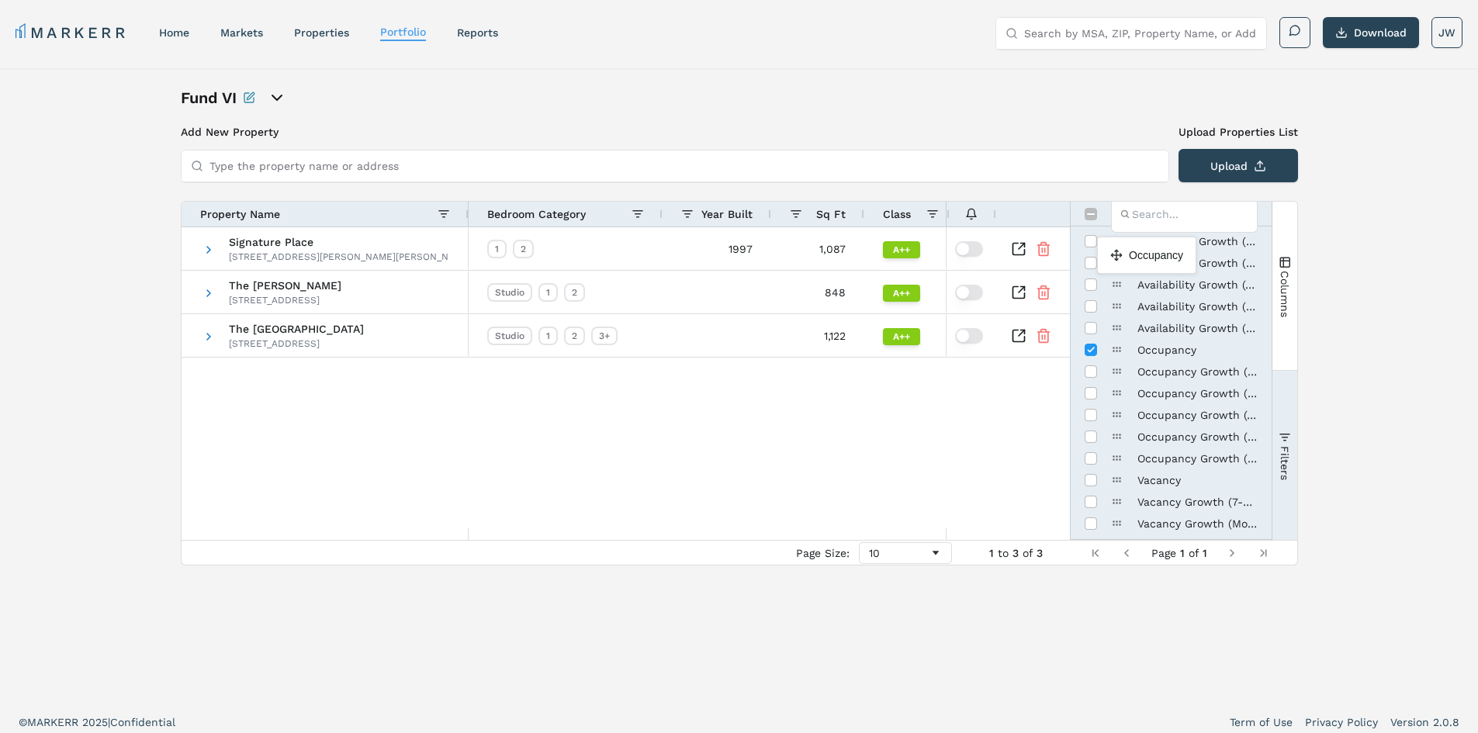
scroll to position [667, 0]
drag, startPoint x: 1117, startPoint y: 353, endPoint x: 1111, endPoint y: 242, distance: 111.1
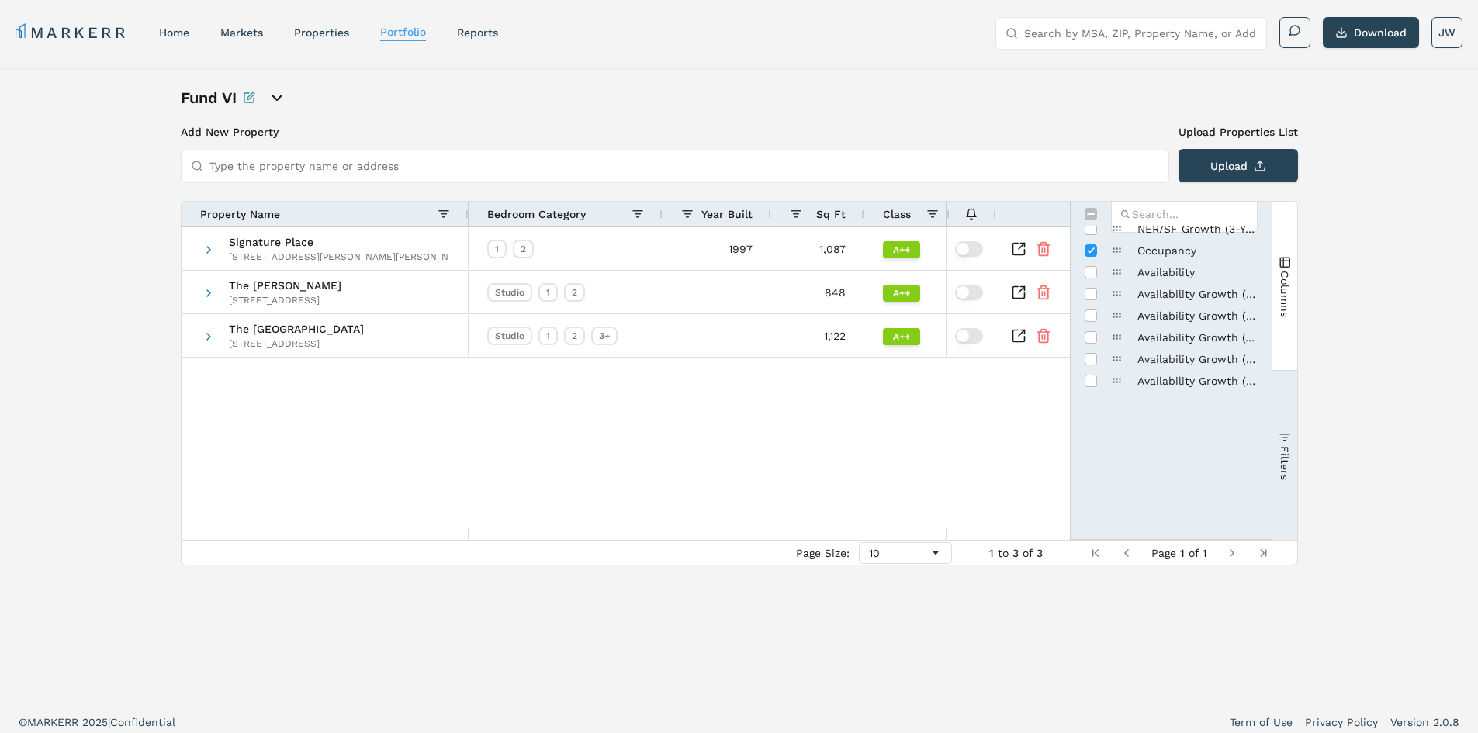
scroll to position [434, 0]
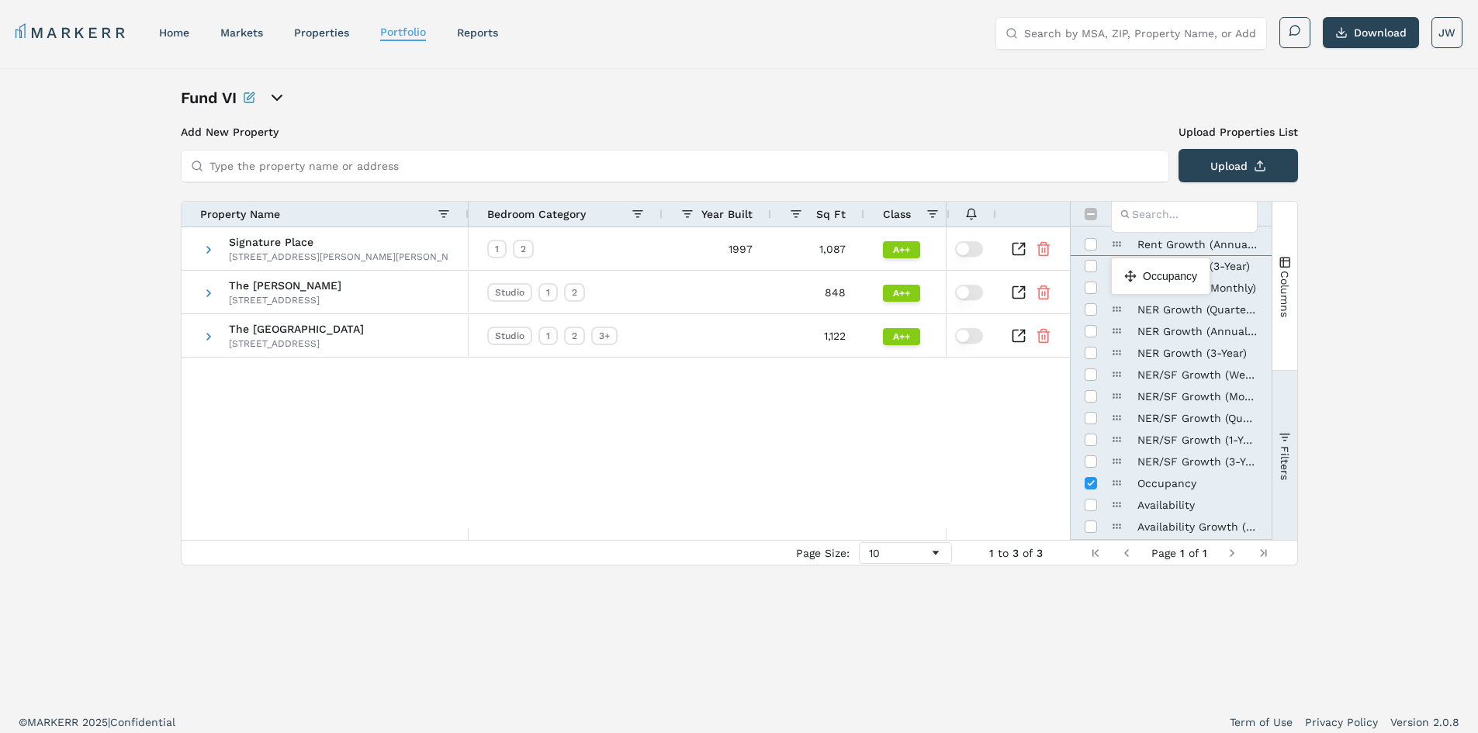
drag, startPoint x: 1117, startPoint y: 483, endPoint x: 1119, endPoint y: 264, distance: 219.6
drag, startPoint x: 1119, startPoint y: 427, endPoint x: 1129, endPoint y: 265, distance: 162.5
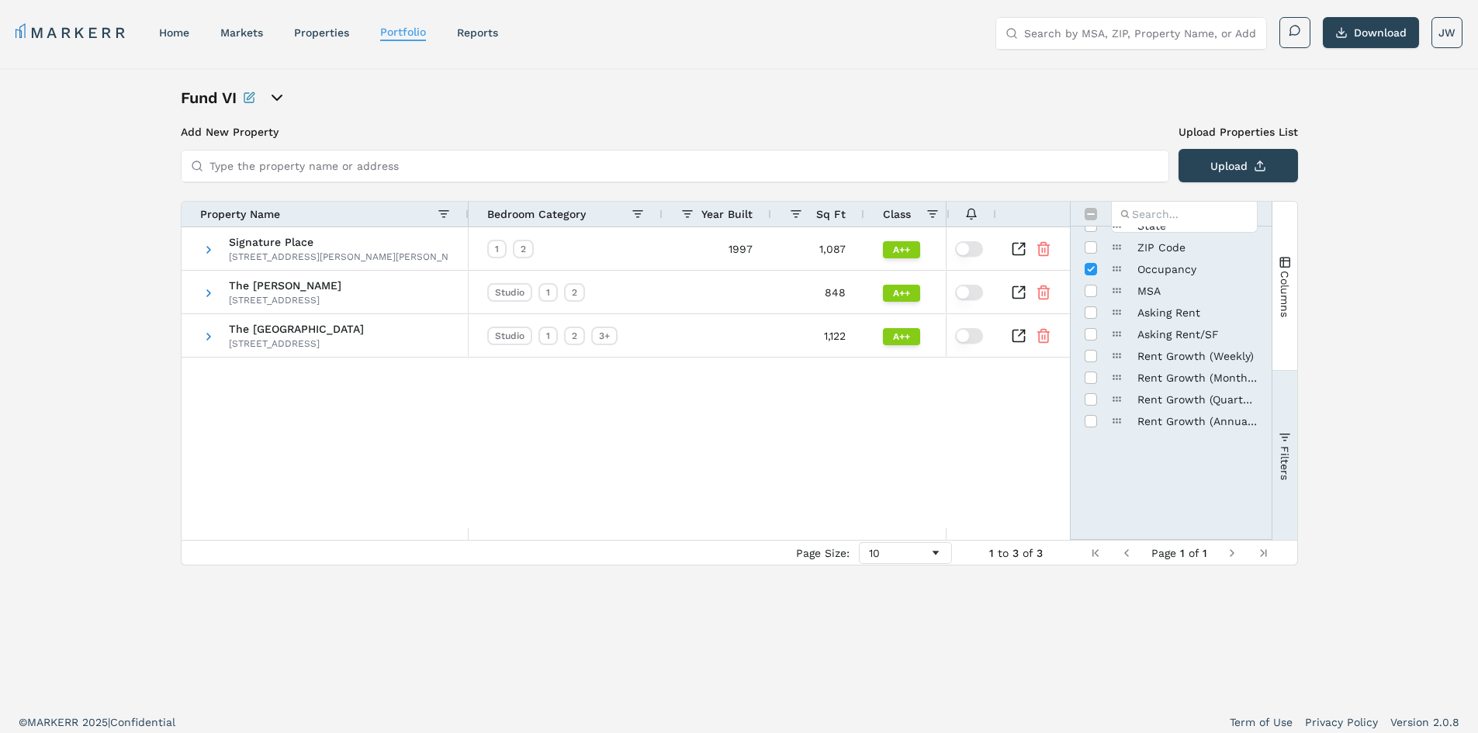
scroll to position [47, 0]
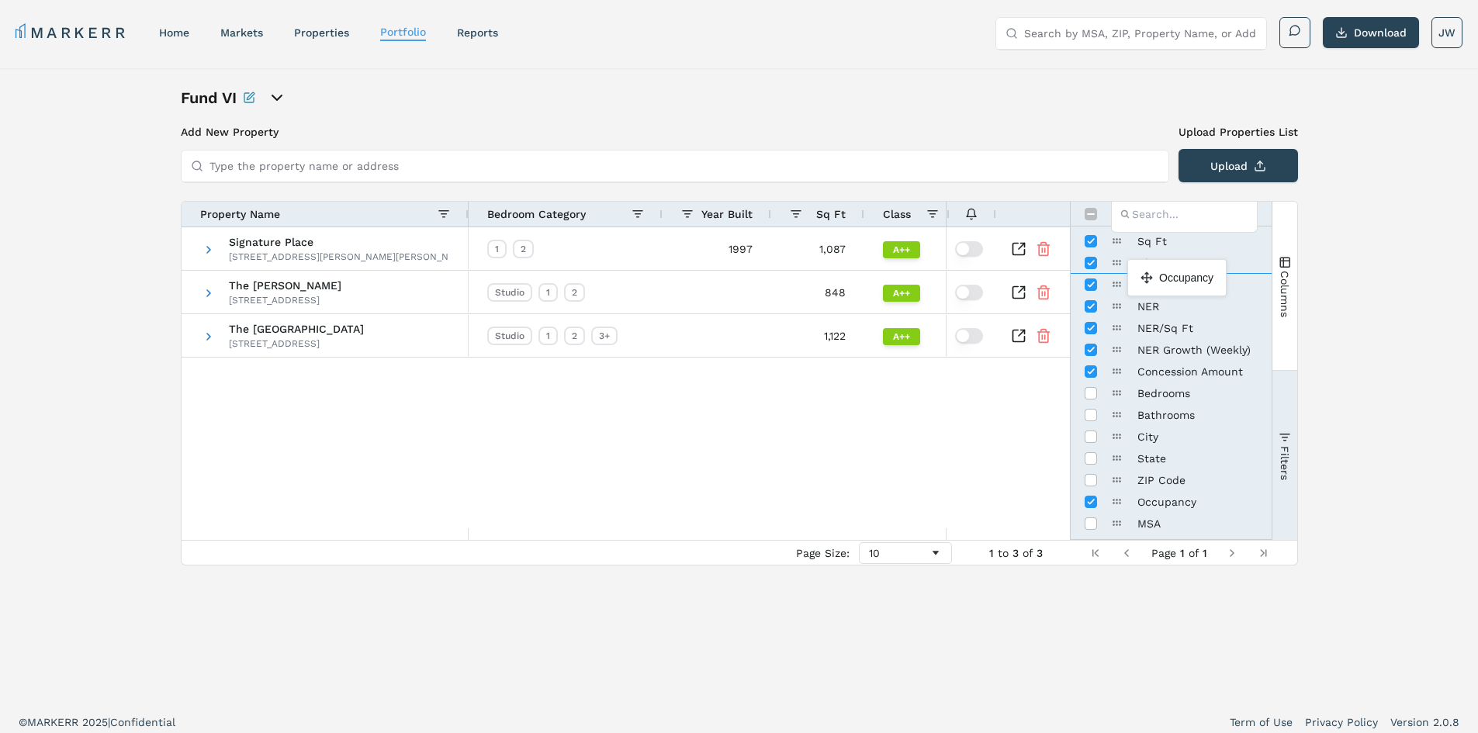
drag, startPoint x: 1119, startPoint y: 504, endPoint x: 1135, endPoint y: 257, distance: 248.0
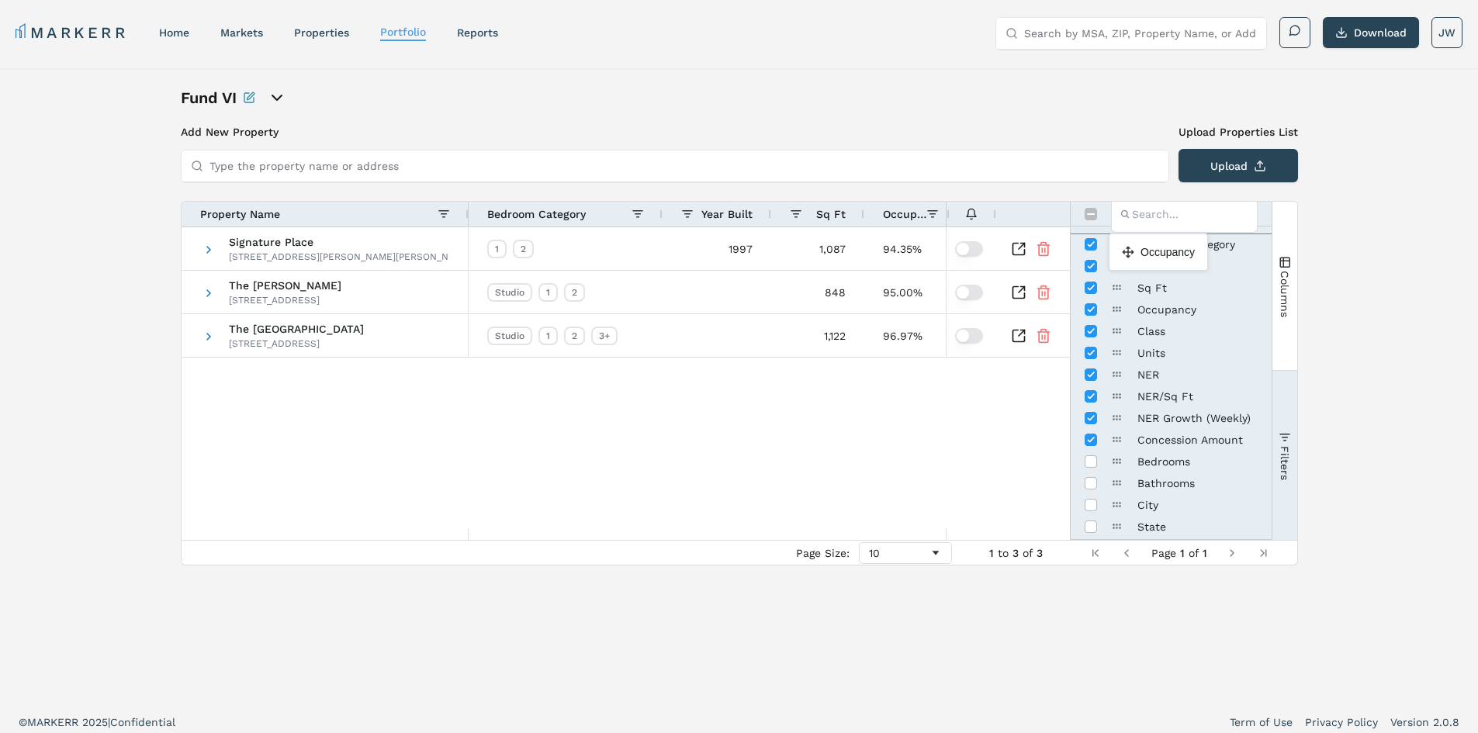
drag, startPoint x: 1117, startPoint y: 314, endPoint x: 1116, endPoint y: 240, distance: 74.5
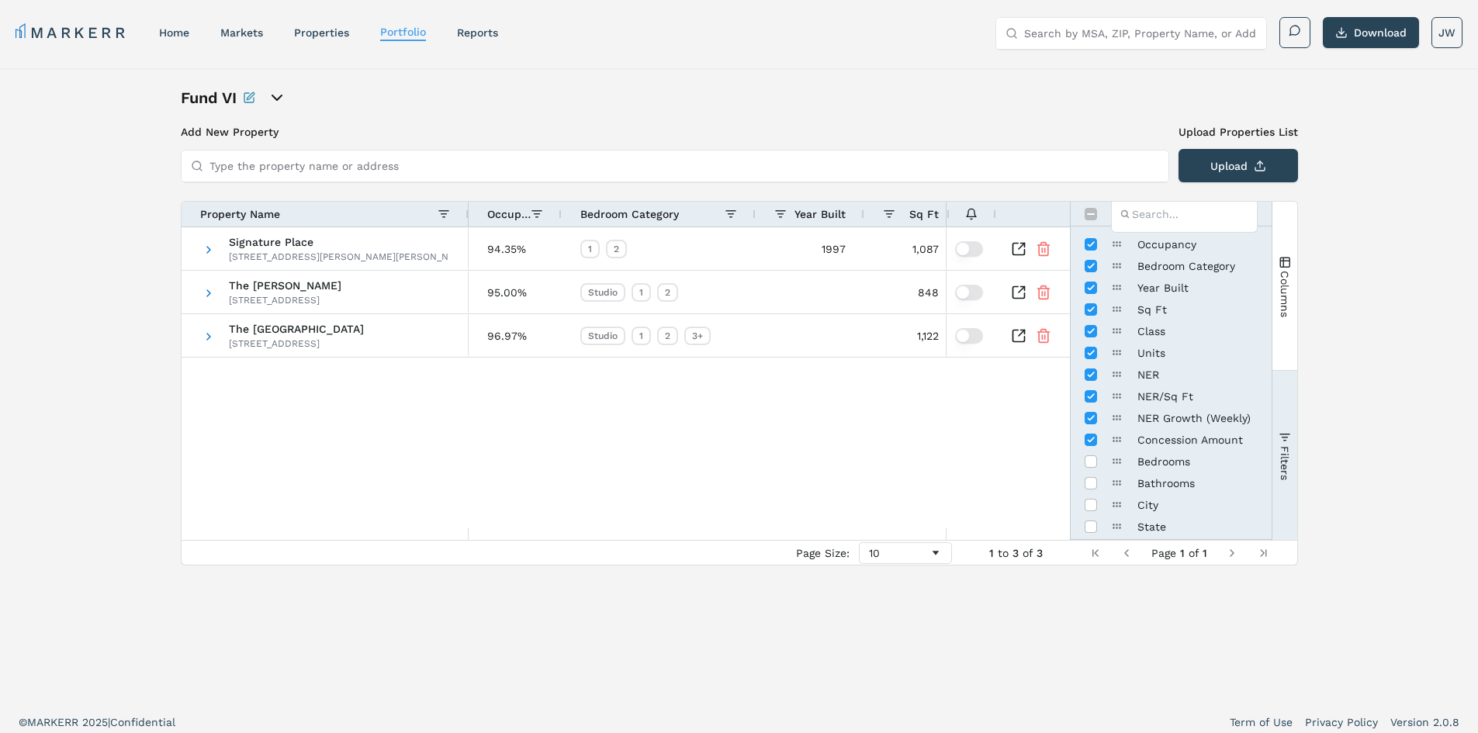
click at [275, 98] on icon "open portfolio options" at bounding box center [277, 97] width 19 height 19
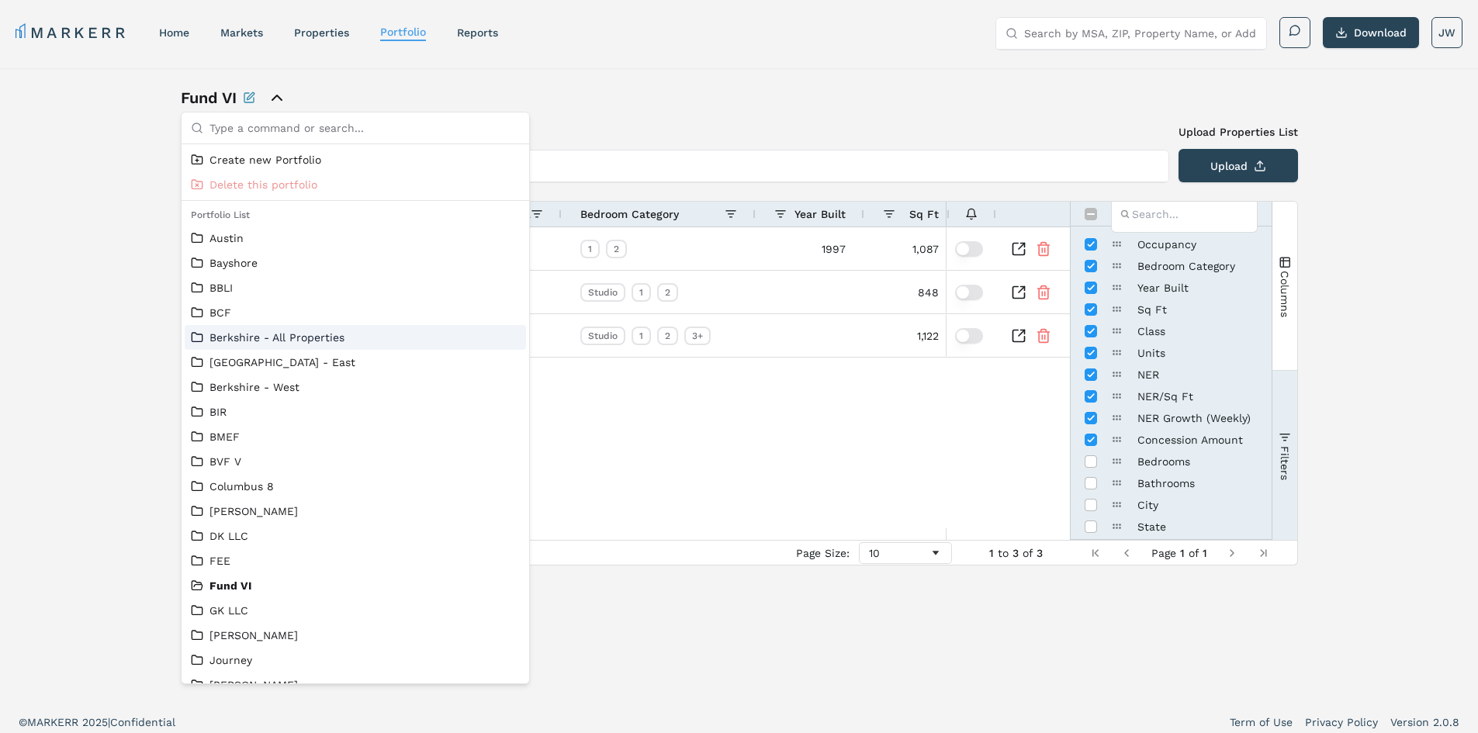
click at [250, 341] on link "Berkshire - All Properties" at bounding box center [355, 338] width 329 height 16
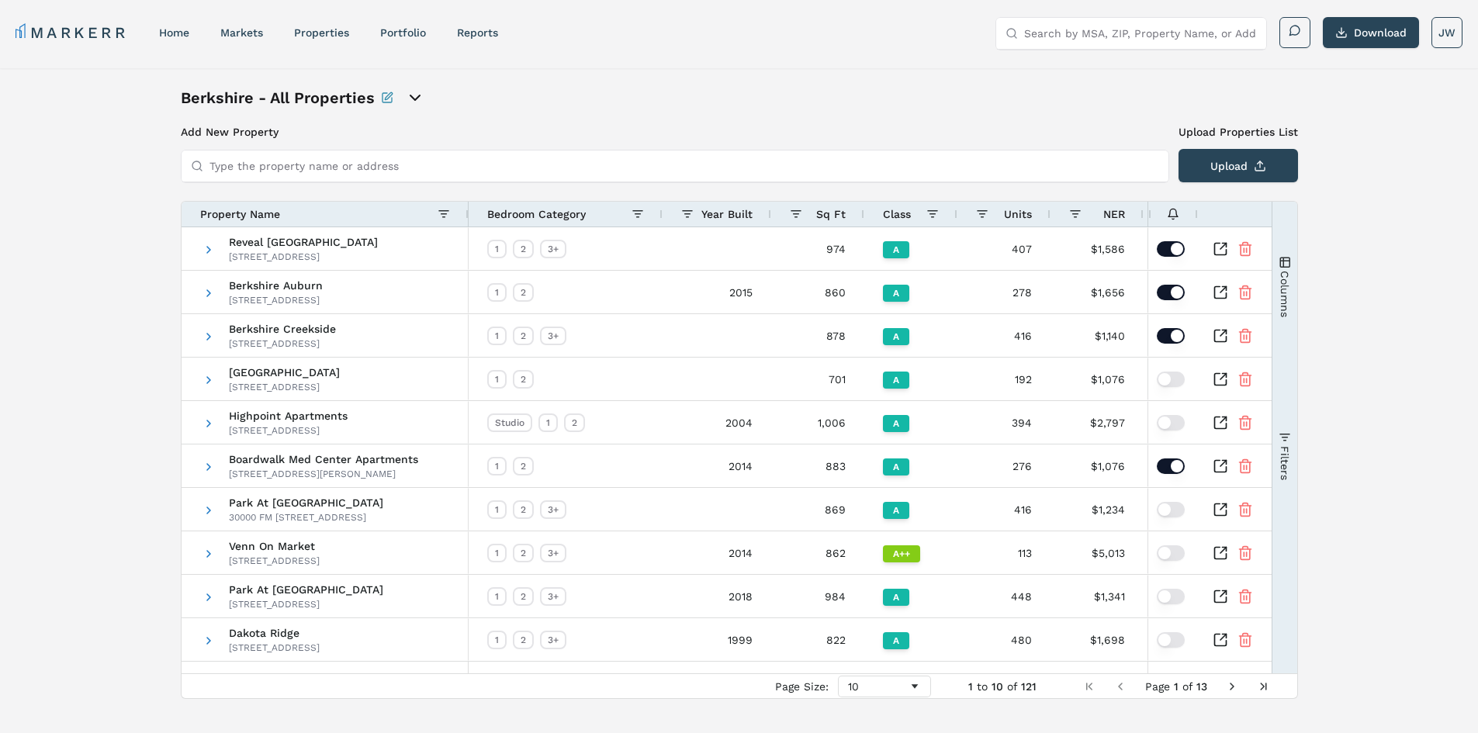
click at [1287, 288] on span "Columns" at bounding box center [1284, 293] width 12 height 47
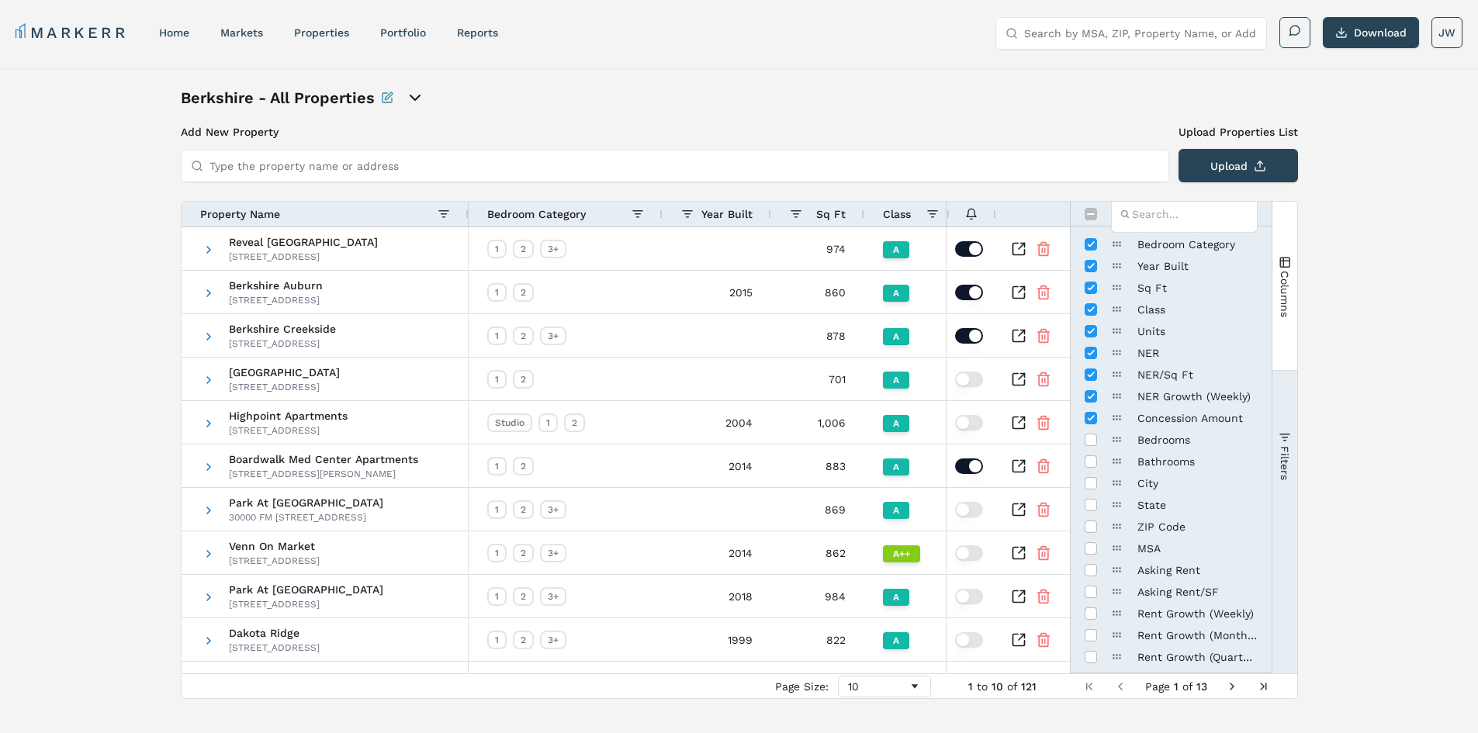
scroll to position [388, 0]
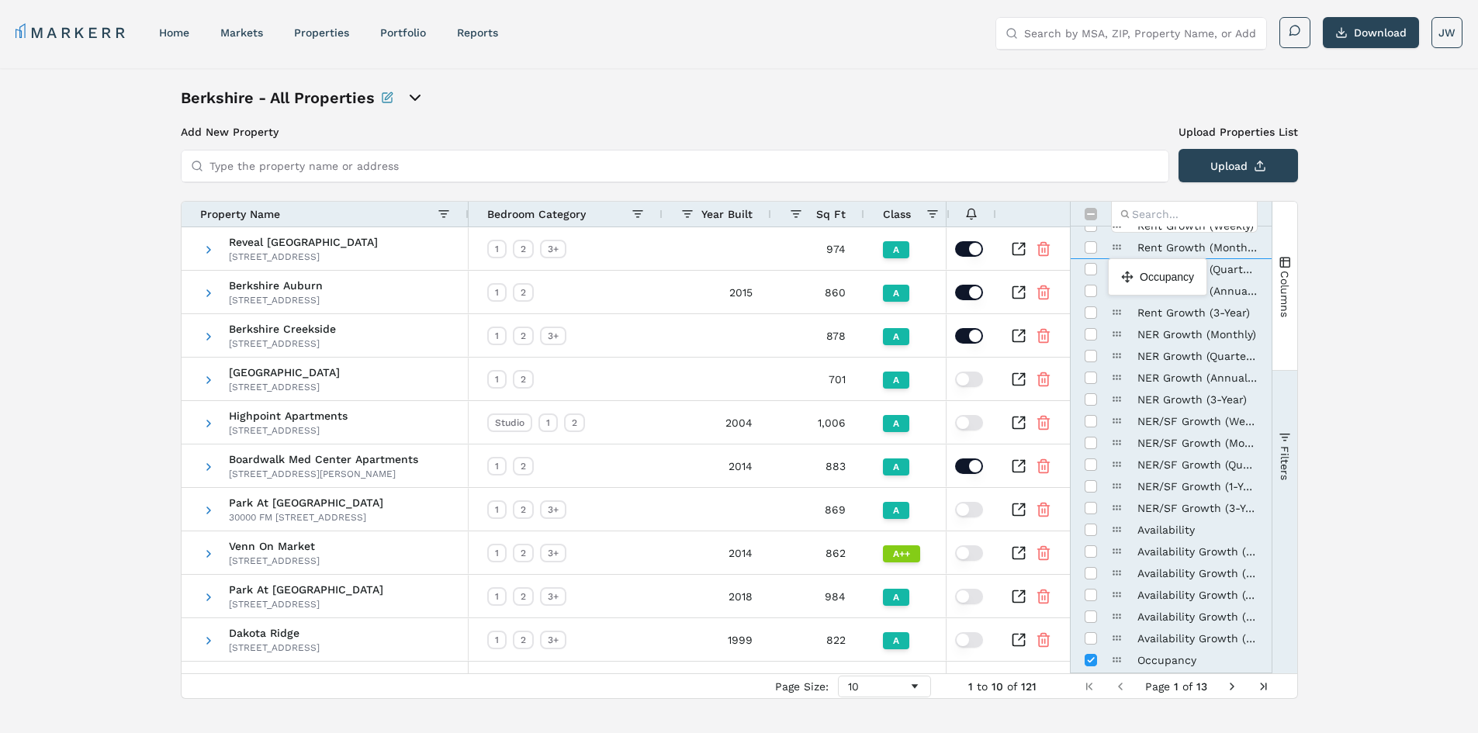
drag, startPoint x: 1117, startPoint y: 656, endPoint x: 1116, endPoint y: 265, distance: 391.8
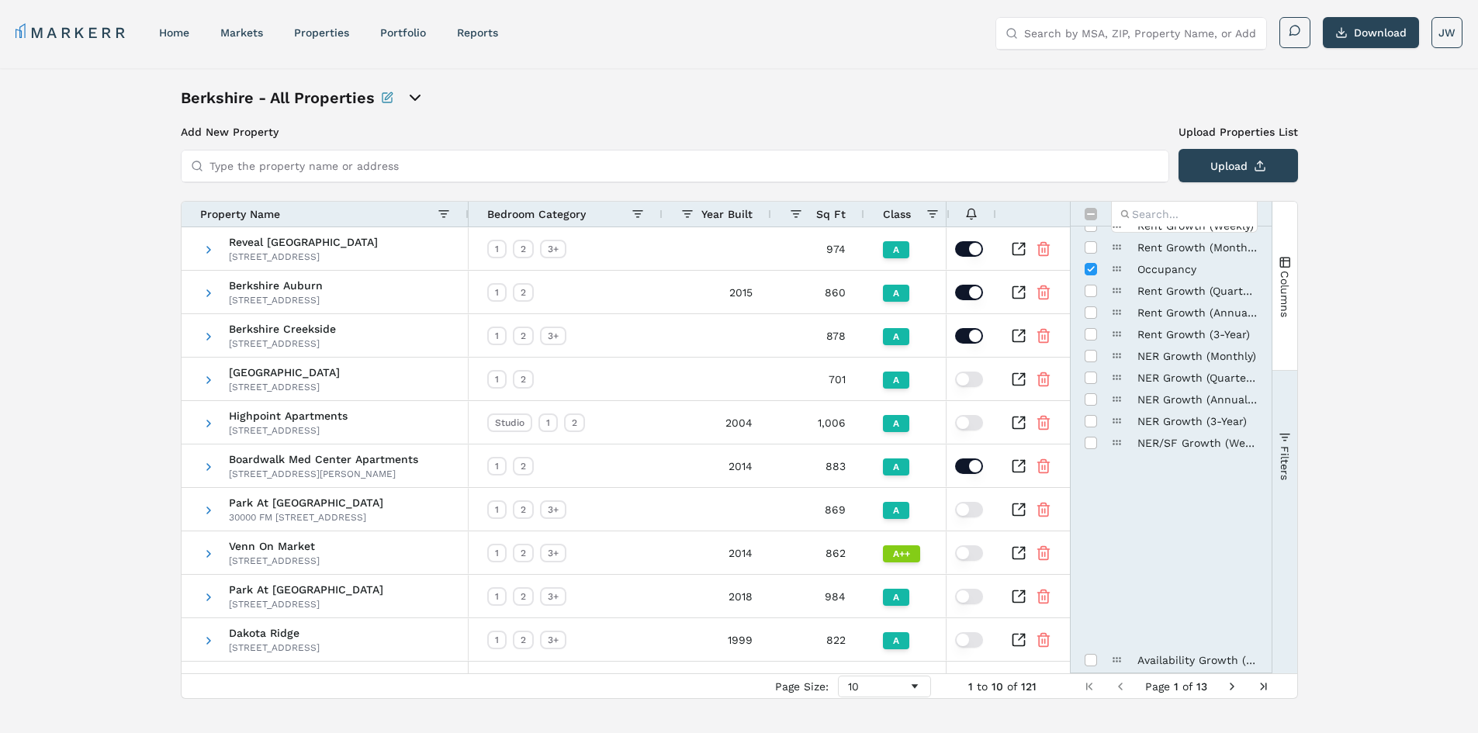
scroll to position [155, 0]
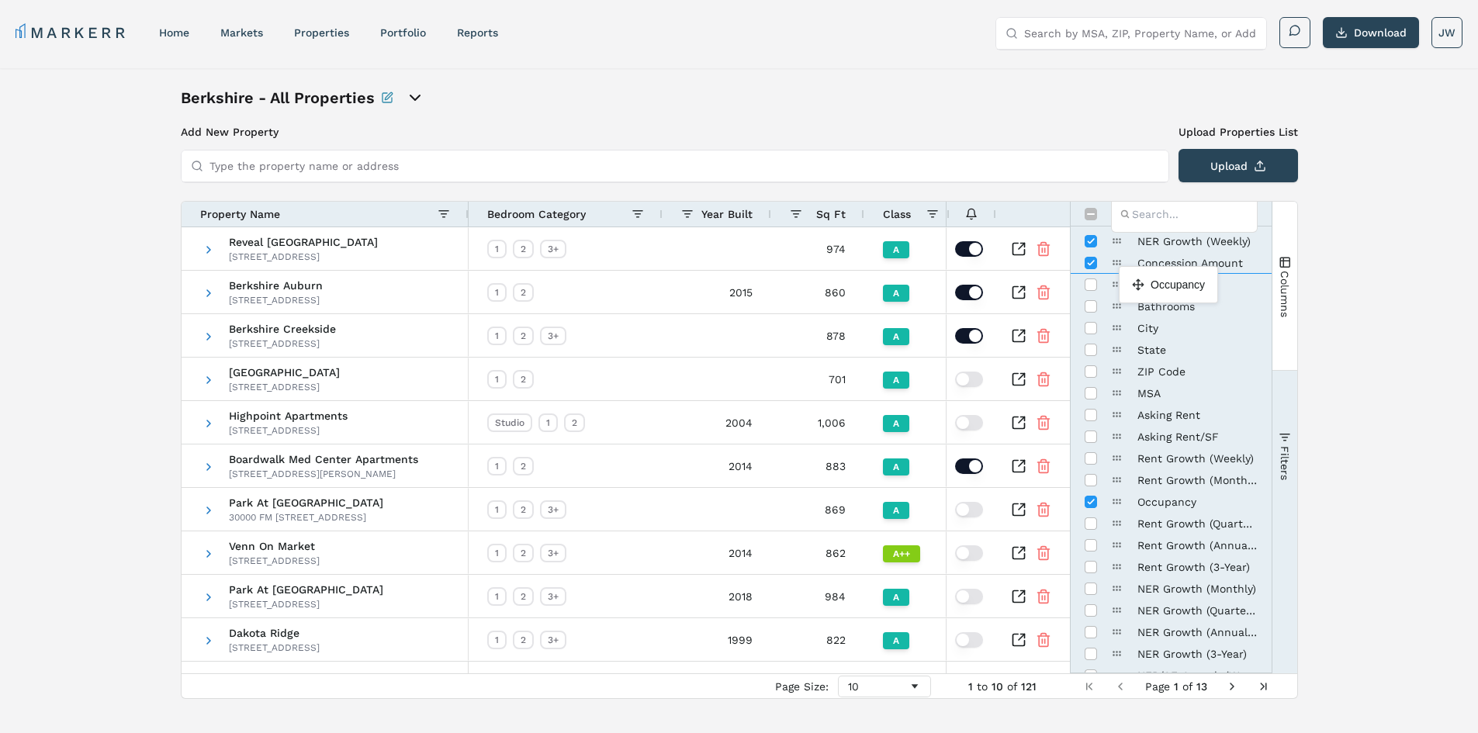
drag, startPoint x: 1120, startPoint y: 506, endPoint x: 1126, endPoint y: 272, distance: 233.6
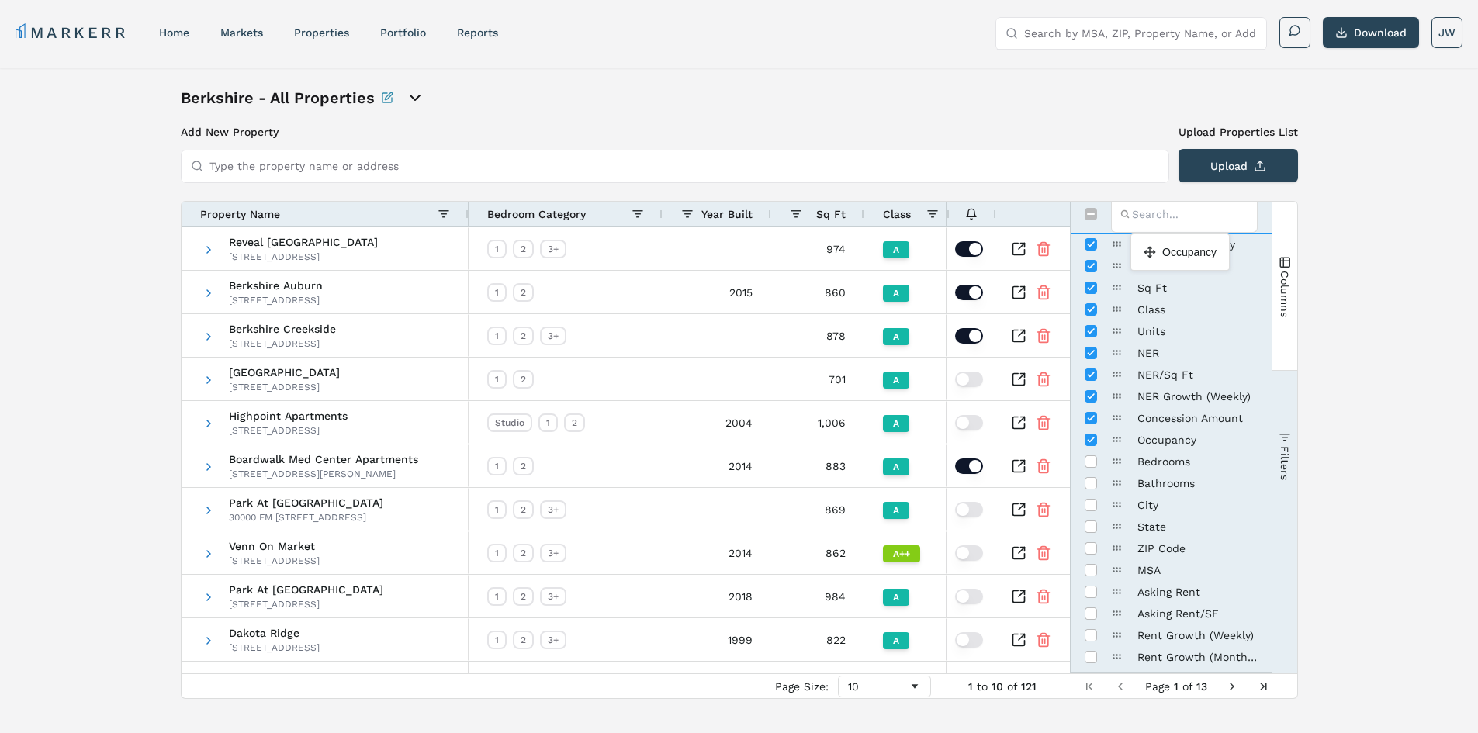
drag, startPoint x: 1116, startPoint y: 440, endPoint x: 1138, endPoint y: 240, distance: 201.4
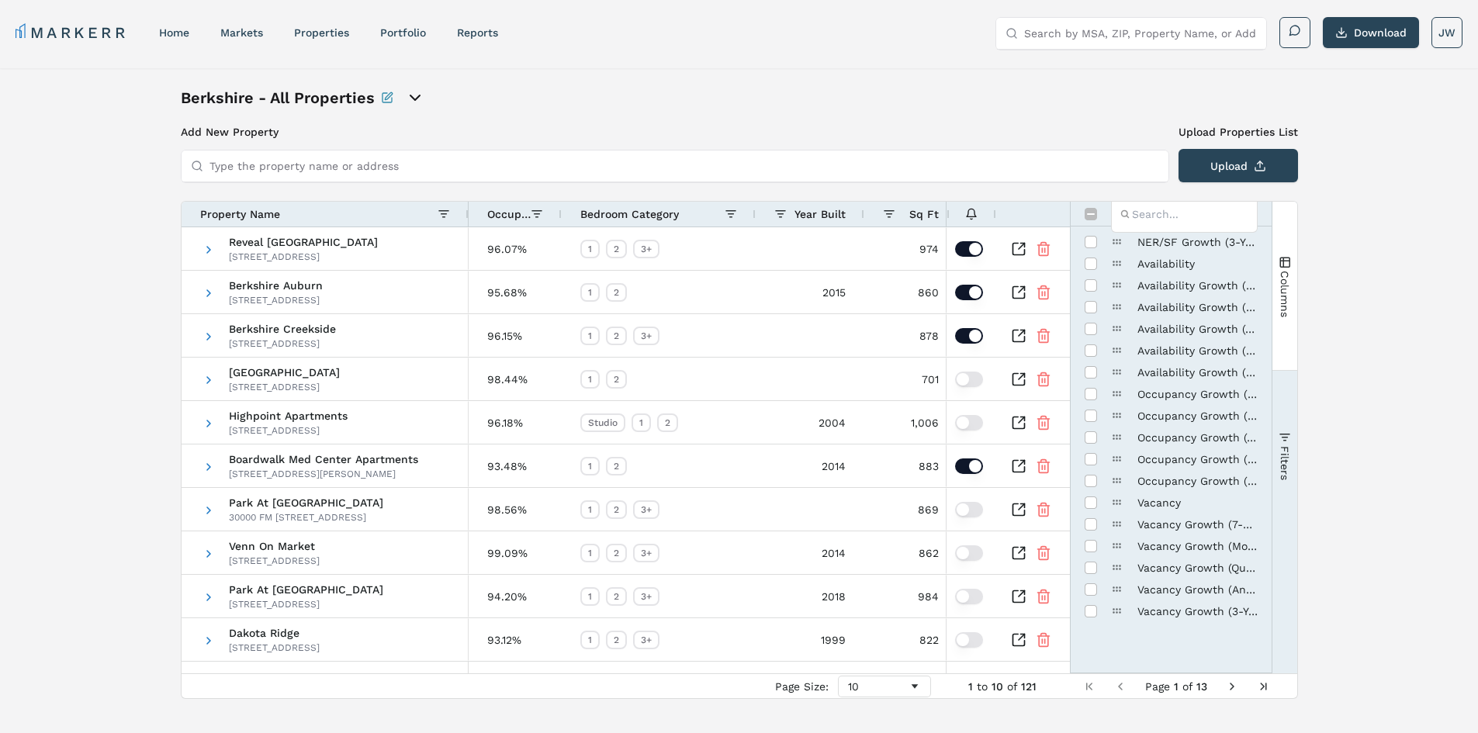
scroll to position [521, 0]
click at [1091, 420] on input "Press SPACE to toggle visibility (hidden)" at bounding box center [1091, 419] width 12 height 12
checkbox input "true"
drag, startPoint x: 1116, startPoint y: 656, endPoint x: 1114, endPoint y: 259, distance: 397.2
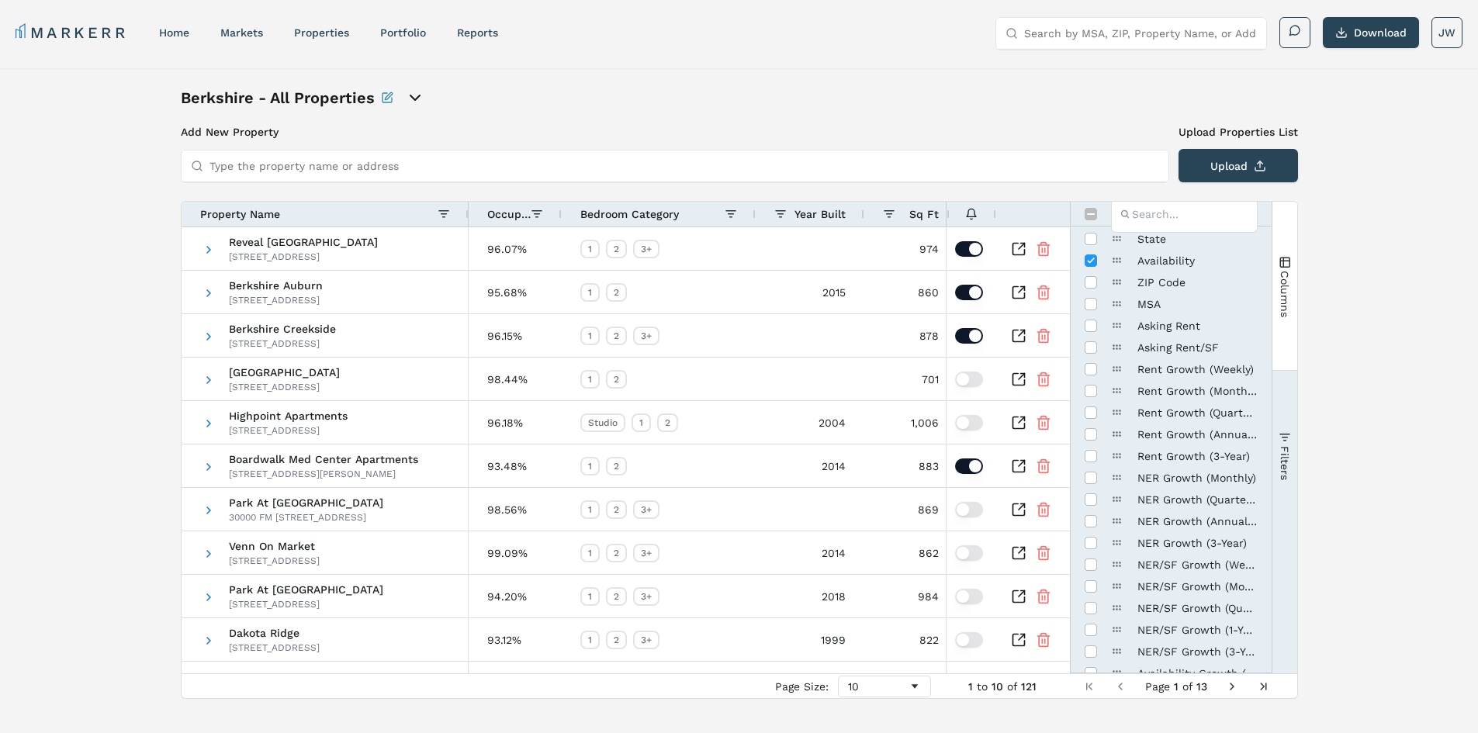
scroll to position [55, 0]
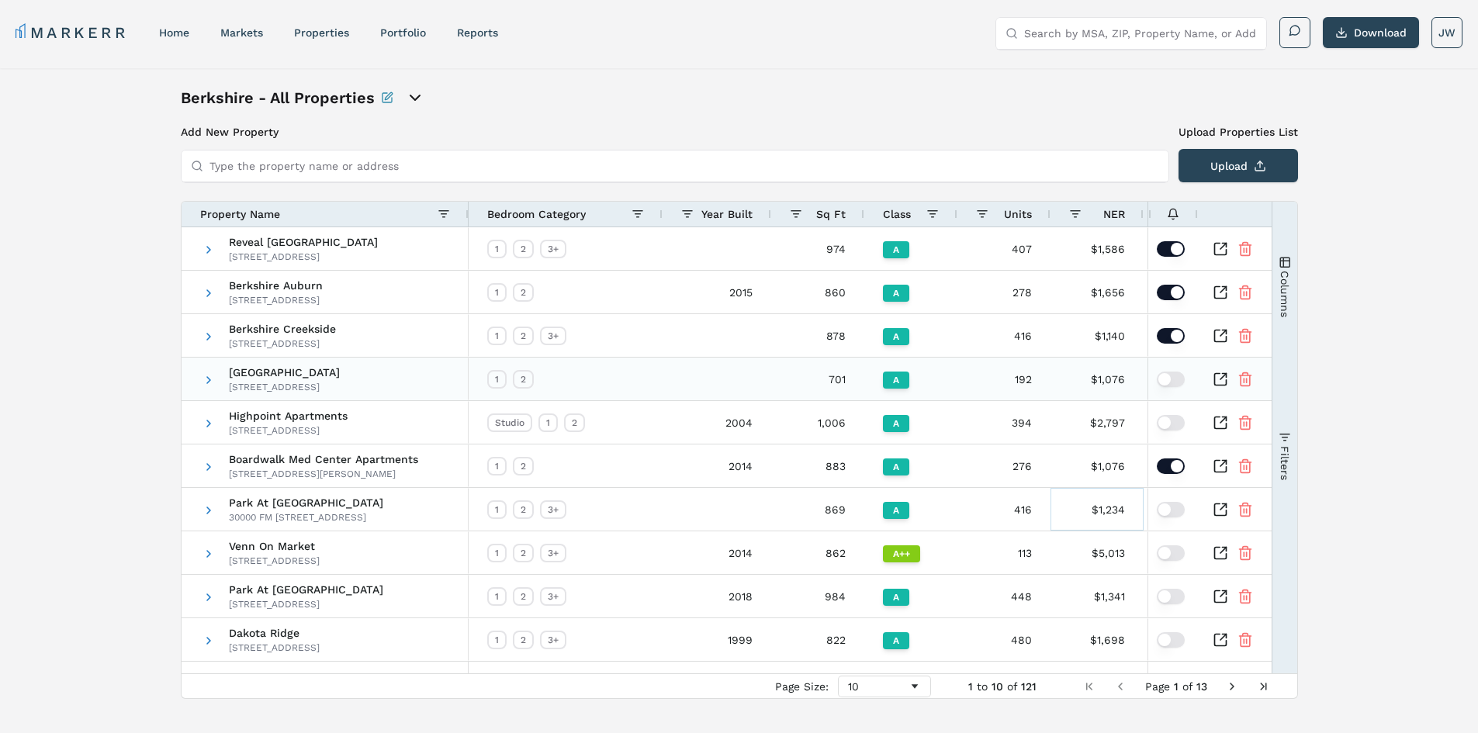
drag, startPoint x: 1118, startPoint y: 494, endPoint x: 1117, endPoint y: 370, distance: 124.1
click at [1117, 370] on div "1 2 3+ 974 A 407 $1,586 $1.66 -0.70% 1 2 2015 860 A 278 $1,656 $1.96 +0.01% 1 2…" at bounding box center [1078, 444] width 1218 height 434
click at [1293, 299] on button "Columns" at bounding box center [1284, 286] width 25 height 168
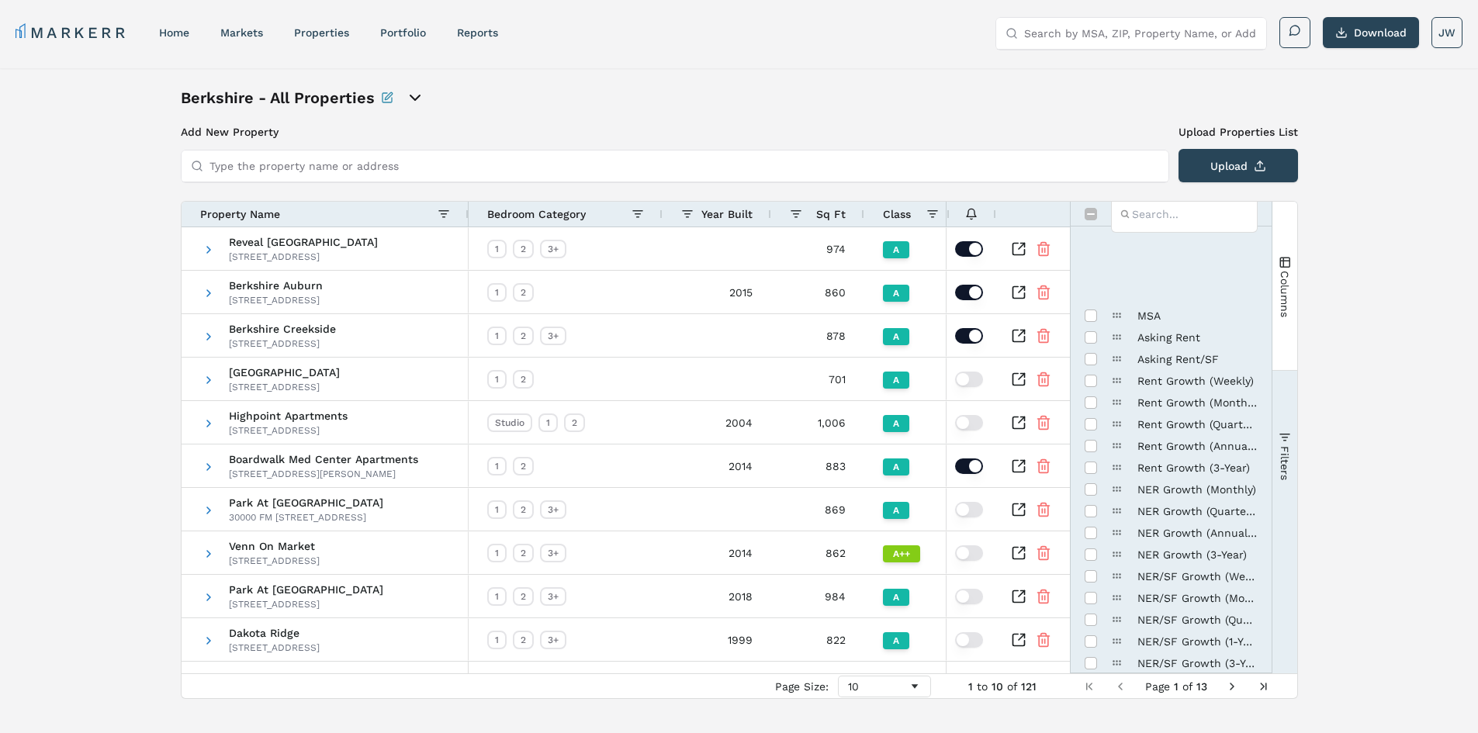
scroll to position [543, 0]
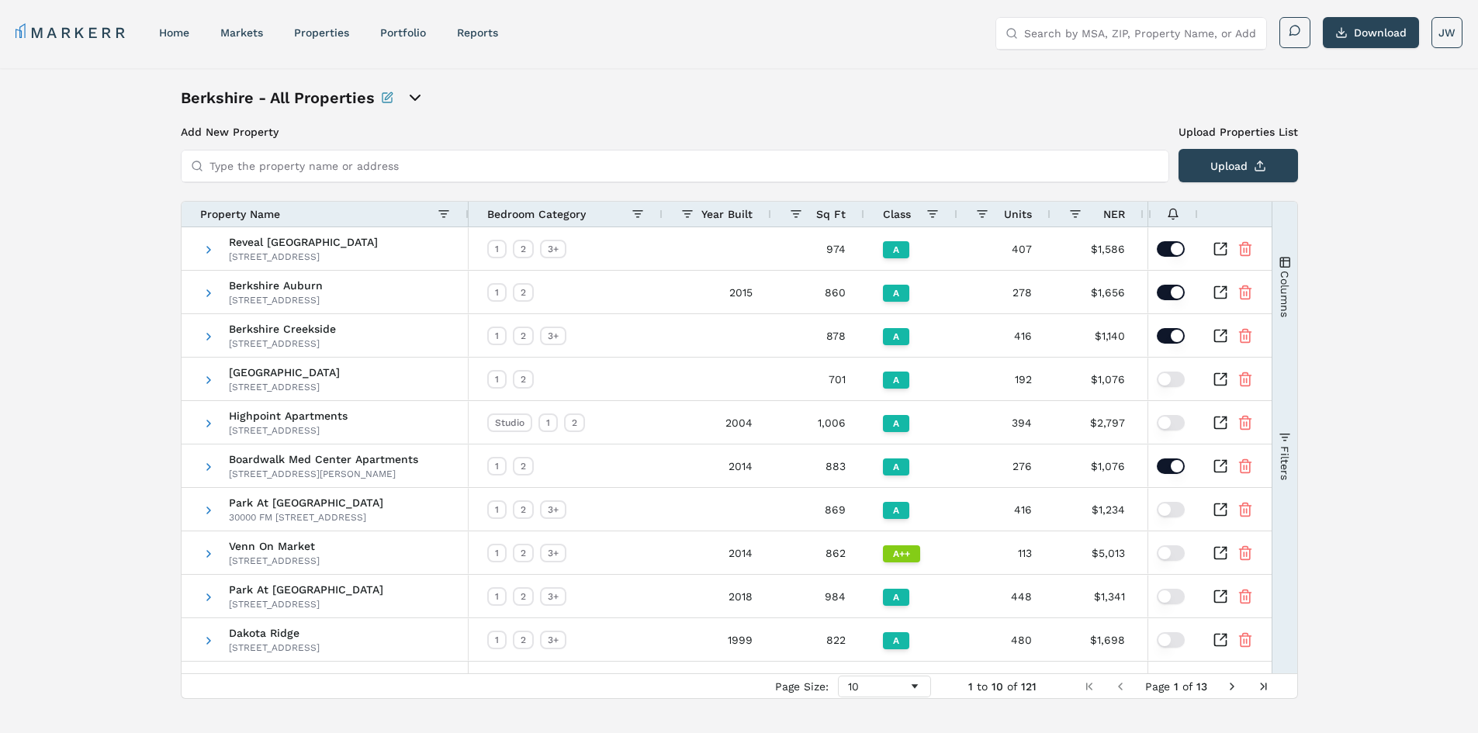
click at [1285, 284] on span "Columns" at bounding box center [1284, 293] width 12 height 47
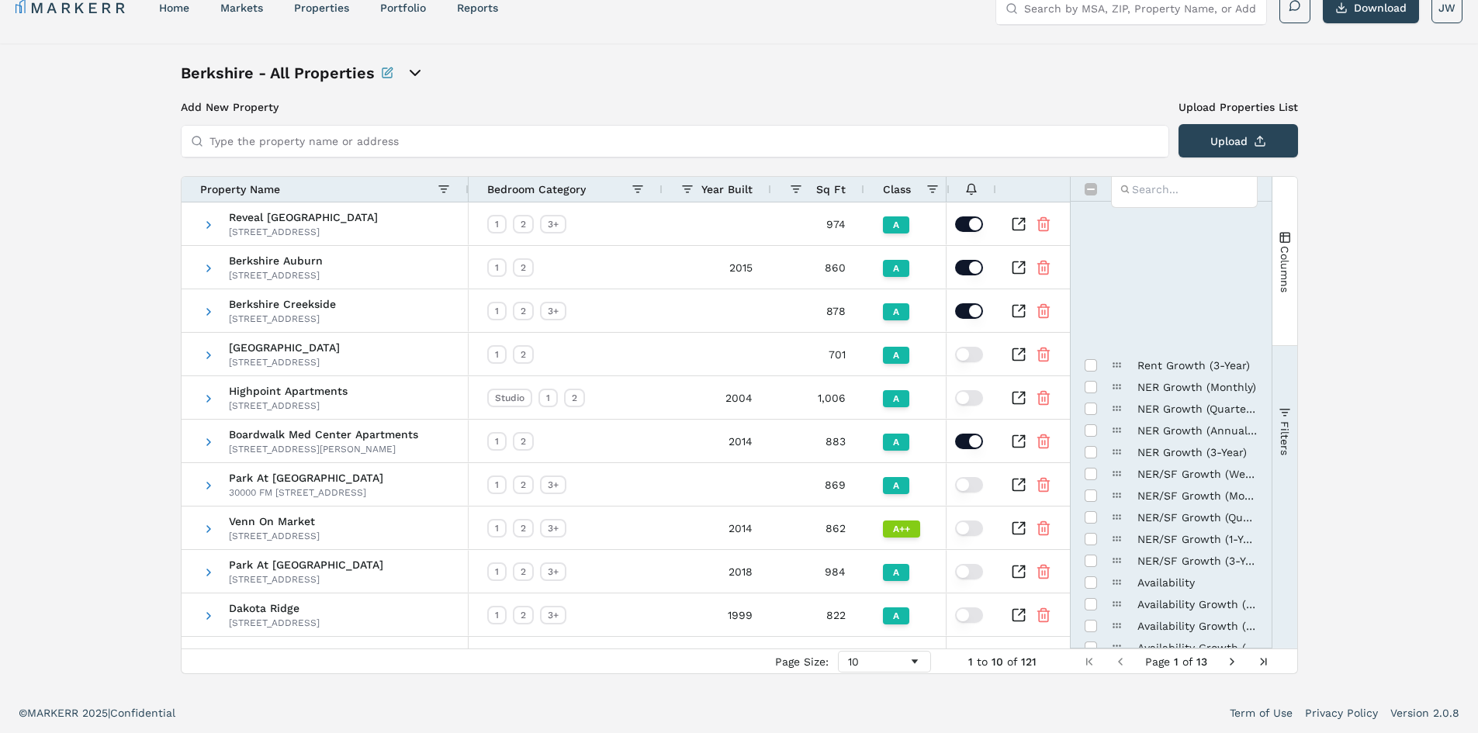
scroll to position [465, 0]
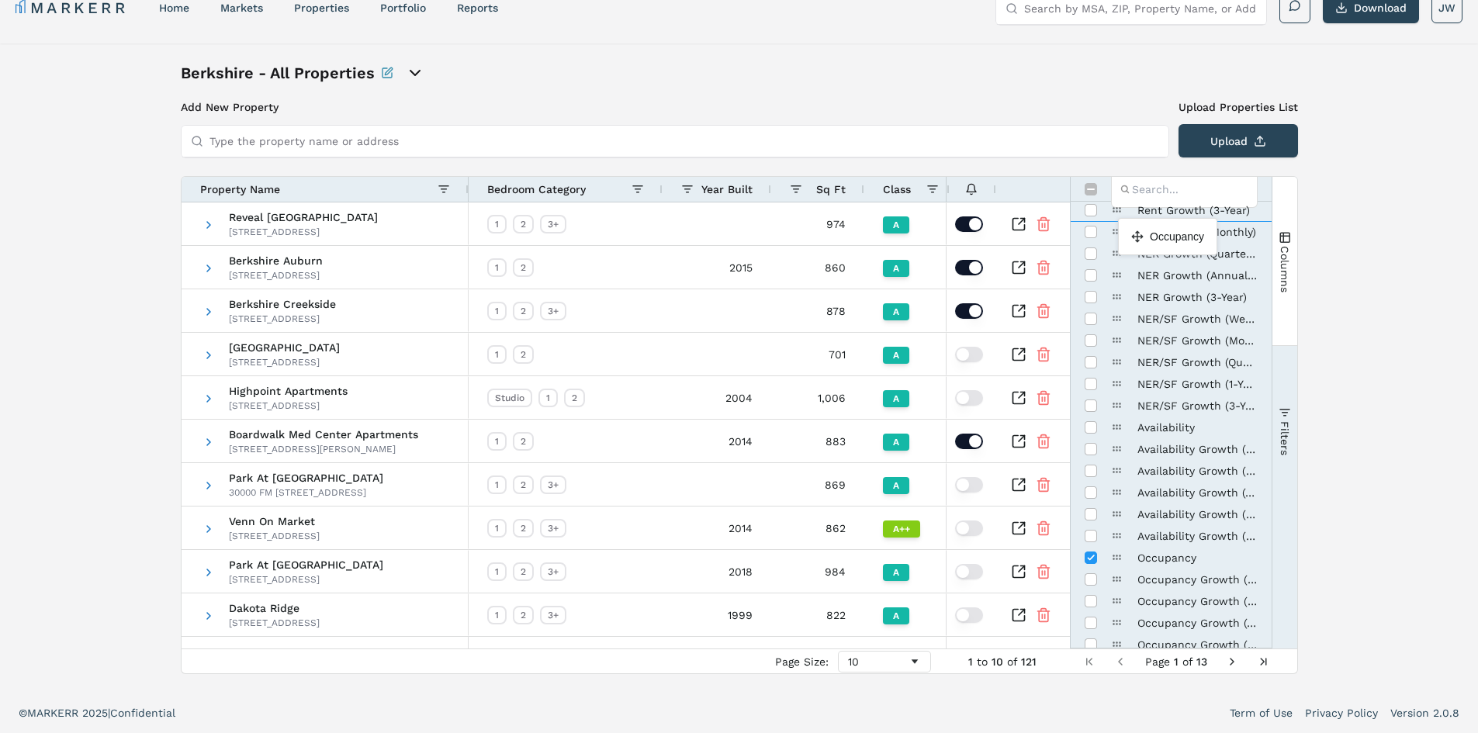
drag, startPoint x: 1119, startPoint y: 560, endPoint x: 1126, endPoint y: 224, distance: 336.0
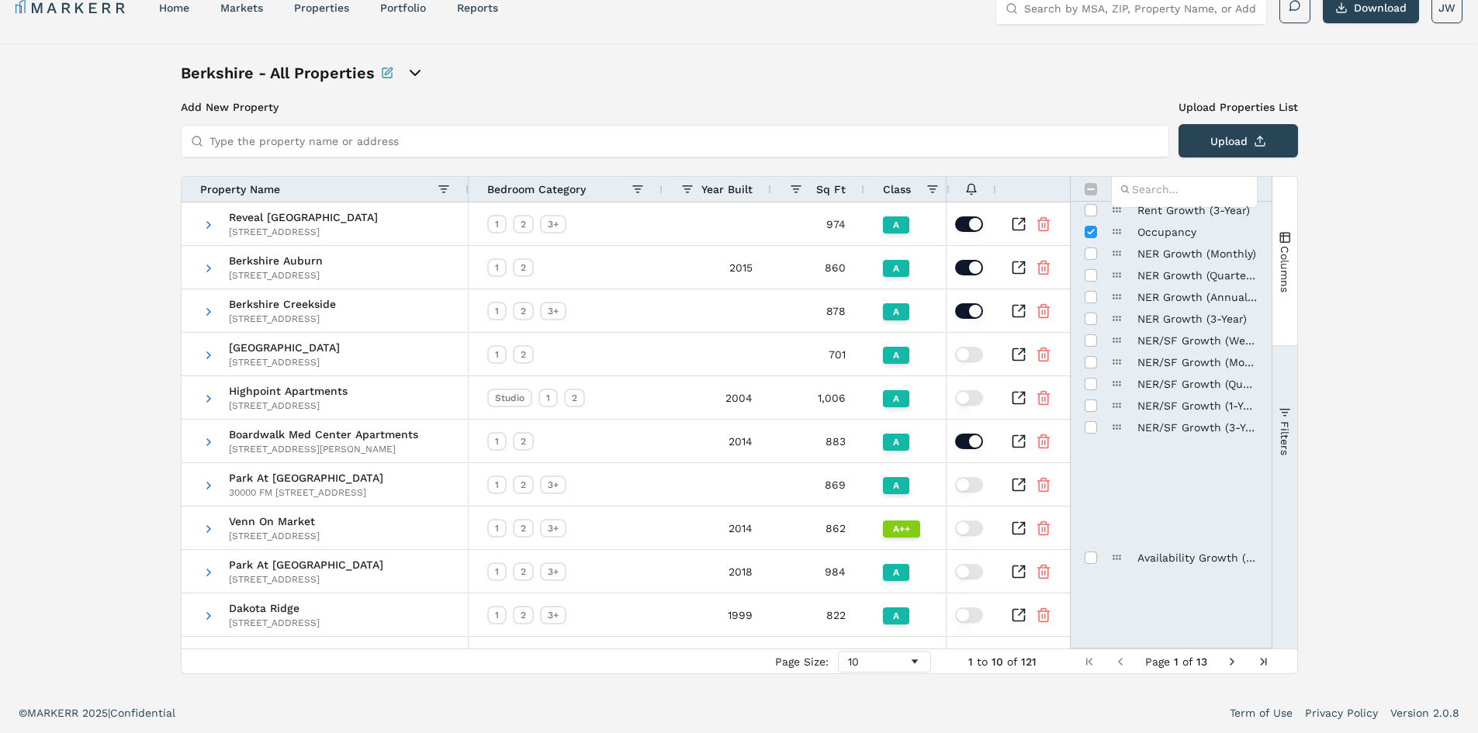
scroll to position [155, 0]
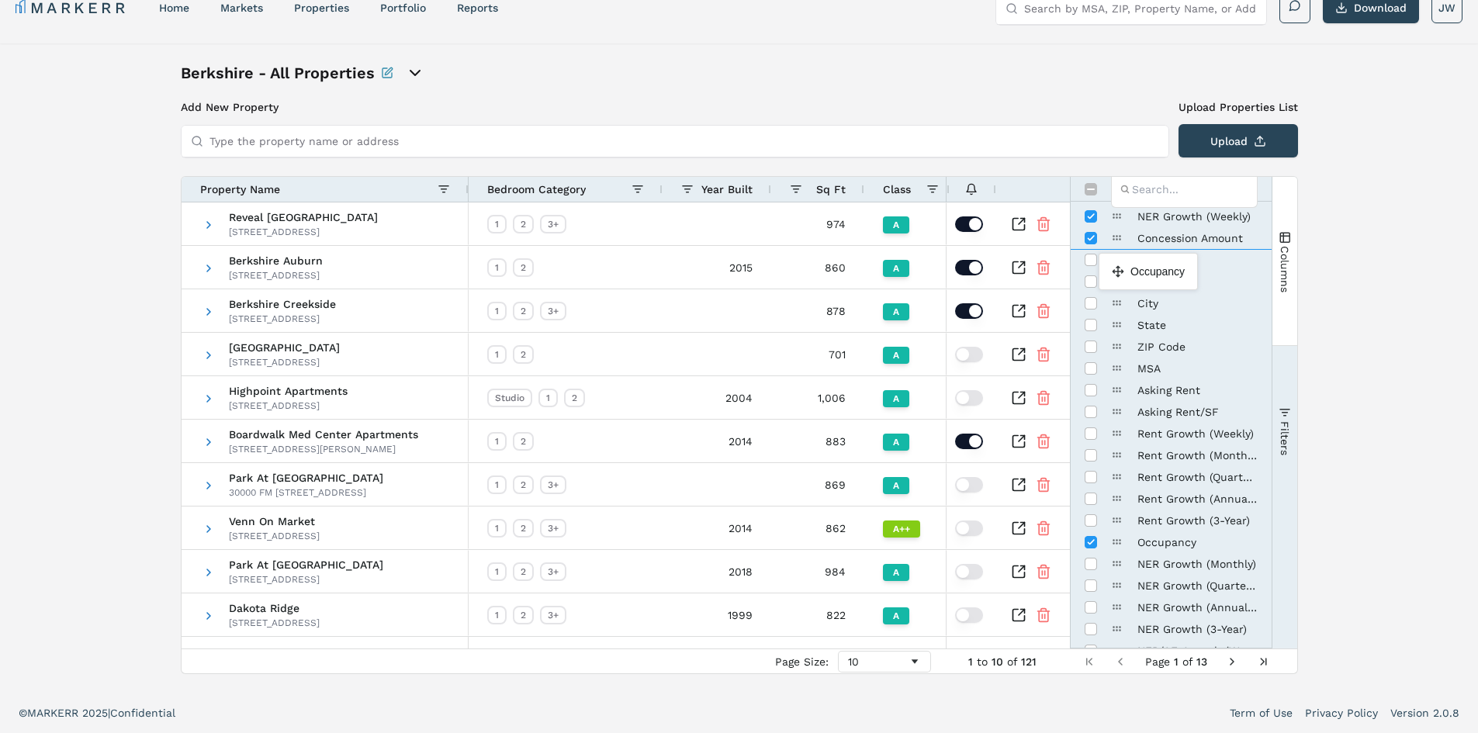
drag, startPoint x: 1115, startPoint y: 543, endPoint x: 1106, endPoint y: 259, distance: 284.1
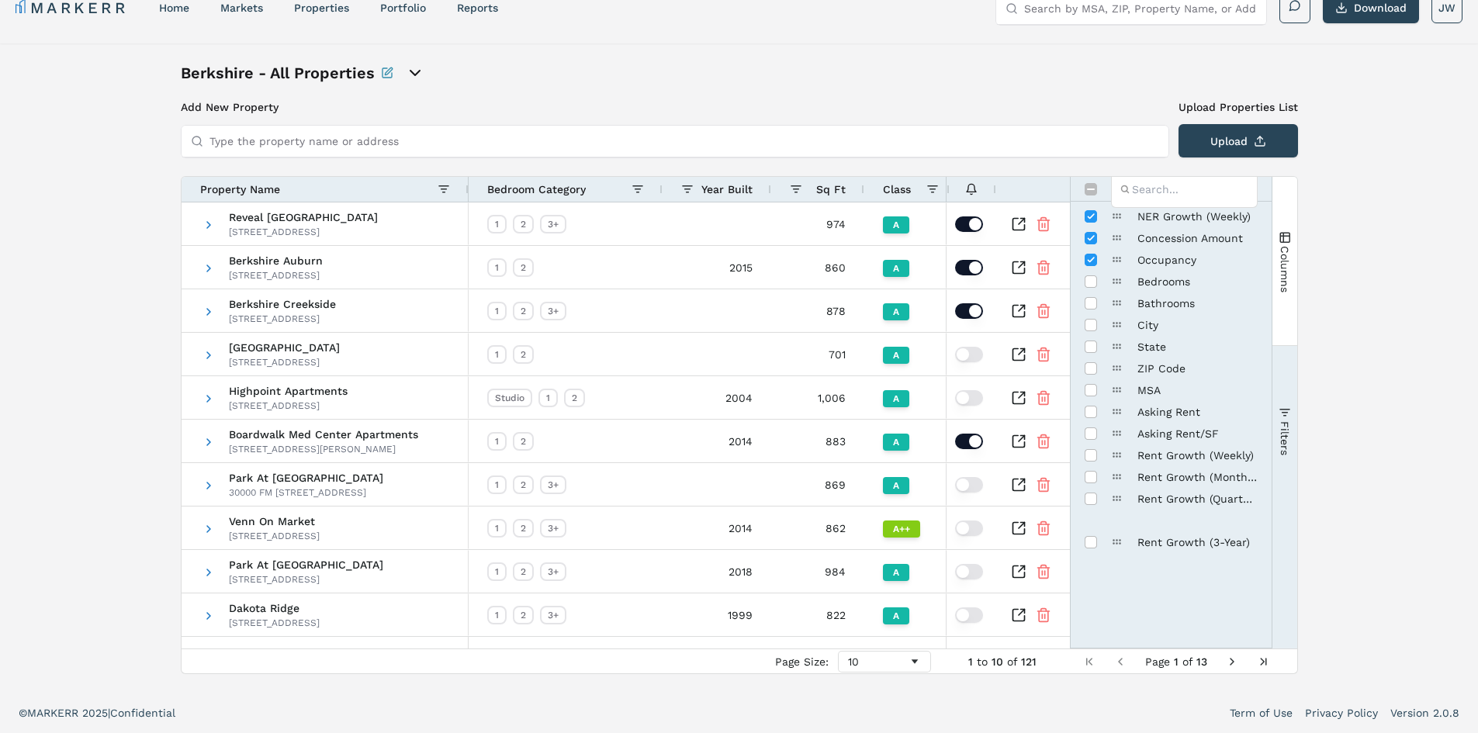
scroll to position [0, 0]
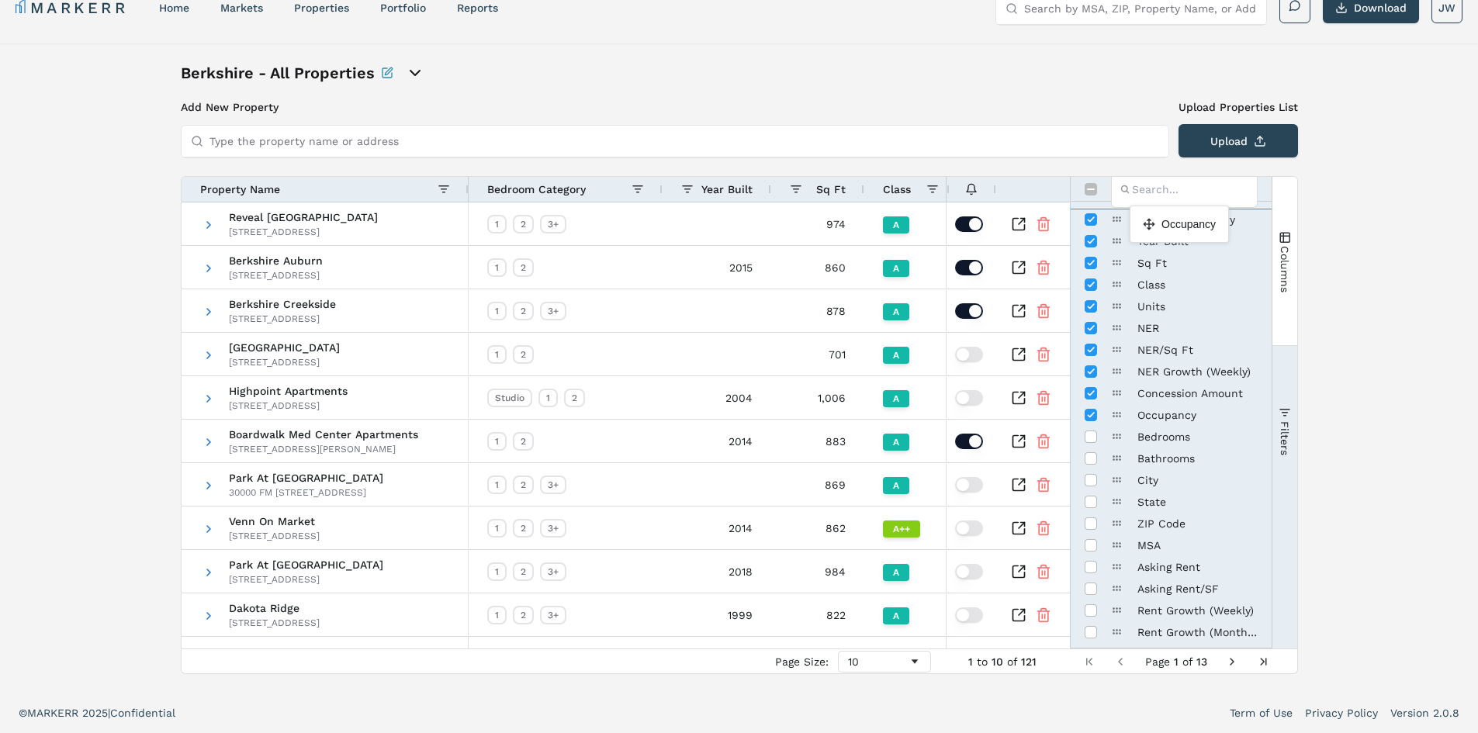
drag, startPoint x: 1116, startPoint y: 415, endPoint x: 1137, endPoint y: 212, distance: 204.4
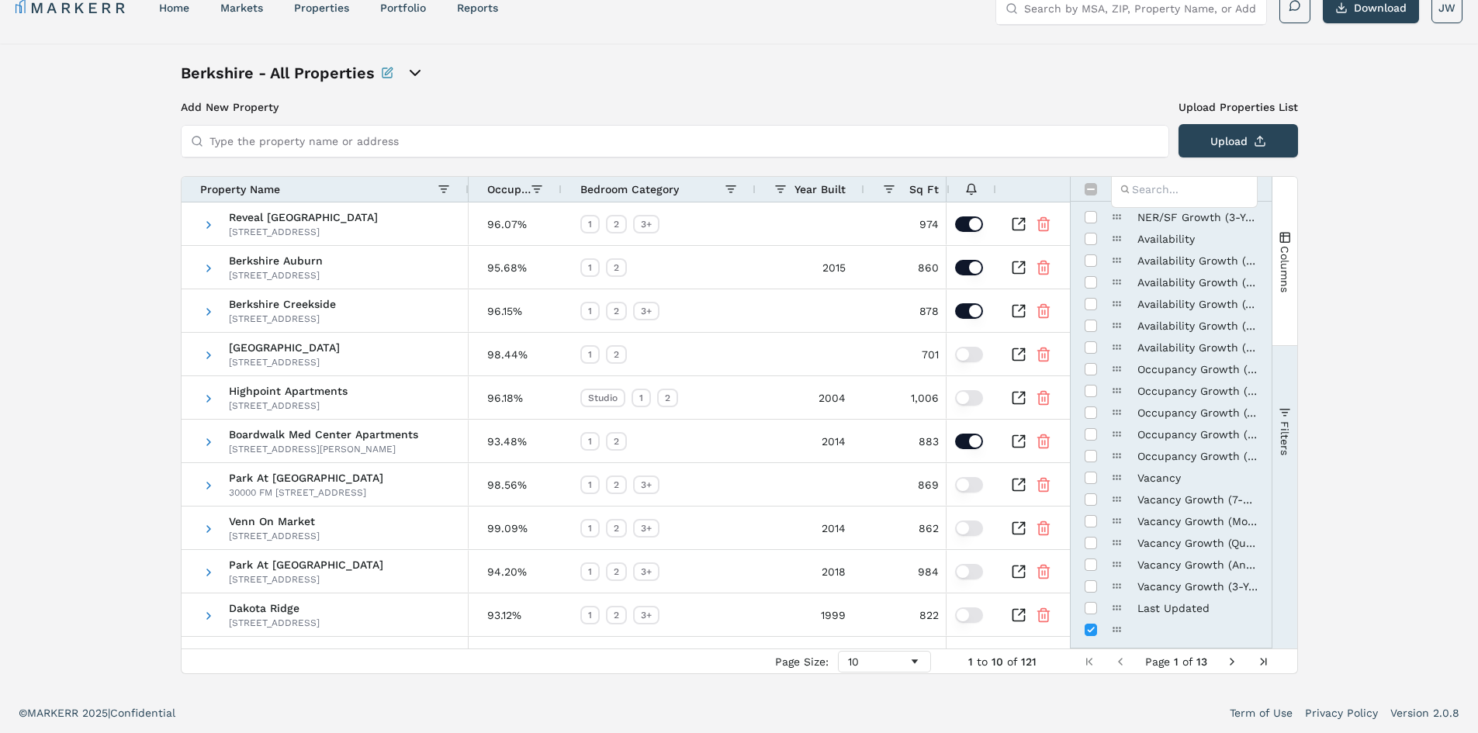
scroll to position [598, 0]
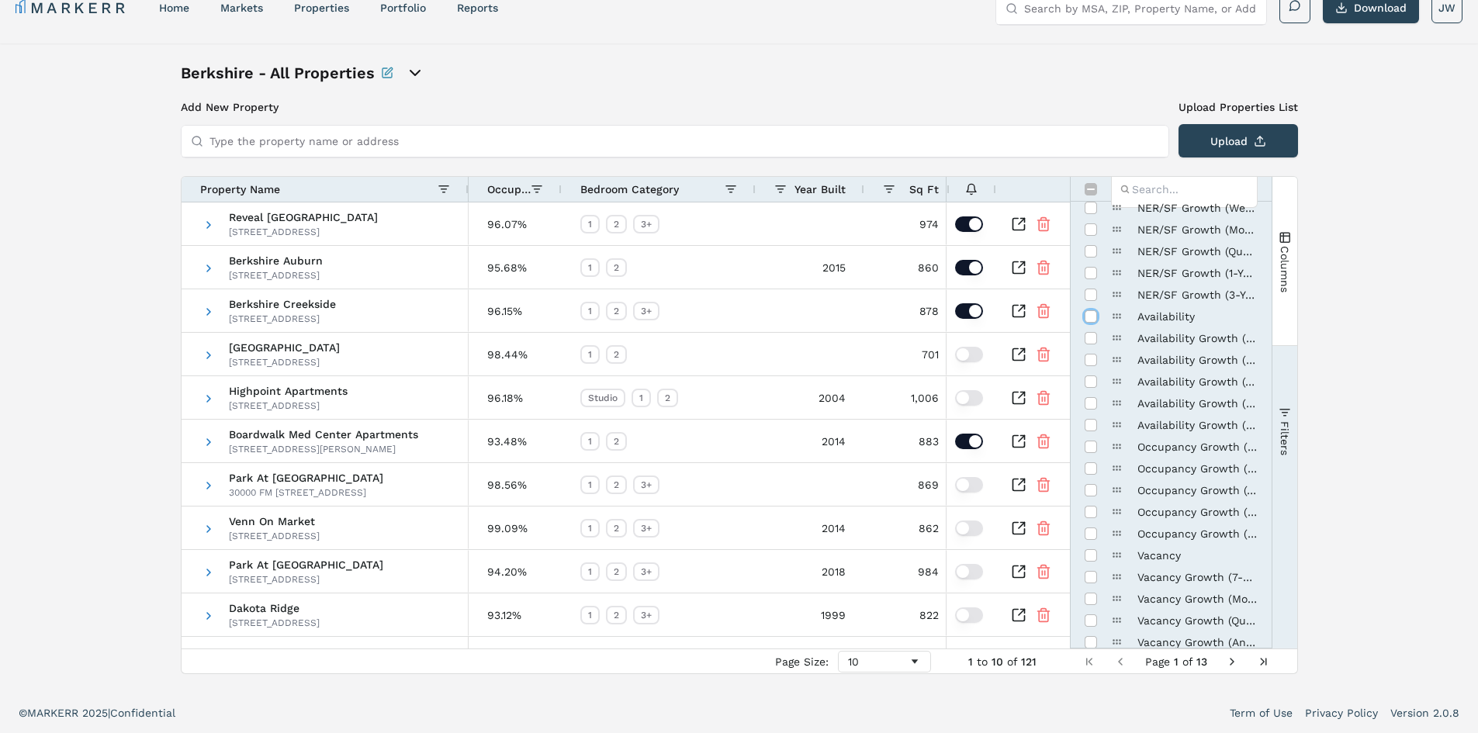
click at [1094, 313] on input "Press SPACE to toggle visibility (hidden)" at bounding box center [1091, 316] width 12 height 12
checkbox input "true"
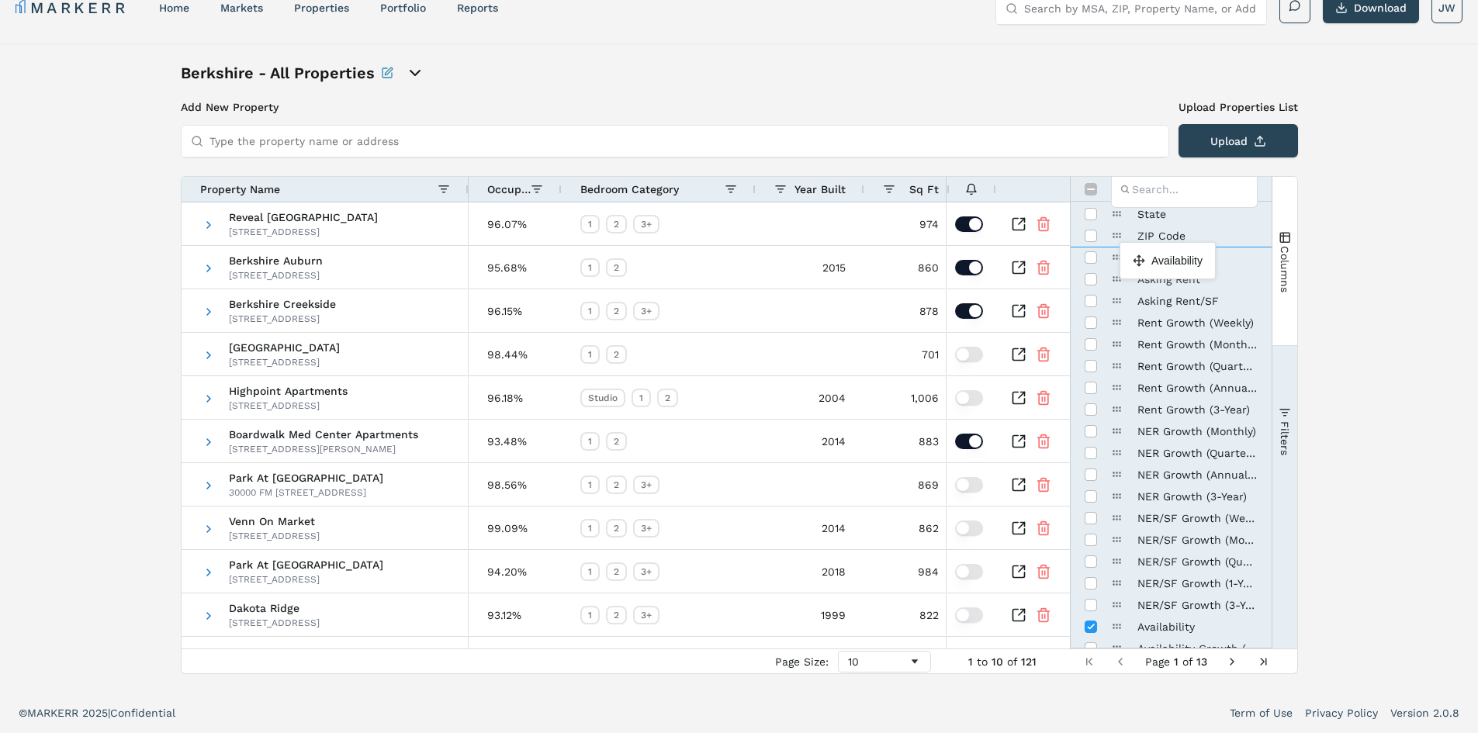
drag, startPoint x: 1119, startPoint y: 627, endPoint x: 1127, endPoint y: 248, distance: 378.7
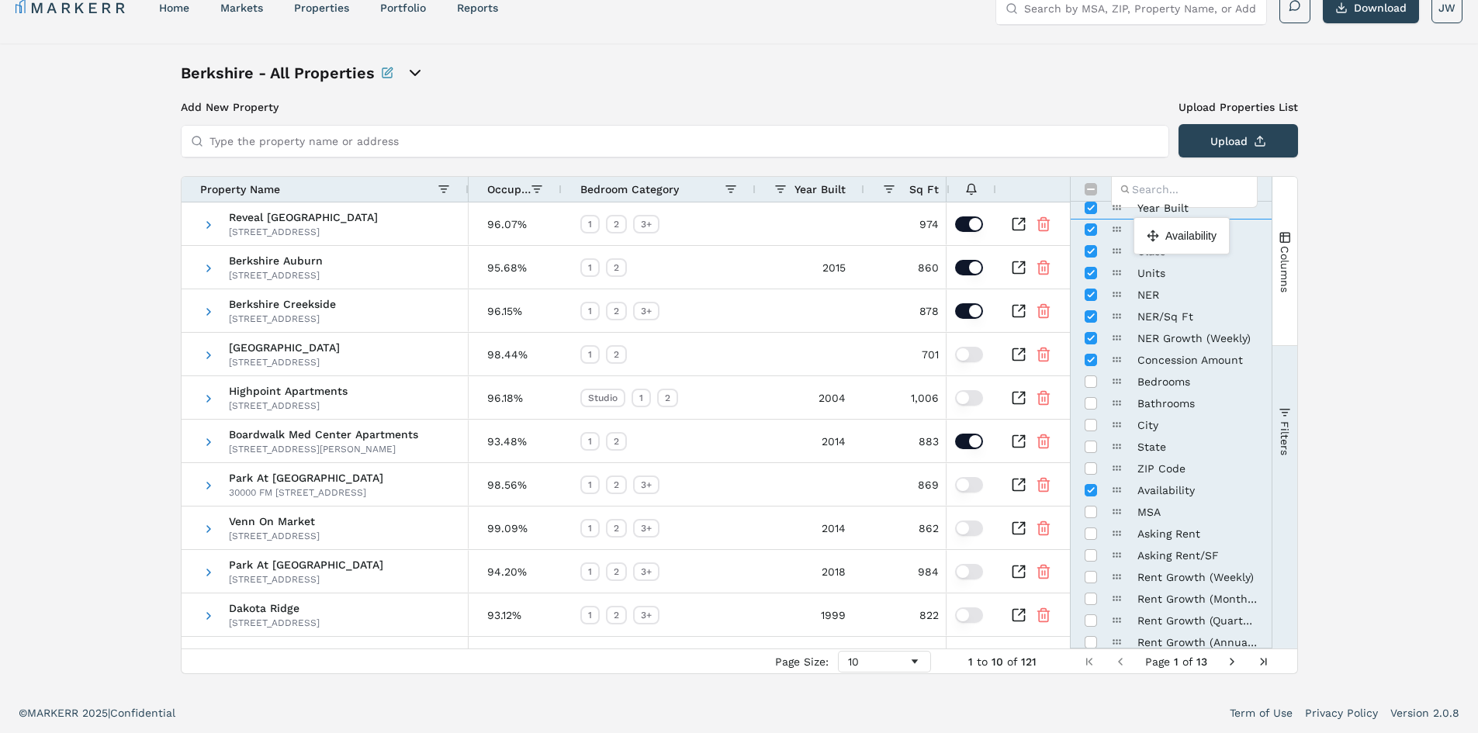
drag, startPoint x: 1117, startPoint y: 492, endPoint x: 1141, endPoint y: 223, distance: 269.5
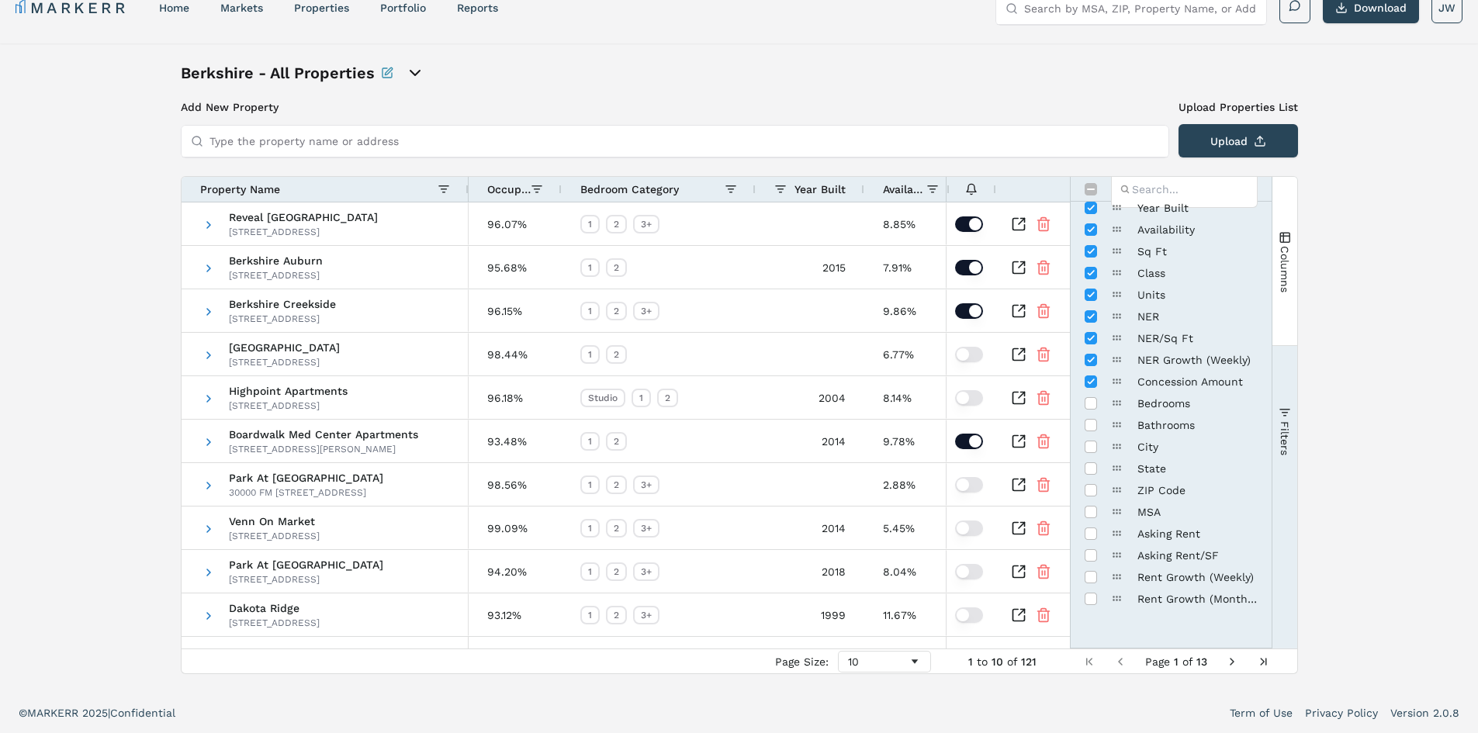
scroll to position [0, 0]
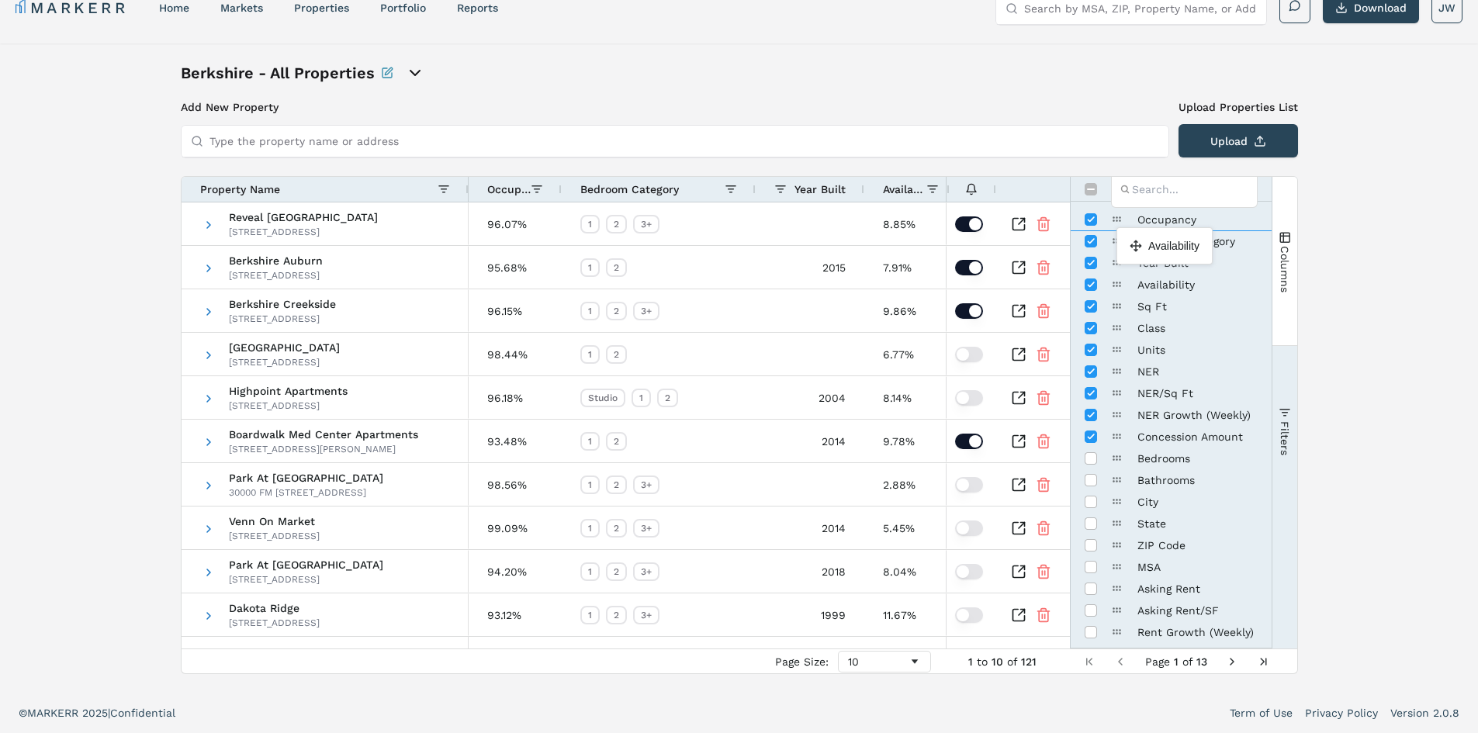
drag, startPoint x: 1121, startPoint y: 287, endPoint x: 1124, endPoint y: 234, distance: 53.6
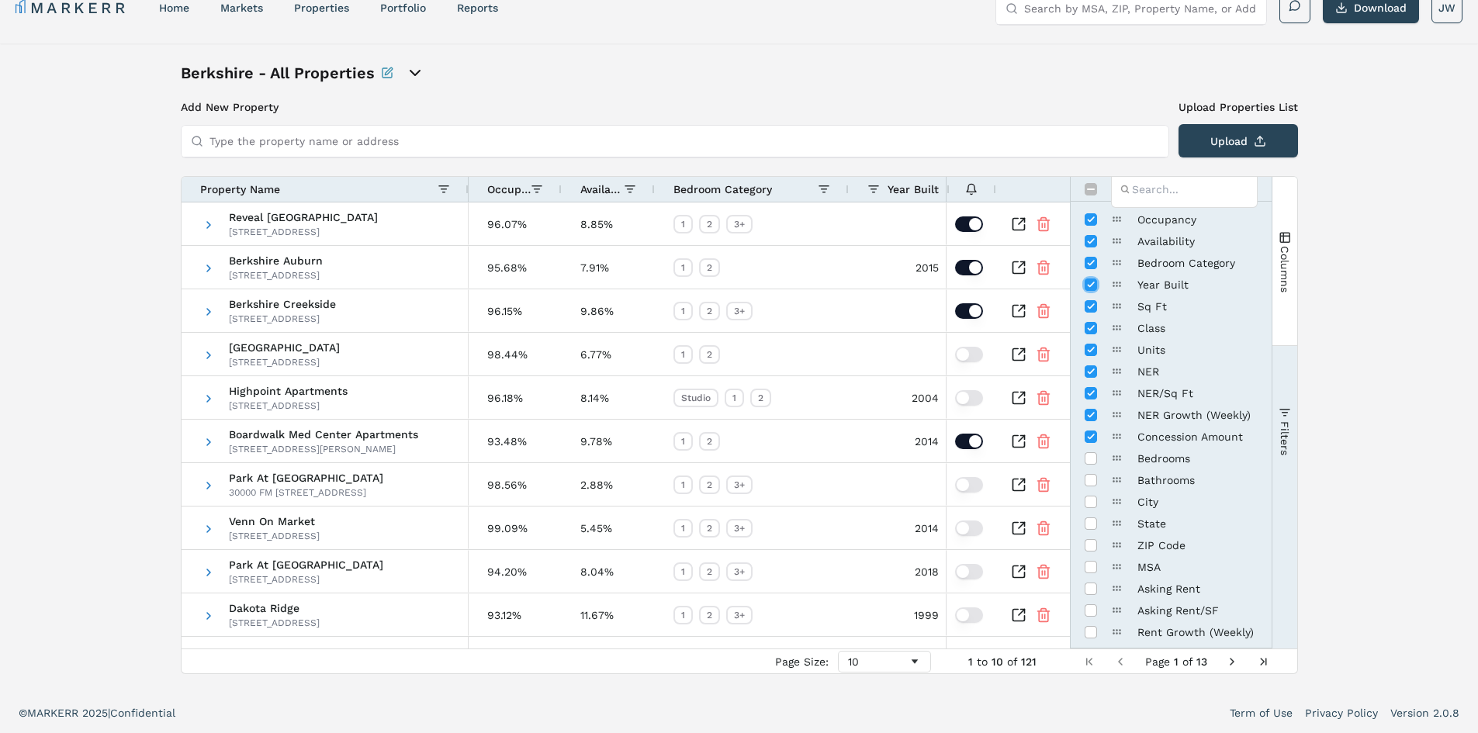
click at [1093, 287] on input "Press SPACE to toggle visibility (visible)" at bounding box center [1091, 285] width 12 height 12
checkbox input "false"
click at [1086, 189] on input "Toggle All Columns Visibility" at bounding box center [1091, 189] width 12 height 12
checkbox input "true"
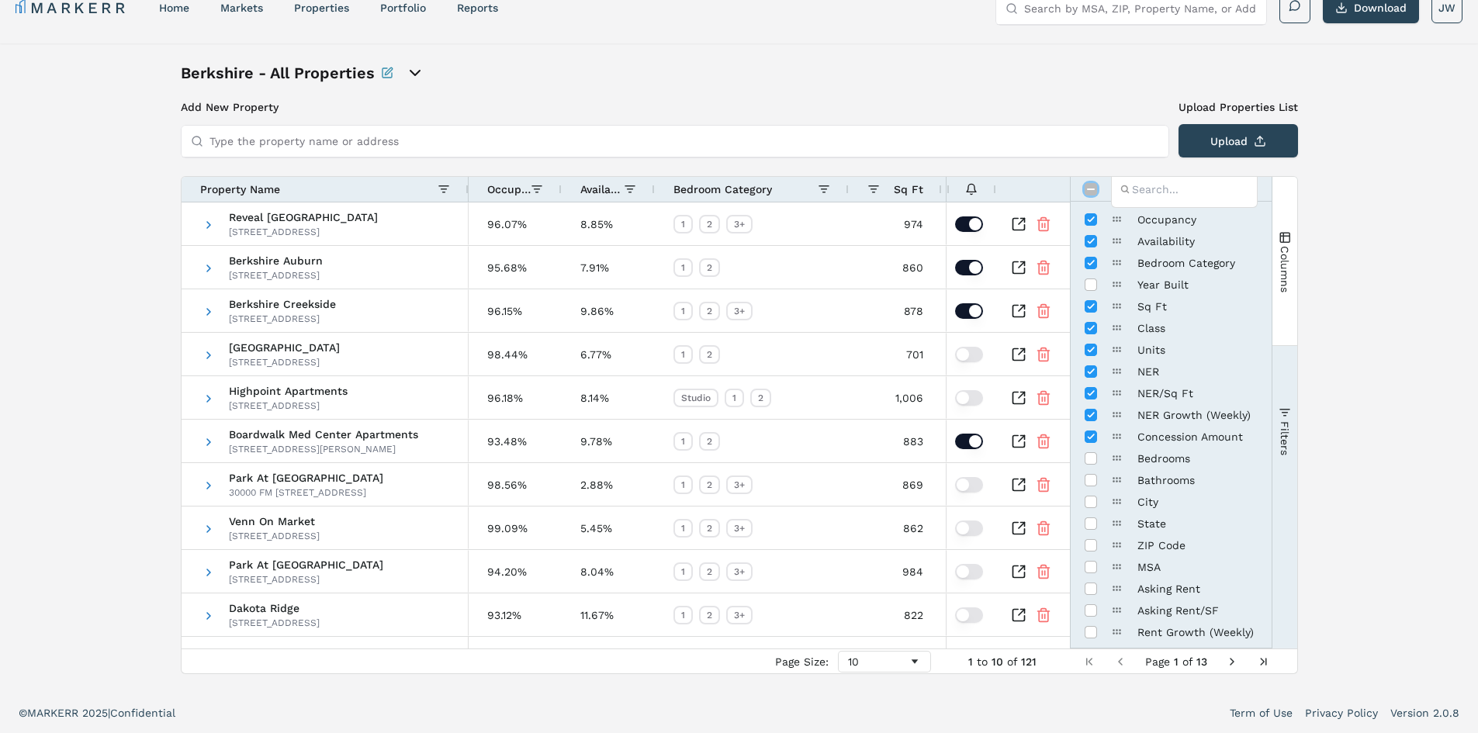
checkbox input "true"
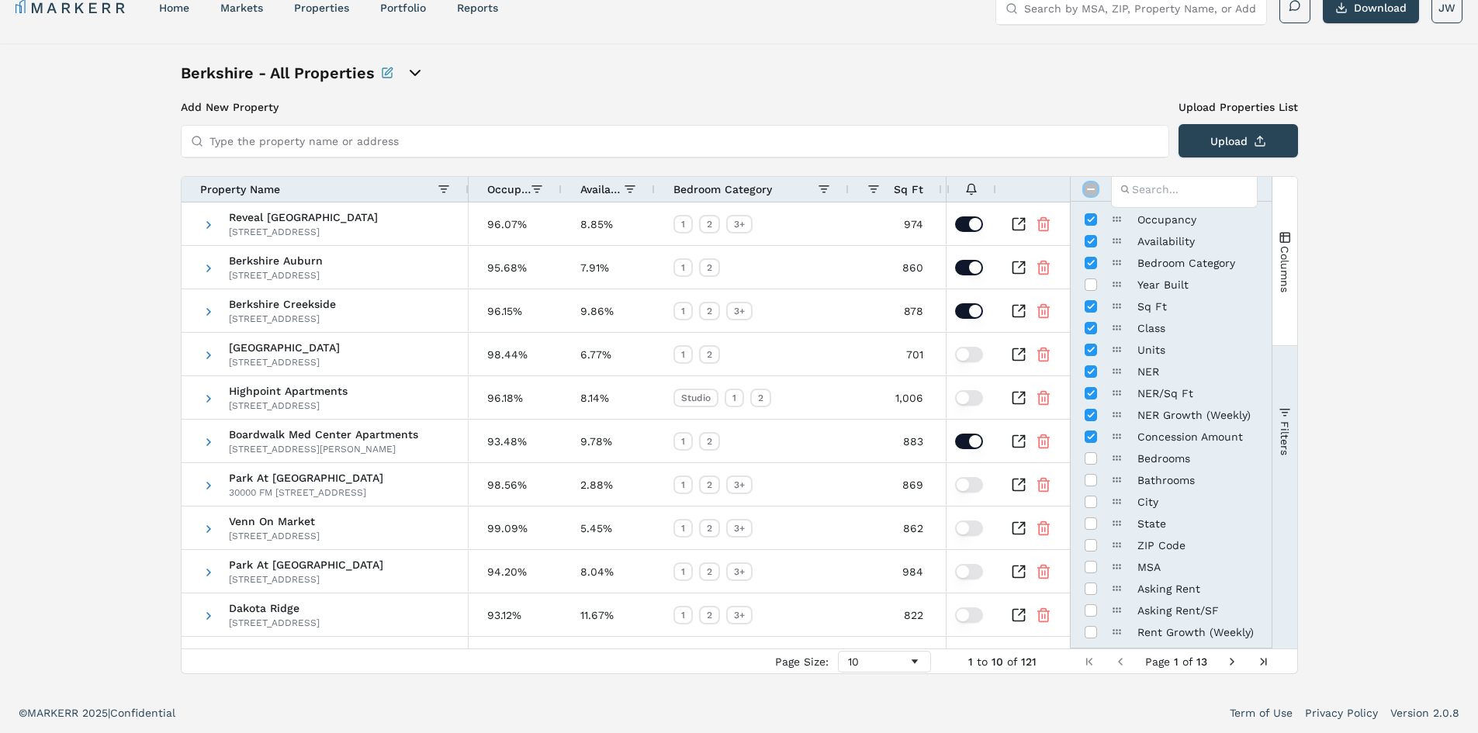
checkbox input "true"
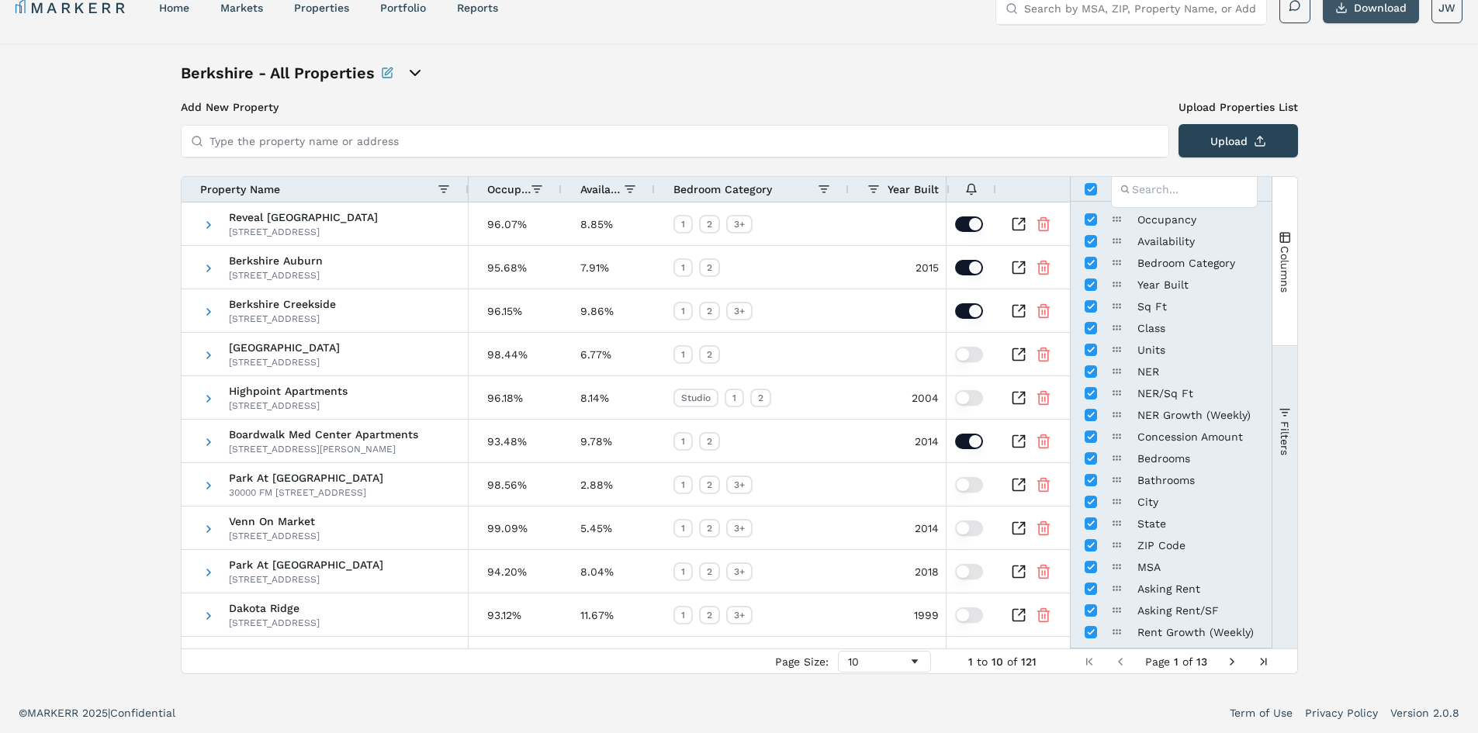
click at [1374, 9] on button "Download" at bounding box center [1371, 7] width 96 height 31
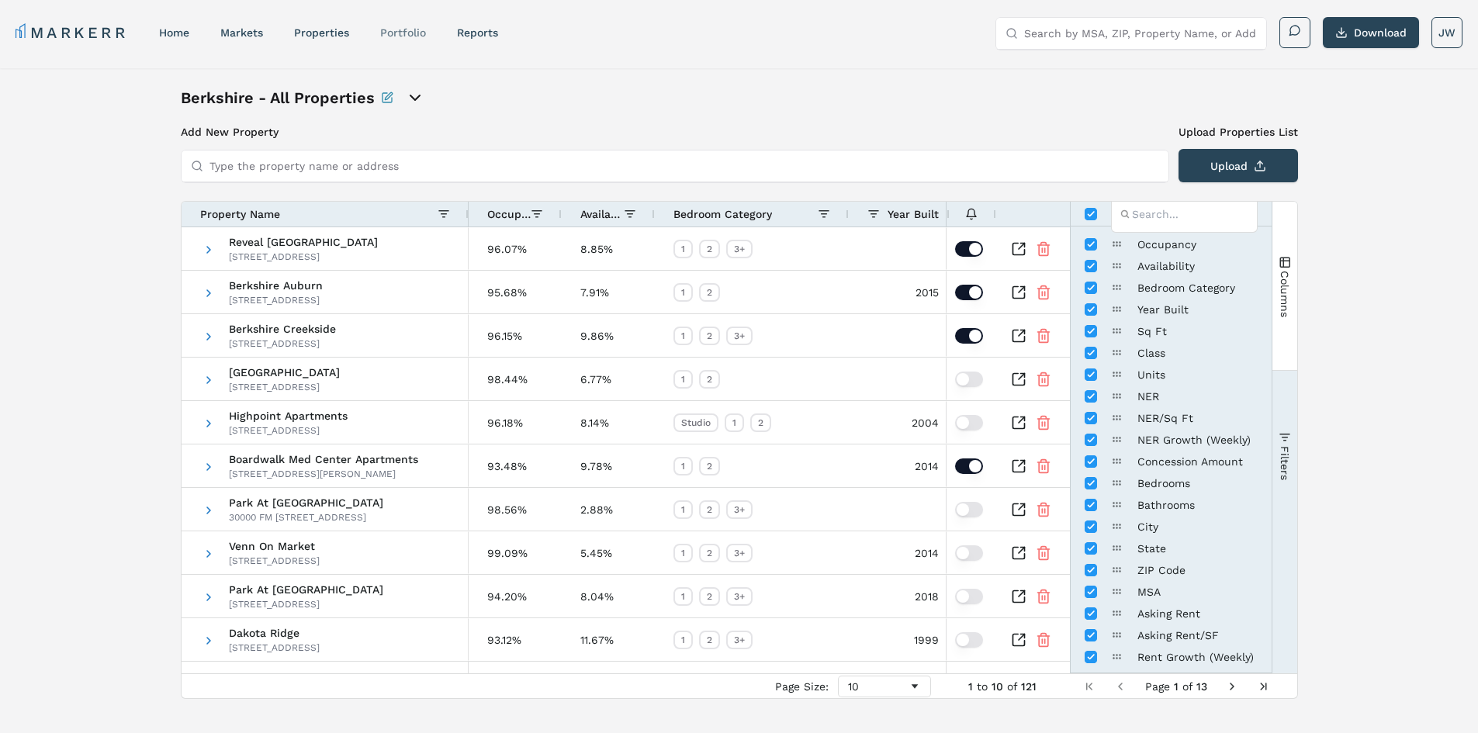
click at [414, 36] on link "Portfolio" at bounding box center [403, 32] width 46 height 12
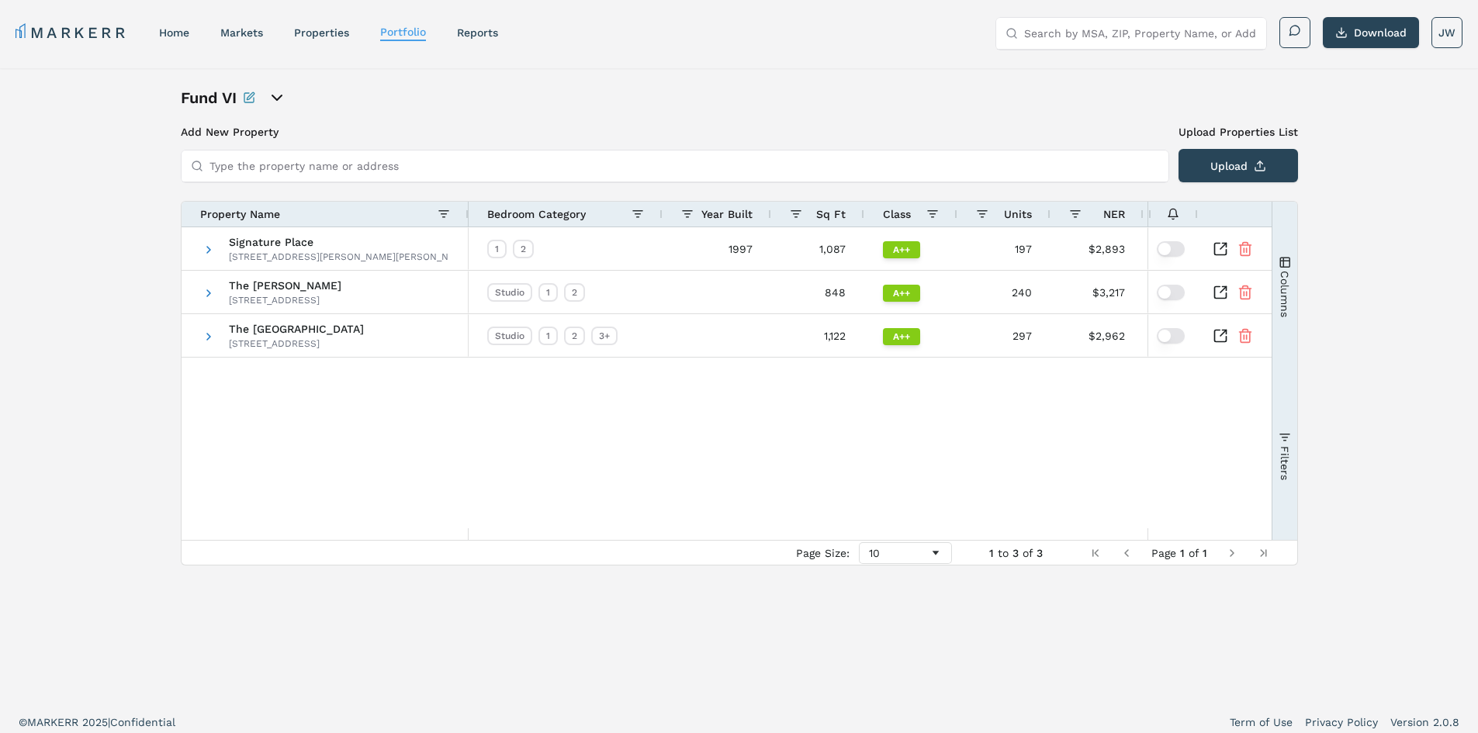
click at [1293, 266] on button "Columns" at bounding box center [1284, 286] width 25 height 168
click at [279, 96] on icon "open portfolio options" at bounding box center [277, 97] width 19 height 19
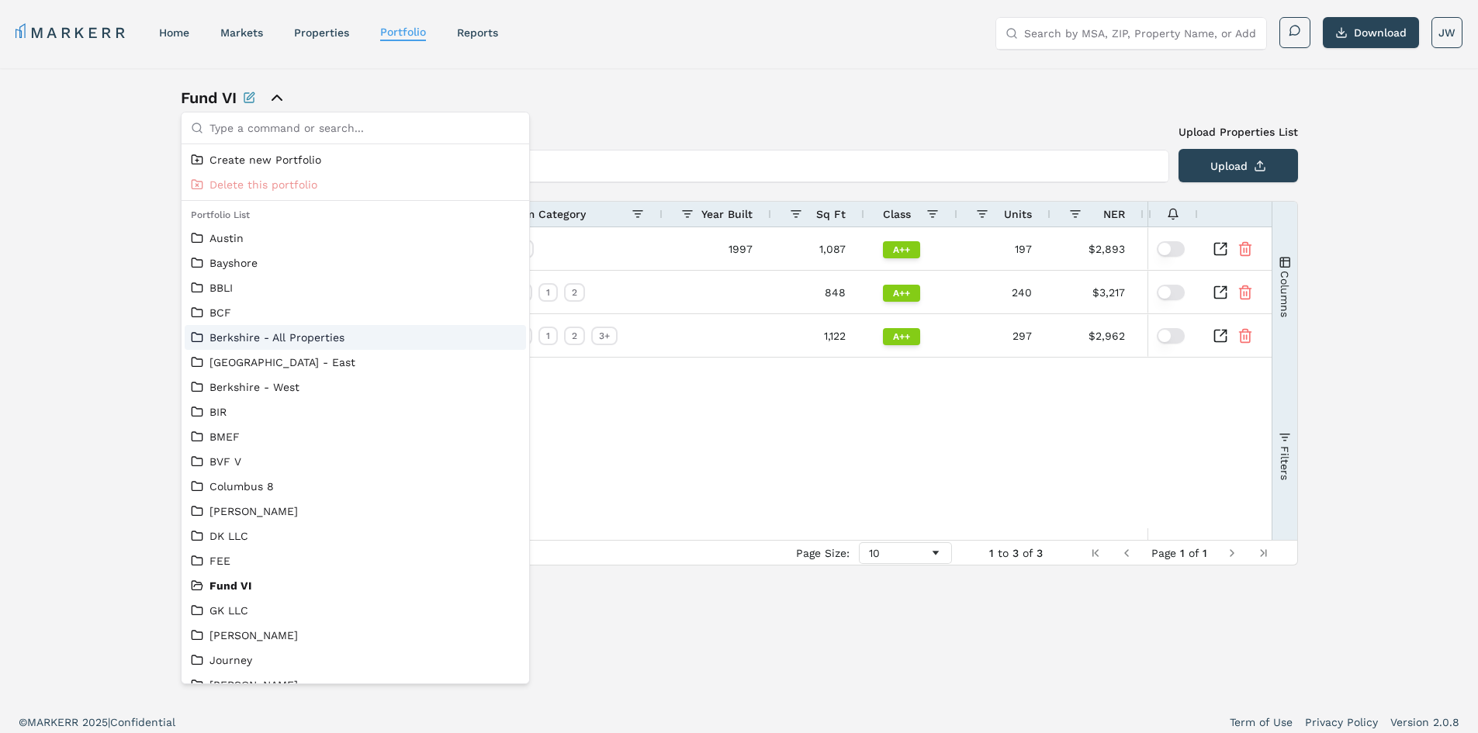
click at [230, 335] on link "Berkshire - All Properties" at bounding box center [355, 338] width 329 height 16
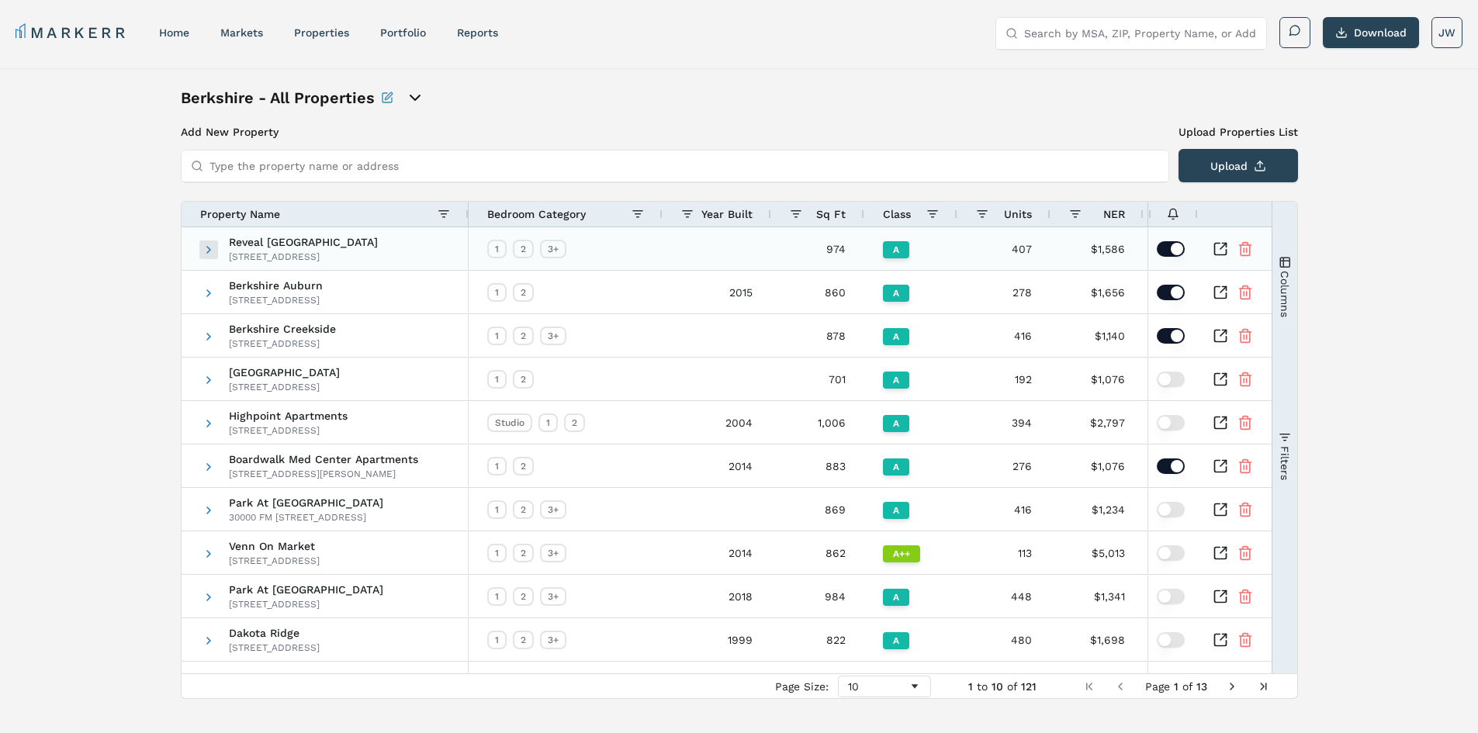
click at [207, 249] on span at bounding box center [208, 250] width 12 height 12
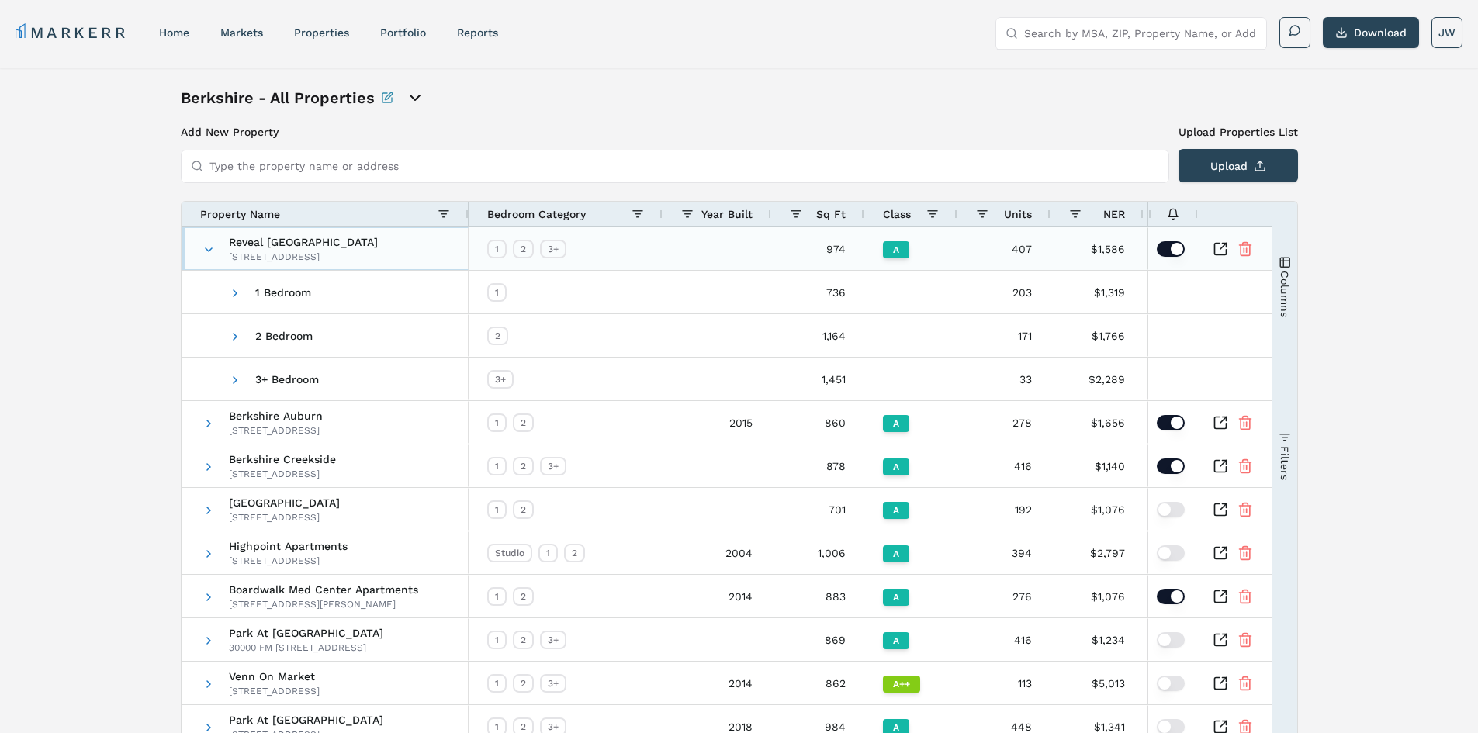
click at [207, 249] on span at bounding box center [208, 250] width 12 height 12
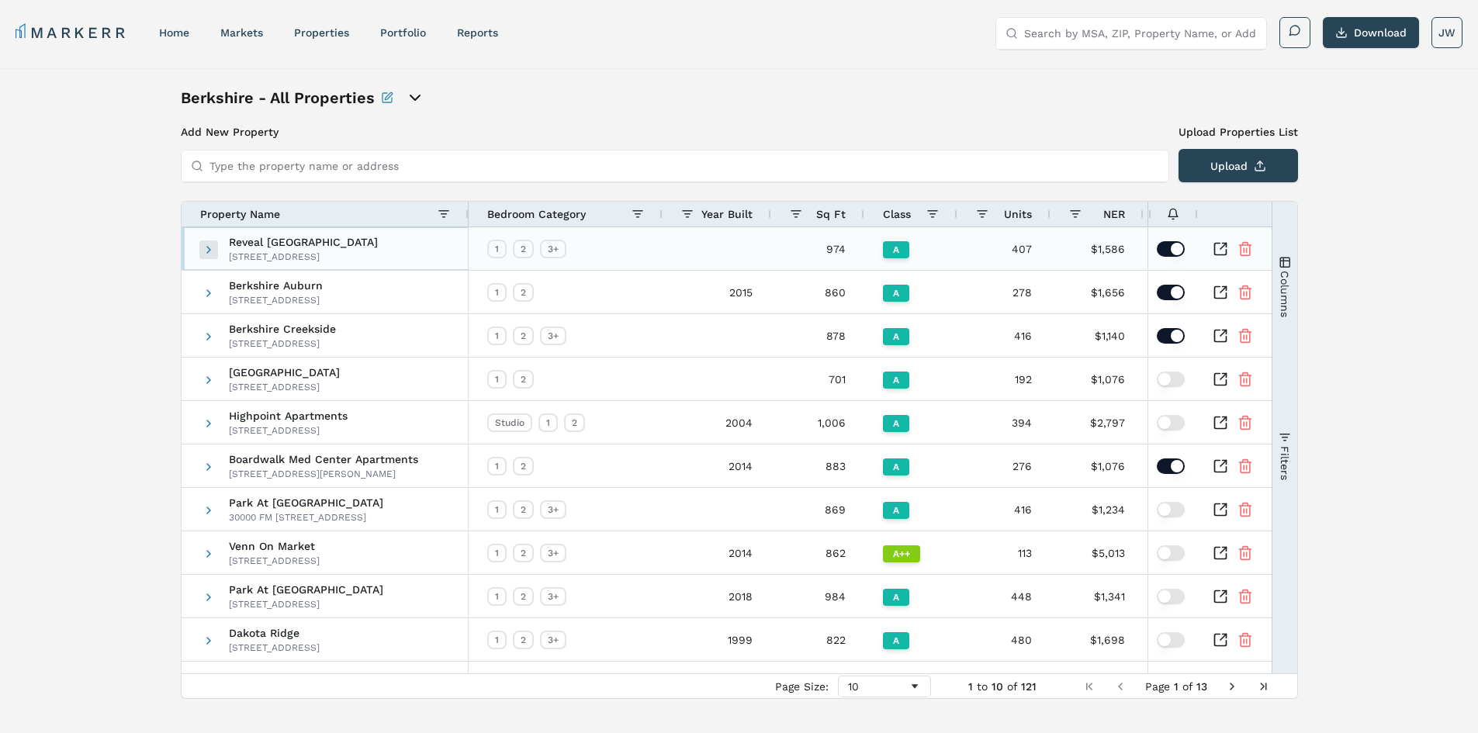
click at [206, 248] on span at bounding box center [208, 250] width 12 height 12
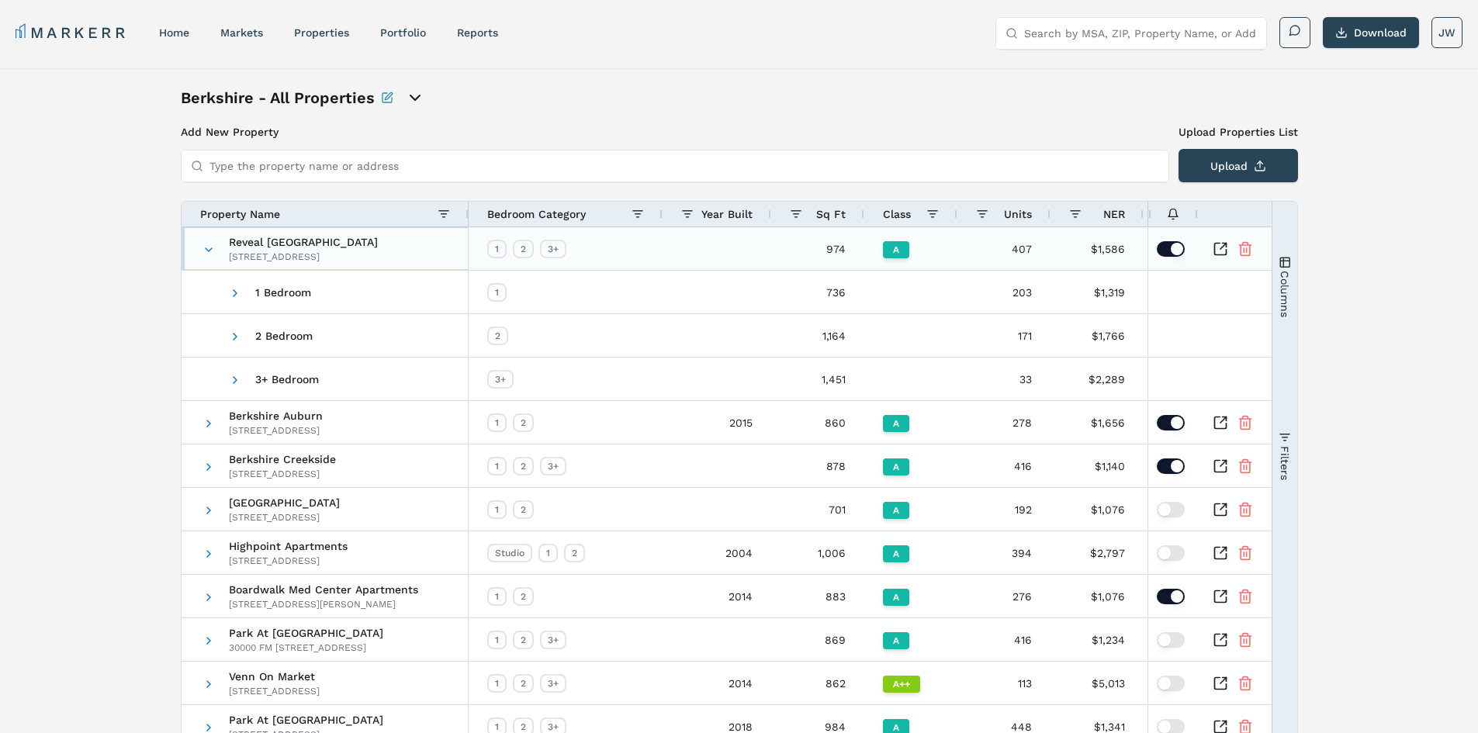
click at [206, 248] on span at bounding box center [208, 250] width 12 height 12
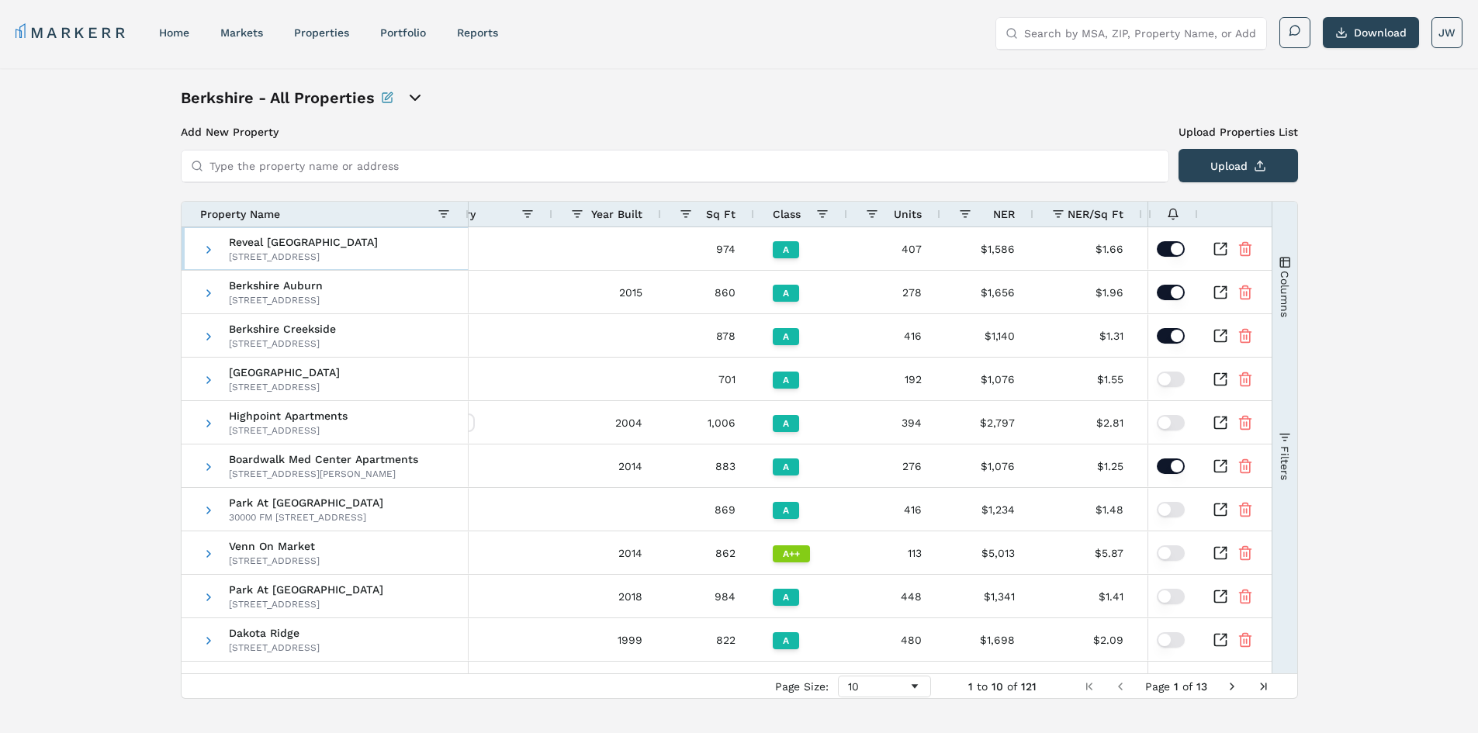
scroll to position [0, 161]
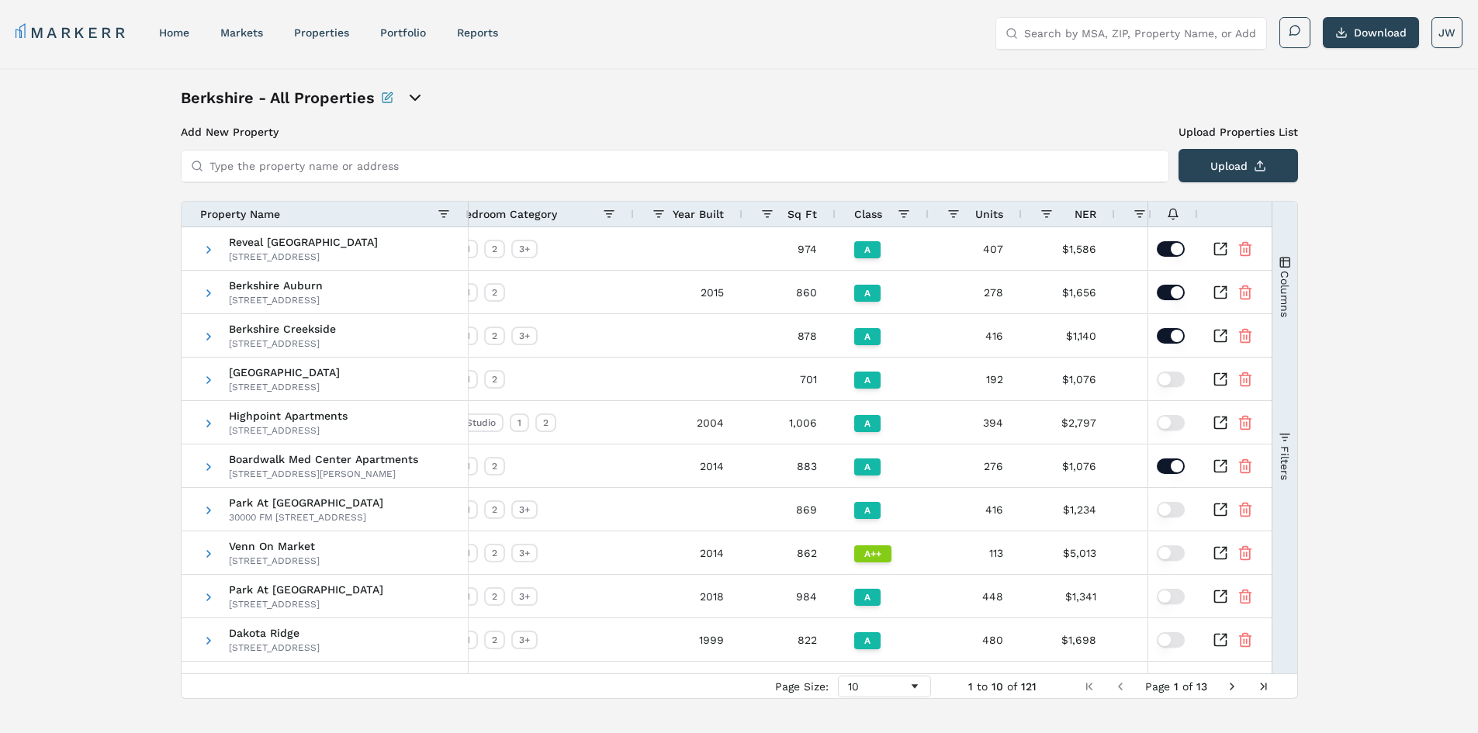
click at [1279, 243] on button "Columns" at bounding box center [1284, 286] width 25 height 168
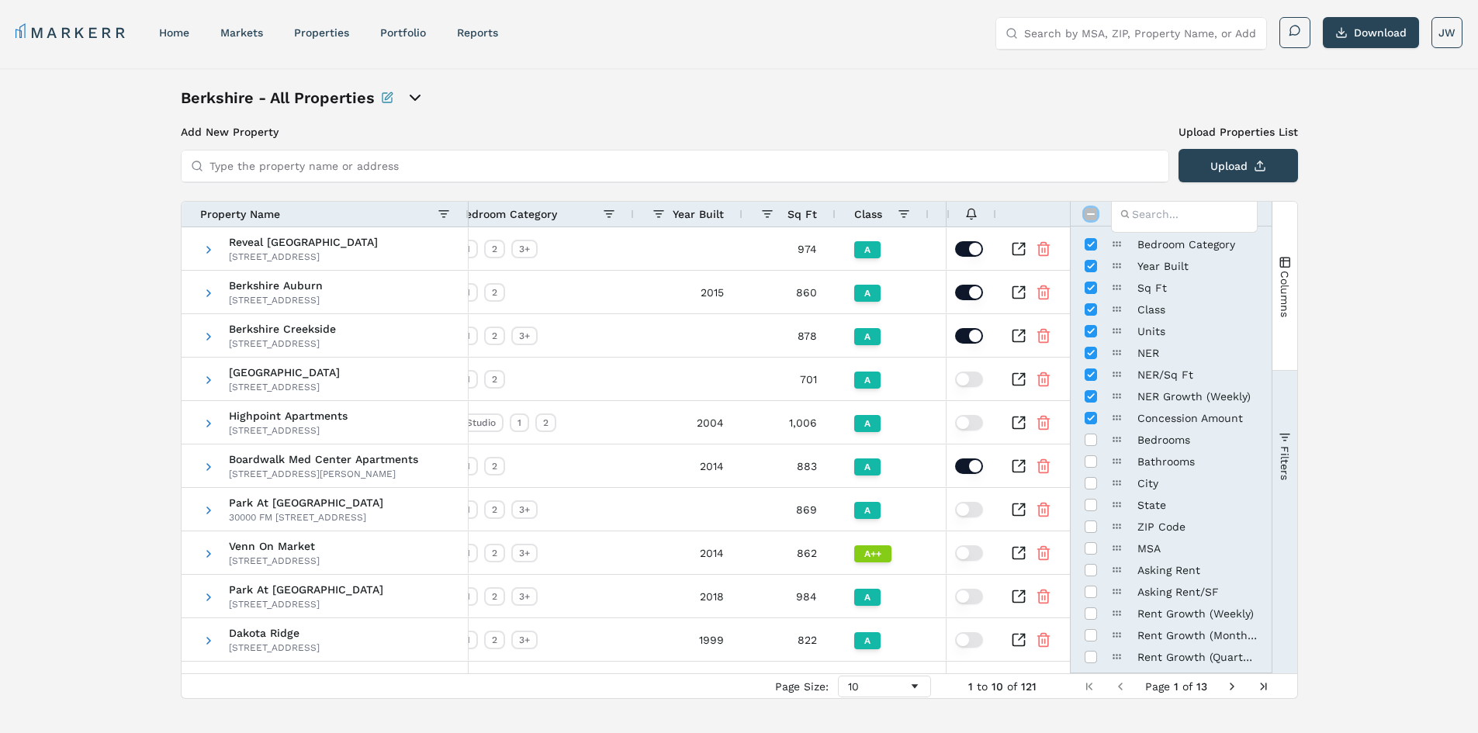
click at [1087, 216] on input "Toggle All Columns Visibility" at bounding box center [1091, 214] width 12 height 12
checkbox input "true"
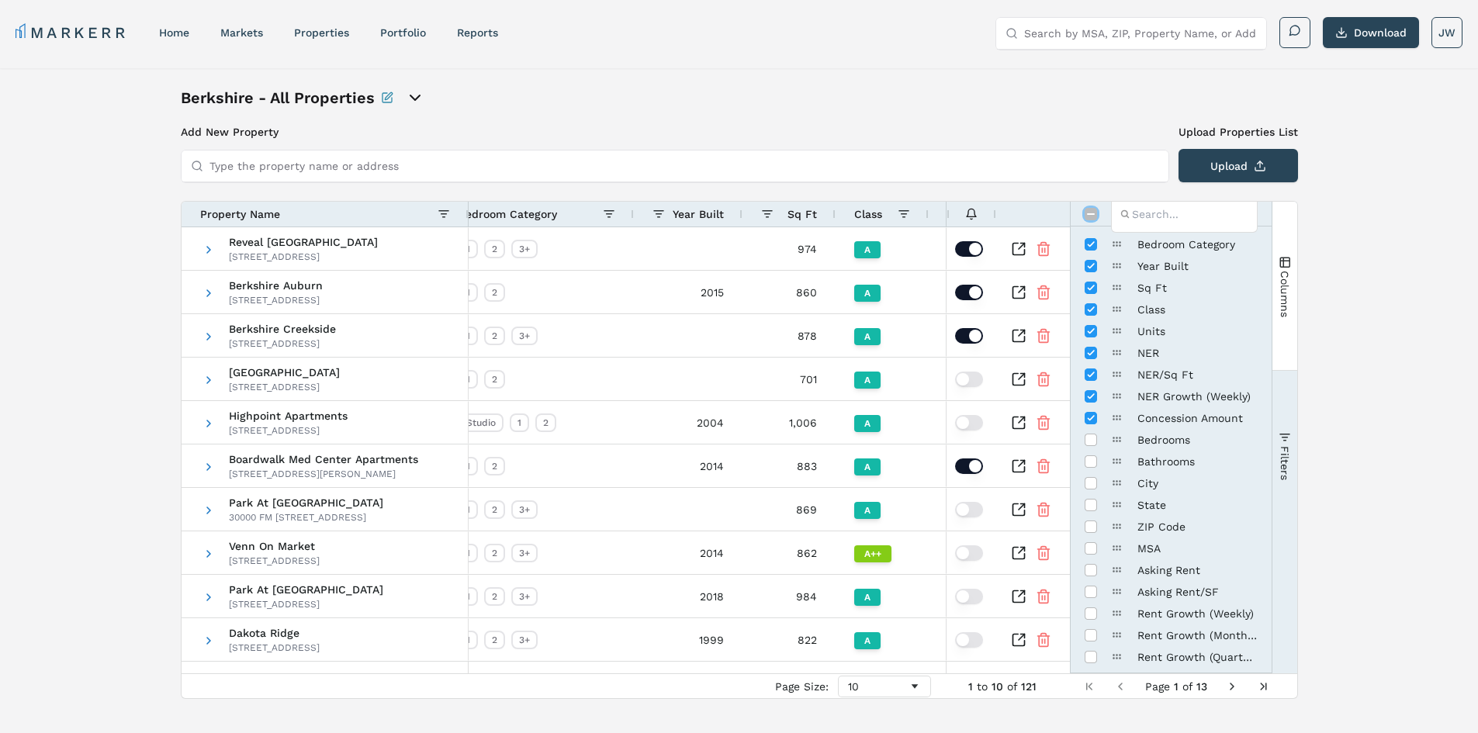
checkbox input "true"
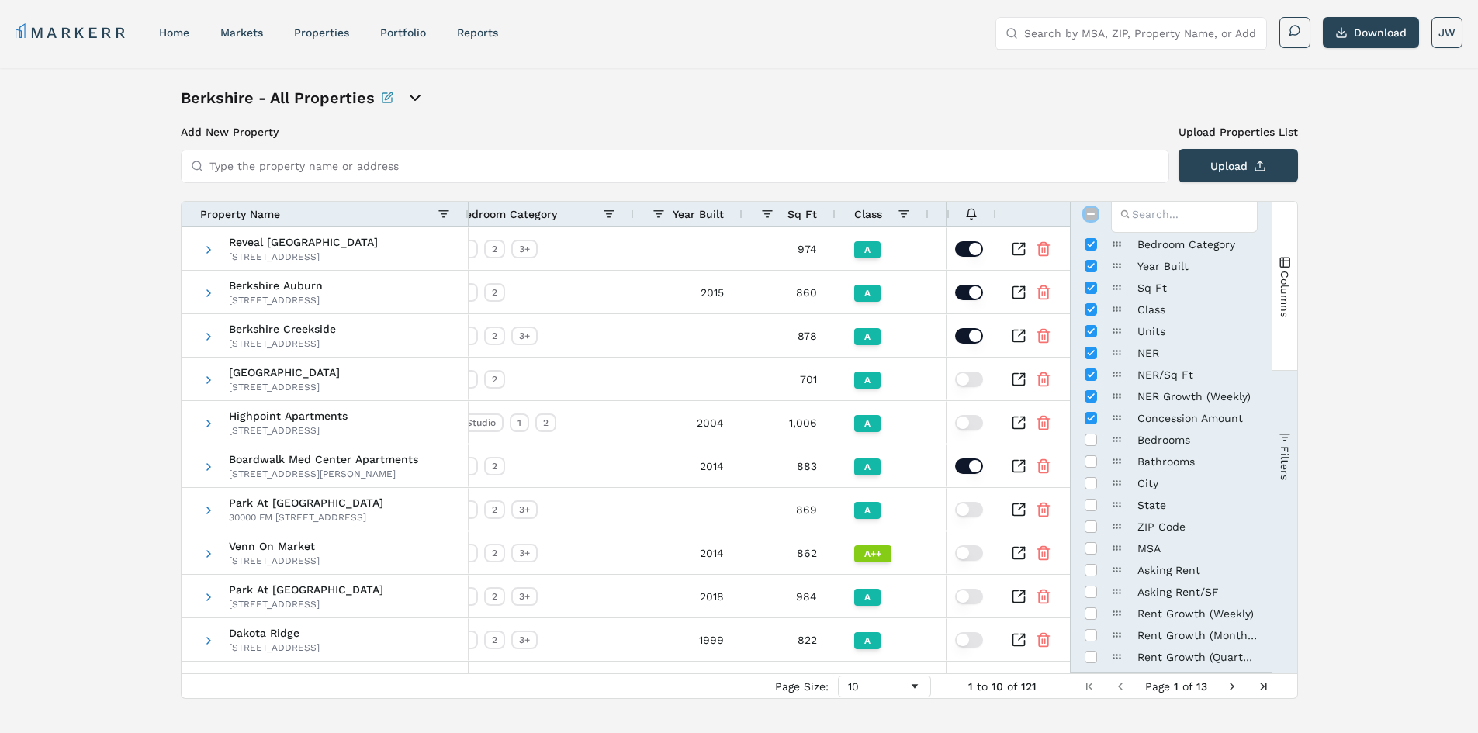
checkbox input "true"
click at [1087, 216] on input "Toggle All Columns Visibility" at bounding box center [1091, 214] width 12 height 12
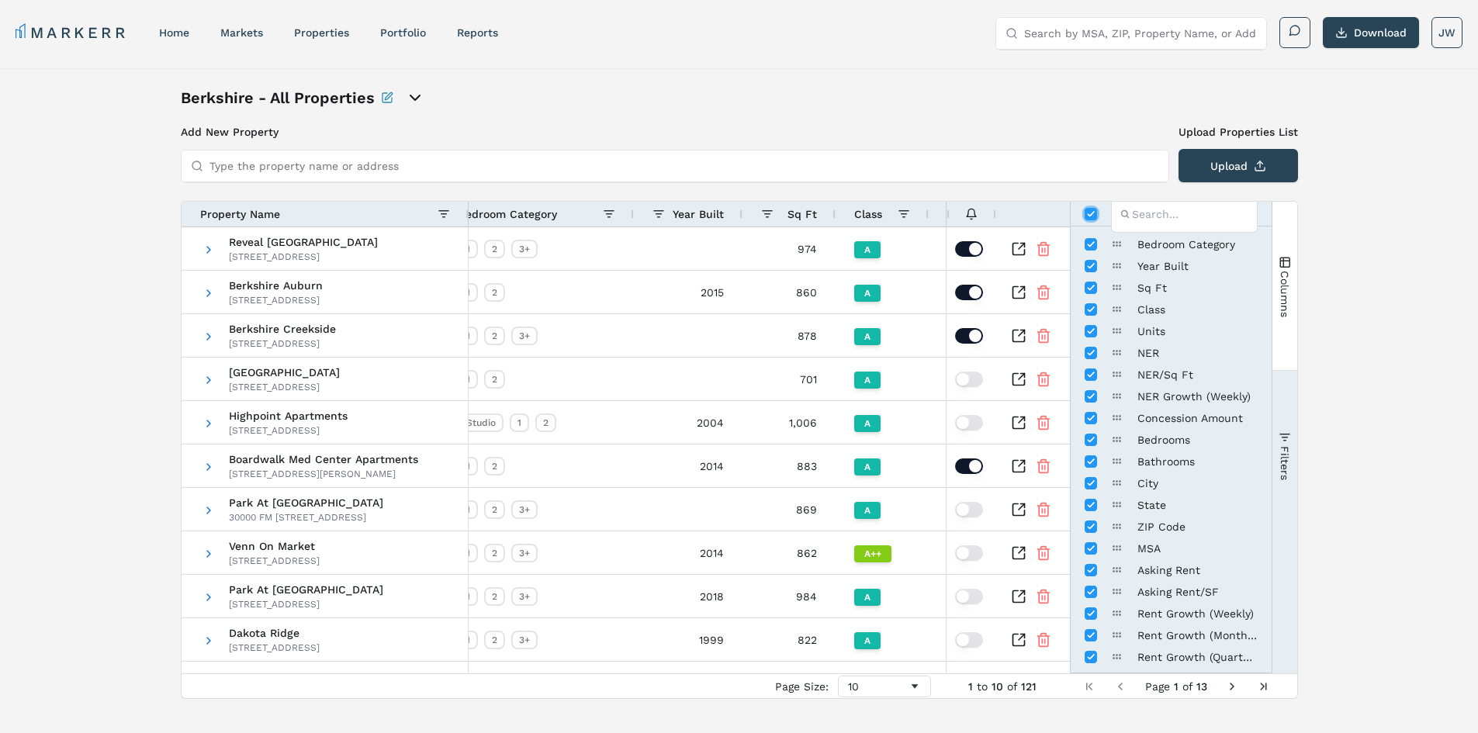
checkbox input "false"
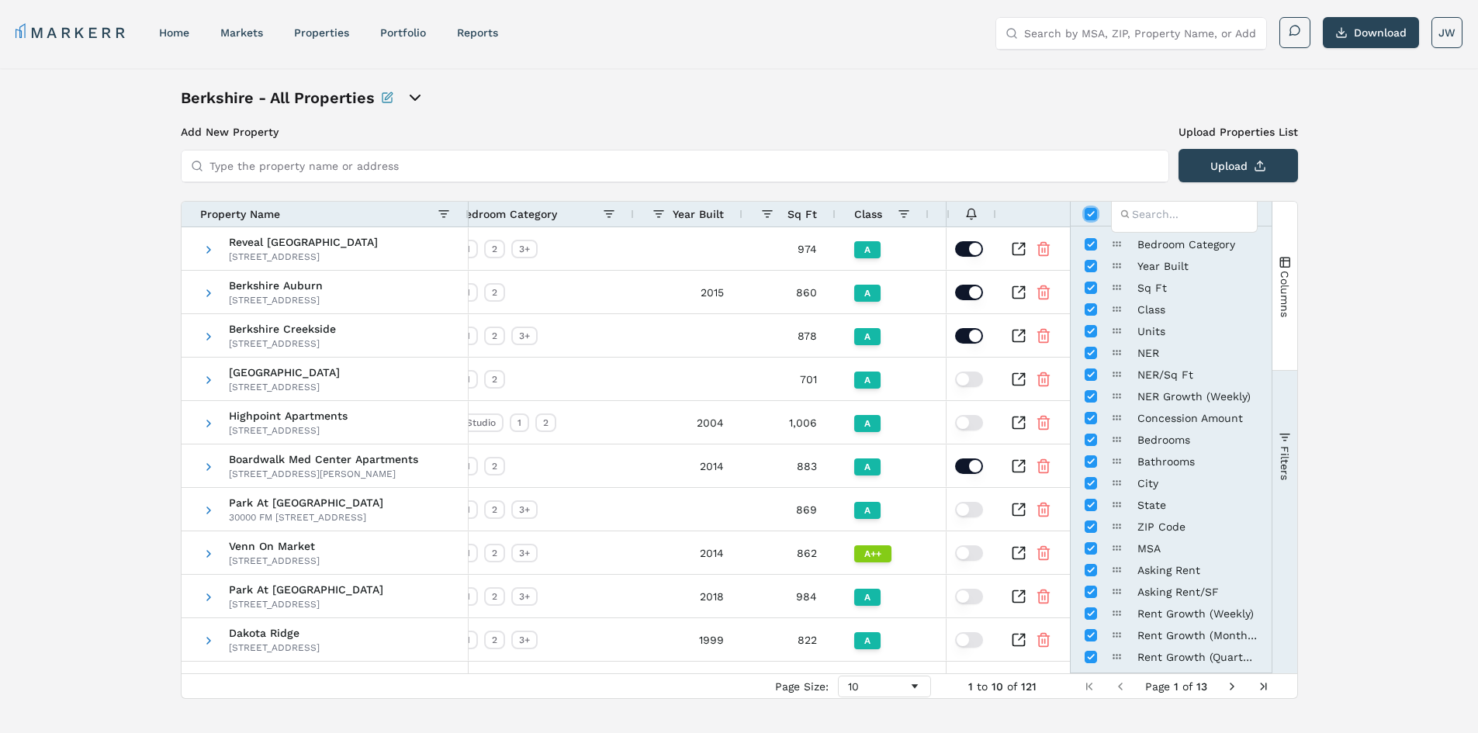
checkbox input "false"
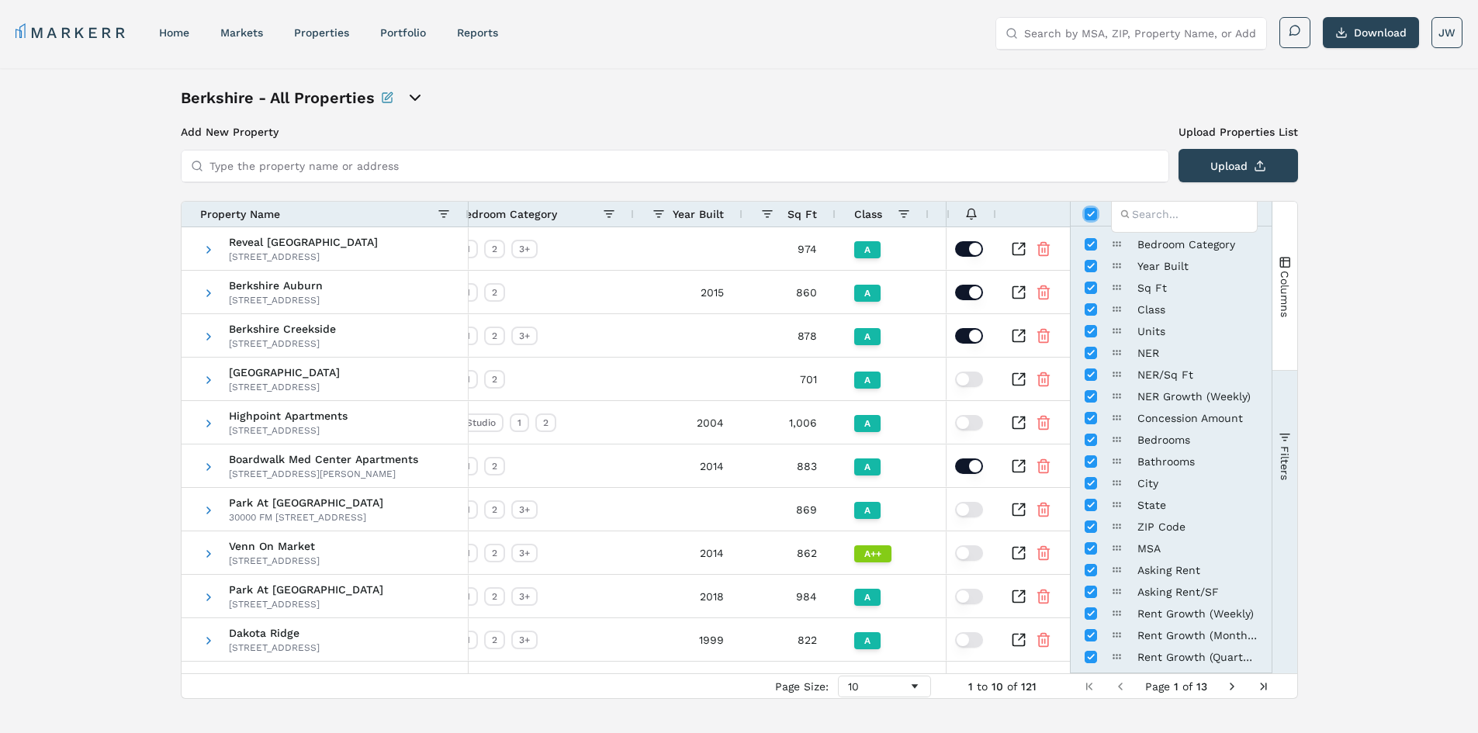
checkbox input "false"
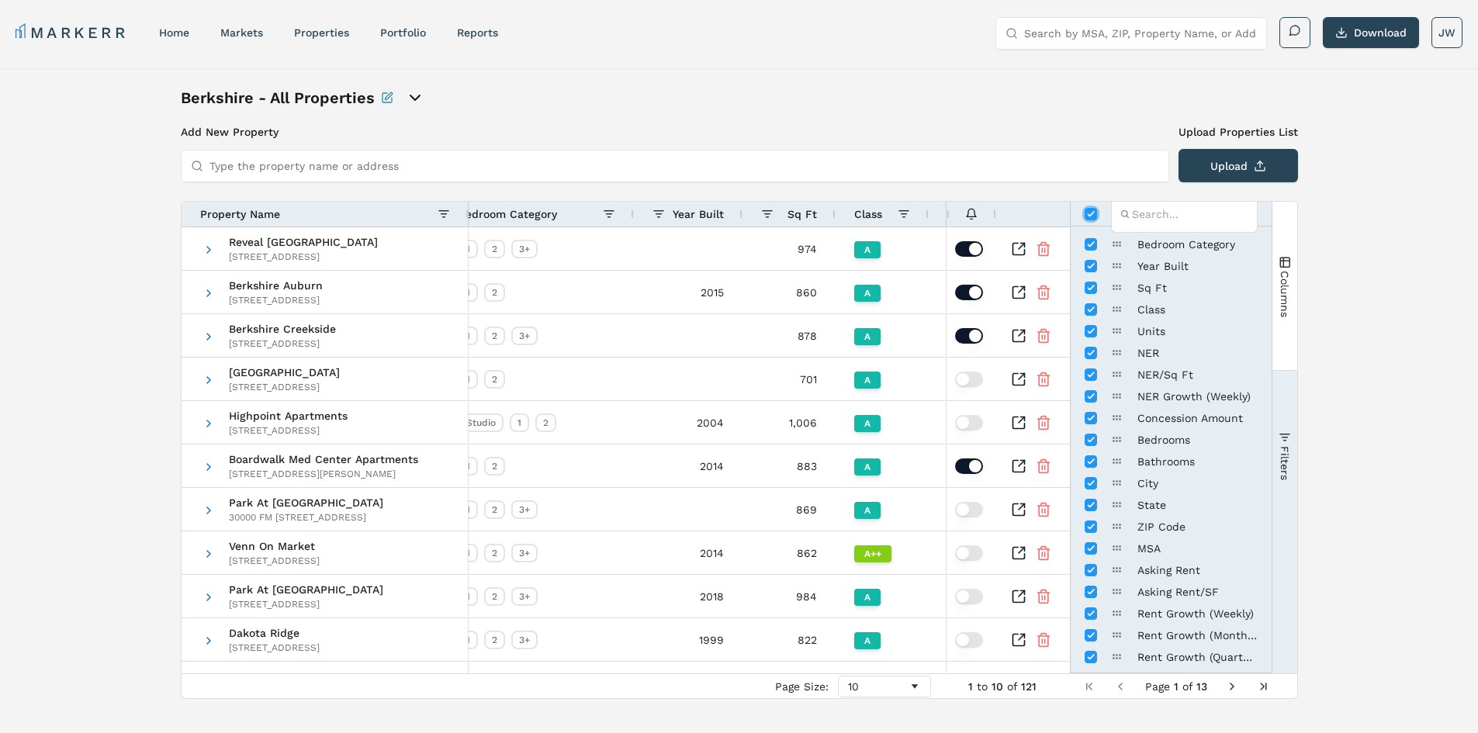
checkbox input "false"
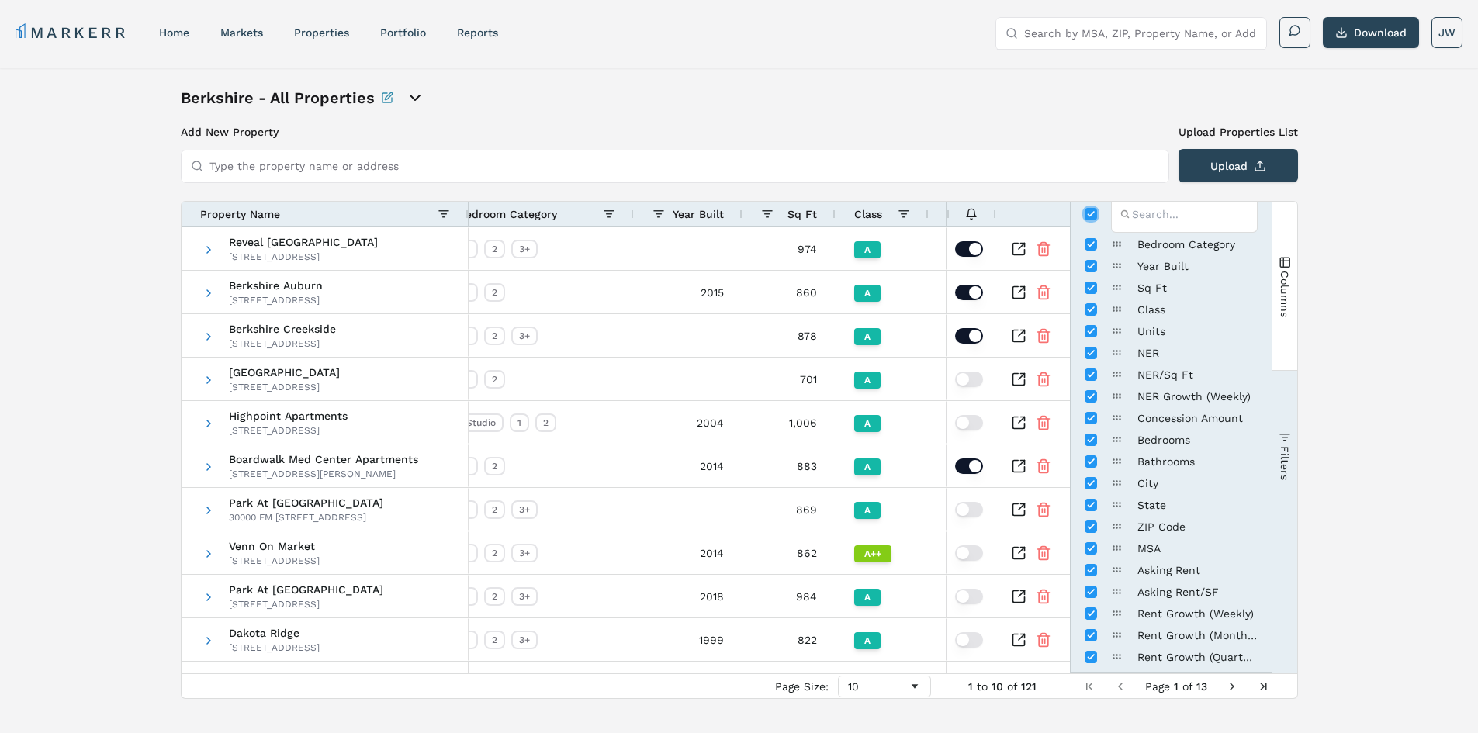
checkbox input "false"
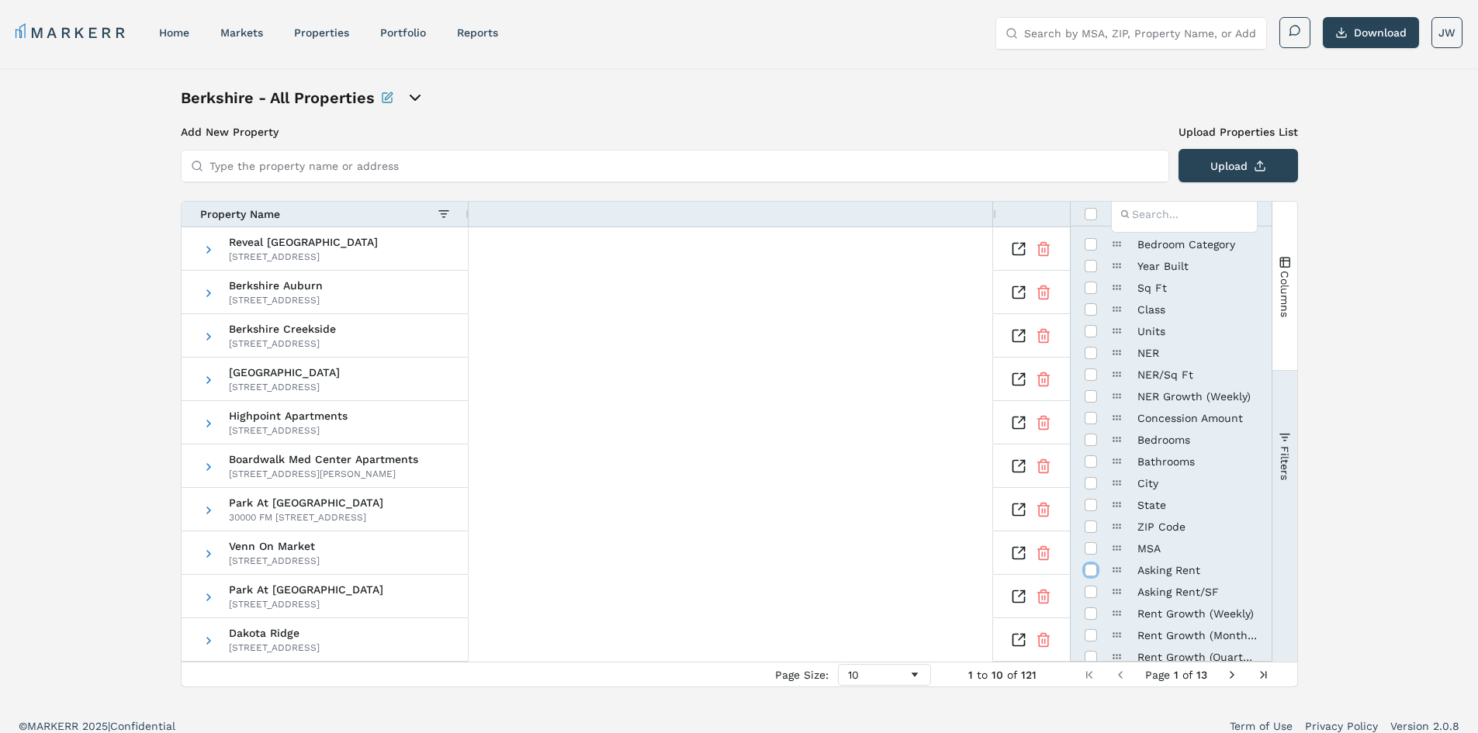
click at [1088, 573] on input "Press SPACE to toggle visibility (hidden)" at bounding box center [1091, 570] width 12 height 12
checkbox input "true"
checkbox input "false"
click at [1088, 354] on input "Press SPACE to toggle visibility (hidden)" at bounding box center [1091, 353] width 12 height 12
checkbox input "true"
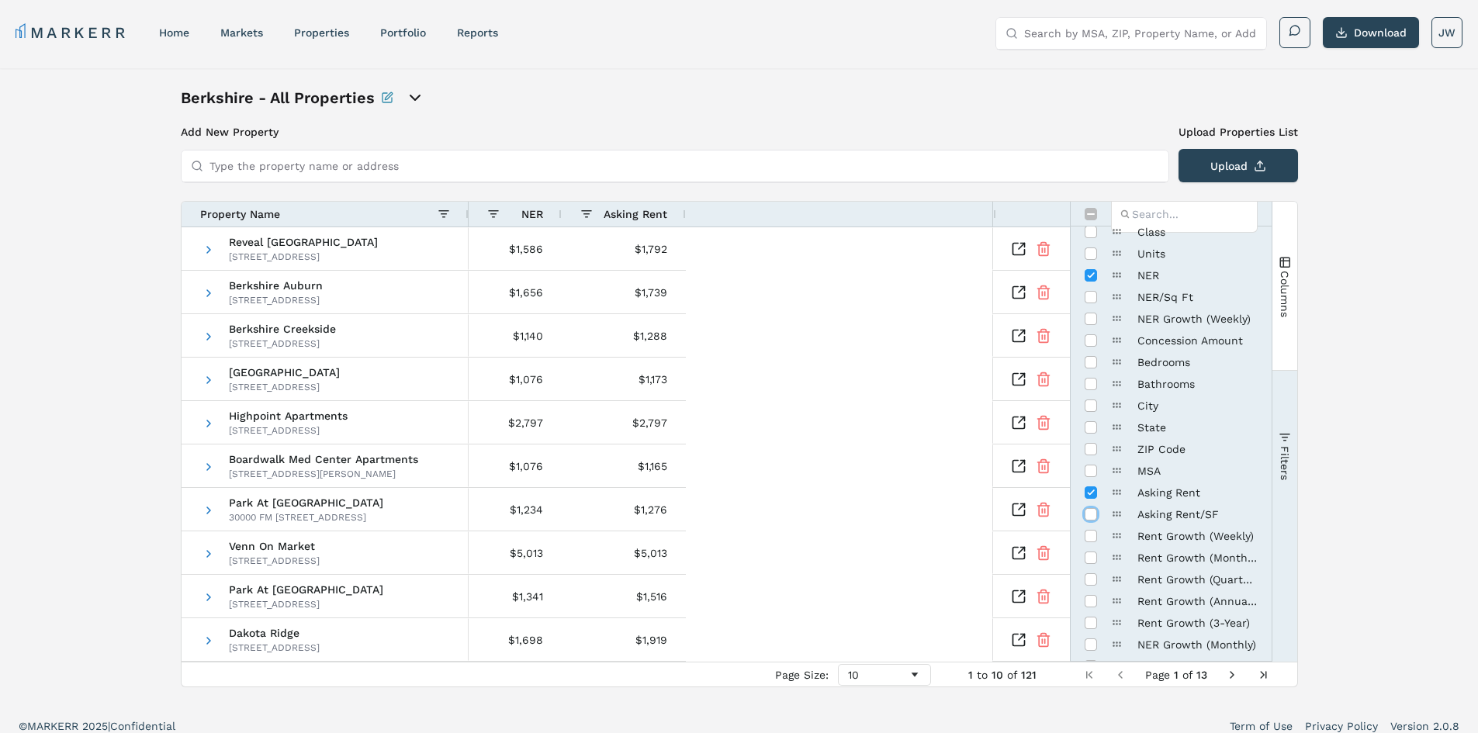
click at [1091, 516] on input "Press SPACE to toggle visibility (hidden)" at bounding box center [1091, 514] width 12 height 12
click at [1091, 516] on input "Press SPACE to toggle visibility (visible)" at bounding box center [1091, 514] width 12 height 12
checkbox input "false"
click at [1091, 541] on input "Press SPACE to toggle visibility (hidden)" at bounding box center [1091, 536] width 12 height 12
click at [1091, 541] on input "Press SPACE to toggle visibility (visible)" at bounding box center [1091, 536] width 12 height 12
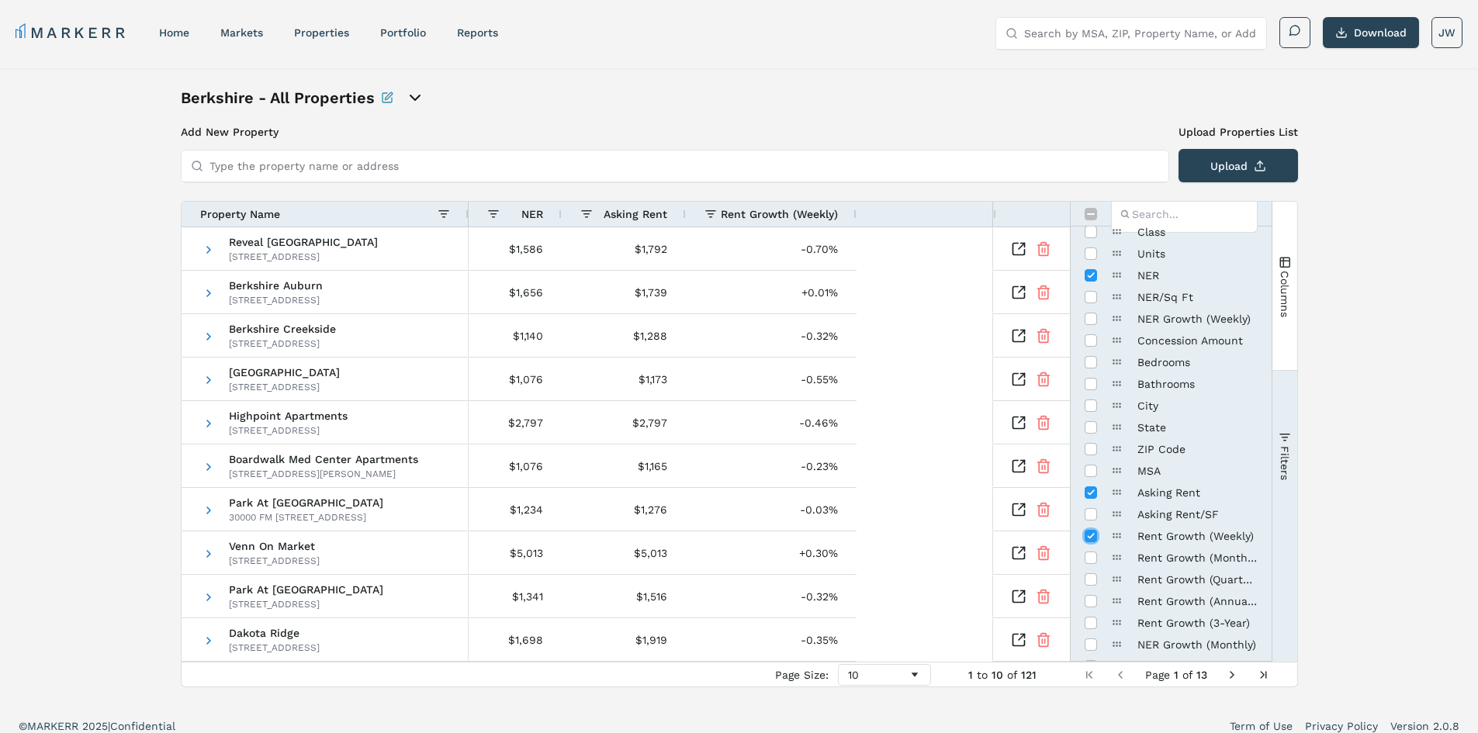
click at [1091, 541] on input "Press SPACE to toggle visibility (visible)" at bounding box center [1091, 536] width 12 height 12
checkbox input "true"
drag, startPoint x: 1087, startPoint y: 495, endPoint x: 1092, endPoint y: 528, distance: 33.8
click at [1087, 498] on input "Press SPACE to toggle visibility (visible)" at bounding box center [1091, 492] width 12 height 12
checkbox input "false"
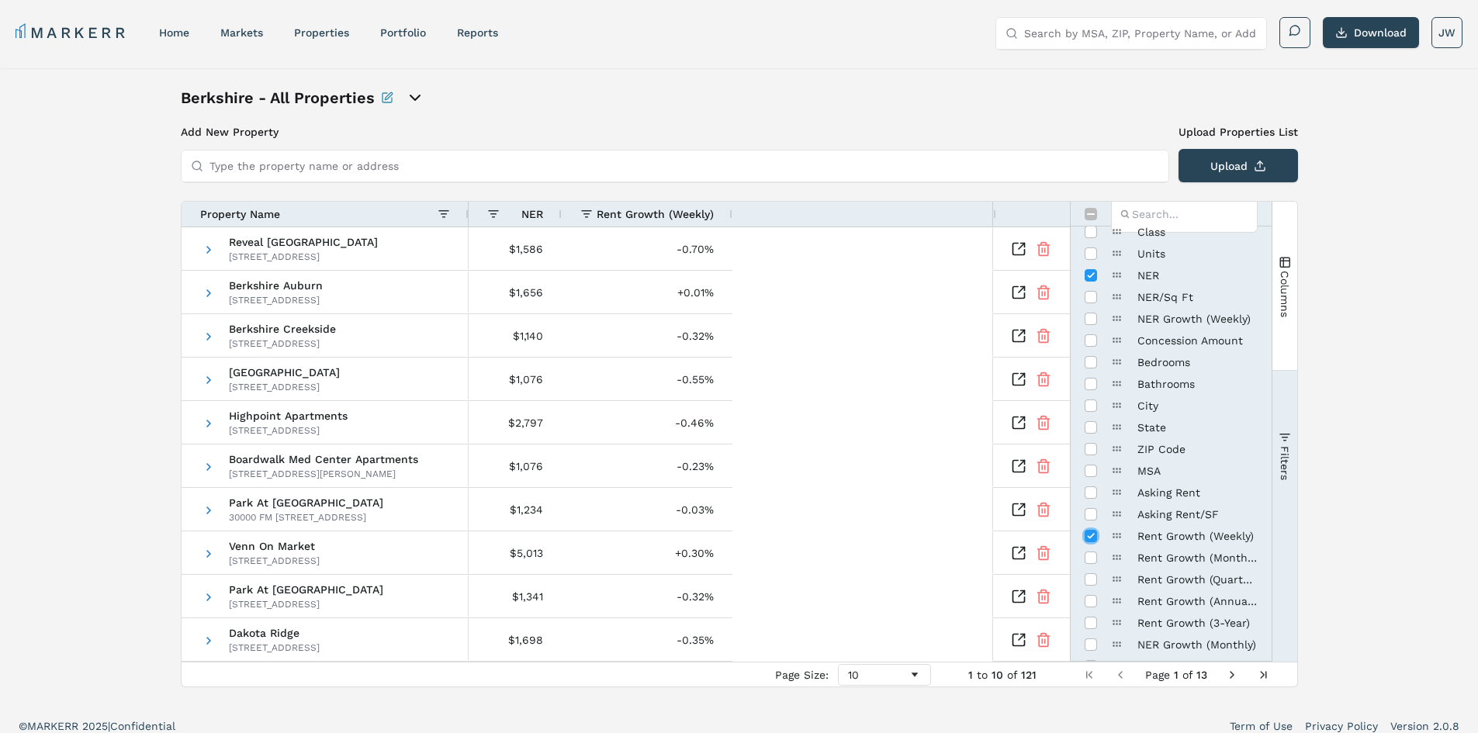
click at [1093, 534] on input "Press SPACE to toggle visibility (visible)" at bounding box center [1091, 536] width 12 height 12
checkbox input "false"
click at [1089, 494] on input "Press SPACE to toggle visibility (hidden)" at bounding box center [1091, 492] width 12 height 12
checkbox input "true"
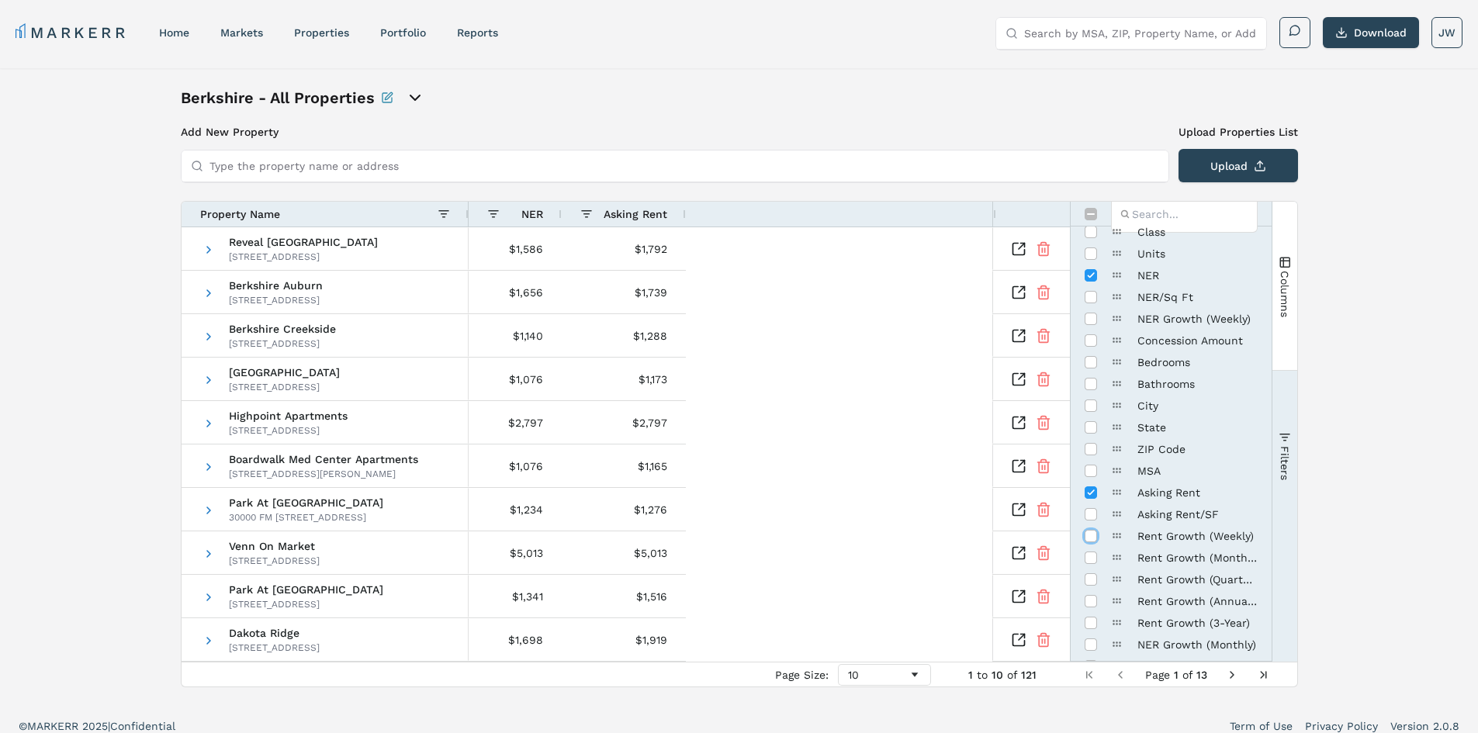
click at [1088, 538] on input "Press SPACE to toggle visibility (hidden)" at bounding box center [1091, 536] width 12 height 12
click at [1094, 533] on input "Press SPACE to toggle visibility (visible)" at bounding box center [1091, 536] width 12 height 12
checkbox input "false"
click at [1087, 559] on input "Press SPACE to toggle visibility (hidden)" at bounding box center [1091, 558] width 12 height 12
checkbox input "true"
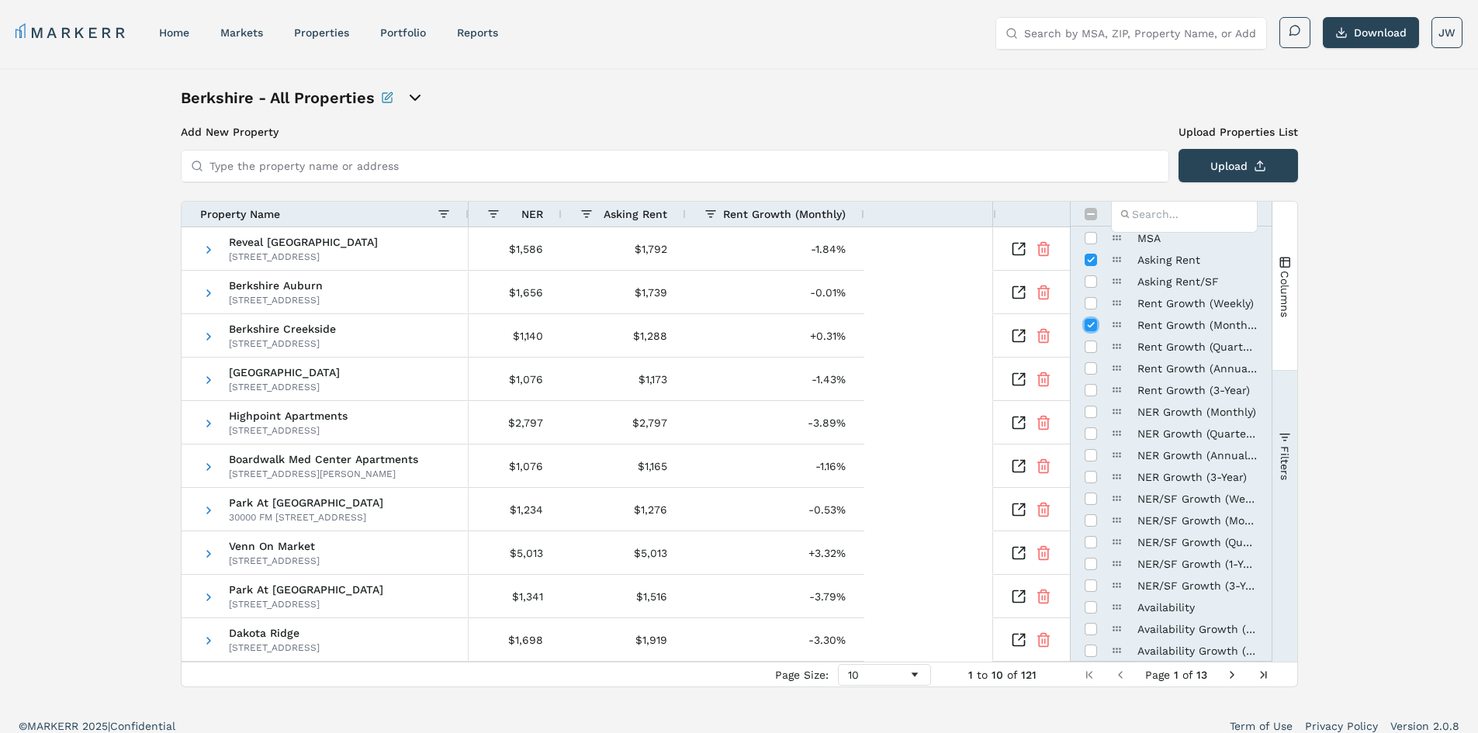
scroll to position [388, 0]
click at [1095, 531] on input "Press SPACE to toggle visibility (hidden)" at bounding box center [1091, 530] width 12 height 12
click at [1094, 529] on input "Press SPACE to toggle visibility (hidden)" at bounding box center [1091, 530] width 12 height 12
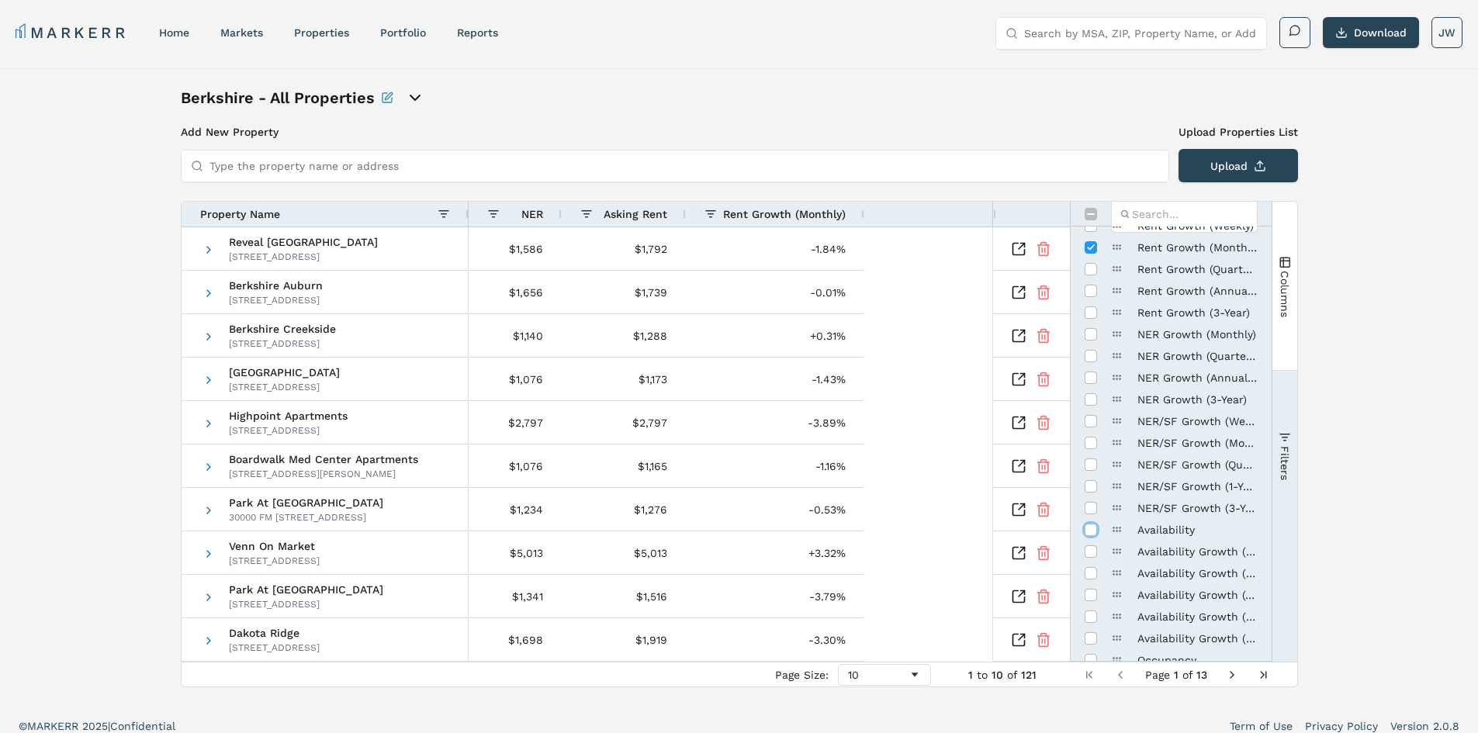
click at [1094, 529] on input "Press SPACE to toggle visibility (hidden)" at bounding box center [1091, 530] width 12 height 12
checkbox input "true"
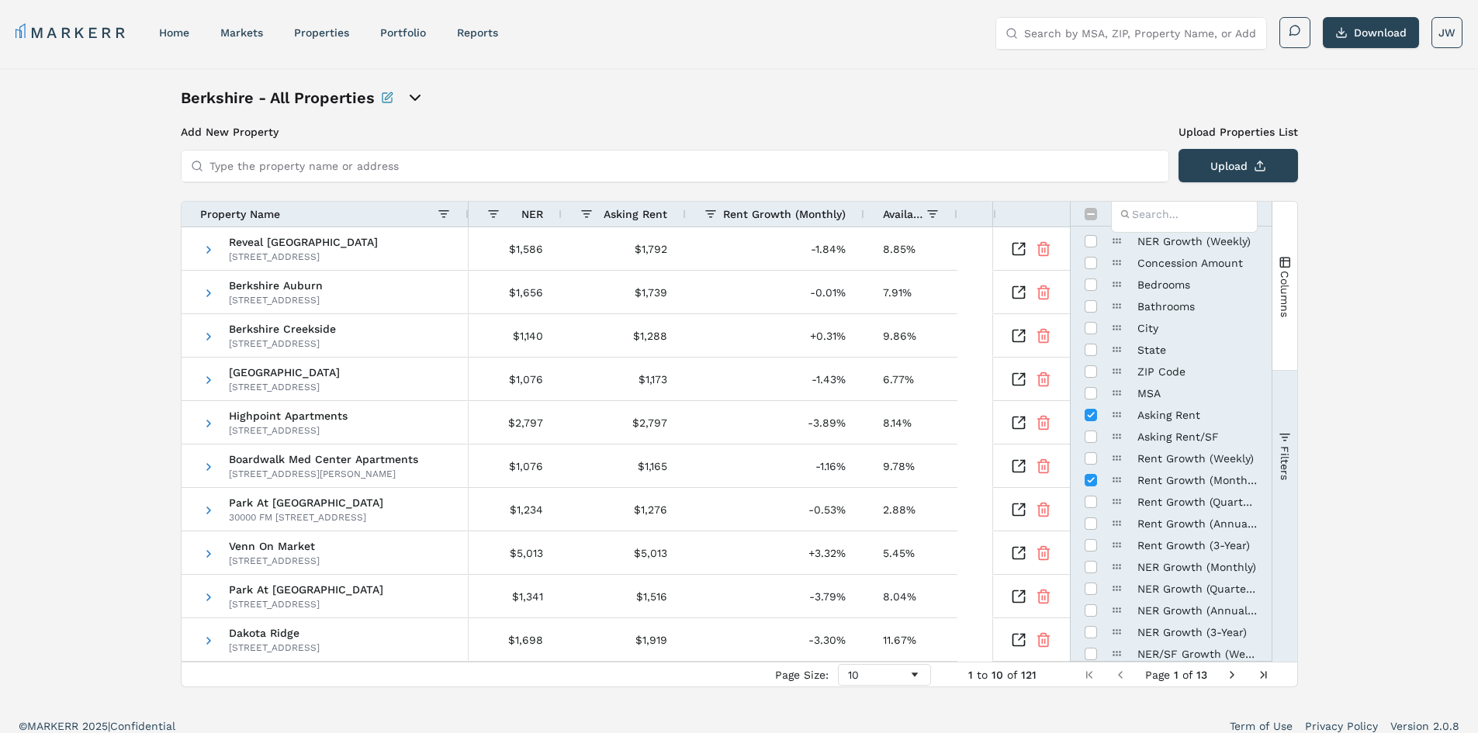
click at [1284, 247] on button "Columns" at bounding box center [1284, 286] width 25 height 168
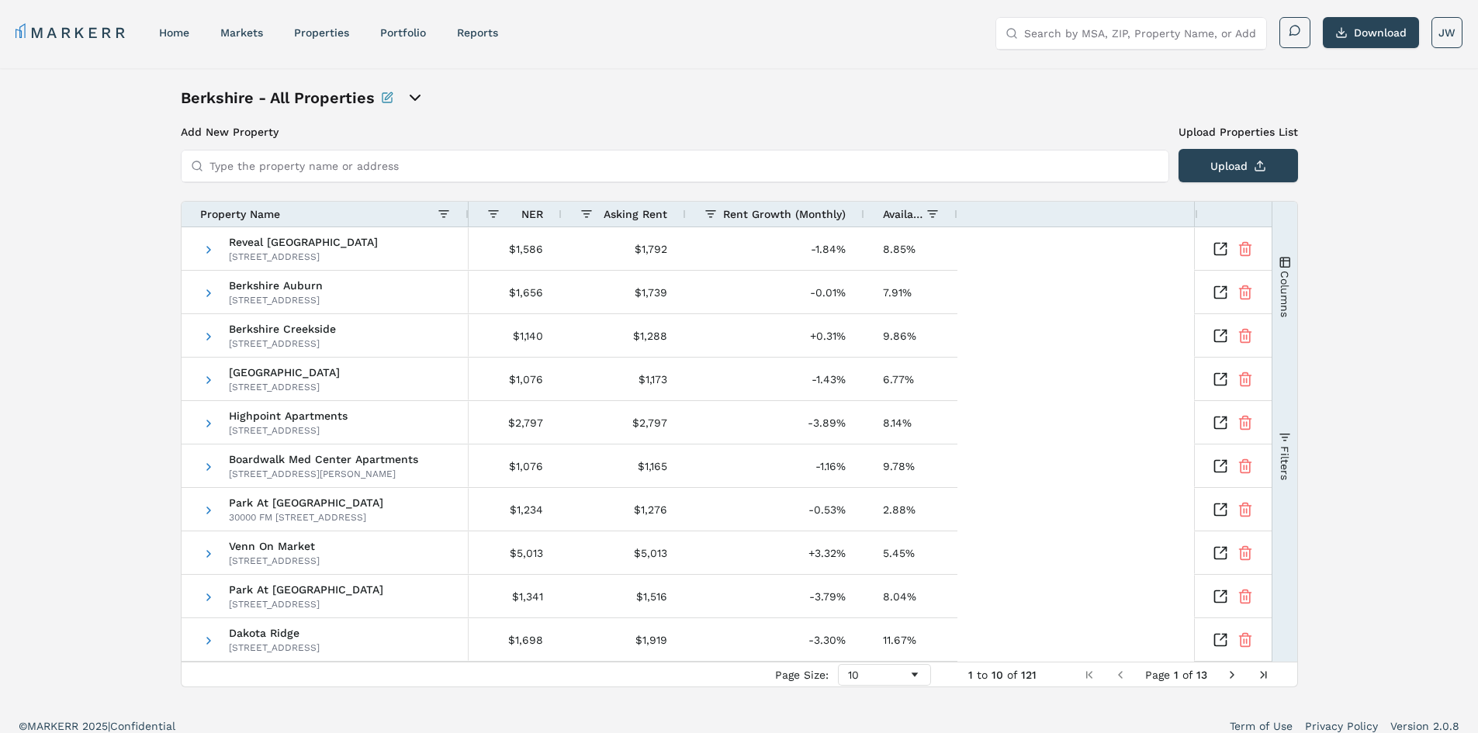
click at [1292, 337] on button "Columns" at bounding box center [1284, 286] width 25 height 168
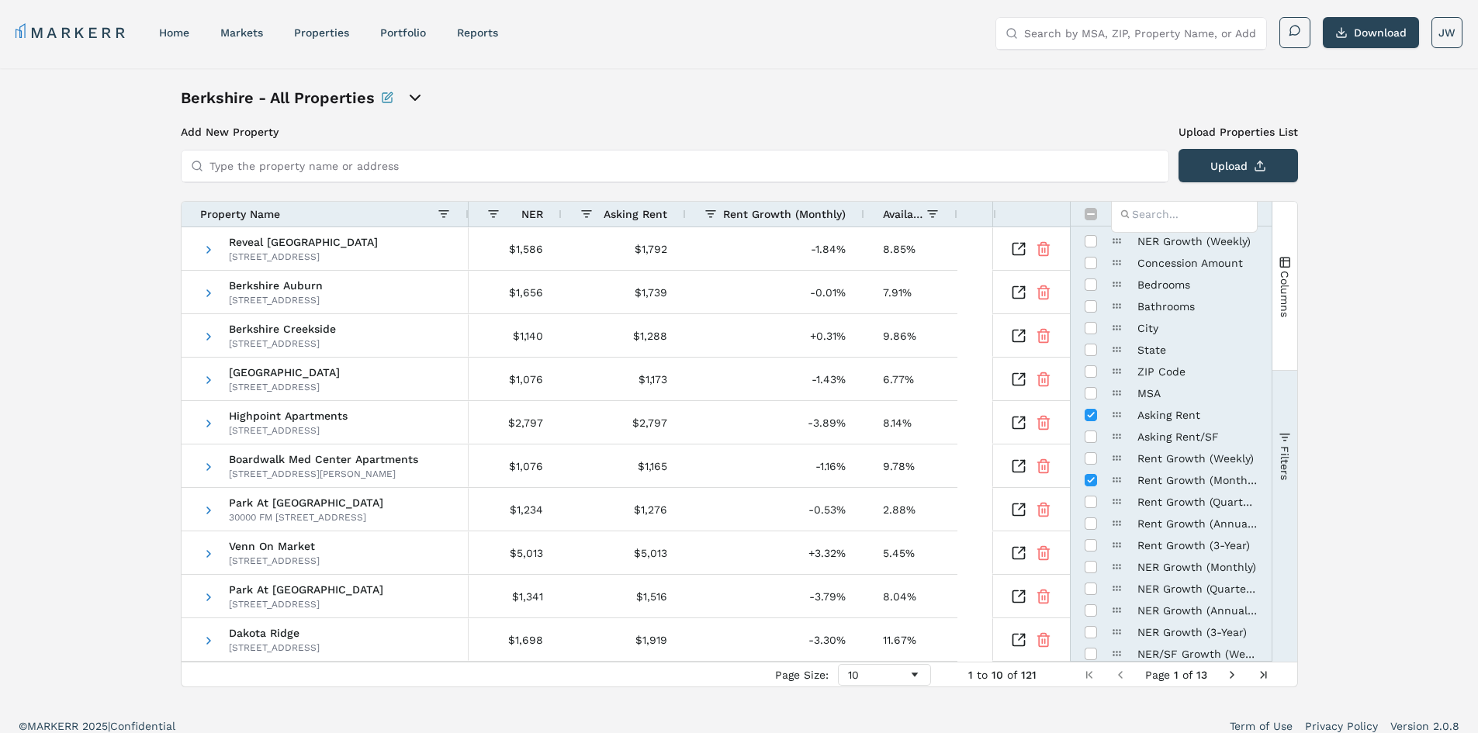
click at [1286, 258] on span "button" at bounding box center [1285, 262] width 12 height 12
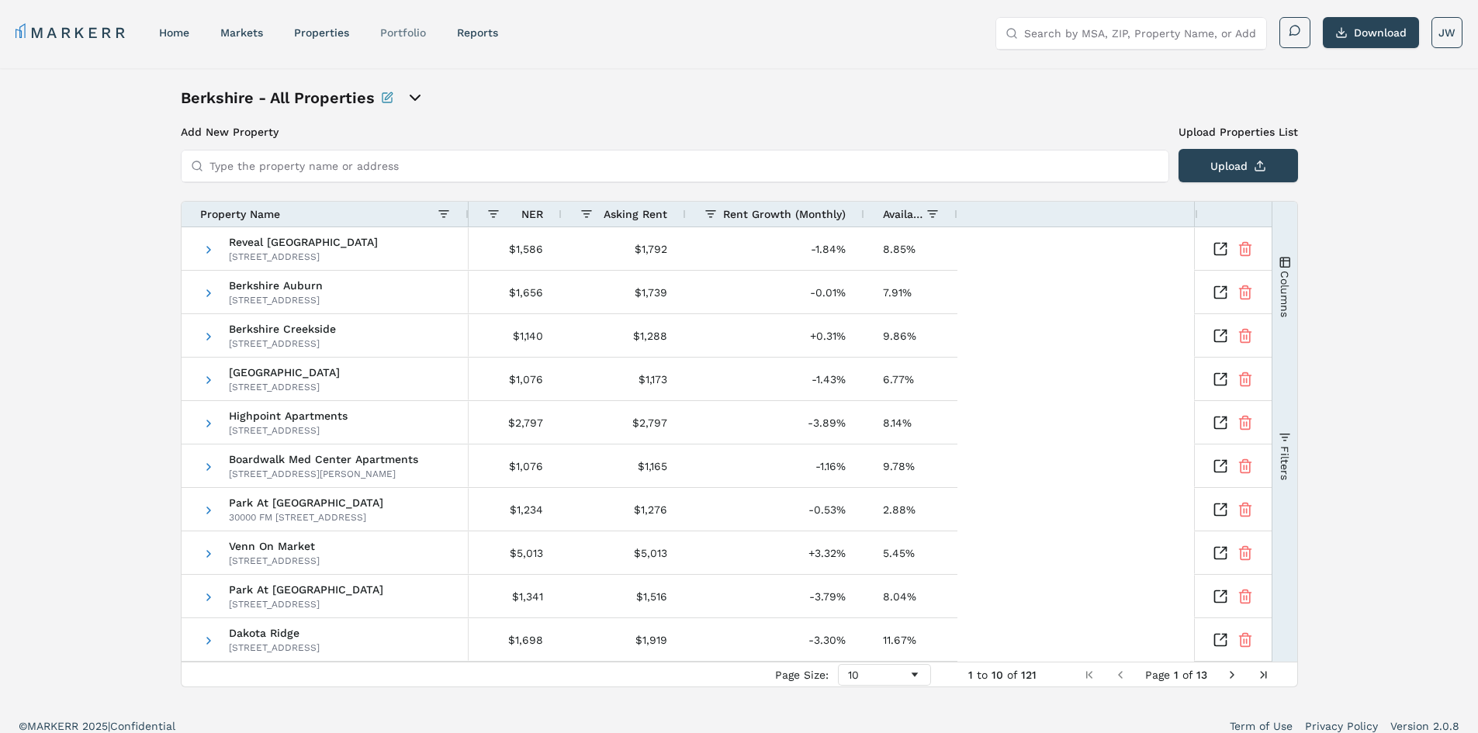
drag, startPoint x: 433, startPoint y: 21, endPoint x: 403, endPoint y: 40, distance: 35.5
click at [433, 21] on div "MARKERR home markets properties Portfolio reports Search by MSA, ZIP, Property …" at bounding box center [739, 33] width 1447 height 32
click at [404, 36] on link "Portfolio" at bounding box center [403, 32] width 46 height 12
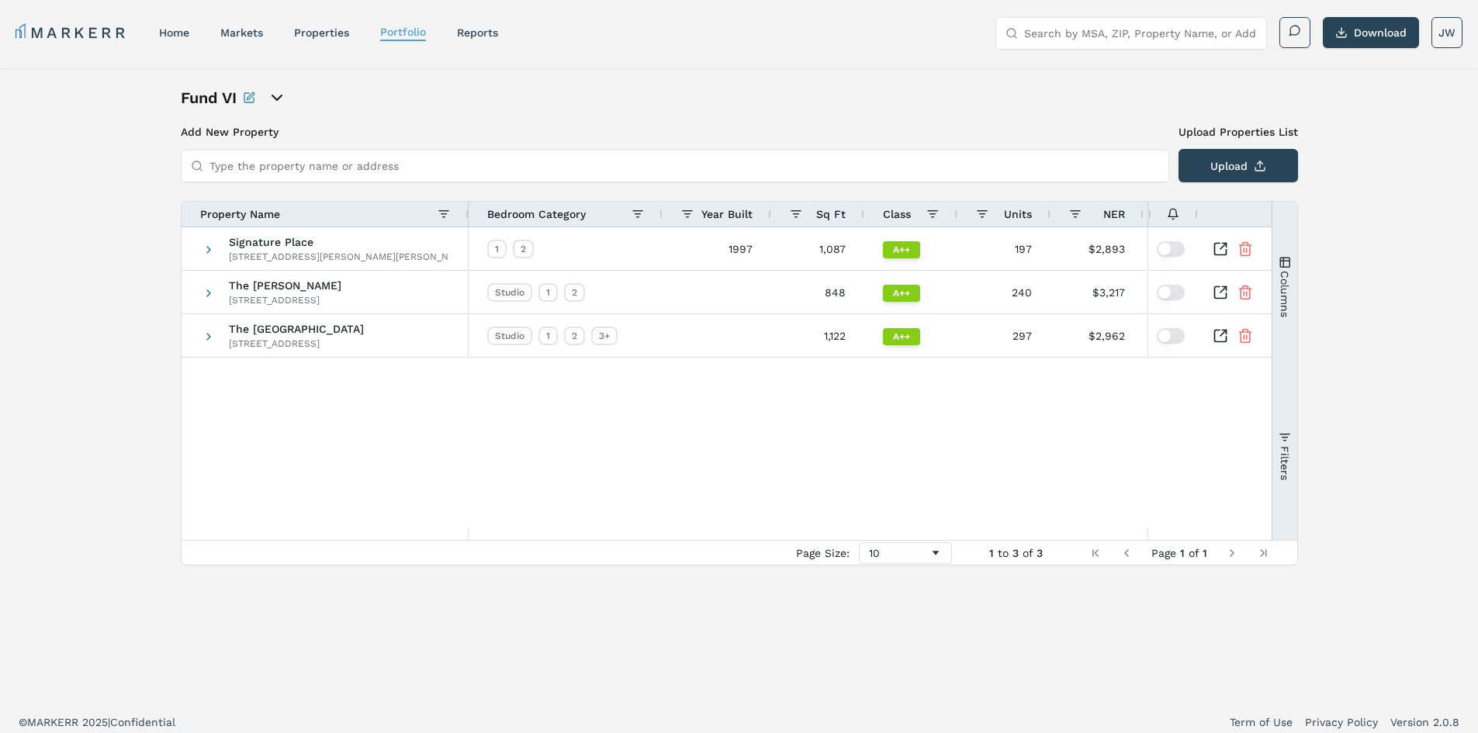
click at [284, 100] on icon "open portfolio options" at bounding box center [277, 97] width 19 height 19
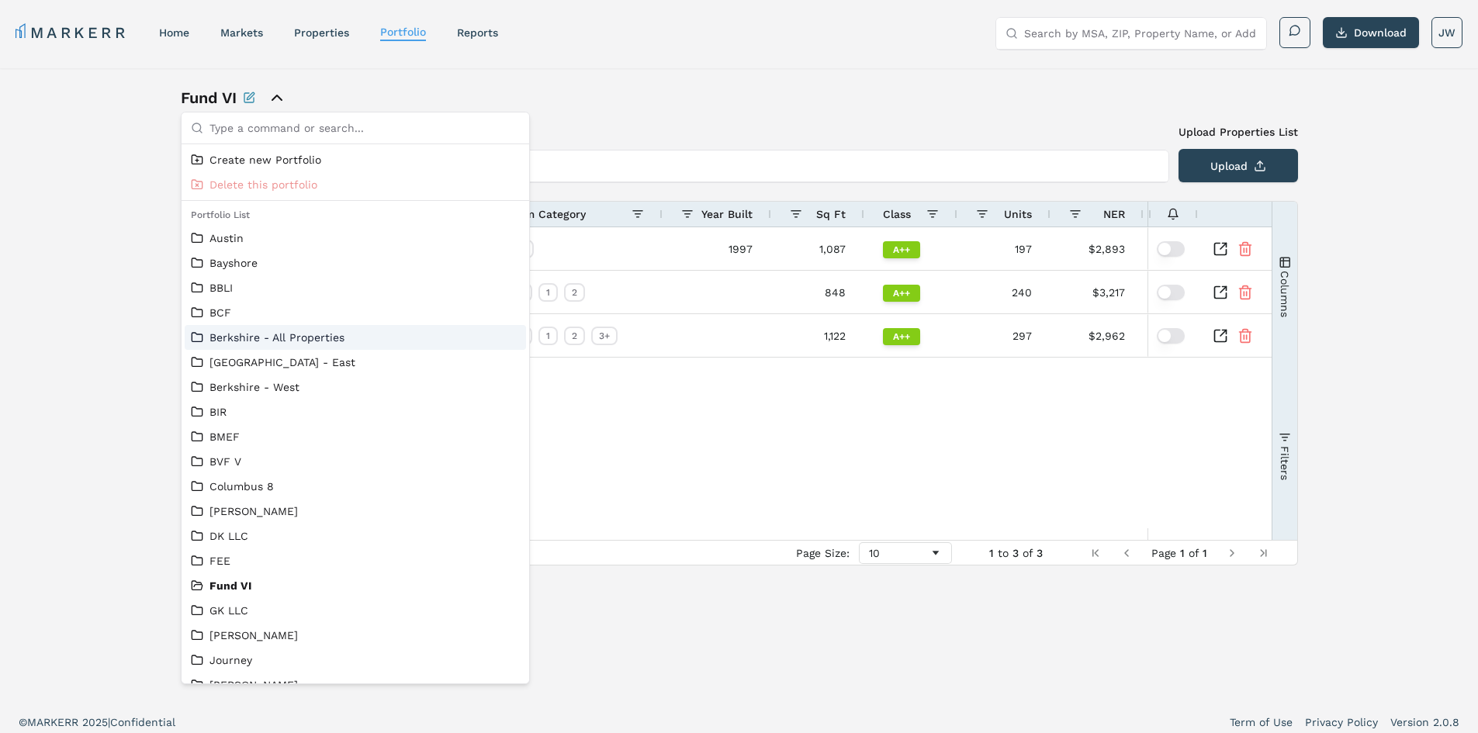
click at [291, 337] on link "Berkshire - All Properties" at bounding box center [355, 338] width 329 height 16
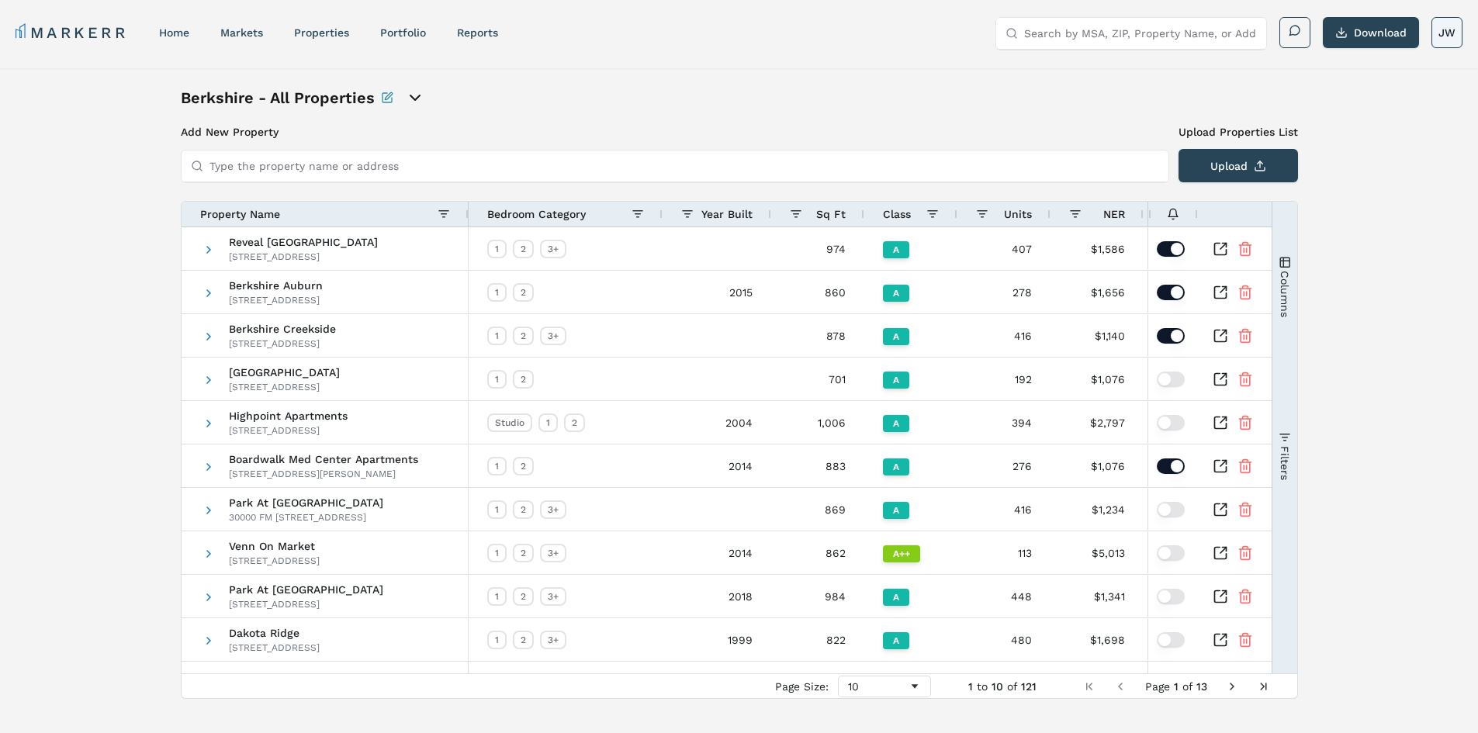
click at [1447, 45] on html "MARKERR home markets properties Portfolio reports Search by MSA, ZIP, Property …" at bounding box center [739, 379] width 1478 height 758
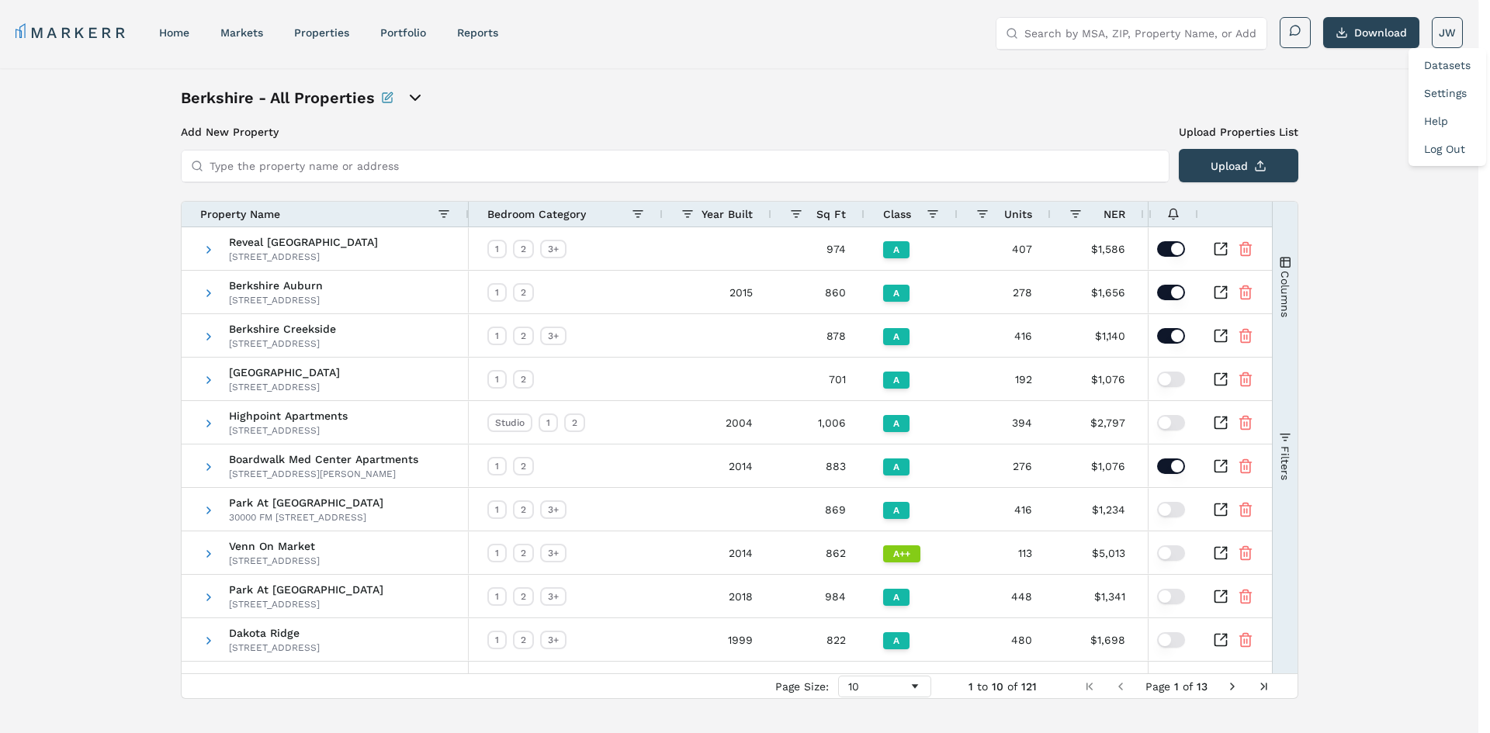
click at [1437, 98] on link "Settings" at bounding box center [1445, 93] width 43 height 12
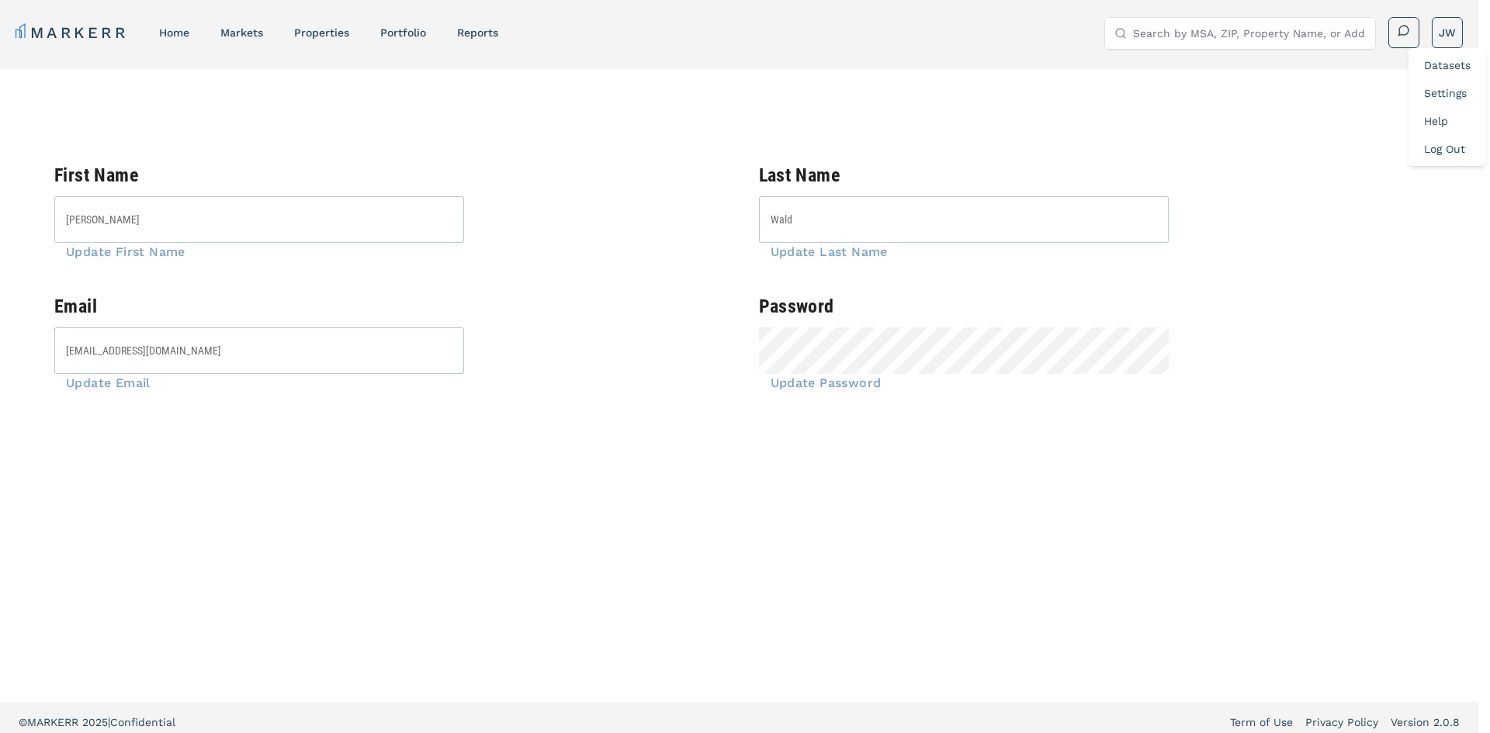
click at [1427, 97] on link "Settings" at bounding box center [1445, 93] width 43 height 12
click at [1438, 68] on link "Datasets" at bounding box center [1447, 65] width 47 height 12
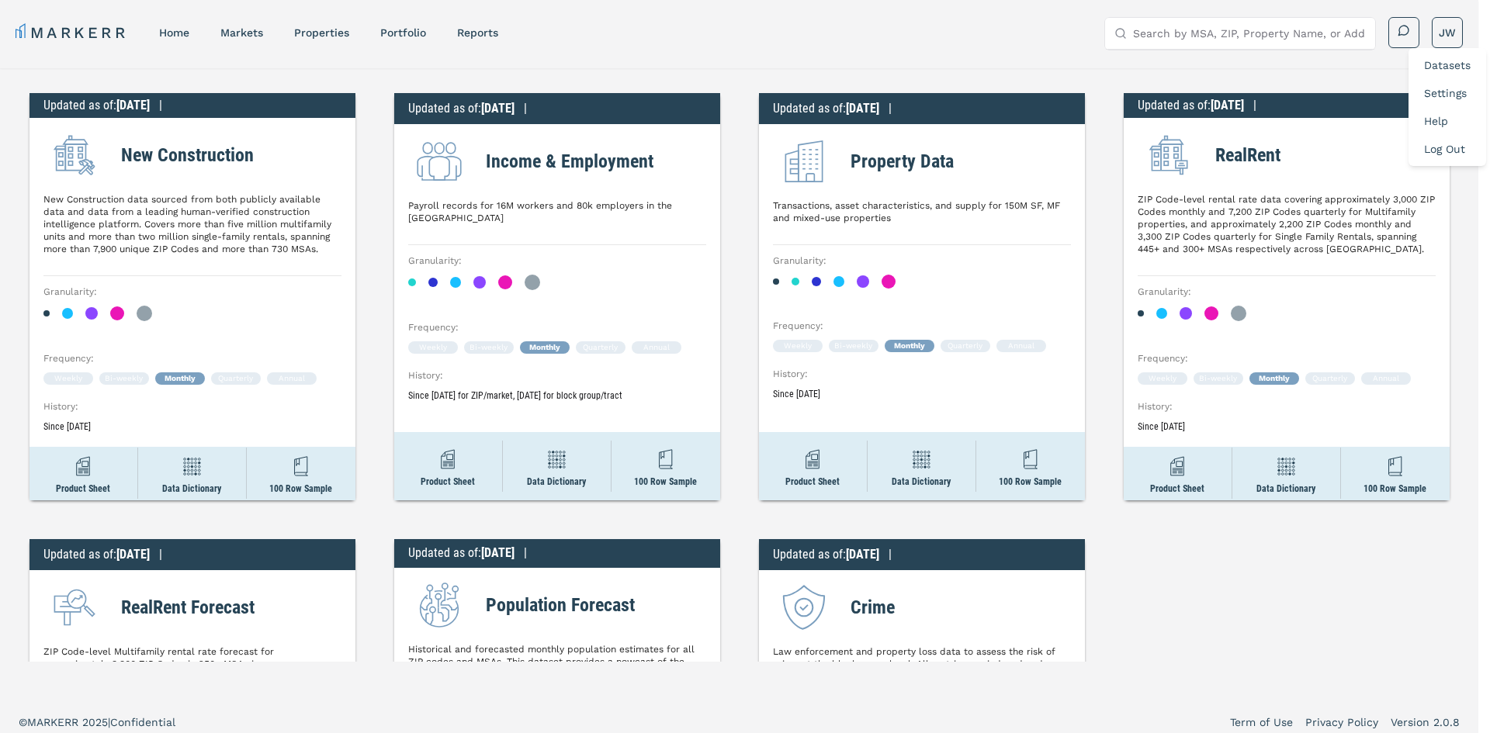
click at [1452, 40] on html "MARKERR home markets properties Portfolio reports Search by MSA, ZIP, Property …" at bounding box center [745, 371] width 1490 height 742
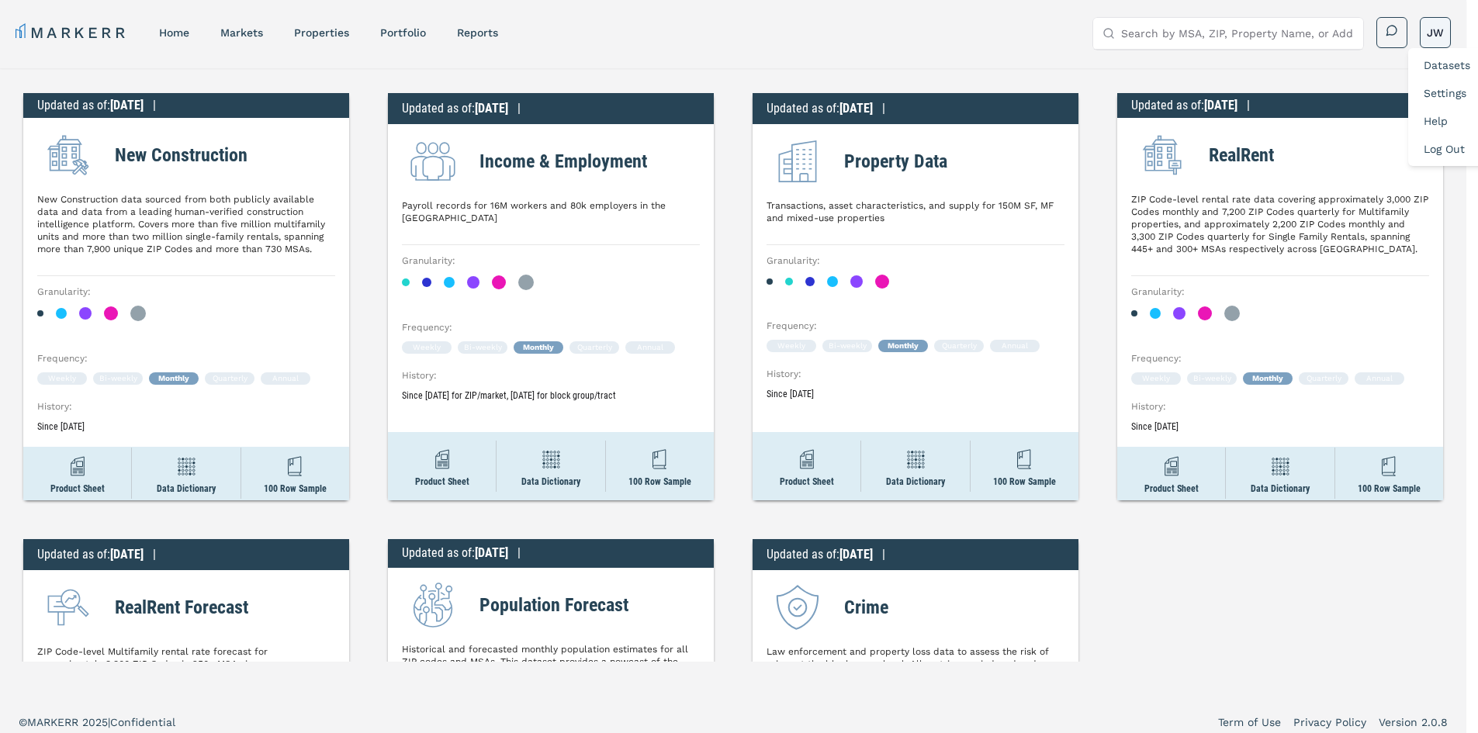
click at [1452, 33] on html "MARKERR home markets properties Portfolio reports Search by MSA, ZIP, Property …" at bounding box center [739, 371] width 1478 height 742
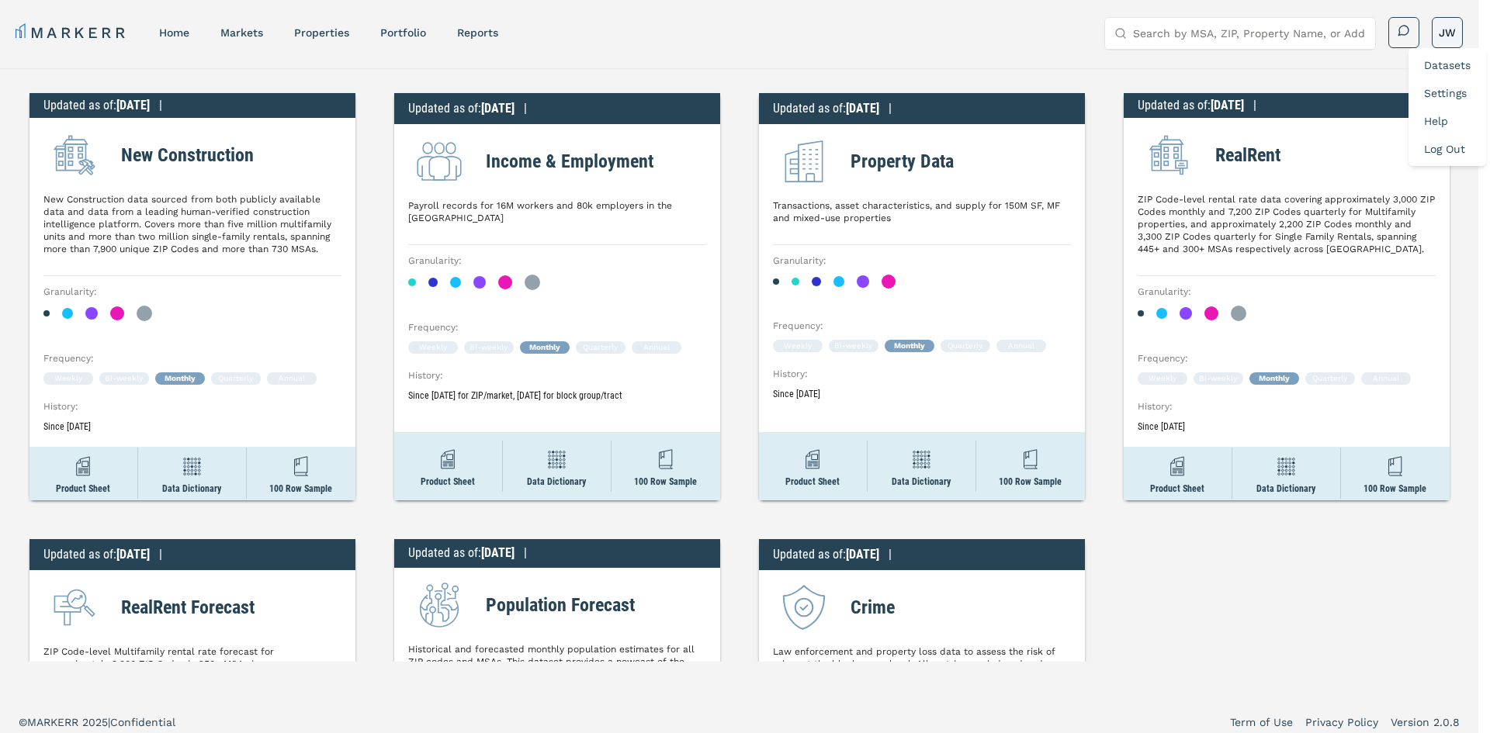
click at [1452, 33] on html "MARKERR home markets properties Portfolio reports Search by MSA, ZIP, Property …" at bounding box center [745, 371] width 1490 height 742
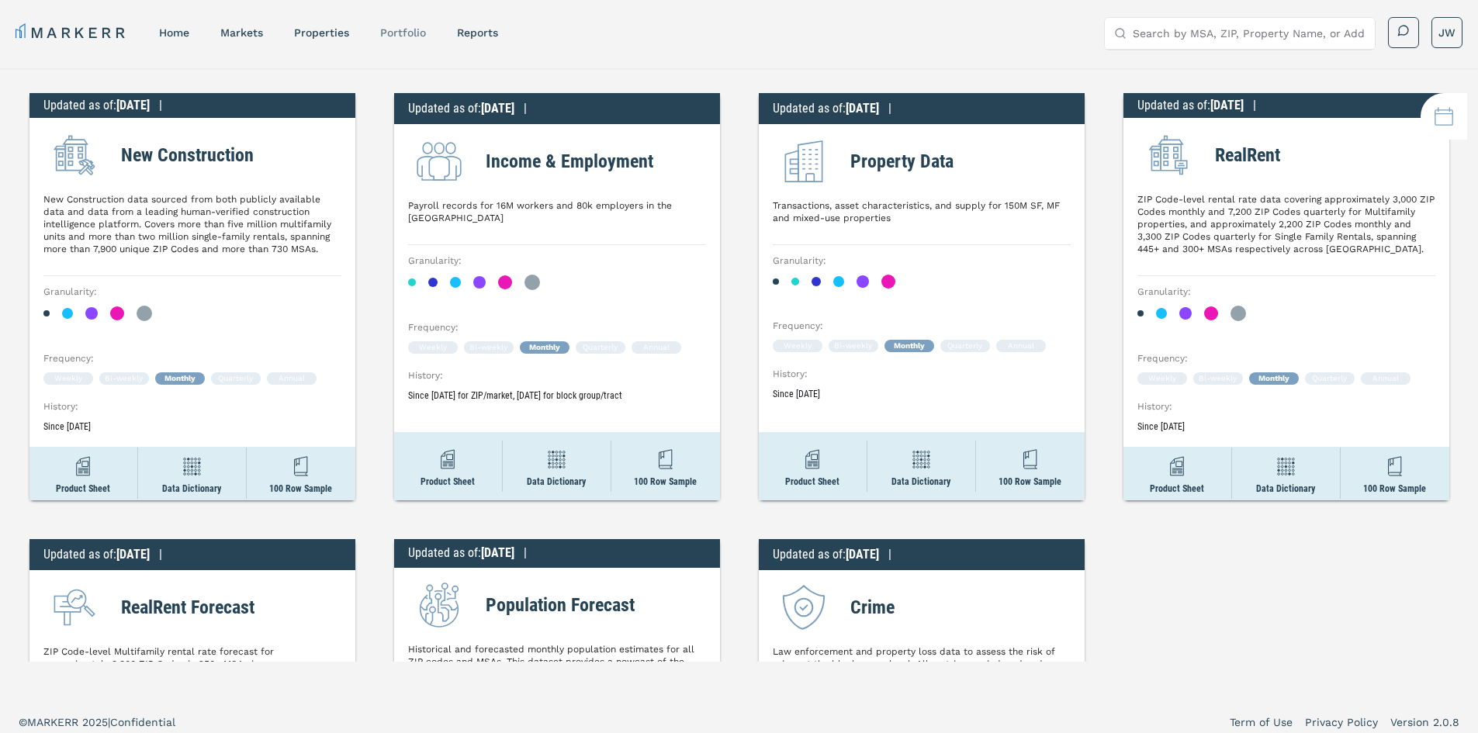
click at [412, 32] on link "Portfolio" at bounding box center [403, 32] width 46 height 12
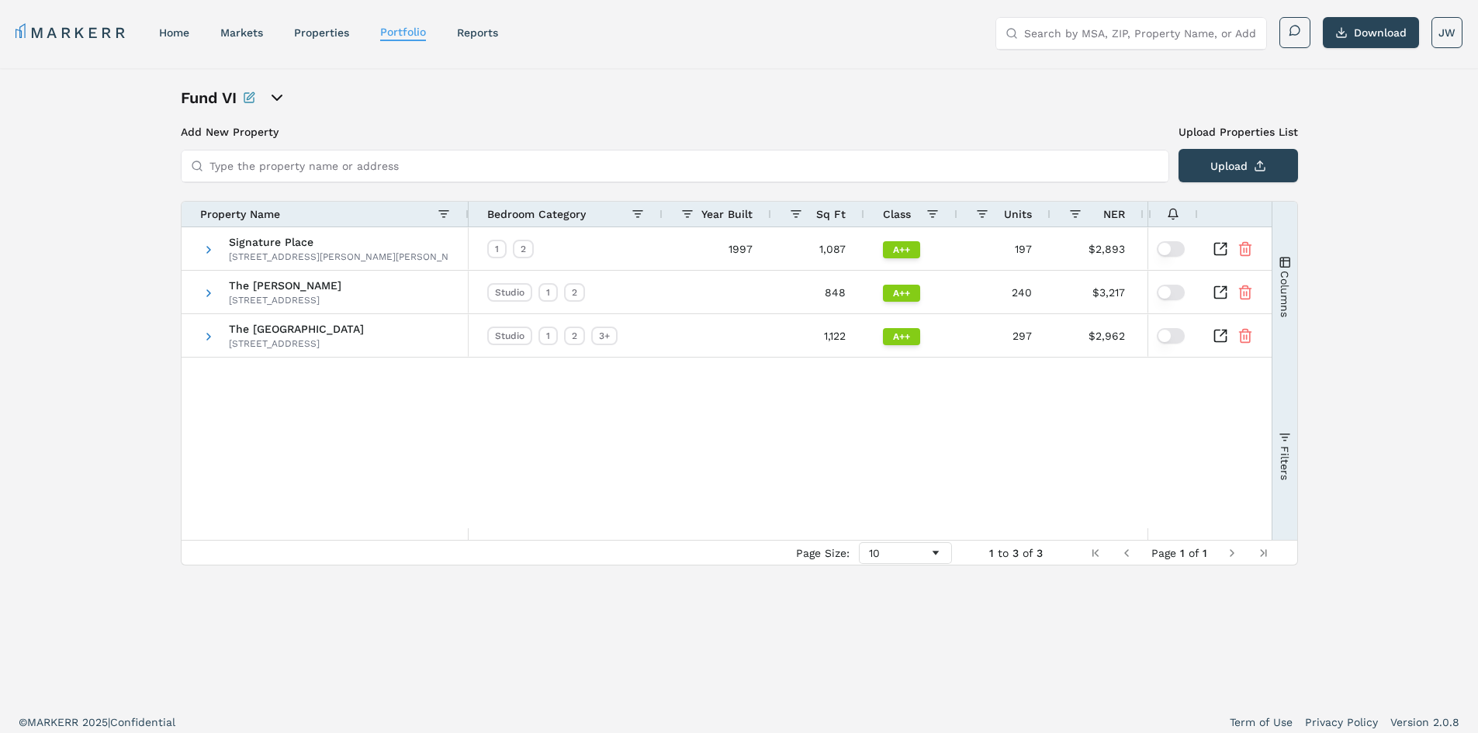
click at [285, 100] on icon "open portfolio options" at bounding box center [277, 97] width 19 height 19
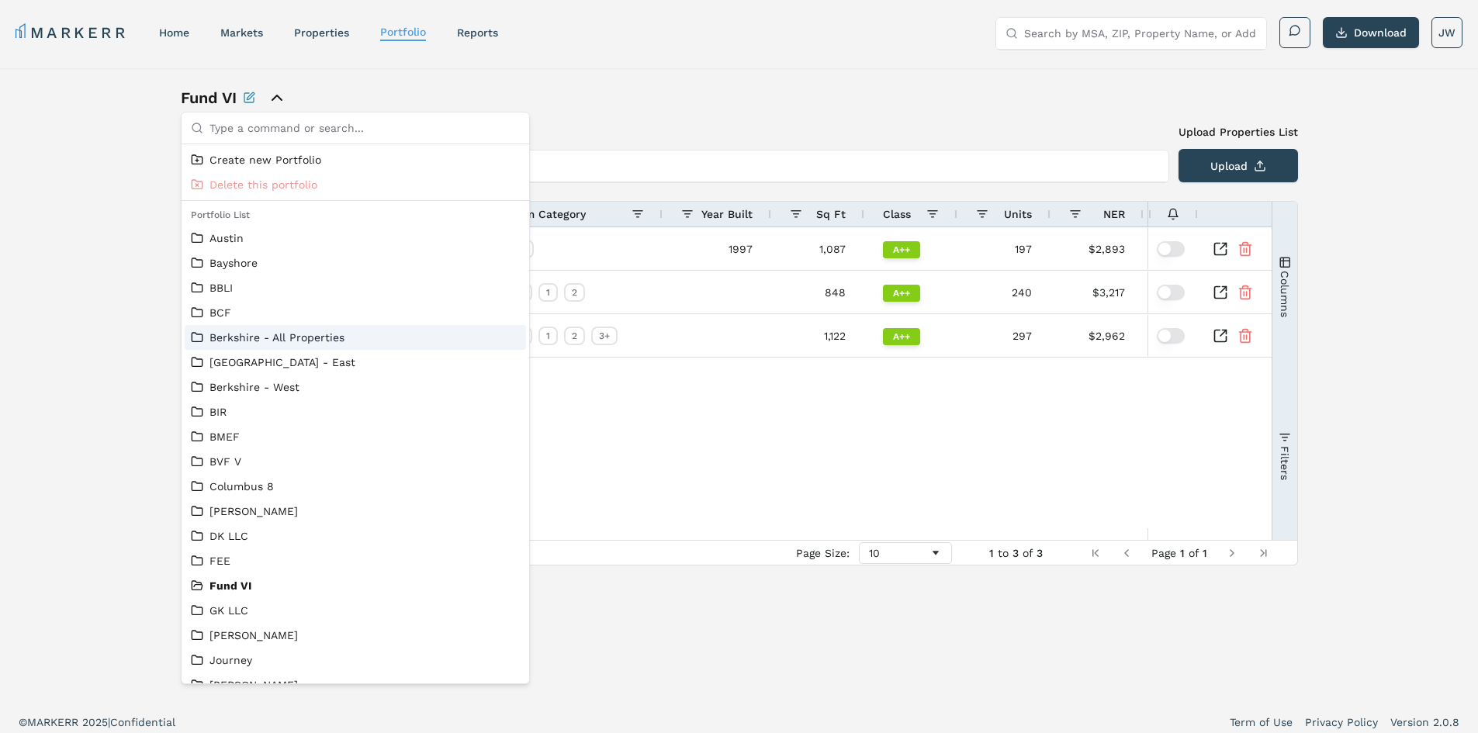
click at [257, 331] on link "Berkshire - All Properties" at bounding box center [355, 338] width 329 height 16
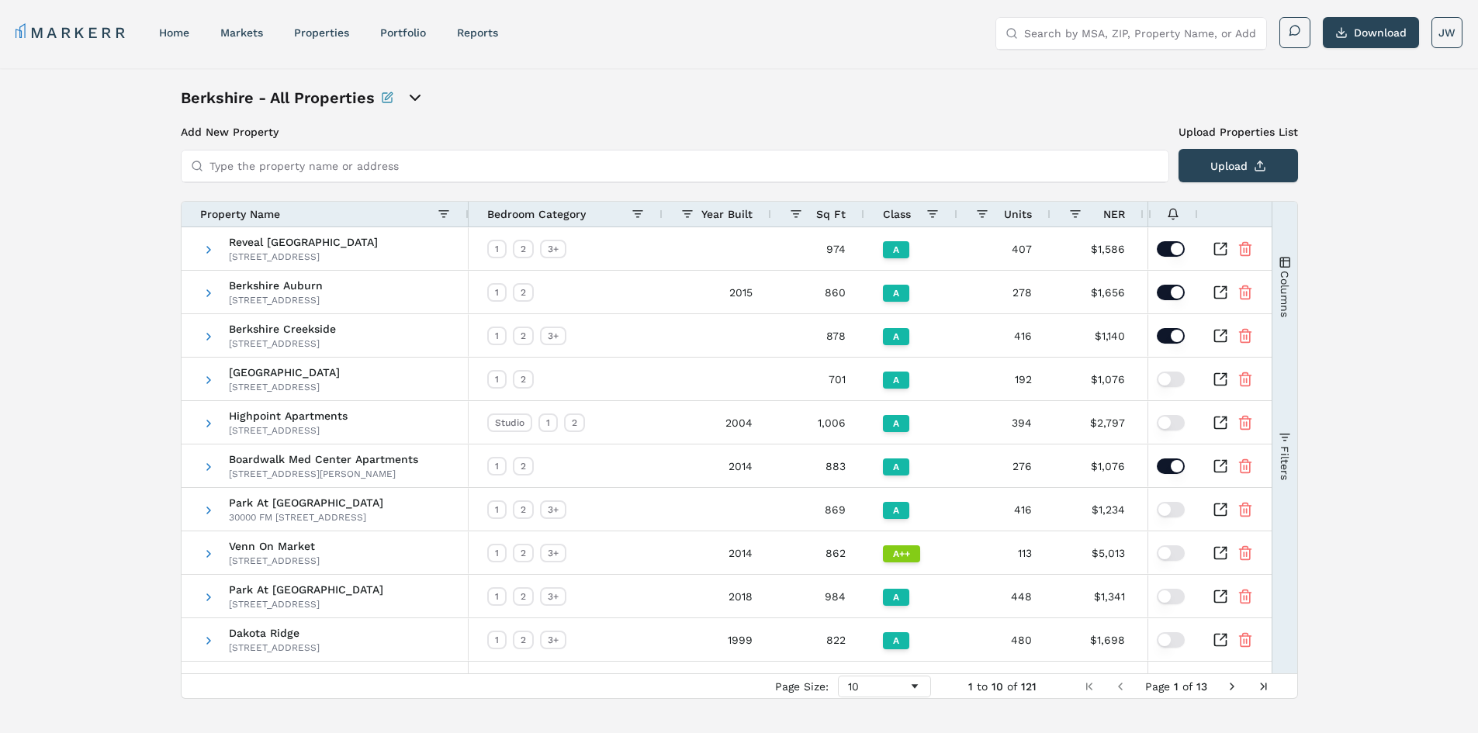
click at [382, 217] on div "Property Name" at bounding box center [318, 214] width 237 height 17
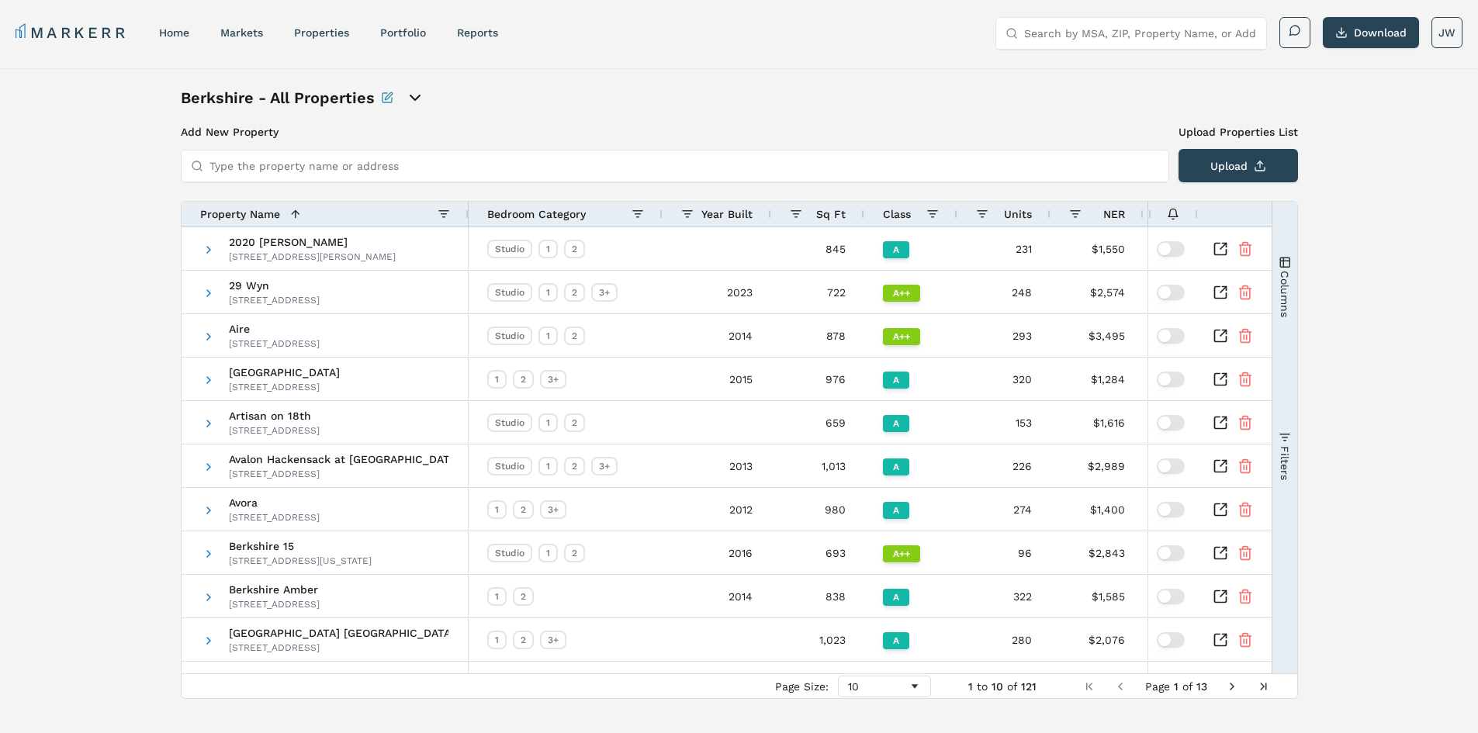
click at [134, 319] on div "Berkshire - All Properties Add New Property Upload Properties List Type the pro…" at bounding box center [739, 392] width 1478 height 649
drag, startPoint x: 1271, startPoint y: 255, endPoint x: 1286, endPoint y: 253, distance: 15.7
click at [1274, 255] on div "Columns Filters Bedroom Category Column Labels Drag here to set column labels N…" at bounding box center [1285, 438] width 26 height 472
click at [1287, 253] on button "Columns" at bounding box center [1284, 286] width 25 height 168
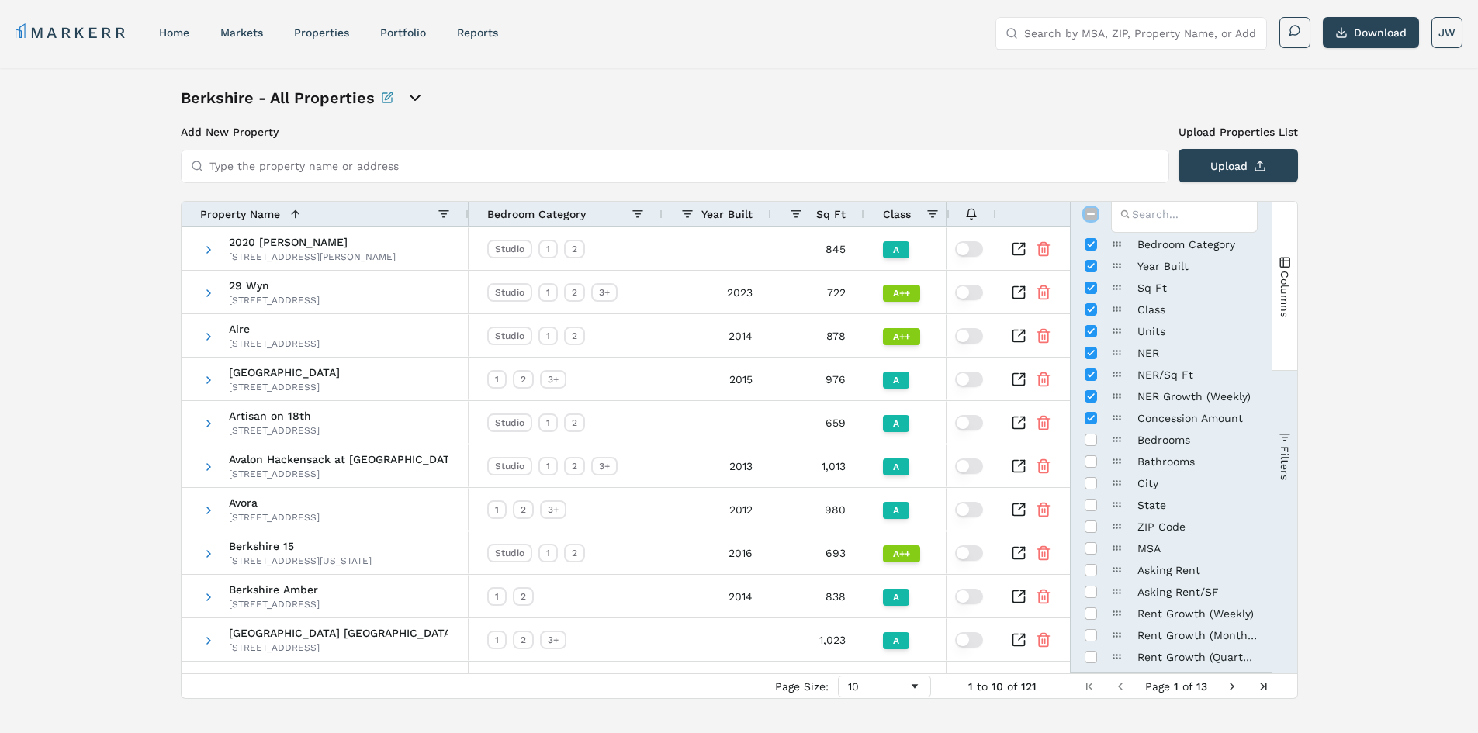
click at [1092, 216] on input "Toggle All Columns Visibility" at bounding box center [1091, 214] width 12 height 12
checkbox input "true"
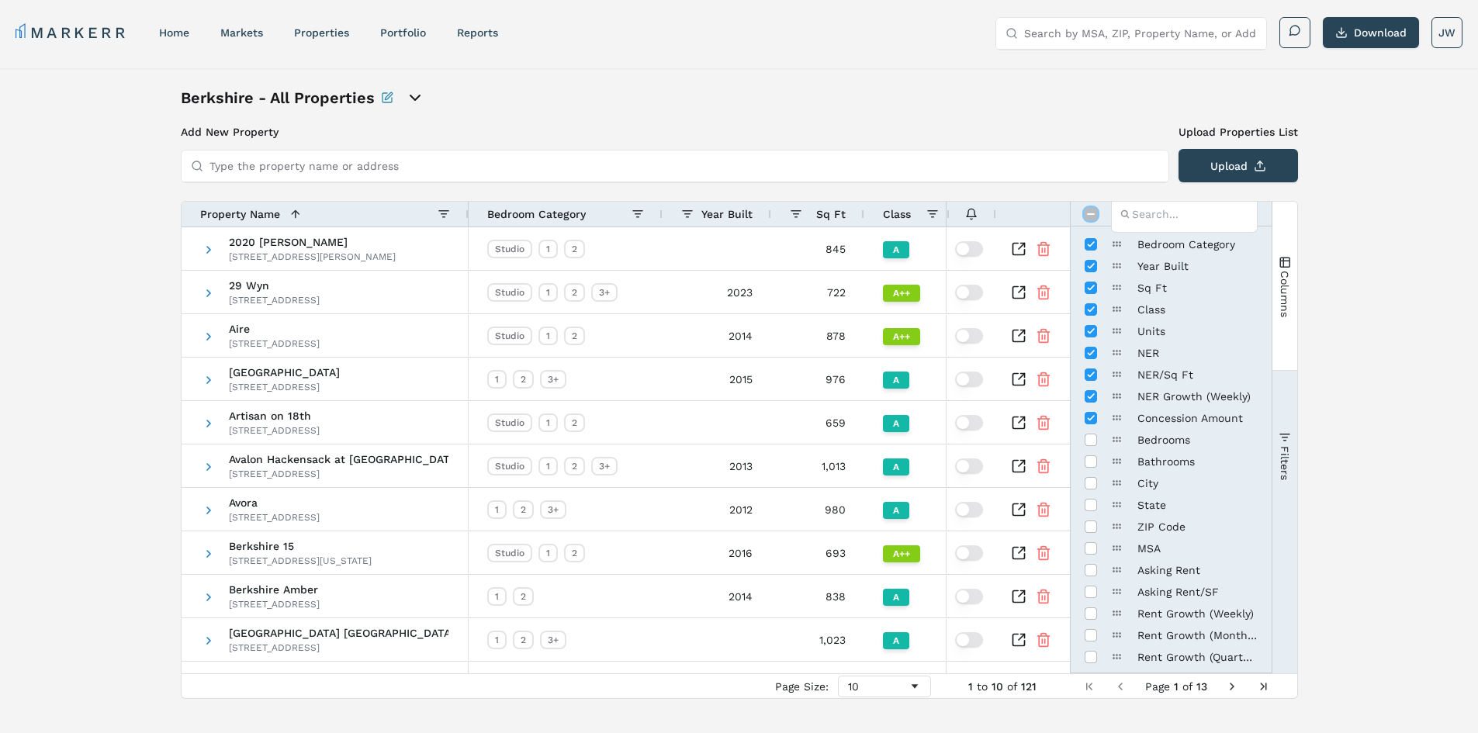
checkbox input "true"
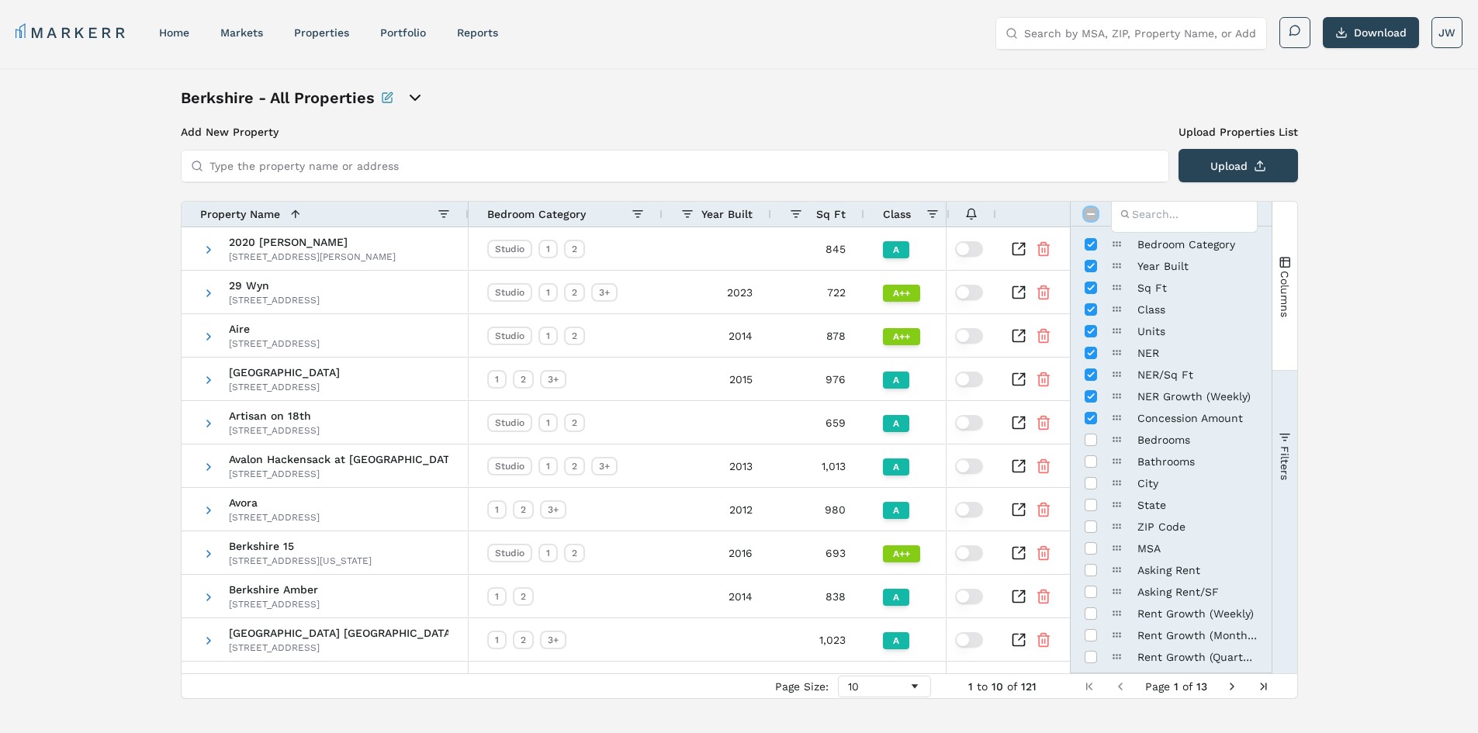
checkbox input "true"
click at [1092, 216] on input "Toggle All Columns Visibility" at bounding box center [1091, 214] width 12 height 12
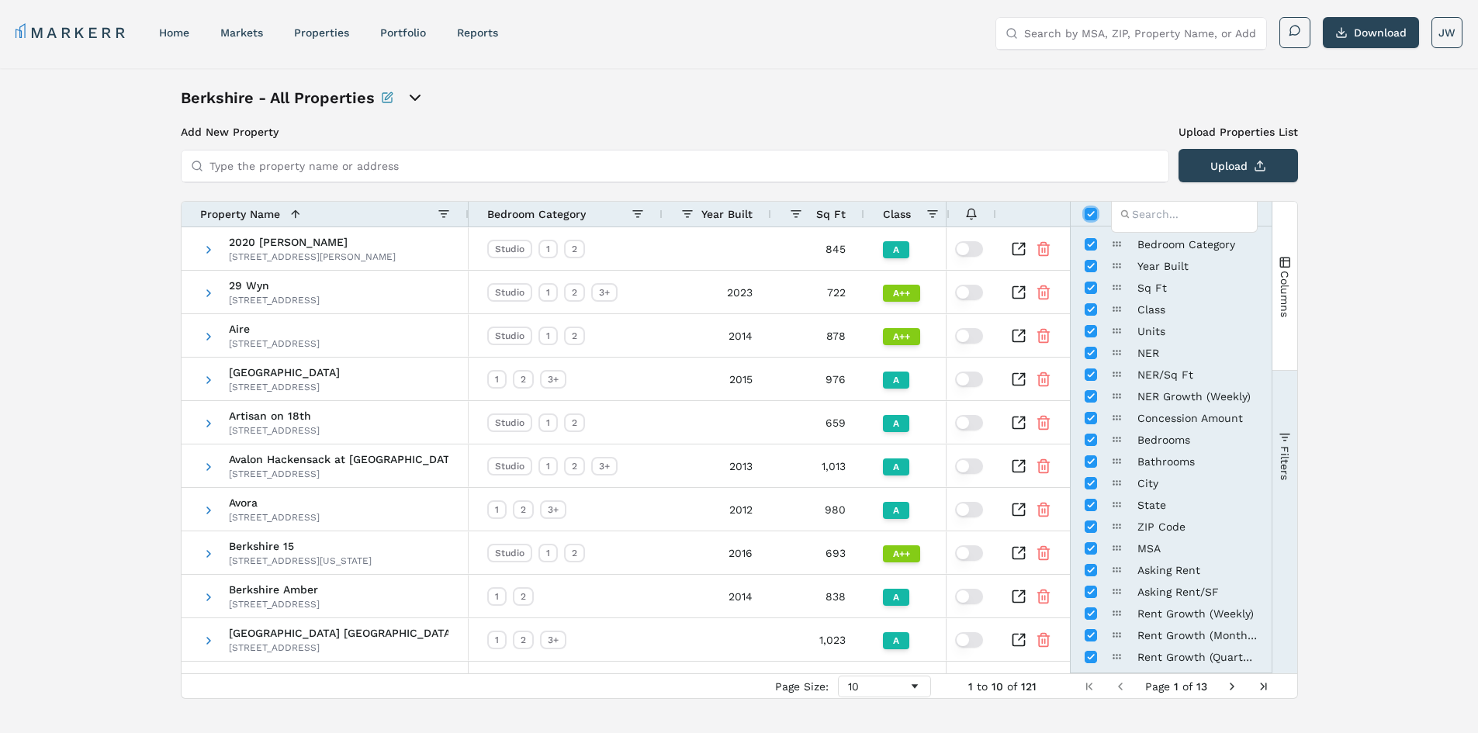
checkbox input "false"
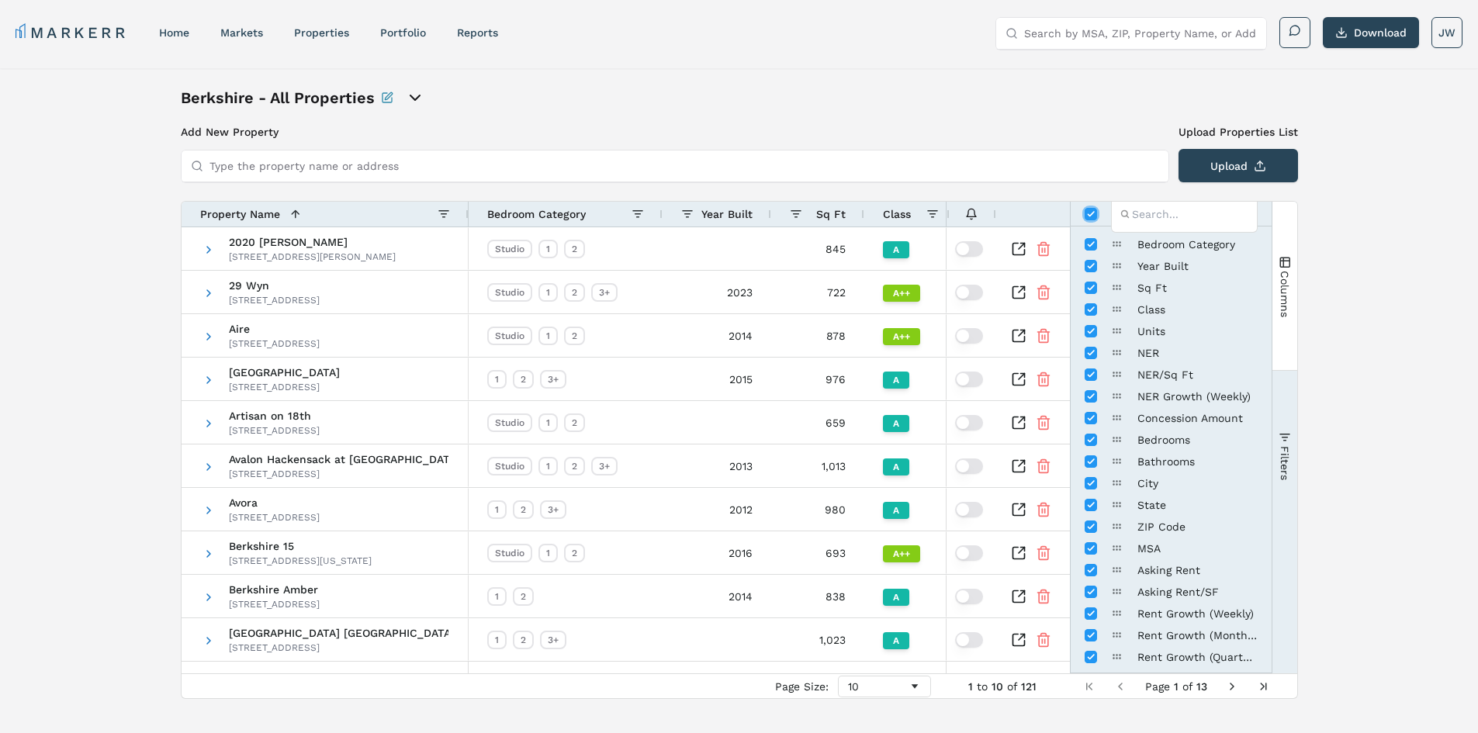
checkbox input "false"
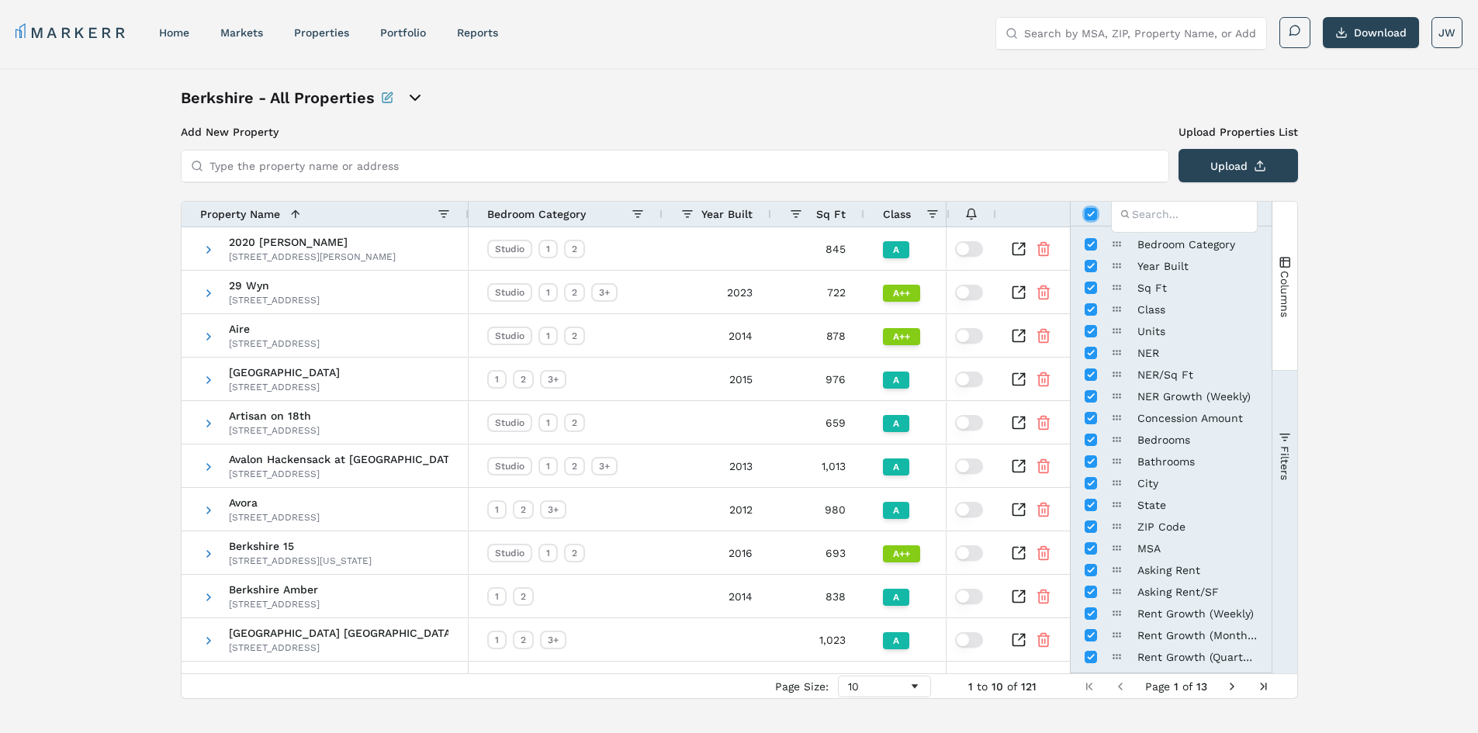
checkbox input "false"
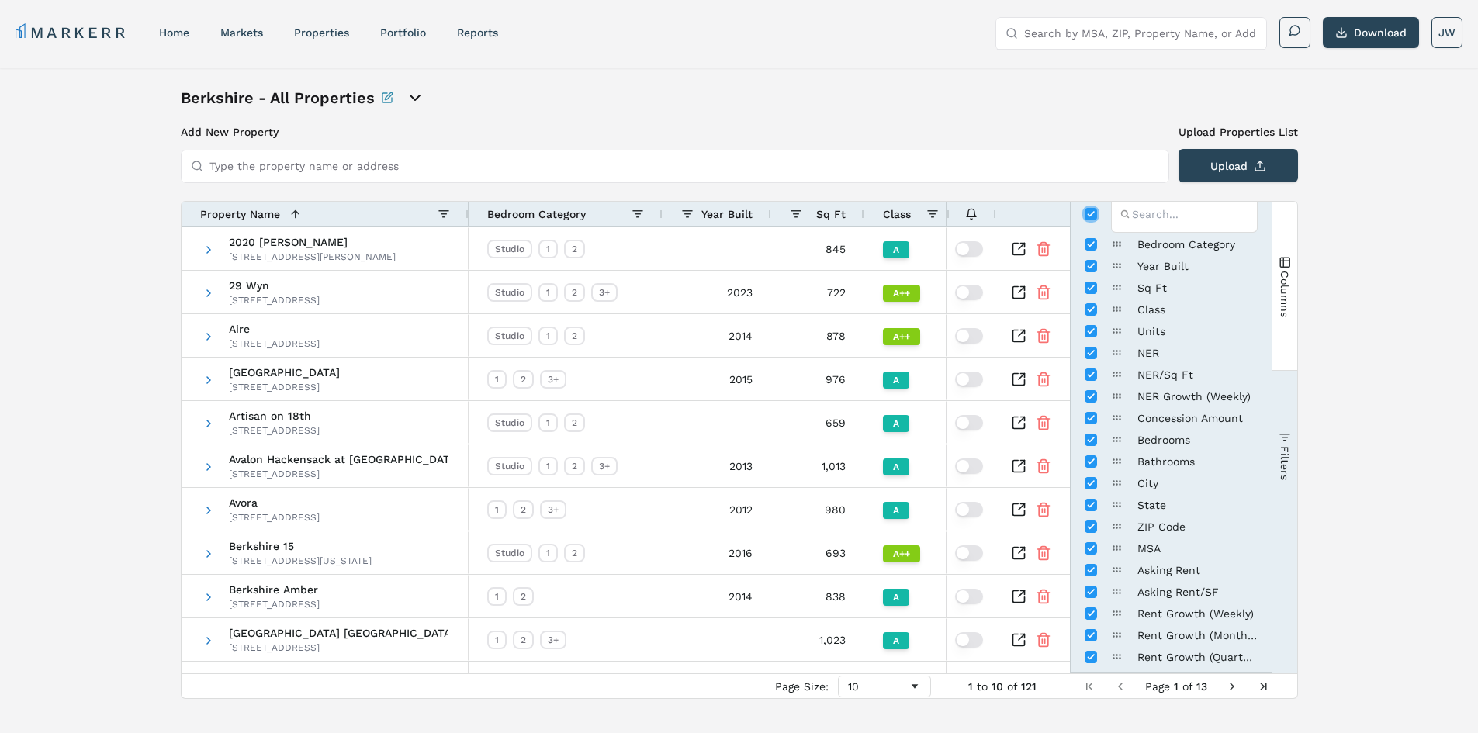
checkbox input "false"
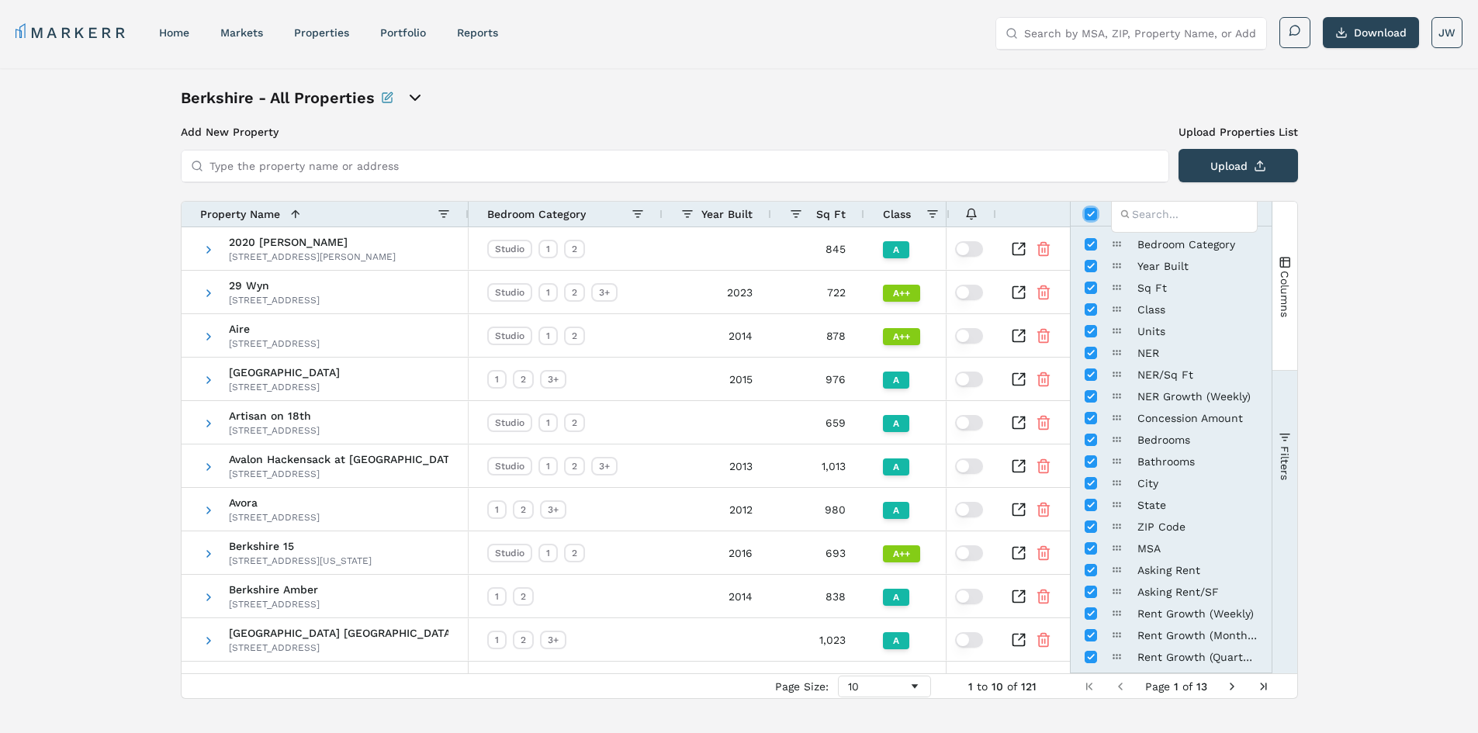
checkbox input "false"
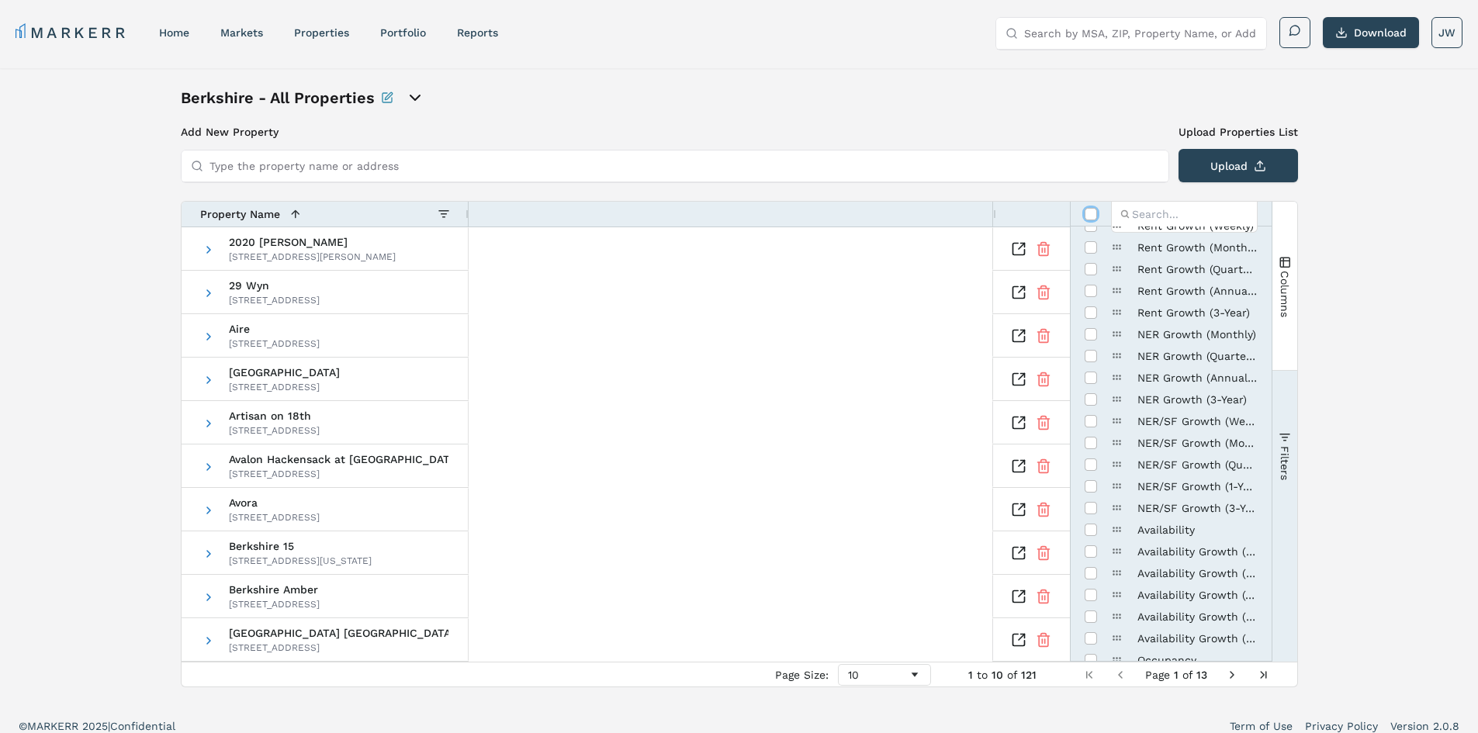
scroll to position [621, 0]
click at [1093, 426] on input "Press SPACE to toggle visibility (hidden)" at bounding box center [1091, 427] width 12 height 12
checkbox input "true"
checkbox input "false"
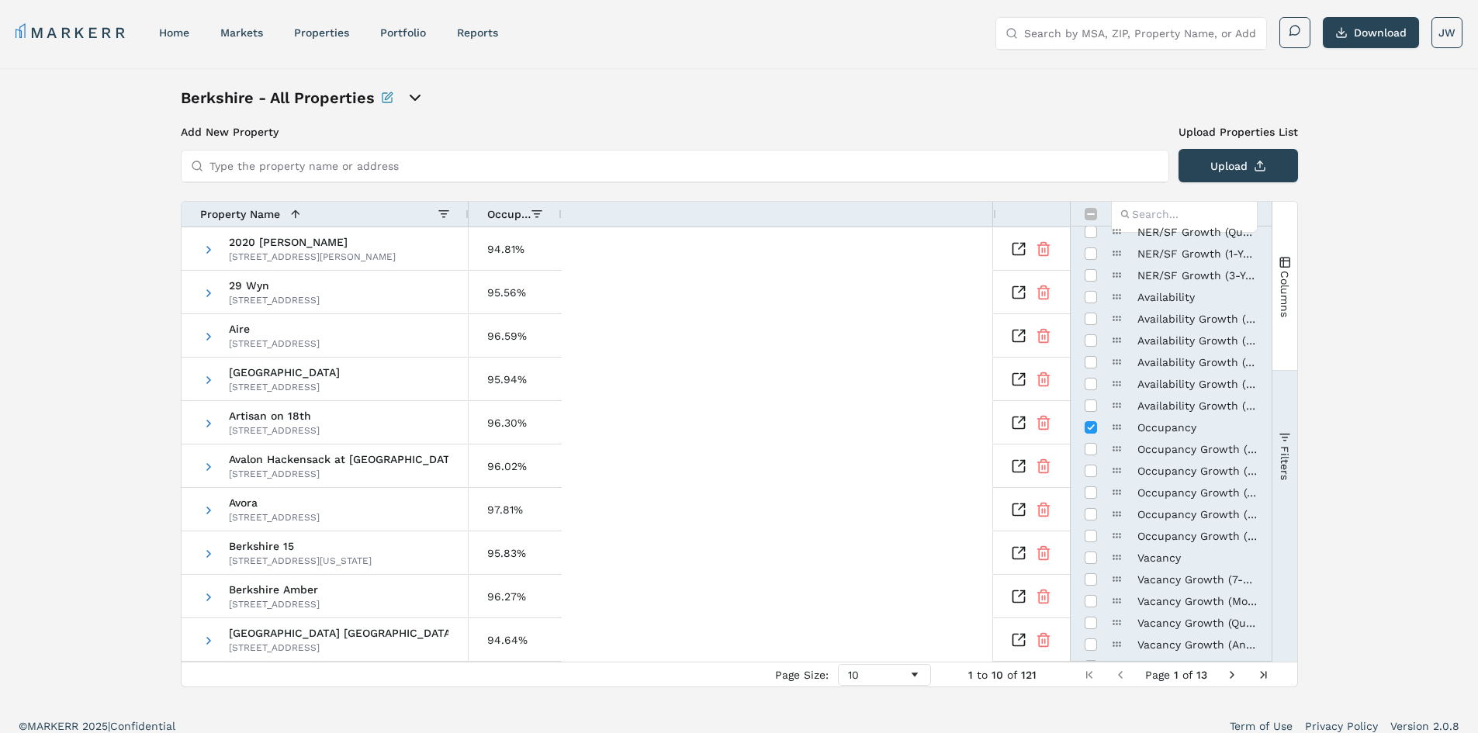
click at [975, 96] on div "Berkshire - All Properties" at bounding box center [739, 98] width 1117 height 22
click at [935, 101] on div "Berkshire - All Properties" at bounding box center [739, 98] width 1117 height 22
click at [1286, 250] on button "Columns" at bounding box center [1284, 286] width 25 height 168
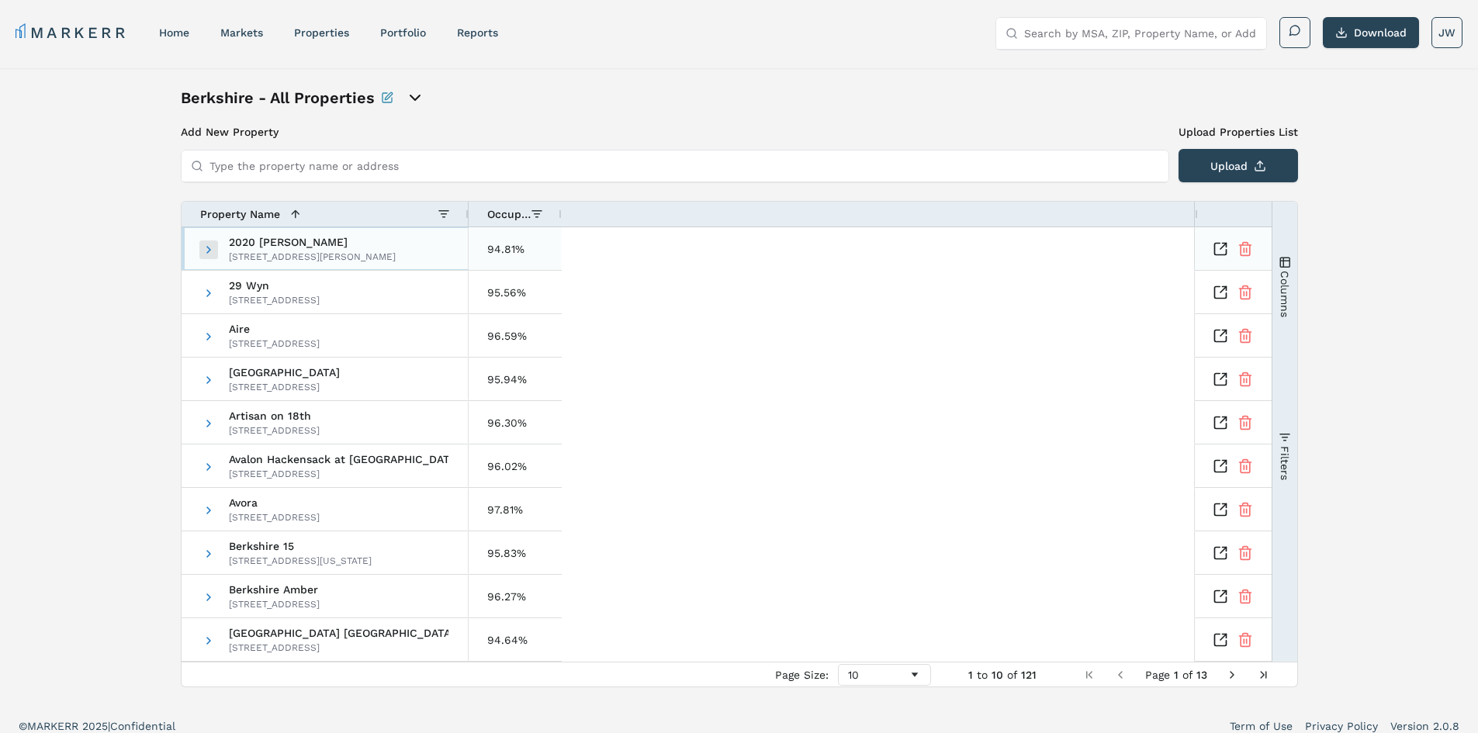
click at [213, 248] on span at bounding box center [208, 250] width 12 height 12
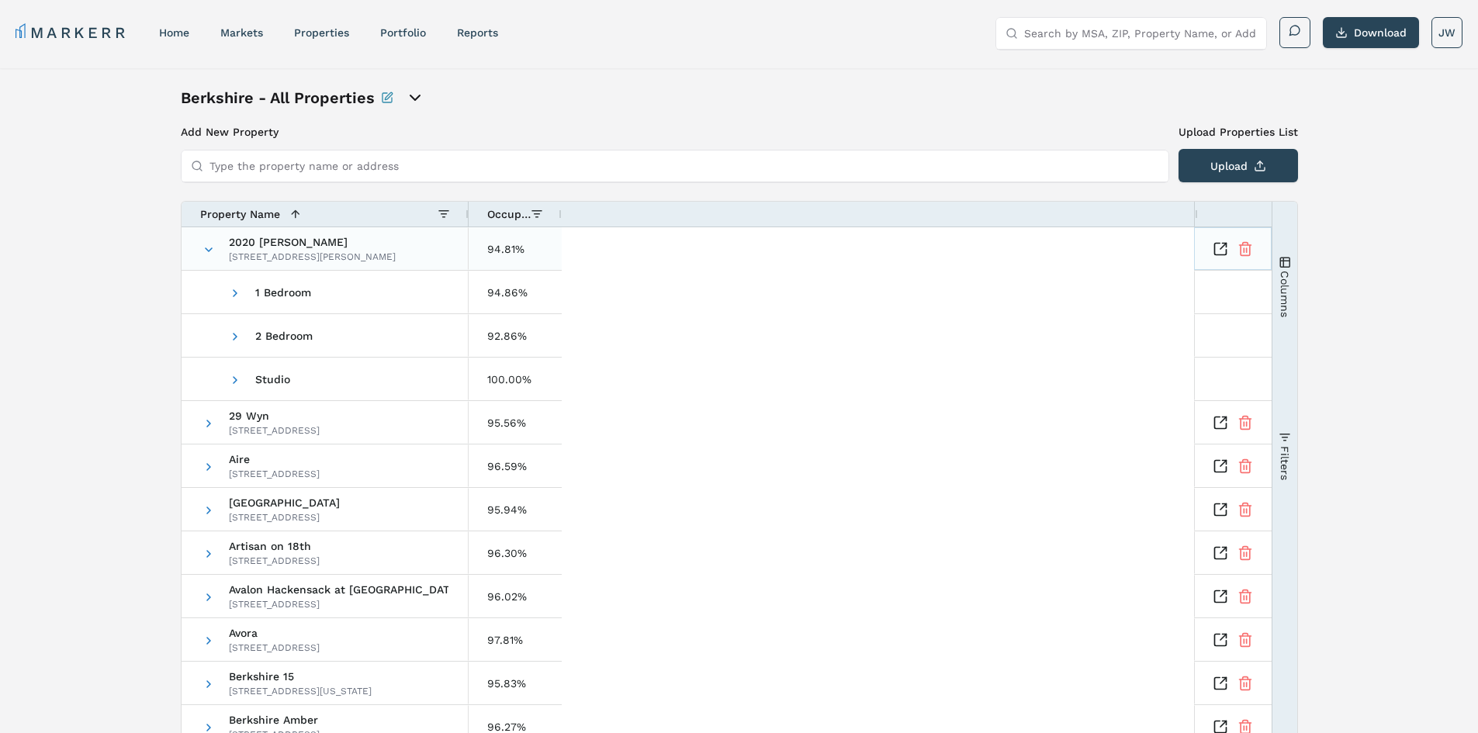
click at [1220, 250] on icon "Inspect Comparable" at bounding box center [1221, 249] width 16 height 16
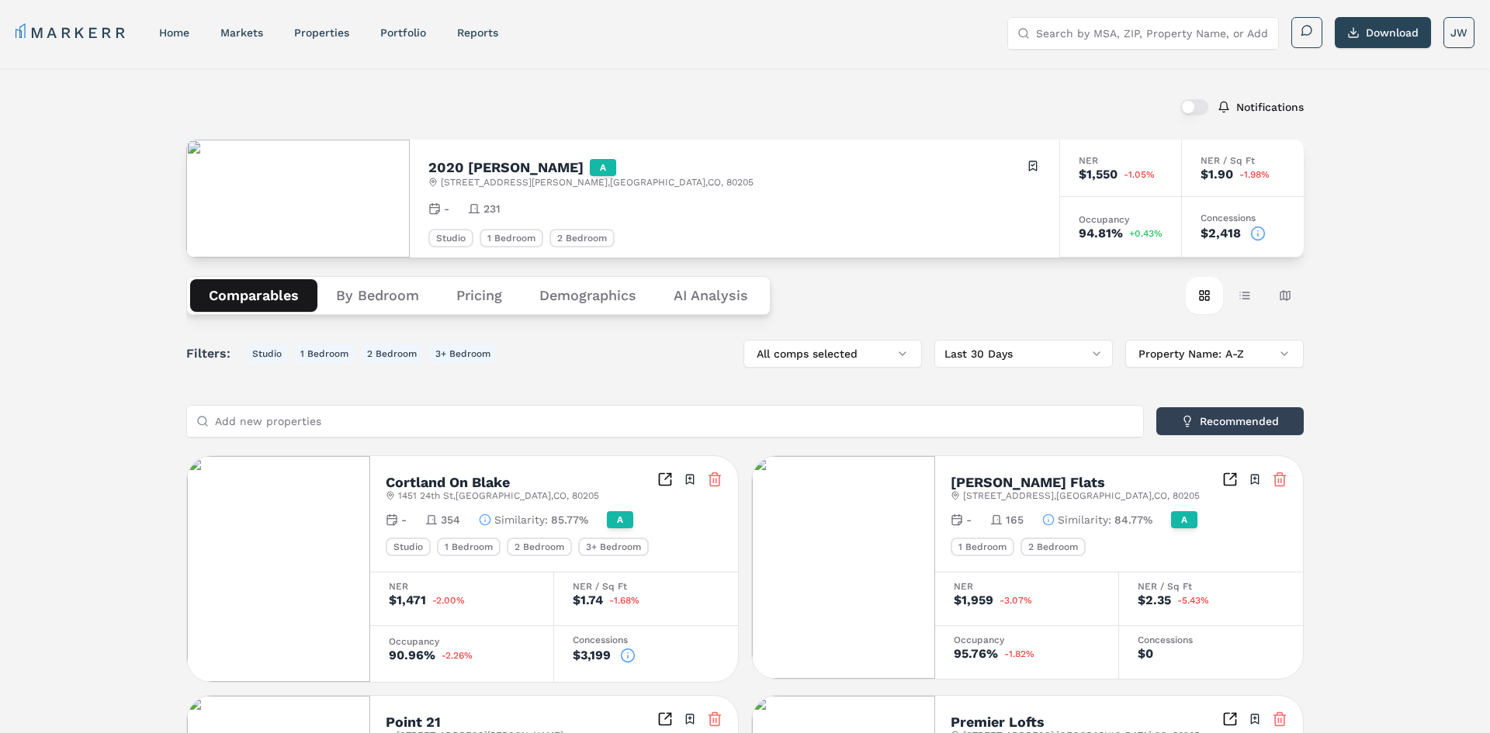
click at [988, 358] on html "MARKERR home markets properties Portfolio reports Search by MSA, ZIP, Property …" at bounding box center [745, 733] width 1490 height 1467
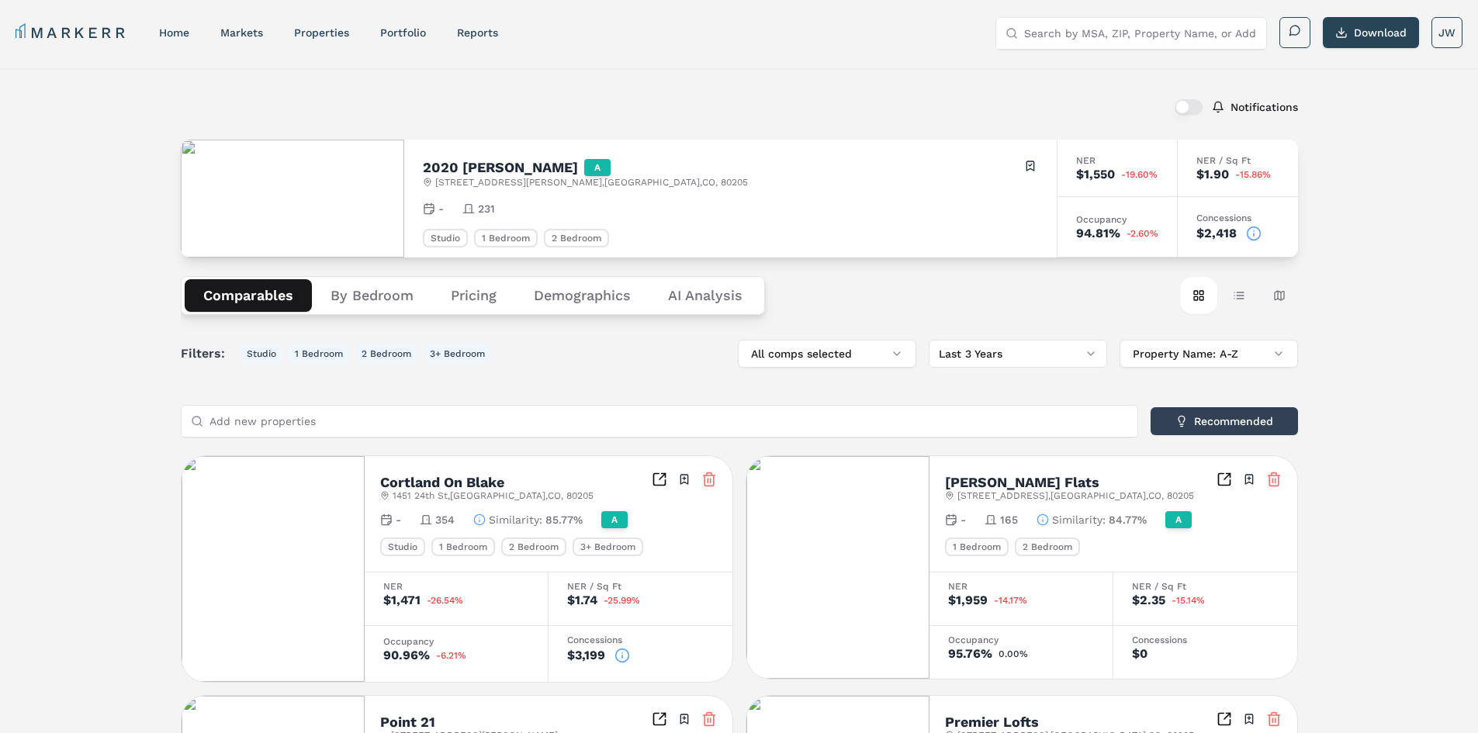
click at [1054, 366] on body "MARKERR home markets properties Portfolio reports Search by MSA, ZIP, Property …" at bounding box center [739, 733] width 1478 height 1467
click at [1047, 358] on html "MARKERR home markets properties Portfolio reports Search by MSA, ZIP, Property …" at bounding box center [739, 733] width 1478 height 1467
click at [1068, 354] on html "MARKERR home markets properties Portfolio reports Search by MSA, ZIP, Property …" at bounding box center [739, 733] width 1478 height 1467
click at [1065, 362] on html "MARKERR home markets properties Portfolio reports Search by MSA, ZIP, Property …" at bounding box center [739, 733] width 1478 height 1467
click at [983, 365] on body "MARKERR home markets properties Portfolio reports Search by MSA, ZIP, Property …" at bounding box center [739, 733] width 1478 height 1467
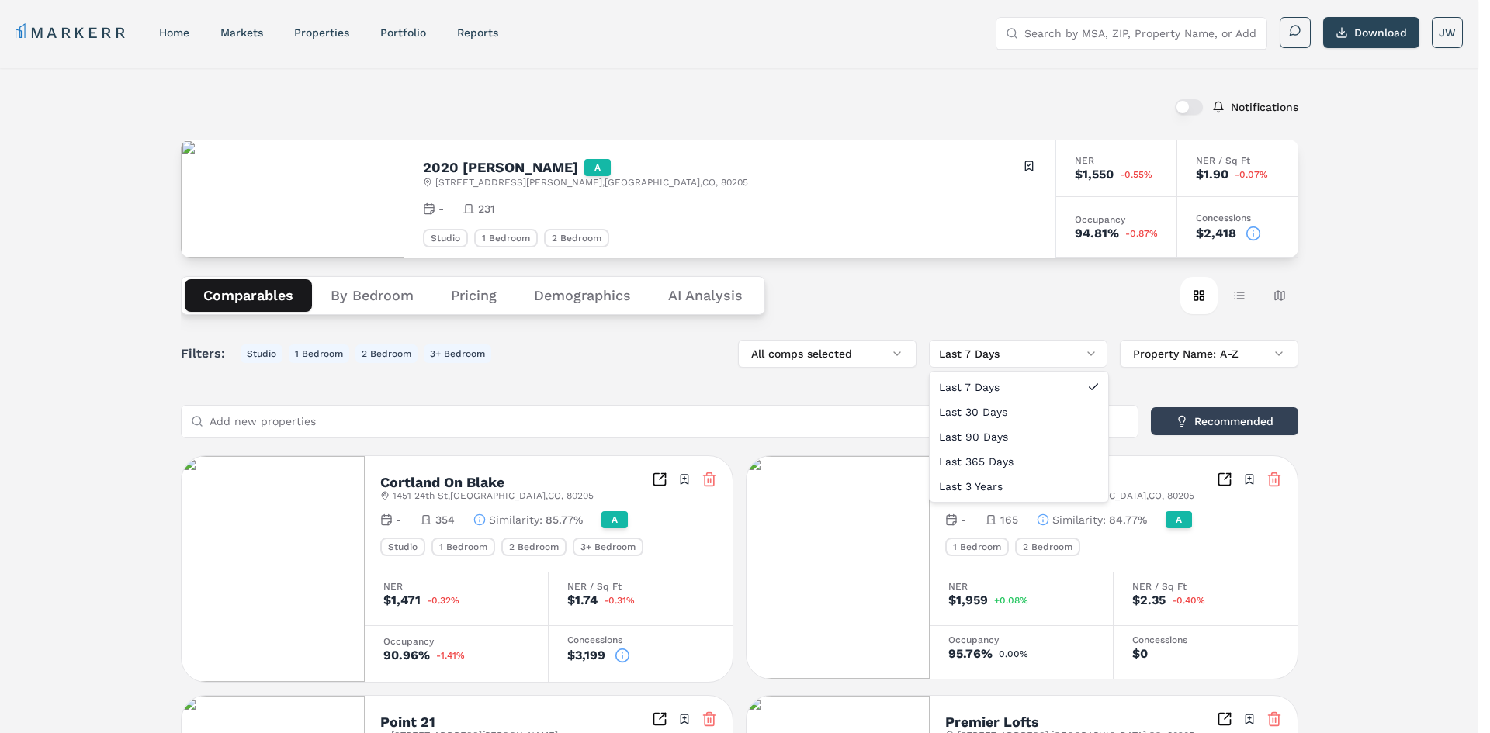
drag, startPoint x: 970, startPoint y: 419, endPoint x: 1412, endPoint y: 315, distance: 454.3
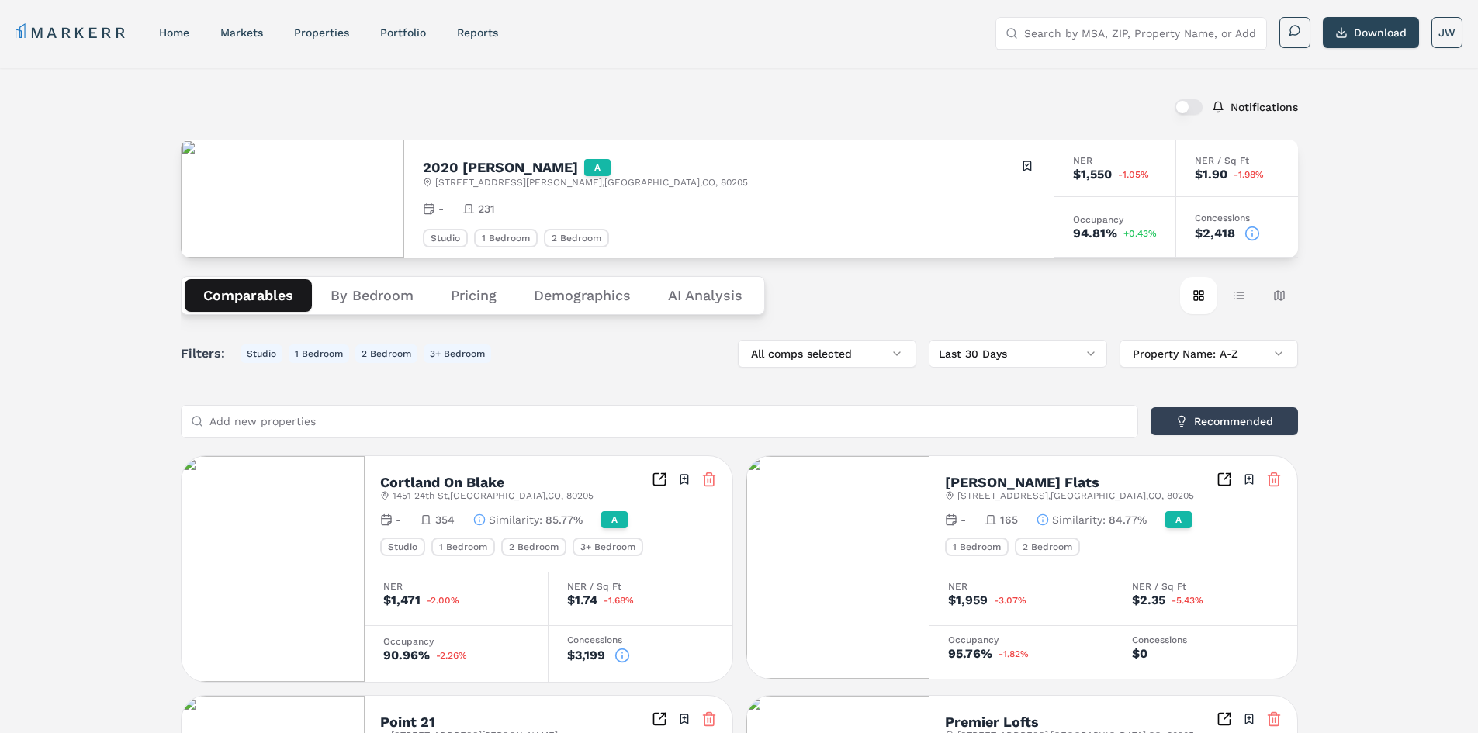
click at [1394, 263] on div "Notifications 2020 [PERSON_NAME] A [STREET_ADDRESS][PERSON_NAME] Toggle portfol…" at bounding box center [739, 747] width 1478 height 1358
click at [1392, 26] on button "Download" at bounding box center [1371, 32] width 96 height 31
click at [384, 34] on link "Portfolio" at bounding box center [403, 32] width 46 height 12
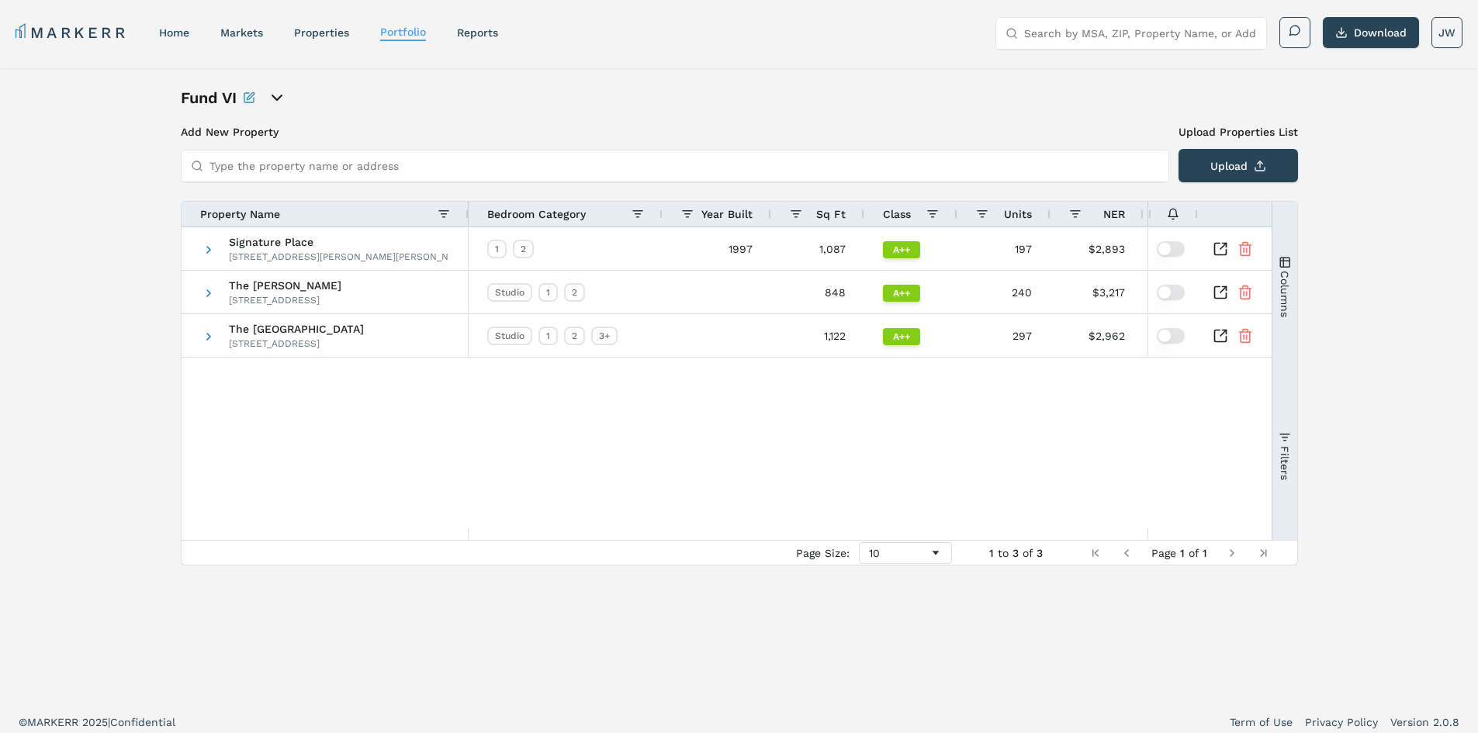
drag, startPoint x: 654, startPoint y: 540, endPoint x: 555, endPoint y: 532, distance: 99.6
click at [648, 540] on div "Page Size: 10 1 to 3 of 3 Page 1 of 1" at bounding box center [740, 552] width 1116 height 25
click at [568, 534] on div "Drag here to set row groups Drag here to set column labels Property Name Bedroo…" at bounding box center [739, 383] width 1117 height 365
click at [1219, 246] on icon "Inspect Comparable" at bounding box center [1221, 249] width 16 height 16
